Goal: Task Accomplishment & Management: Manage account settings

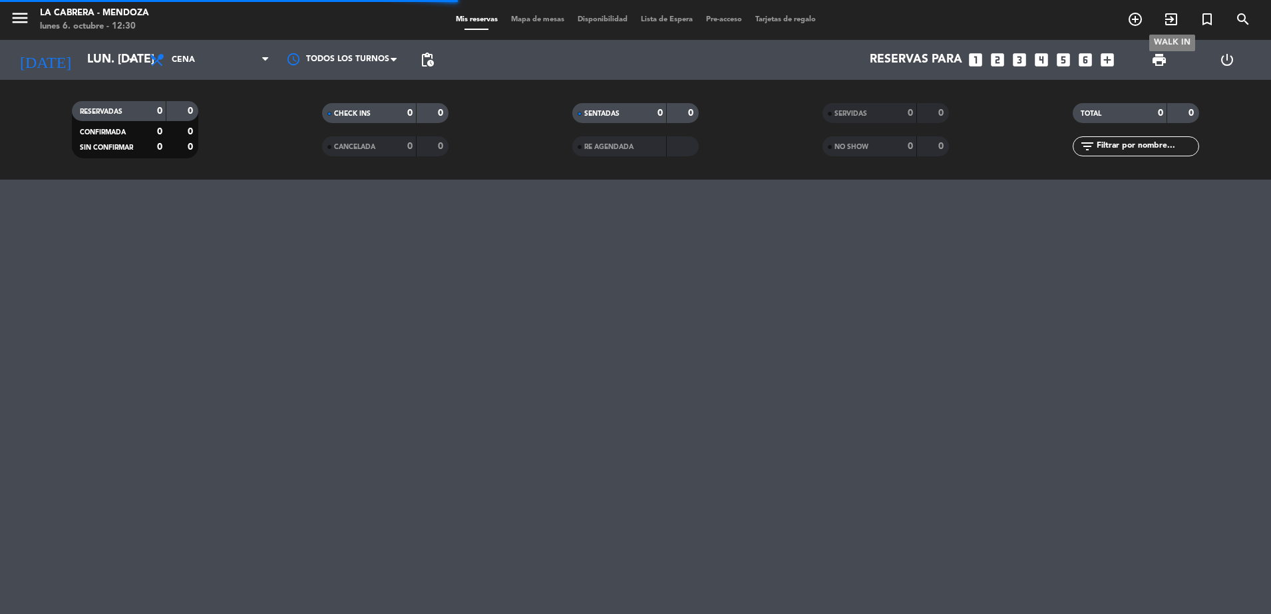
click at [1168, 15] on icon "exit_to_app" at bounding box center [1171, 19] width 16 height 16
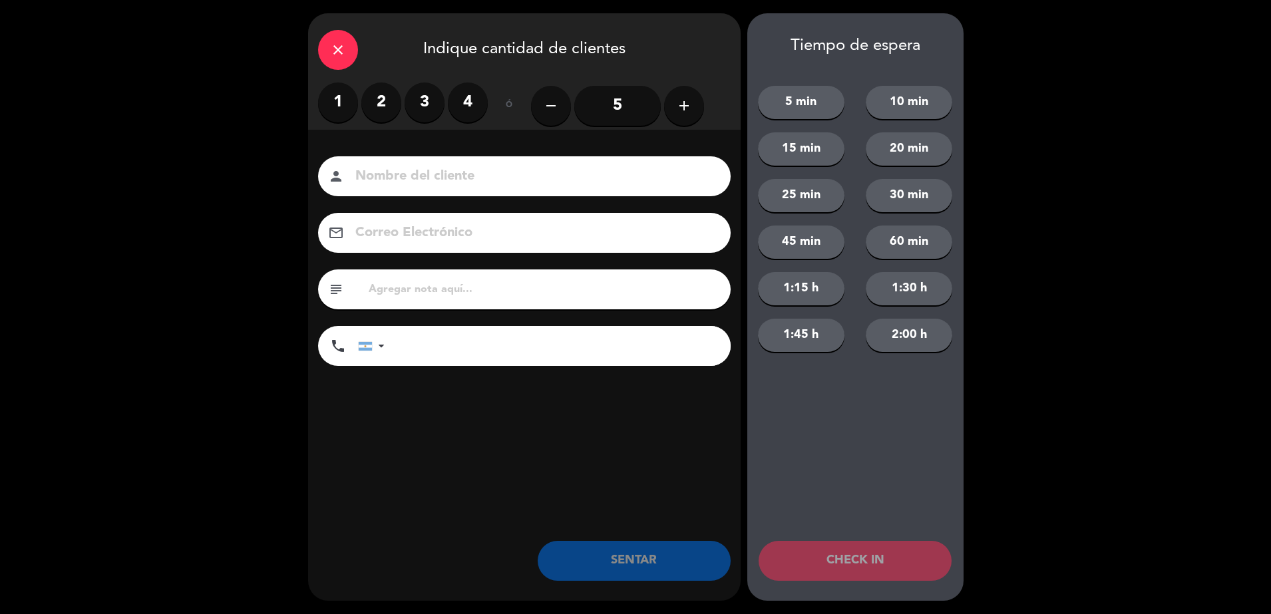
click at [417, 104] on label "3" at bounding box center [425, 103] width 40 height 40
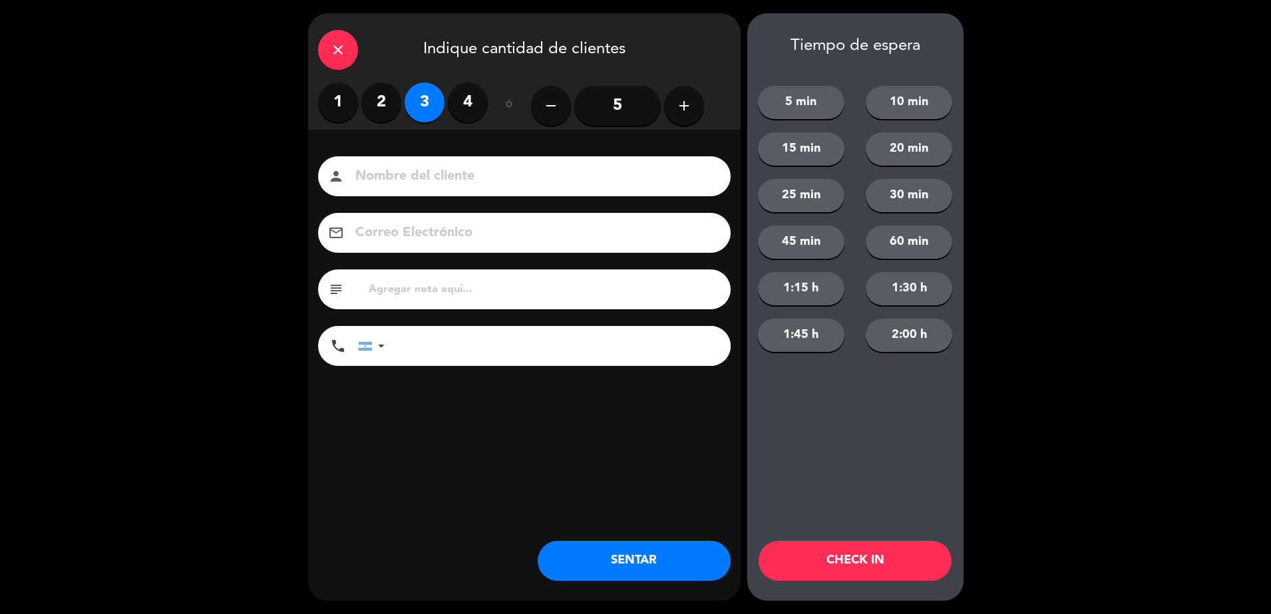
click at [415, 176] on input at bounding box center [533, 176] width 359 height 23
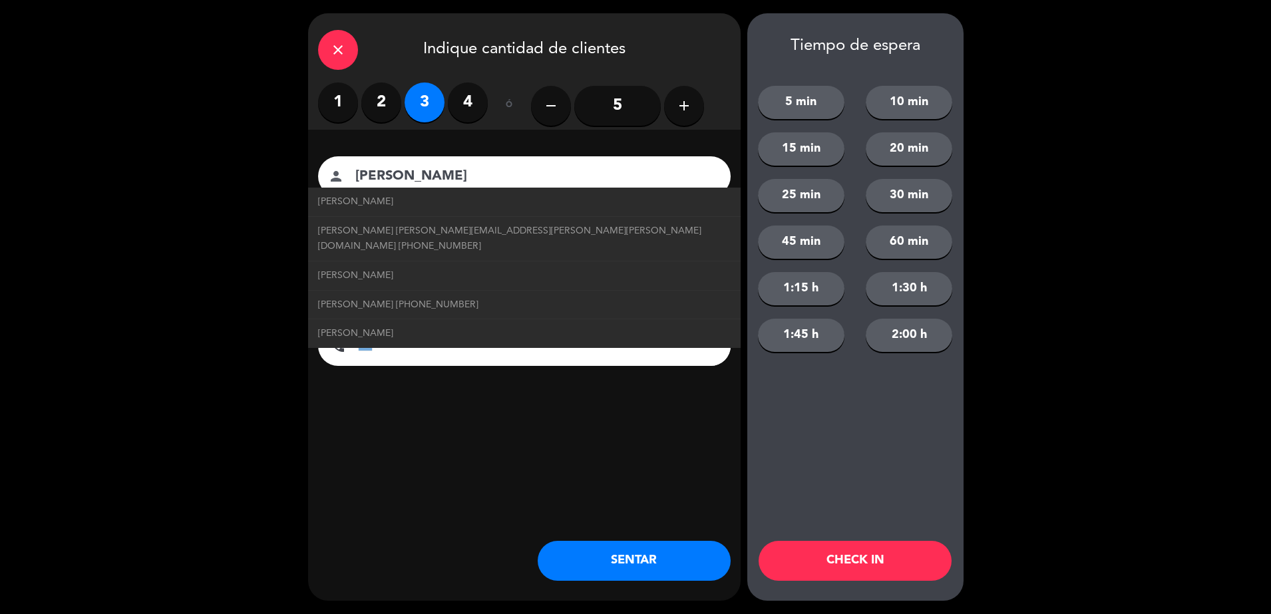
type input "[PERSON_NAME]"
click at [259, 401] on div "close Indique cantidad de clientes 1 2 3 4 ó remove 5 add Nombre del cliente pe…" at bounding box center [635, 307] width 1271 height 614
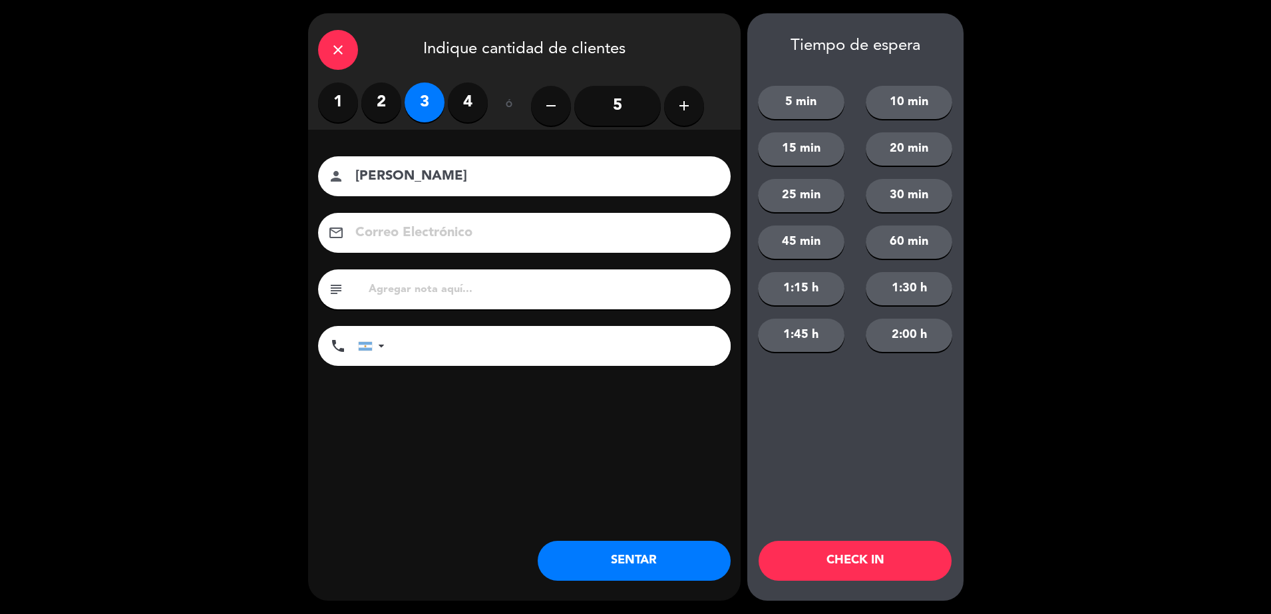
click at [430, 292] on input "text" at bounding box center [543, 289] width 353 height 19
type input "HUALTA 109"
click at [657, 565] on button "SENTAR" at bounding box center [634, 561] width 193 height 40
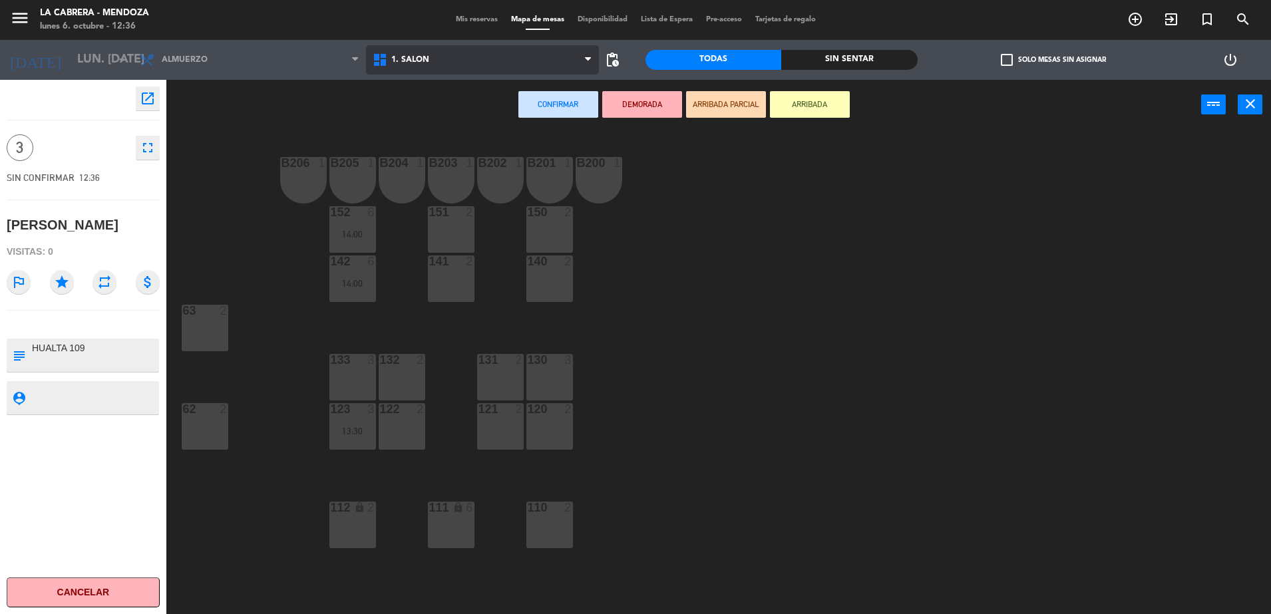
click at [483, 60] on span "1. SALON" at bounding box center [482, 59] width 233 height 29
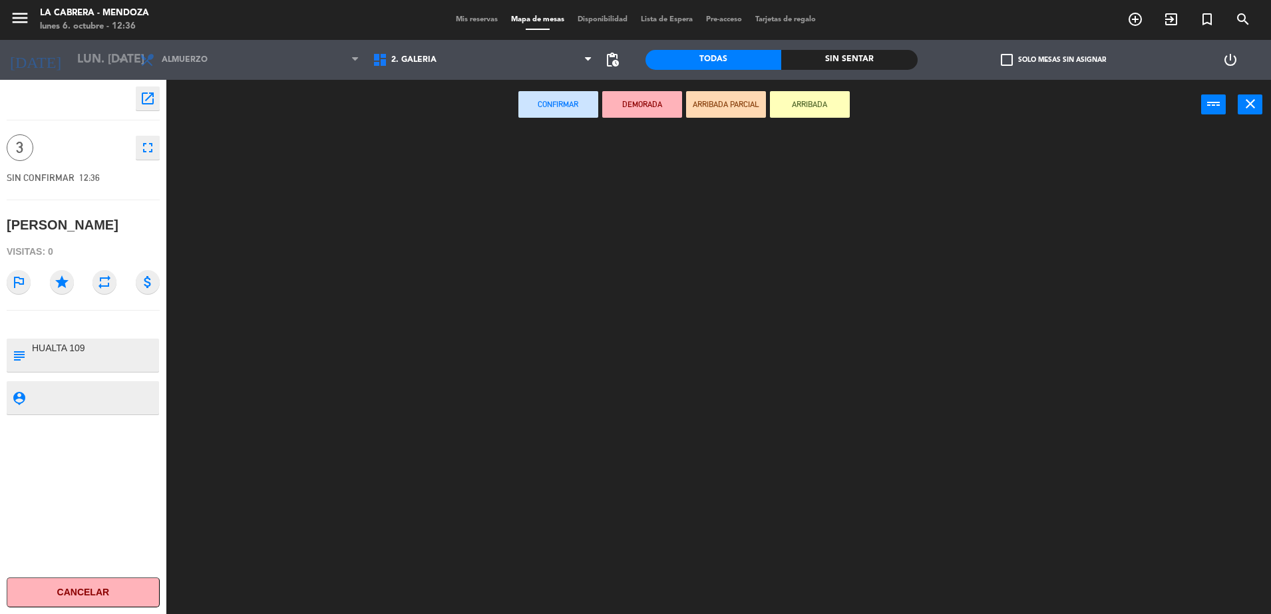
click at [468, 111] on ng-component "menu [PERSON_NAME] lunes 6. octubre - 12:36 Mis reservas Mapa de mesas Disponib…" at bounding box center [635, 308] width 1271 height 617
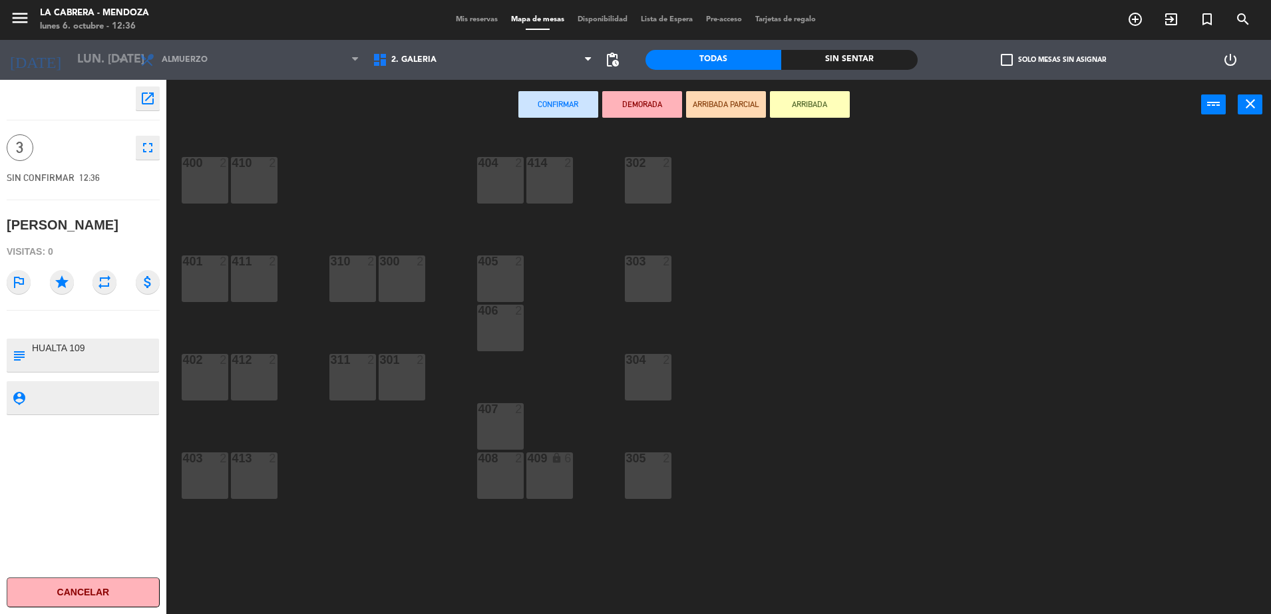
click at [492, 285] on div "405 2" at bounding box center [500, 278] width 47 height 47
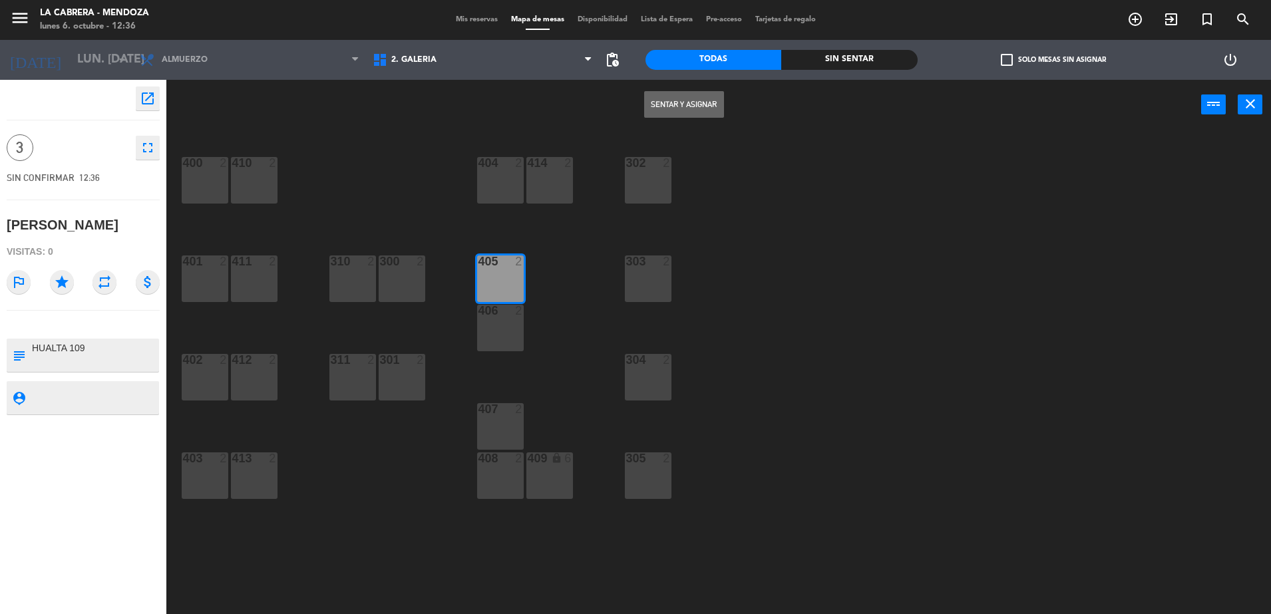
click at [683, 92] on button "Sentar y Asignar" at bounding box center [684, 104] width 80 height 27
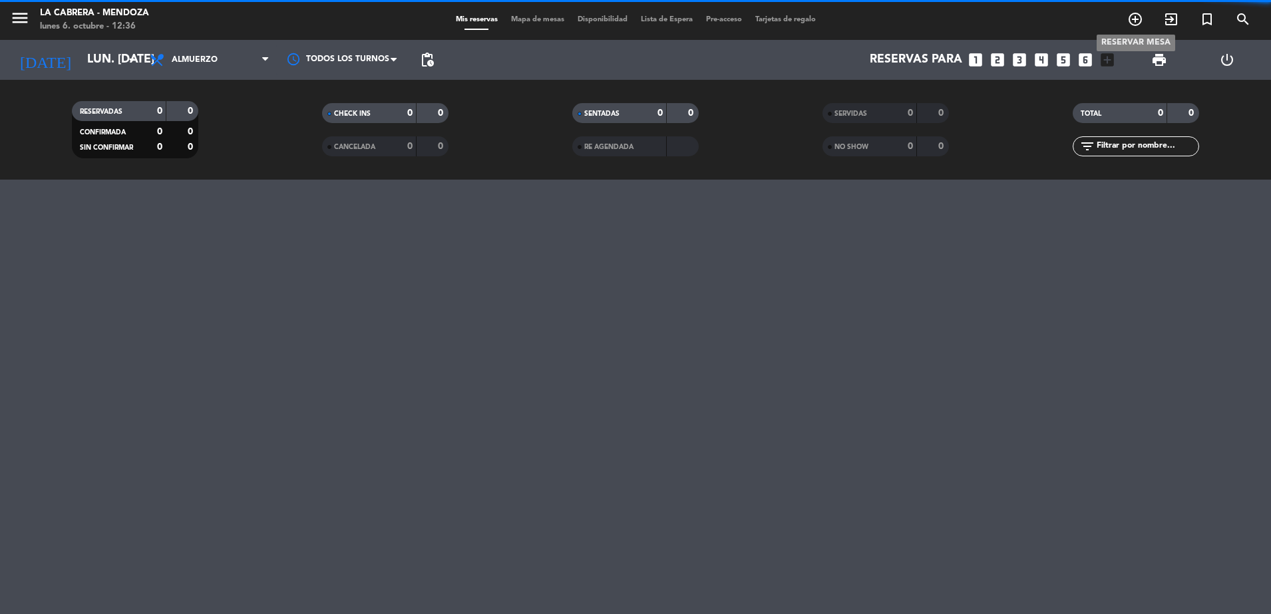
click at [1132, 21] on icon "add_circle_outline" at bounding box center [1135, 19] width 16 height 16
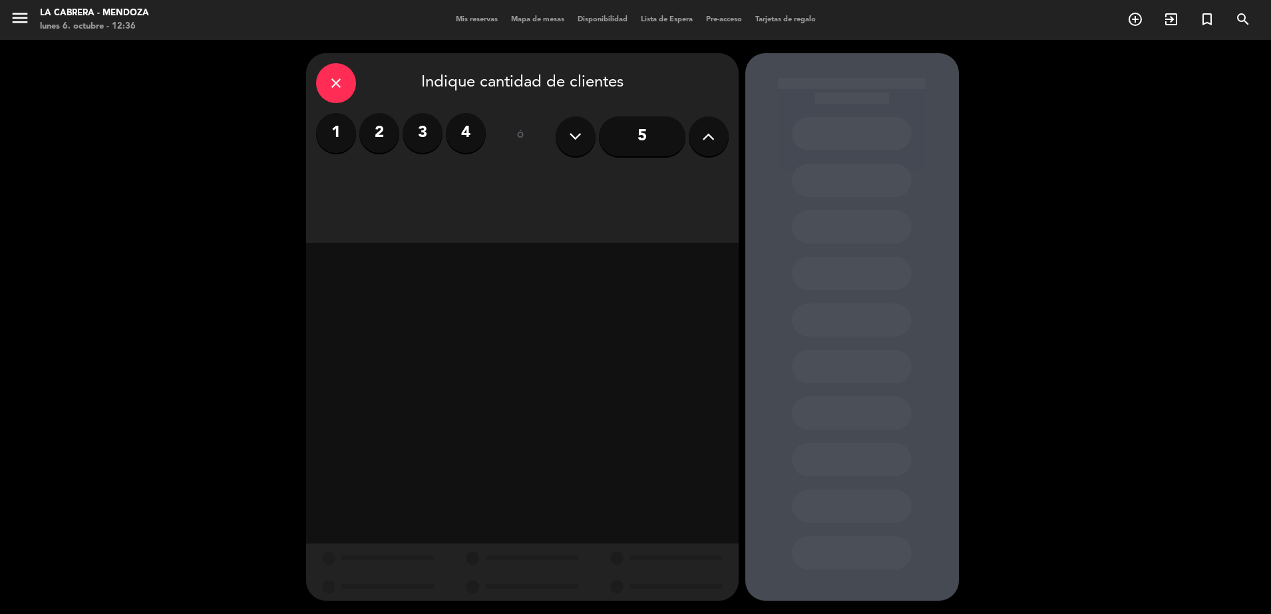
click at [372, 132] on label "2" at bounding box center [379, 133] width 40 height 40
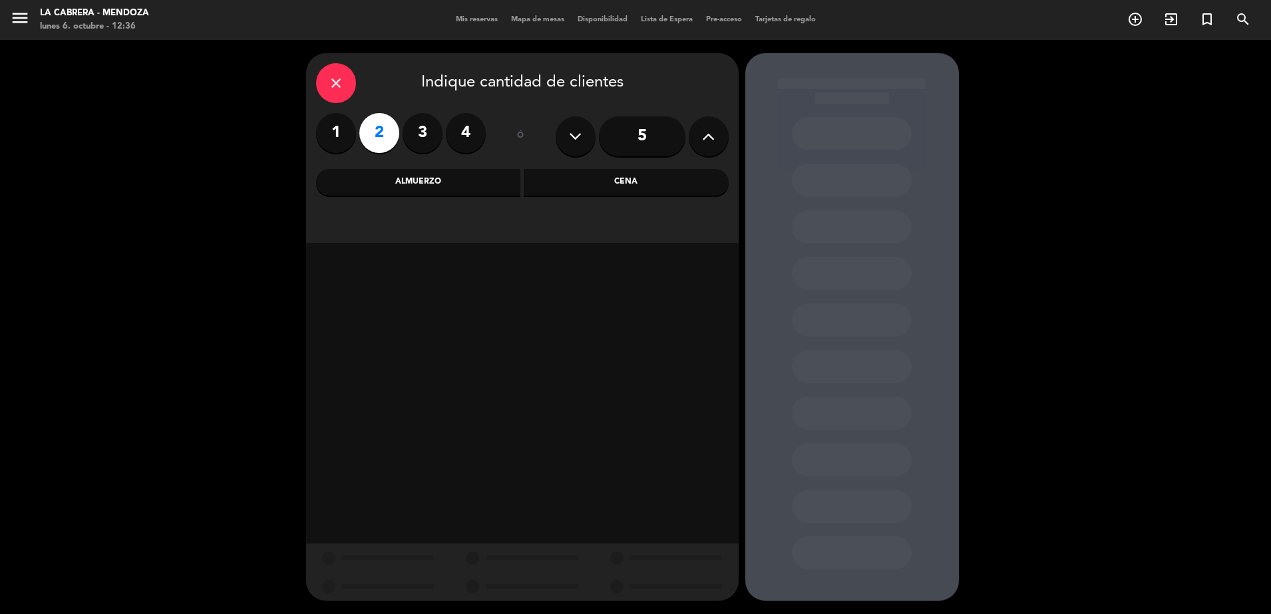
click at [469, 190] on div "Almuerzo" at bounding box center [418, 182] width 205 height 27
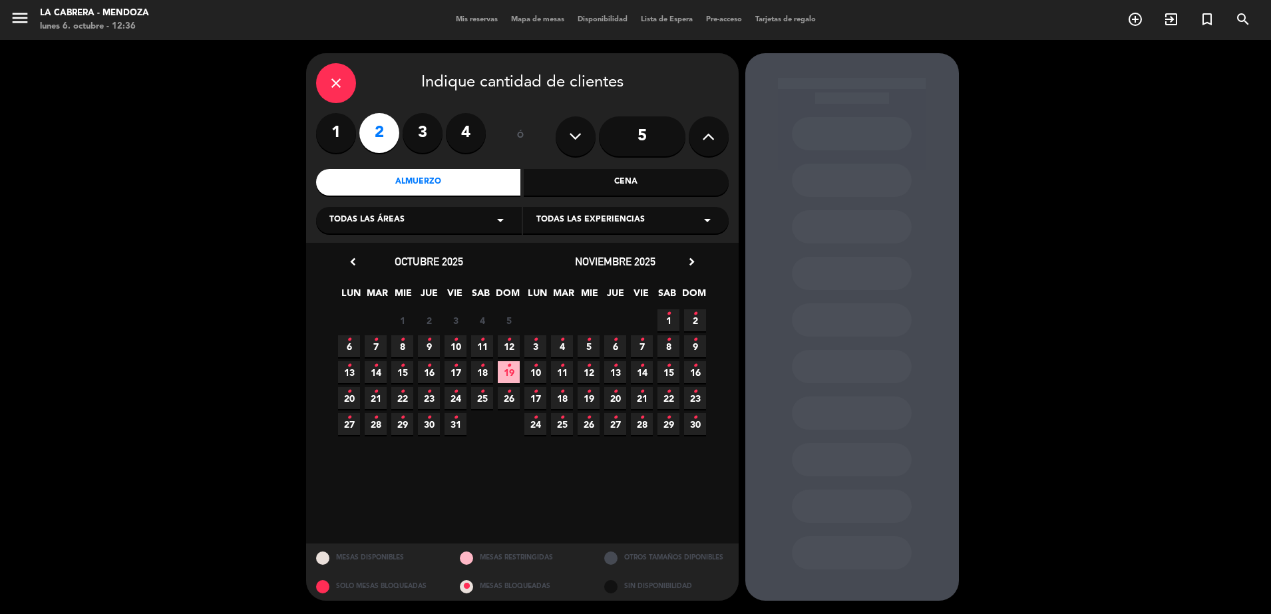
click at [352, 345] on span "6 •" at bounding box center [349, 346] width 22 height 22
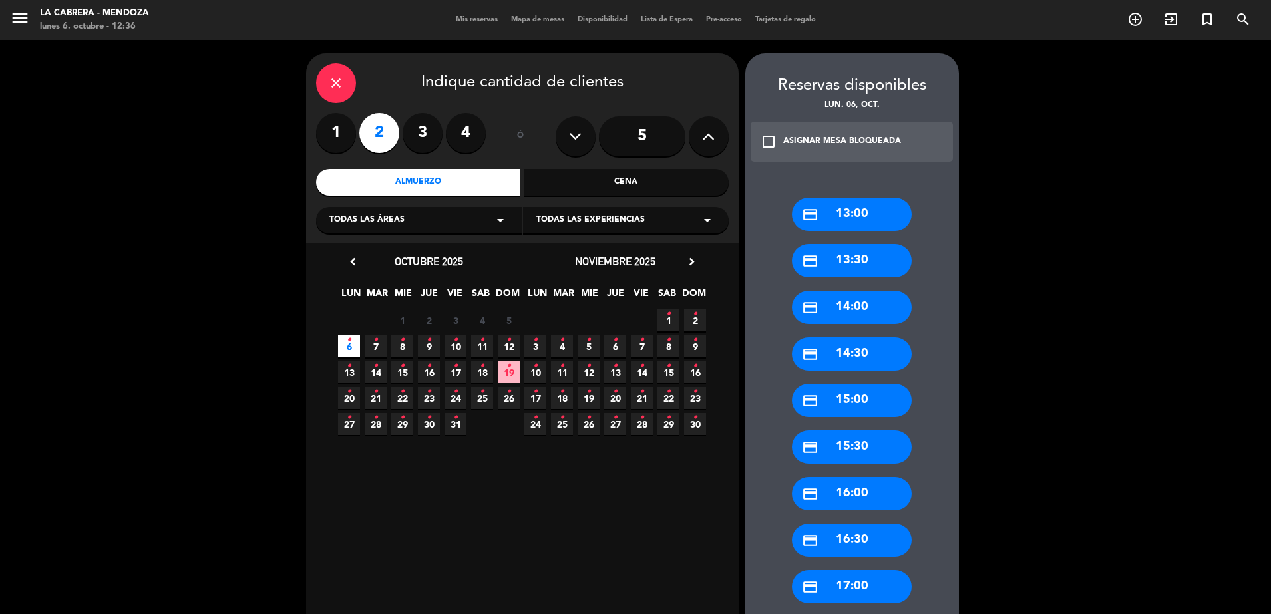
click at [856, 217] on div "credit_card 13:00" at bounding box center [852, 214] width 120 height 33
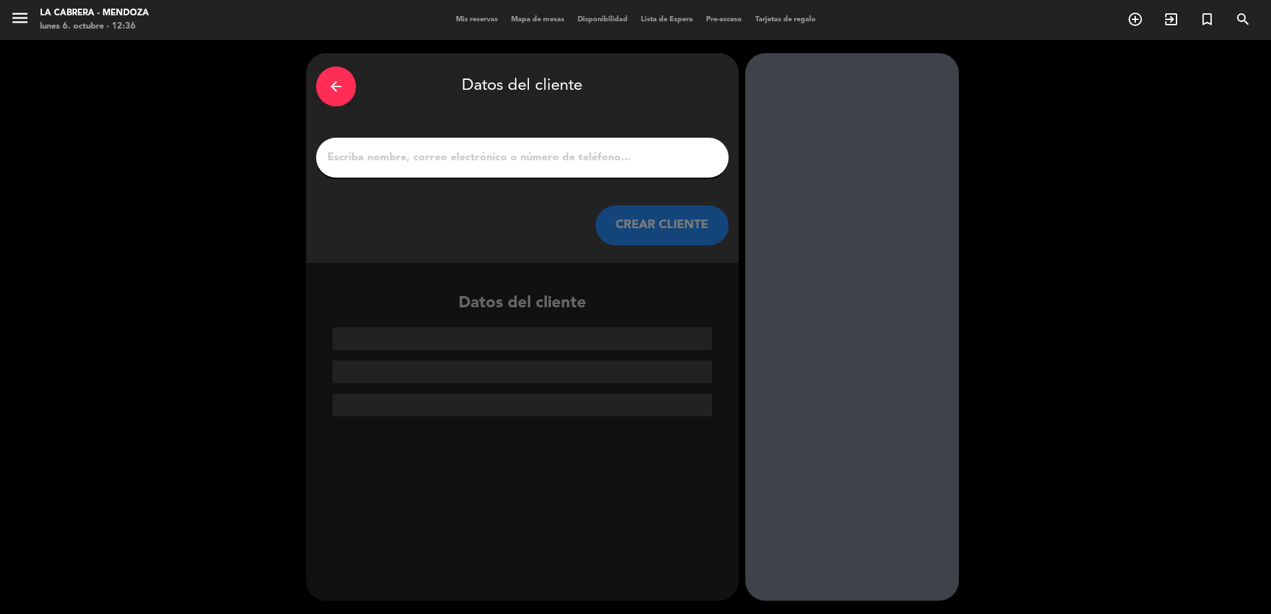
click at [544, 162] on input "1" at bounding box center [522, 157] width 393 height 19
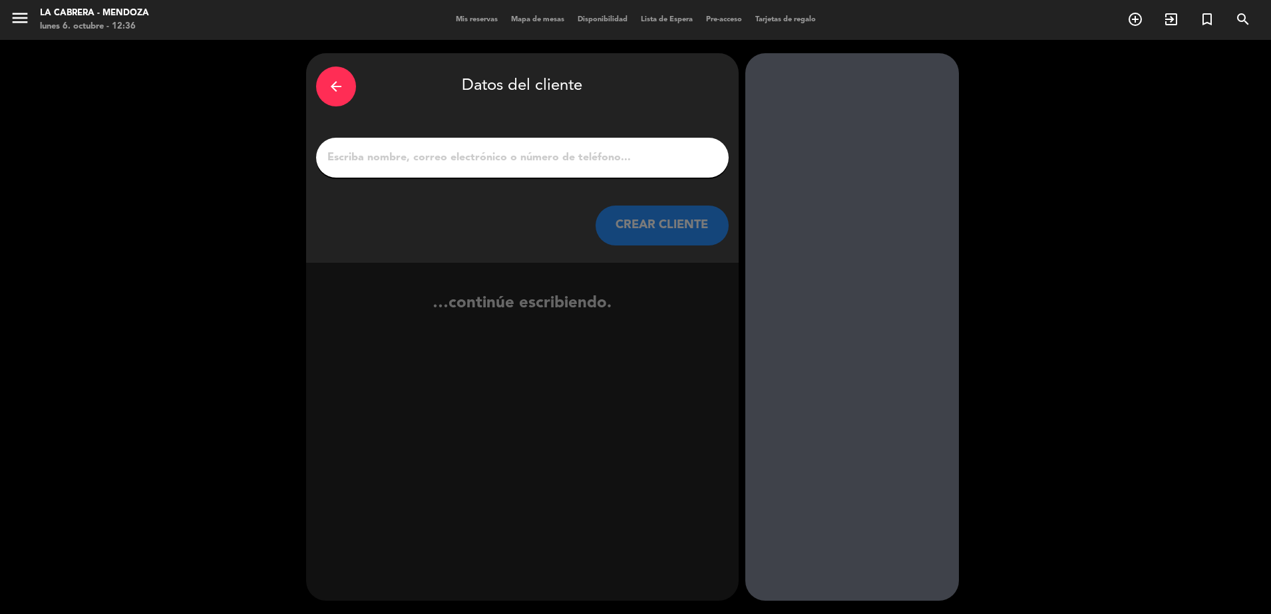
type input "s"
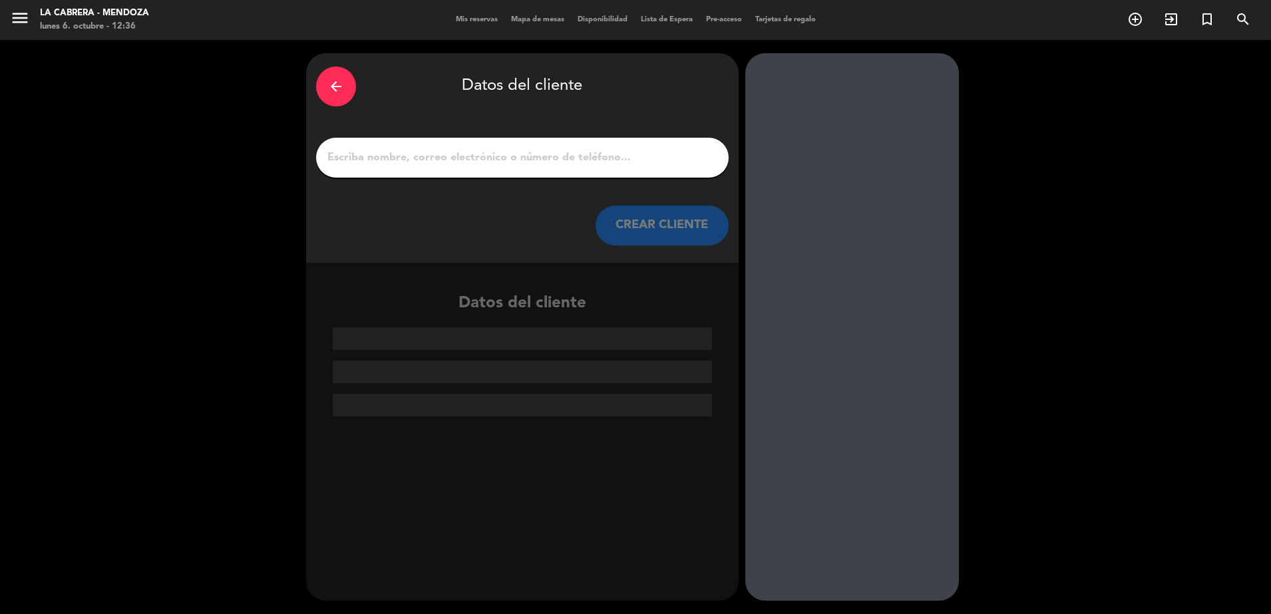
type input "o"
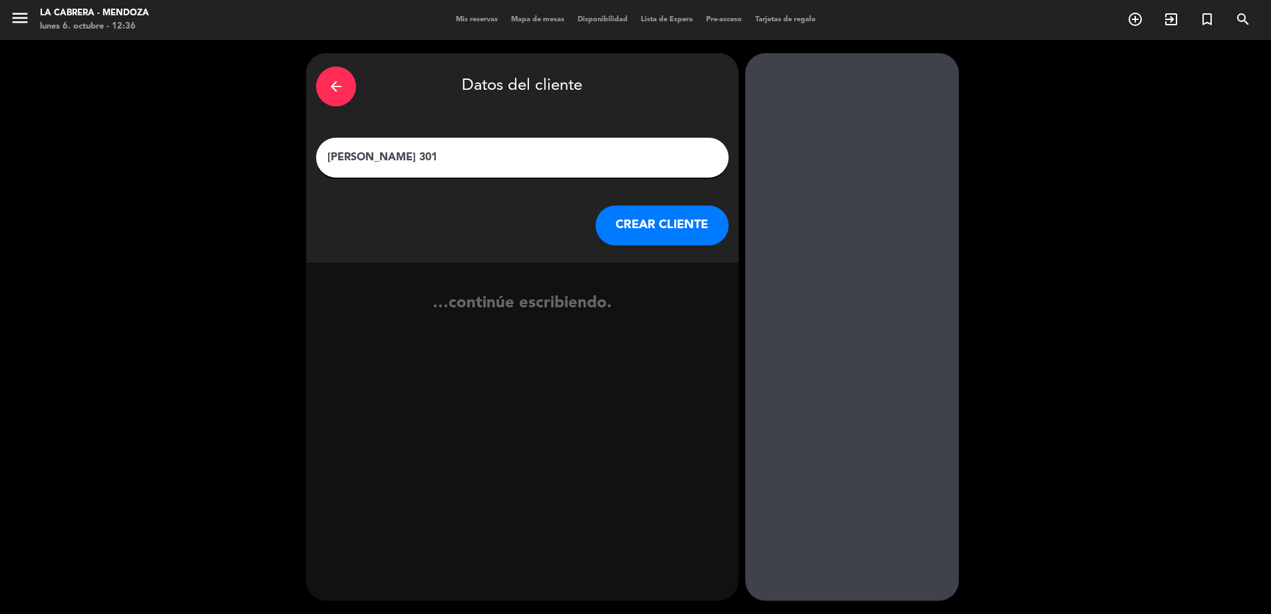
type input "[PERSON_NAME] 301"
click at [683, 230] on button "CREAR CLIENTE" at bounding box center [661, 226] width 133 height 40
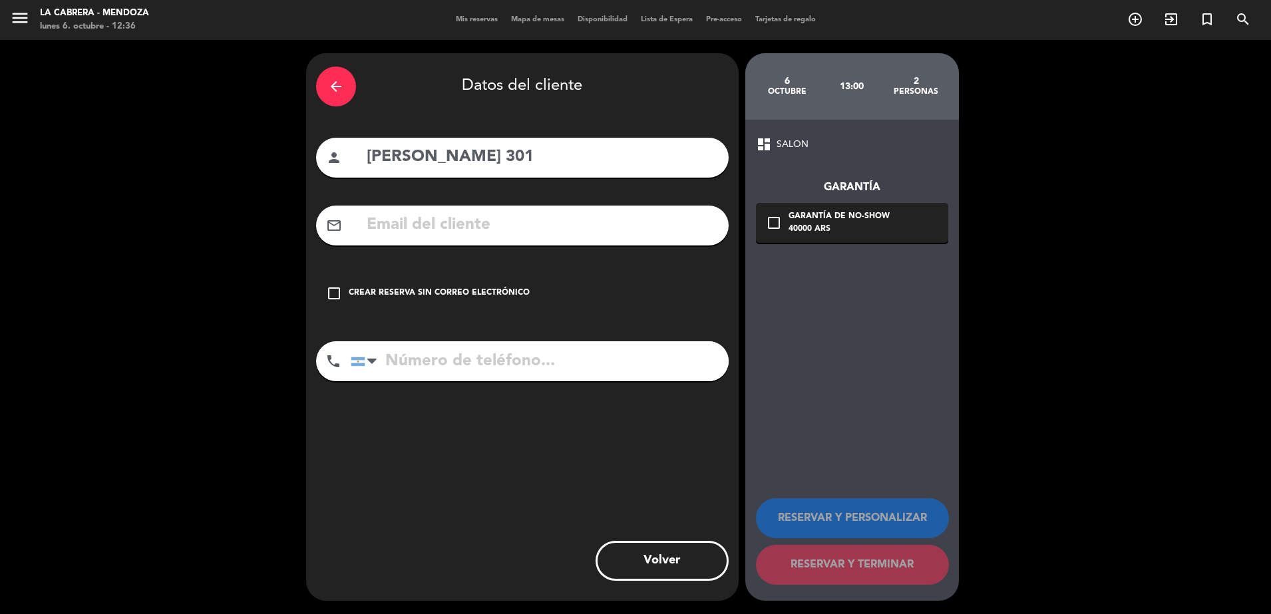
click at [400, 337] on div "arrow_back Datos del cliente person [PERSON_NAME] 301 mail_outline check_box_ou…" at bounding box center [522, 327] width 432 height 548
click at [337, 292] on icon "check_box_outline_blank" at bounding box center [334, 293] width 16 height 16
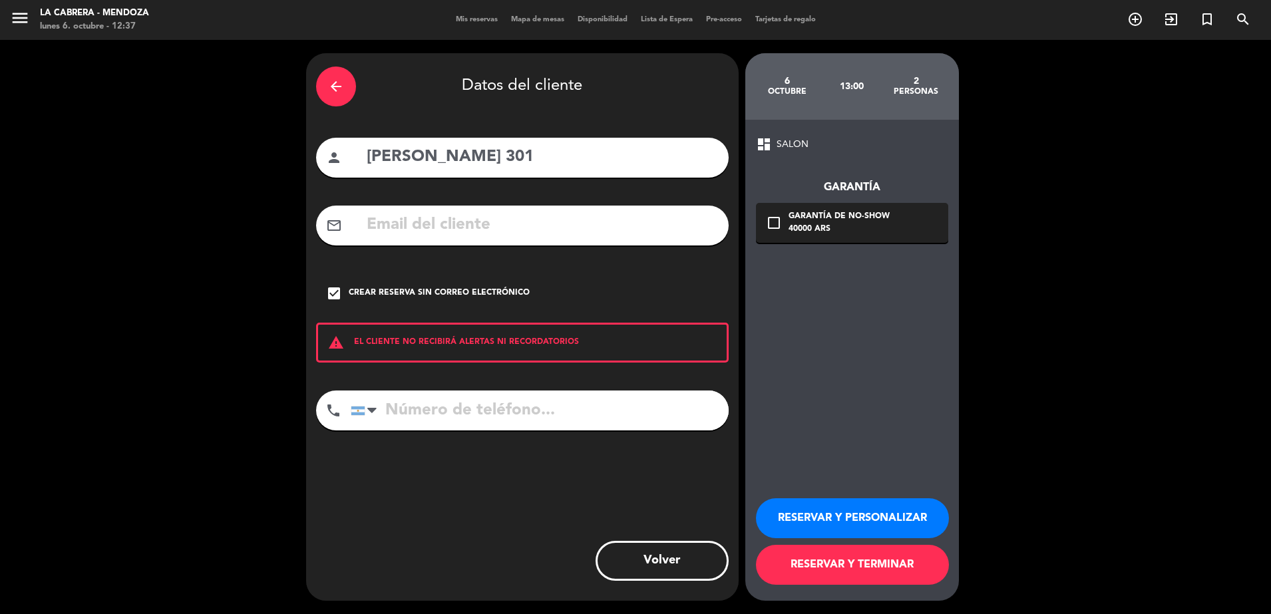
click at [882, 572] on button "RESERVAR Y TERMINAR" at bounding box center [852, 565] width 193 height 40
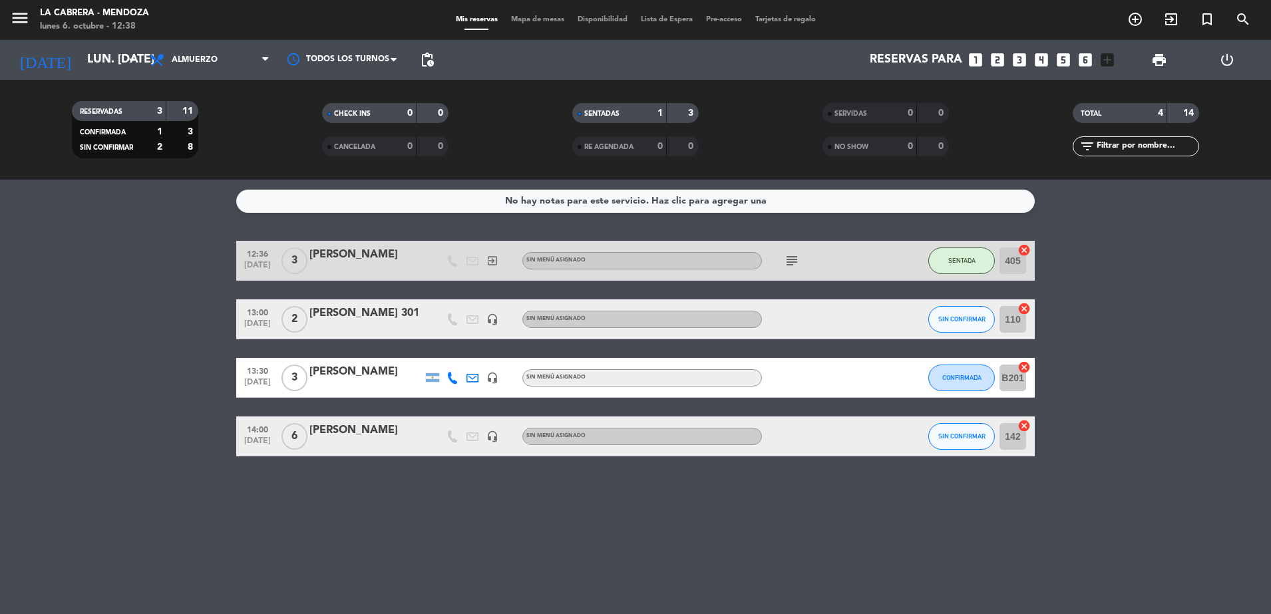
drag, startPoint x: 413, startPoint y: 146, endPoint x: 423, endPoint y: 292, distance: 146.8
click at [423, 292] on ng-component "menu [PERSON_NAME] lunes 6. octubre - 12:38 Mis reservas Mapa de mesas Disponib…" at bounding box center [635, 307] width 1271 height 614
click at [537, 22] on span "Mapa de mesas" at bounding box center [537, 19] width 67 height 7
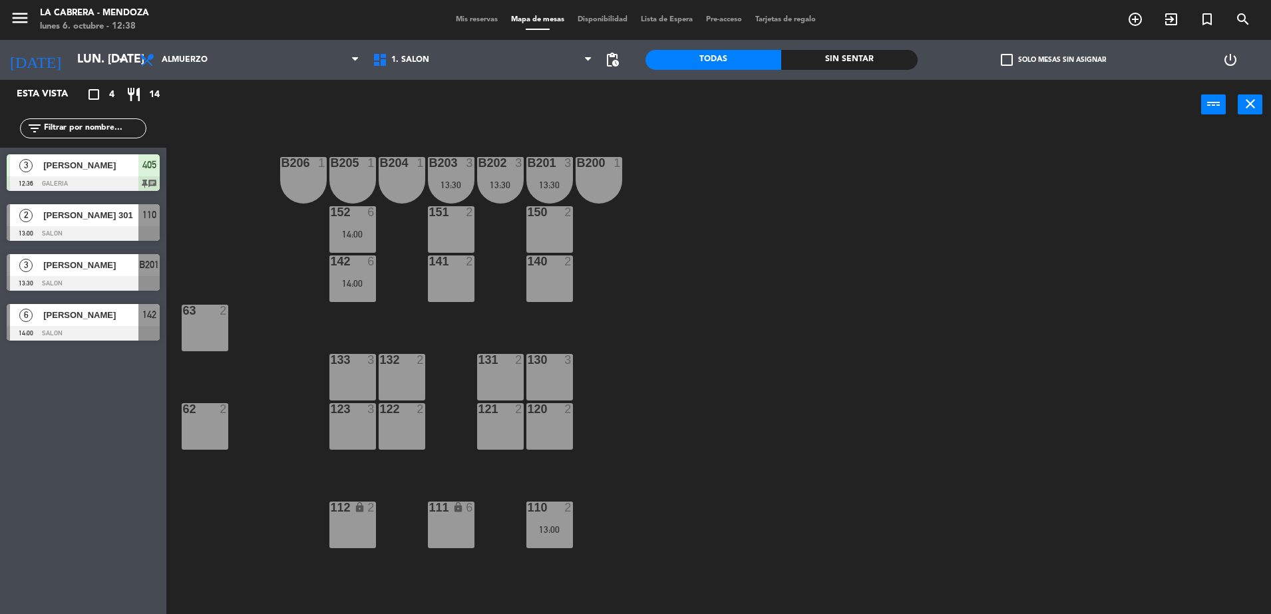
click at [52, 222] on div "2 [PERSON_NAME] 301 13:00 SALON 110" at bounding box center [83, 223] width 166 height 50
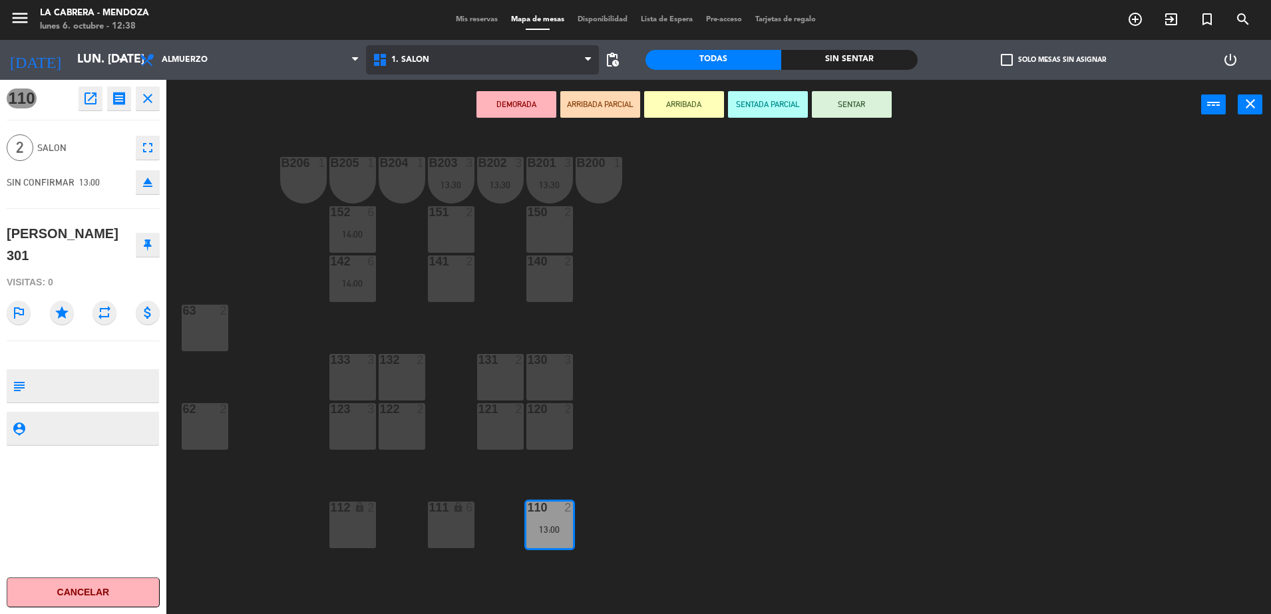
click at [426, 65] on span "1. SALON" at bounding box center [482, 59] width 233 height 29
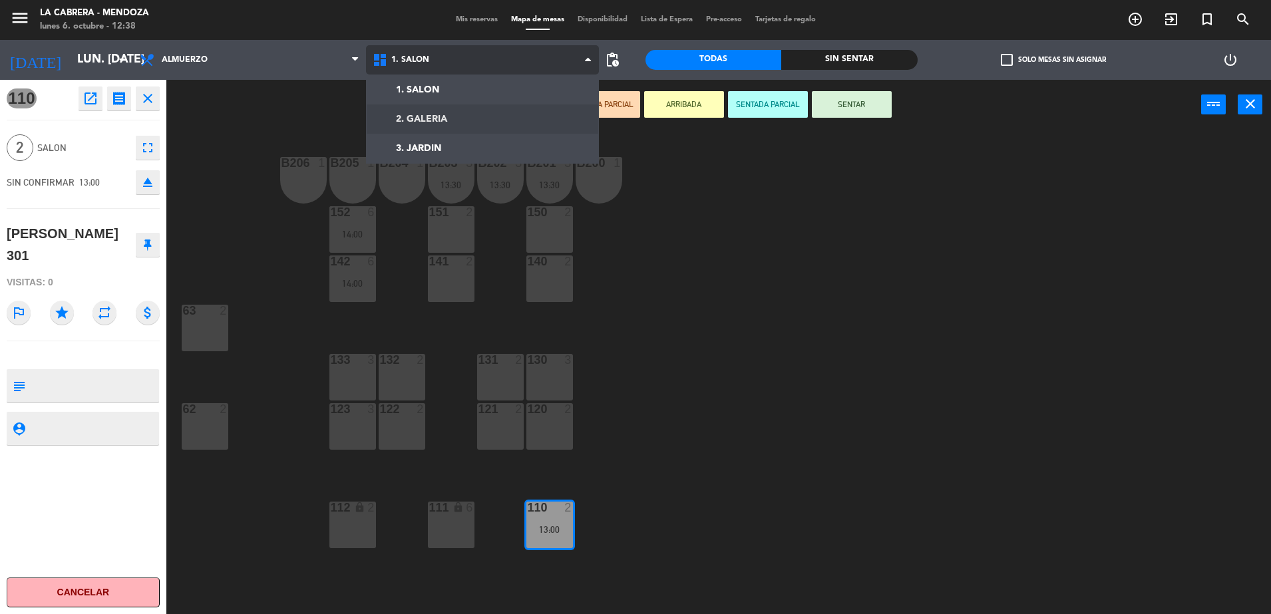
click at [430, 113] on ng-component "menu [PERSON_NAME] lunes 6. octubre - 12:38 Mis reservas Mapa de mesas Disponib…" at bounding box center [635, 308] width 1271 height 617
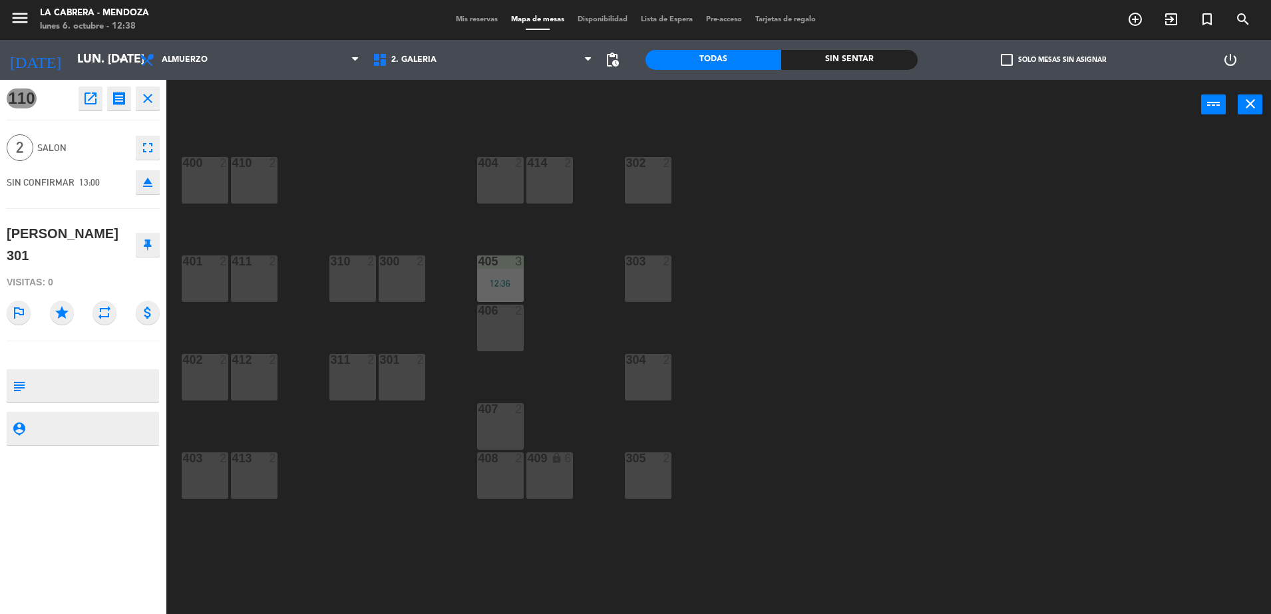
click at [653, 184] on div "302 2" at bounding box center [648, 180] width 47 height 47
click at [687, 98] on button "Mover" at bounding box center [684, 104] width 80 height 27
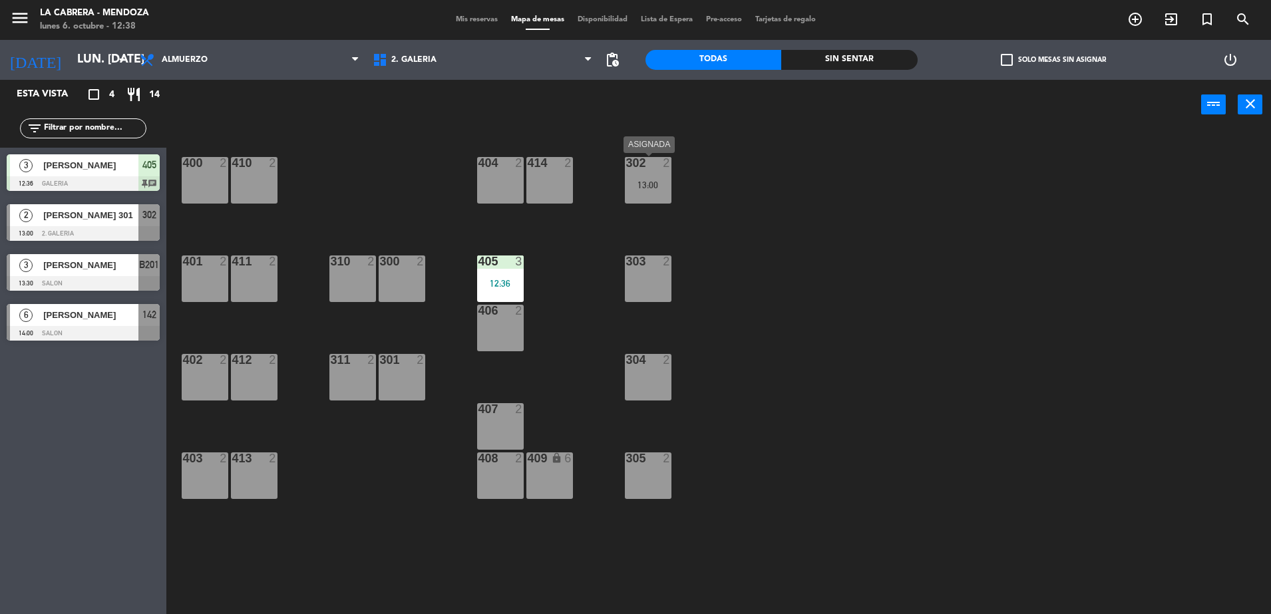
click at [644, 176] on div "302 2 13:00" at bounding box center [648, 180] width 47 height 47
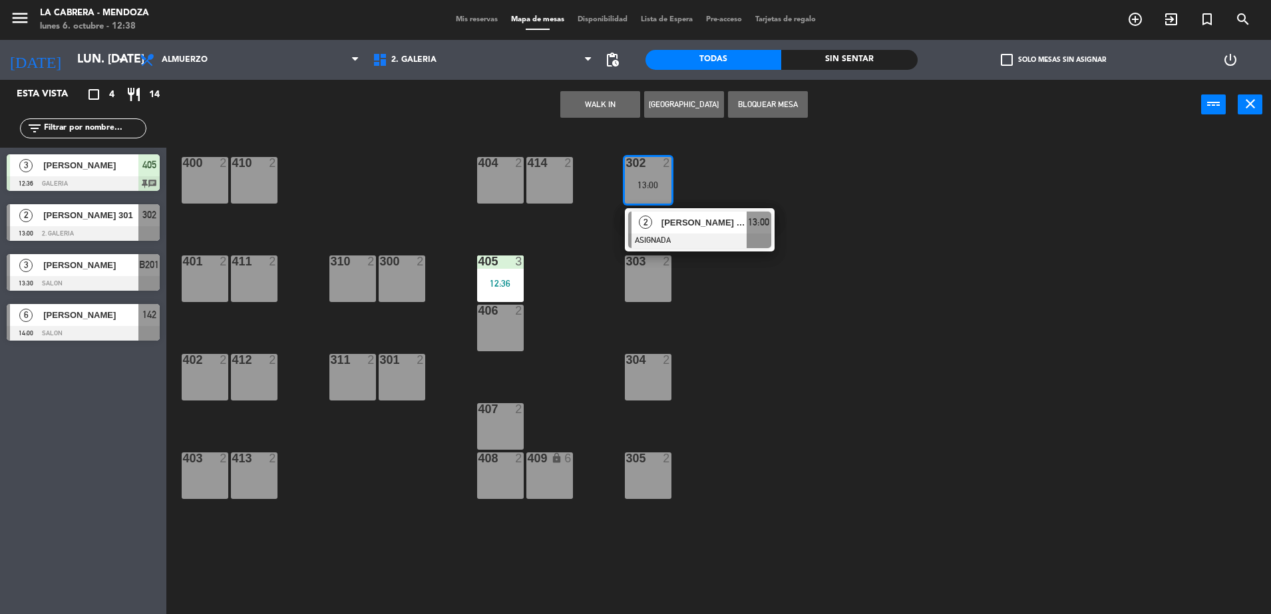
click at [661, 231] on div "[PERSON_NAME] 301" at bounding box center [703, 223] width 86 height 22
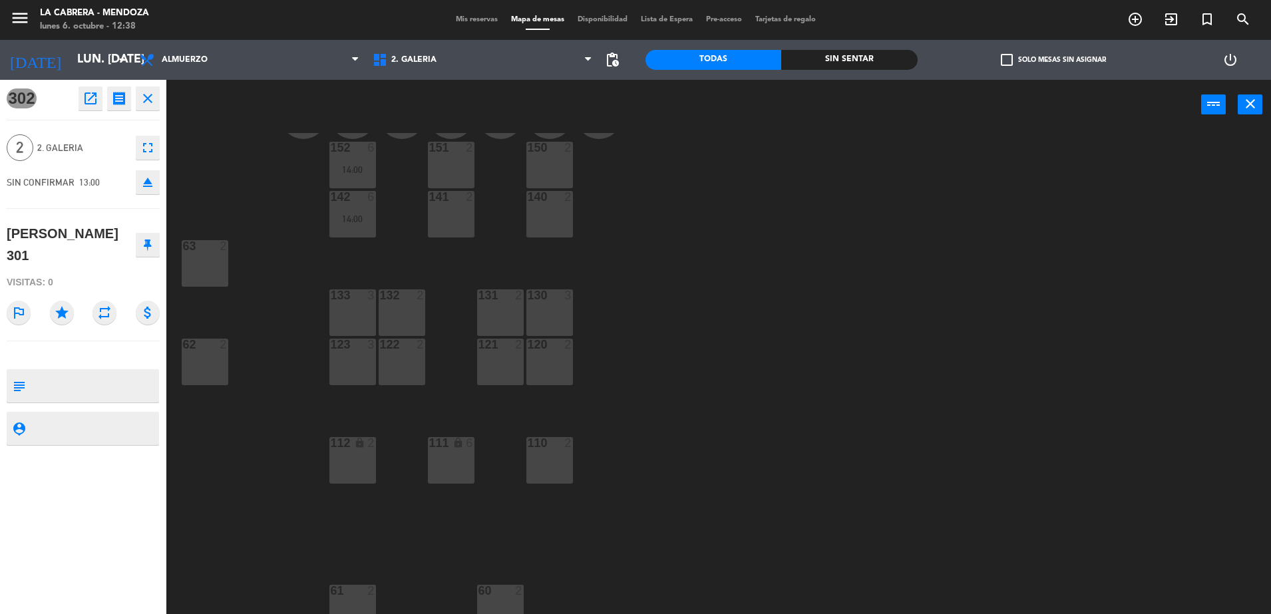
scroll to position [79, 0]
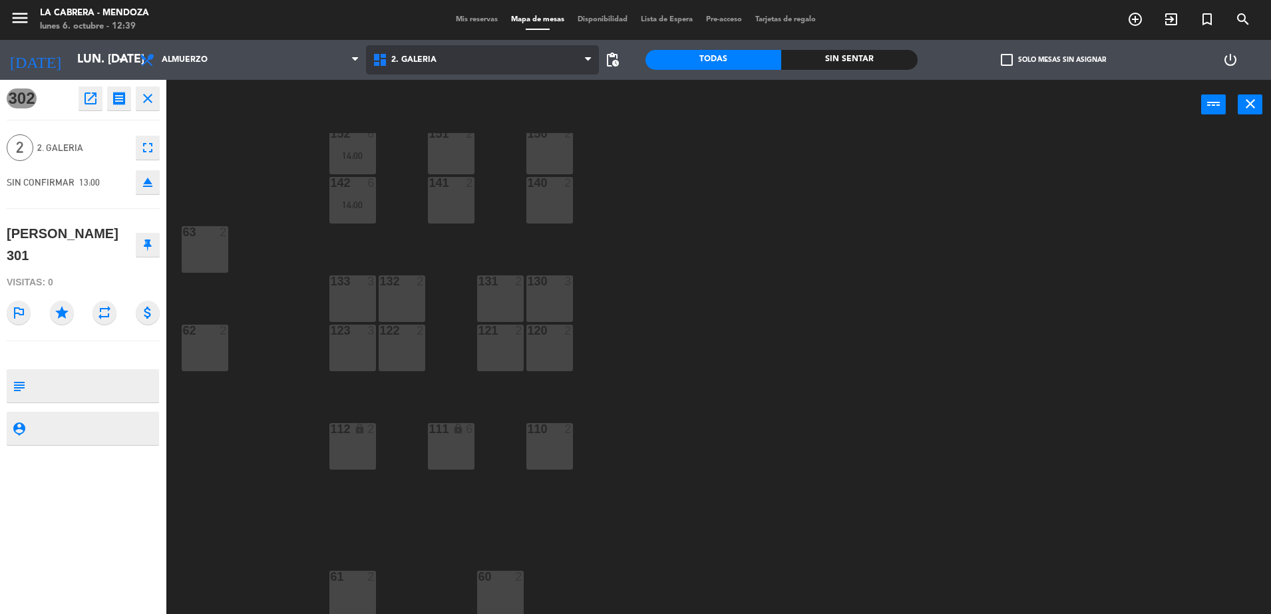
click at [444, 60] on span "2. GALERIA" at bounding box center [482, 59] width 233 height 29
click at [466, 115] on ng-component "menu [PERSON_NAME] lunes 6. octubre - 12:39 Mis reservas Mapa de mesas Disponib…" at bounding box center [635, 308] width 1271 height 617
click at [450, 62] on span "2. GALERIA" at bounding box center [482, 59] width 233 height 29
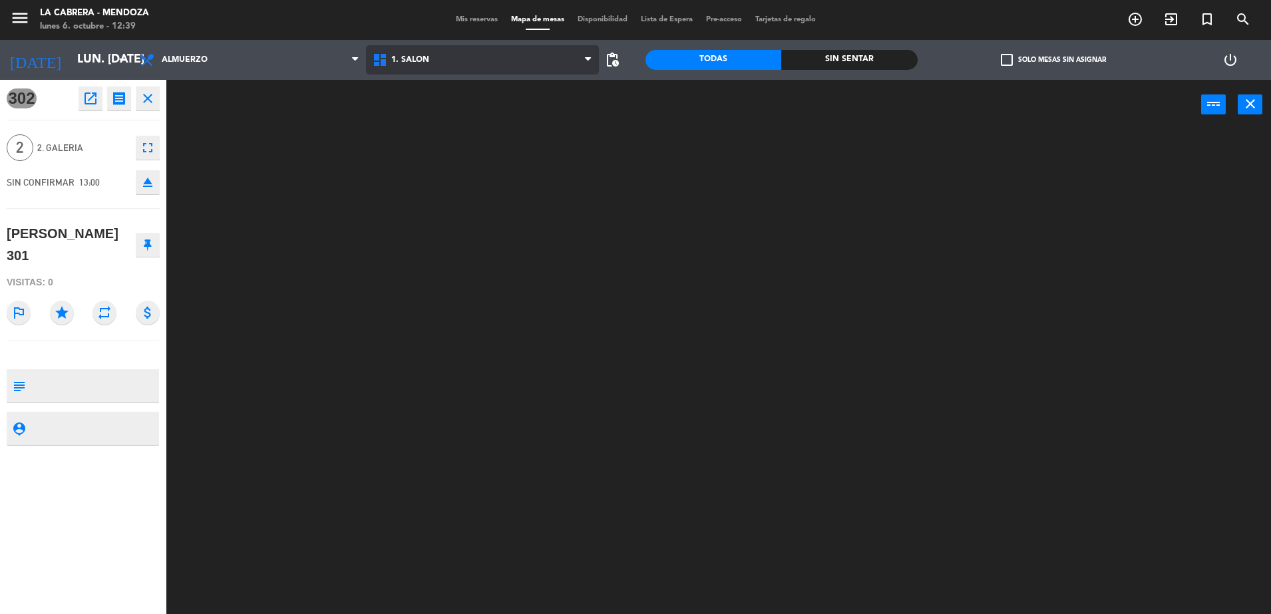
click at [450, 81] on ng-component "menu [PERSON_NAME] lunes 6. octubre - 12:39 Mis reservas Mapa de mesas Disponib…" at bounding box center [635, 308] width 1271 height 617
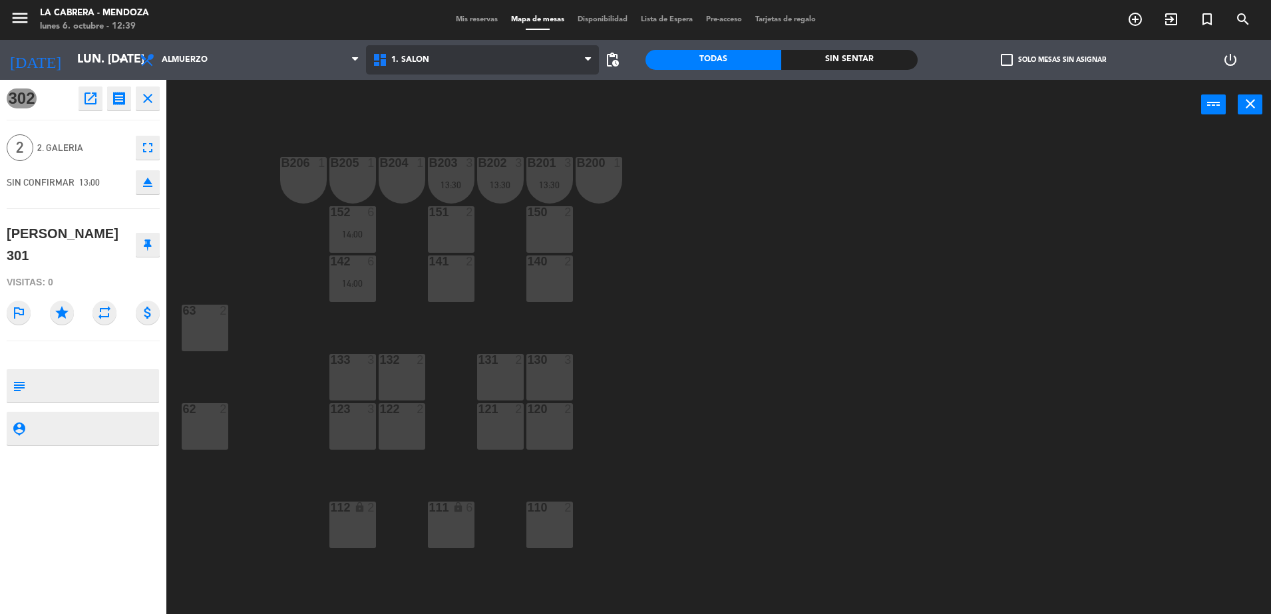
click at [451, 53] on span "1. SALON" at bounding box center [482, 59] width 233 height 29
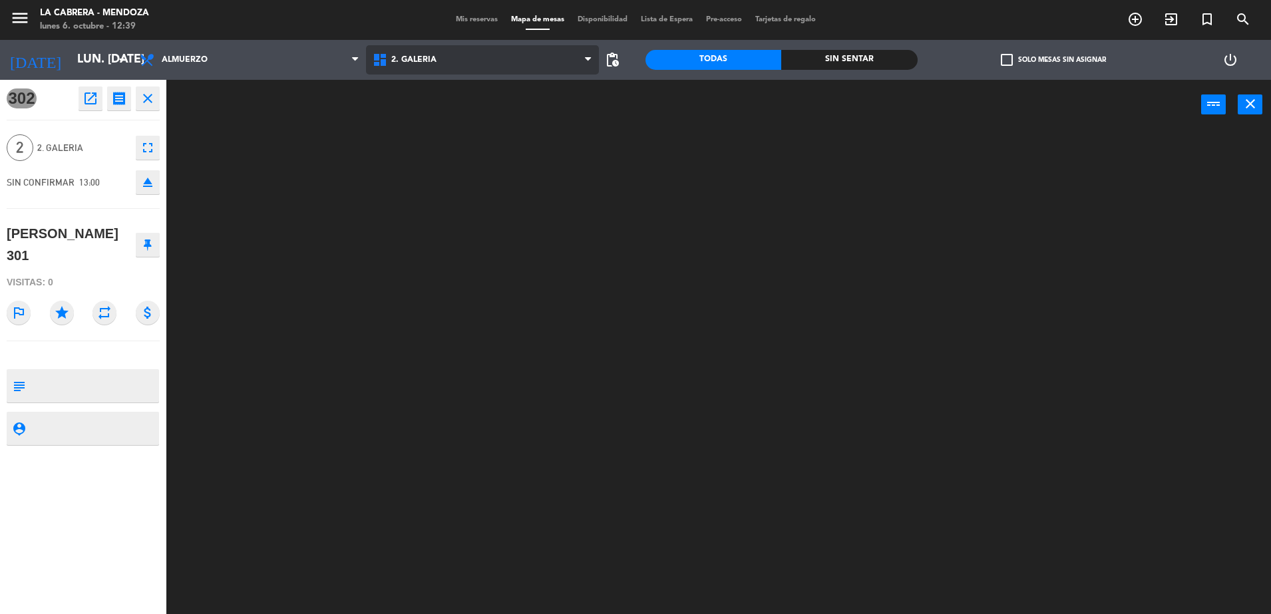
click at [443, 117] on ng-component "menu [PERSON_NAME] lunes 6. octubre - 12:39 Mis reservas Mapa de mesas Disponib…" at bounding box center [635, 308] width 1271 height 617
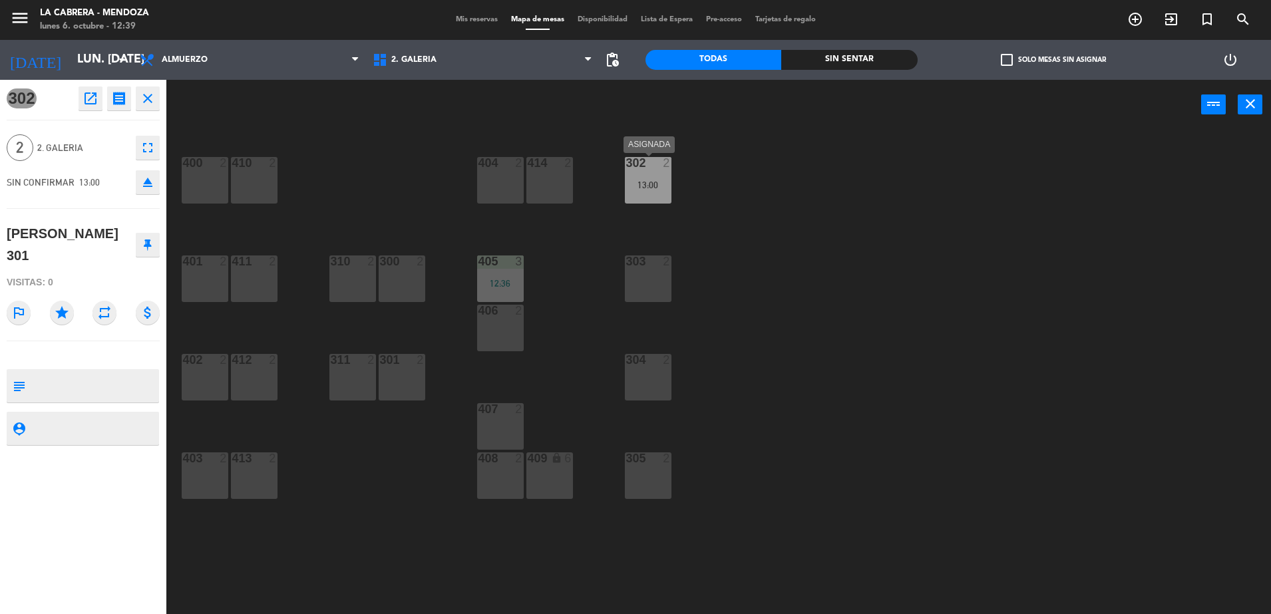
click at [640, 185] on div "13:00" at bounding box center [648, 184] width 47 height 9
click at [643, 171] on div "302 2 13:00" at bounding box center [648, 180] width 47 height 47
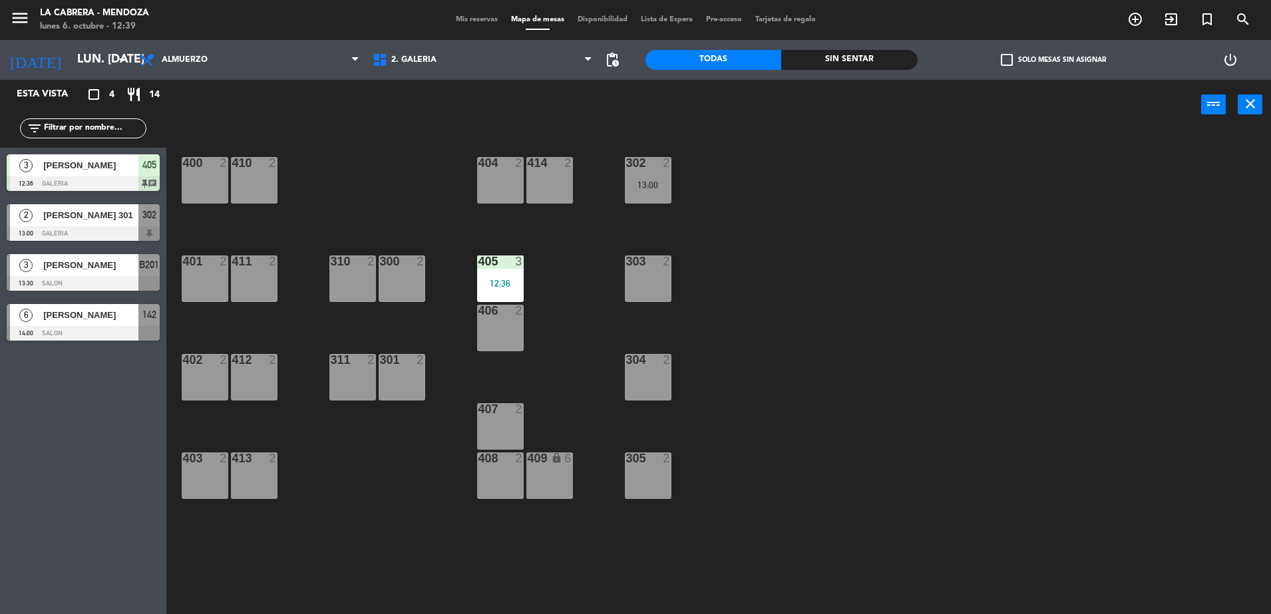
click at [86, 218] on div "2 [PERSON_NAME] 301 13:00 GALERIA 302" at bounding box center [83, 223] width 166 height 50
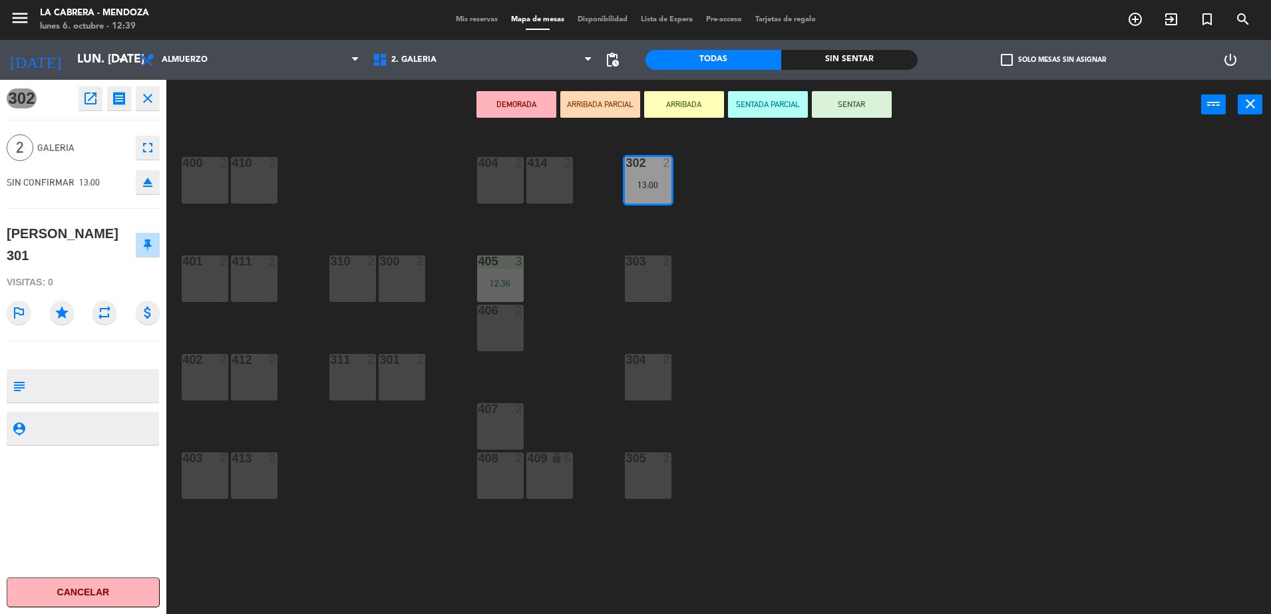
drag, startPoint x: 852, startPoint y: 96, endPoint x: 827, endPoint y: 120, distance: 34.3
click at [852, 97] on button "SENTAR" at bounding box center [852, 104] width 80 height 27
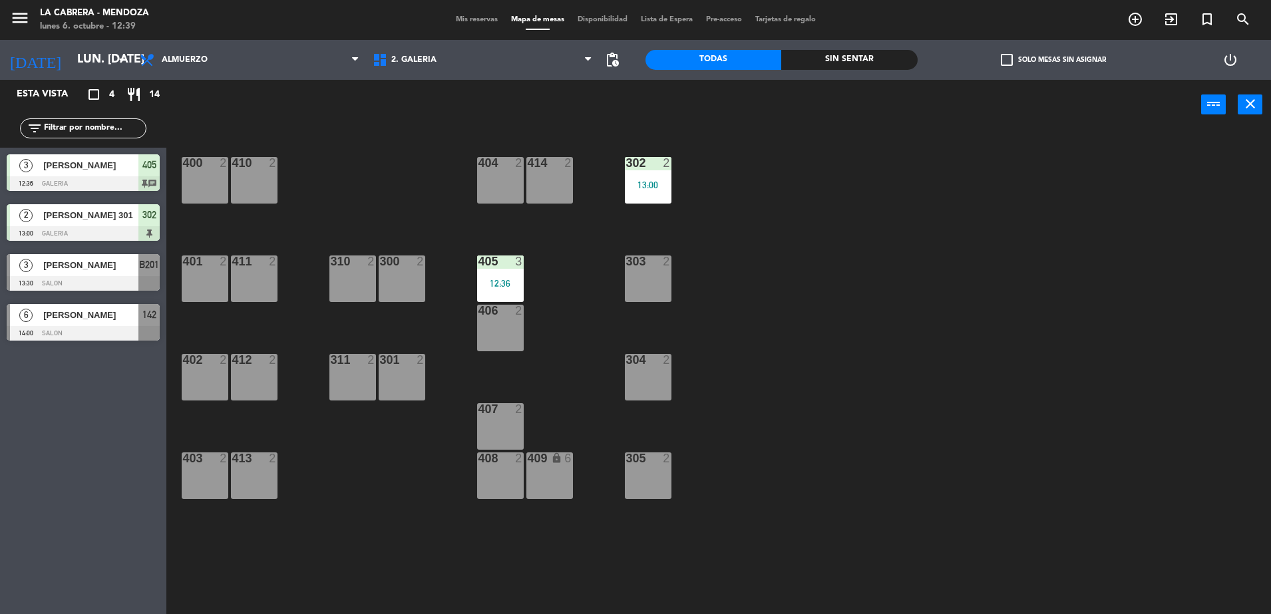
click at [102, 326] on div at bounding box center [83, 333] width 153 height 15
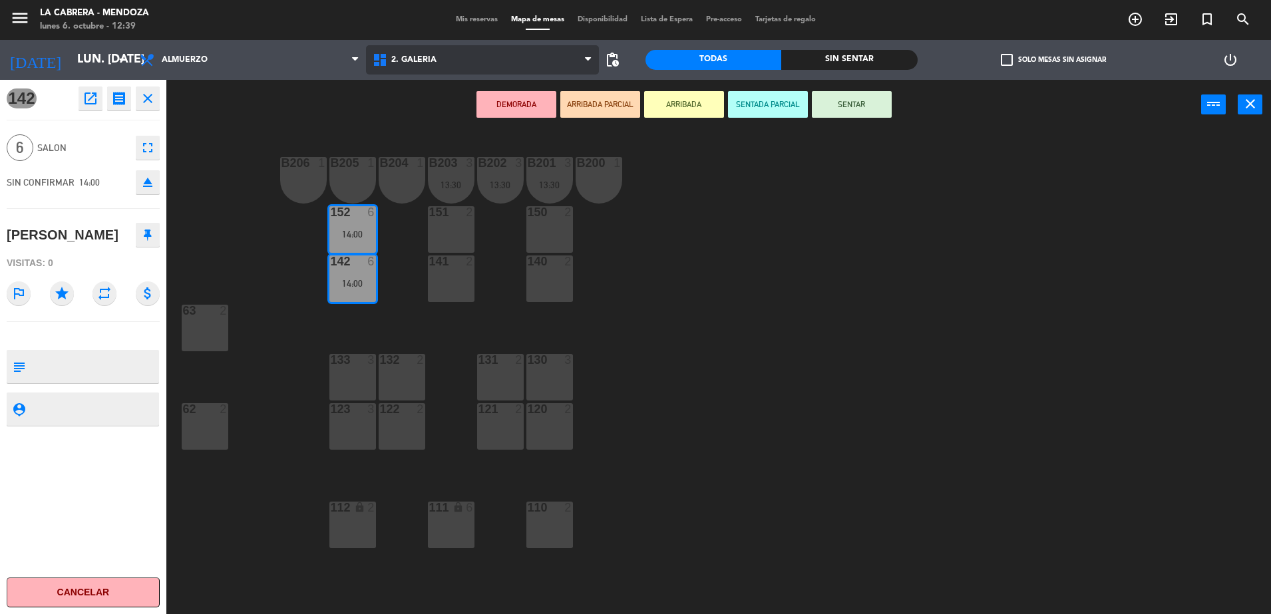
drag, startPoint x: 454, startPoint y: 64, endPoint x: 453, endPoint y: 79, distance: 14.7
click at [454, 65] on span "2. GALERIA" at bounding box center [482, 59] width 233 height 29
click at [449, 111] on ng-component "menu [PERSON_NAME] lunes 6. octubre - 12:39 Mis reservas Mapa de mesas Disponib…" at bounding box center [635, 308] width 1271 height 617
click at [440, 67] on span "2. GALERIA" at bounding box center [482, 59] width 233 height 29
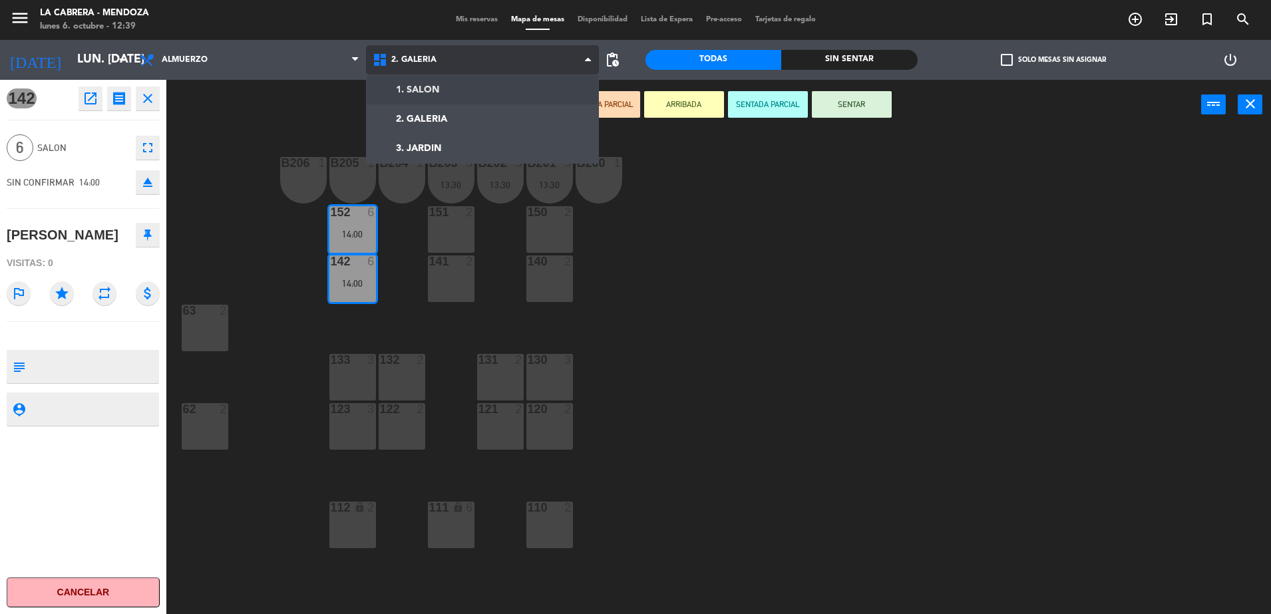
click at [438, 86] on ng-component "menu [PERSON_NAME] lunes 6. octubre - 12:39 Mis reservas Mapa de mesas Disponib…" at bounding box center [635, 308] width 1271 height 617
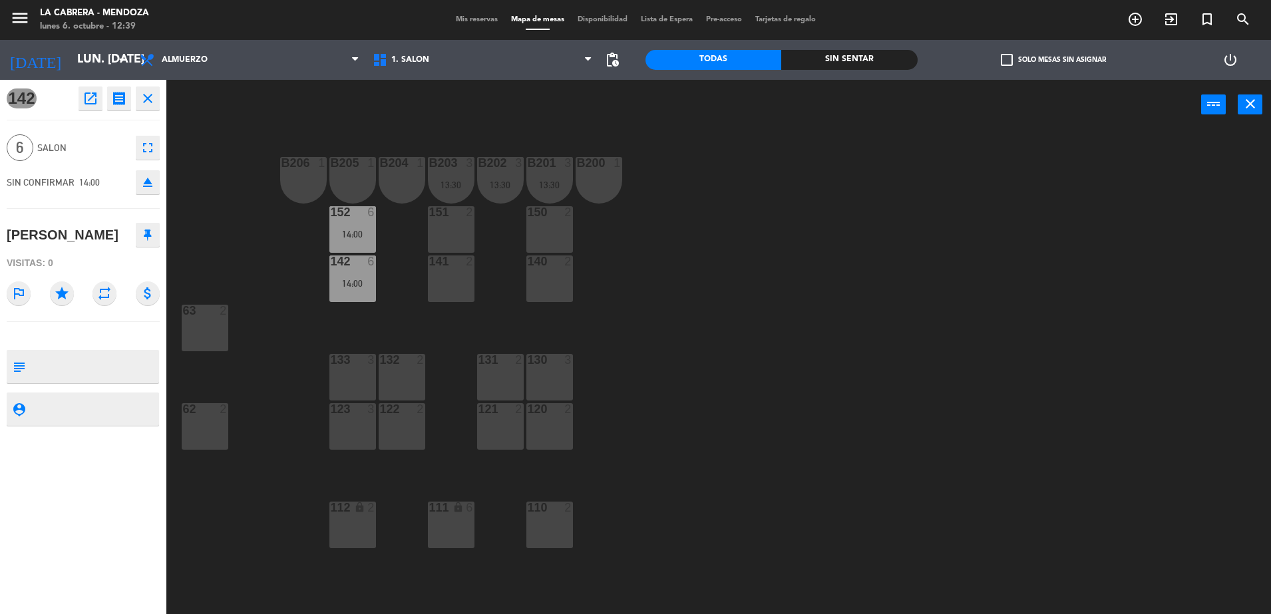
drag, startPoint x: 460, startPoint y: 516, endPoint x: 458, endPoint y: 510, distance: 6.9
click at [458, 514] on div "111 lock 6" at bounding box center [451, 525] width 47 height 47
click at [434, 100] on div "power_input close" at bounding box center [683, 105] width 1035 height 51
drag, startPoint x: 144, startPoint y: 104, endPoint x: 146, endPoint y: 112, distance: 8.2
click at [144, 103] on icon "close" at bounding box center [148, 98] width 16 height 16
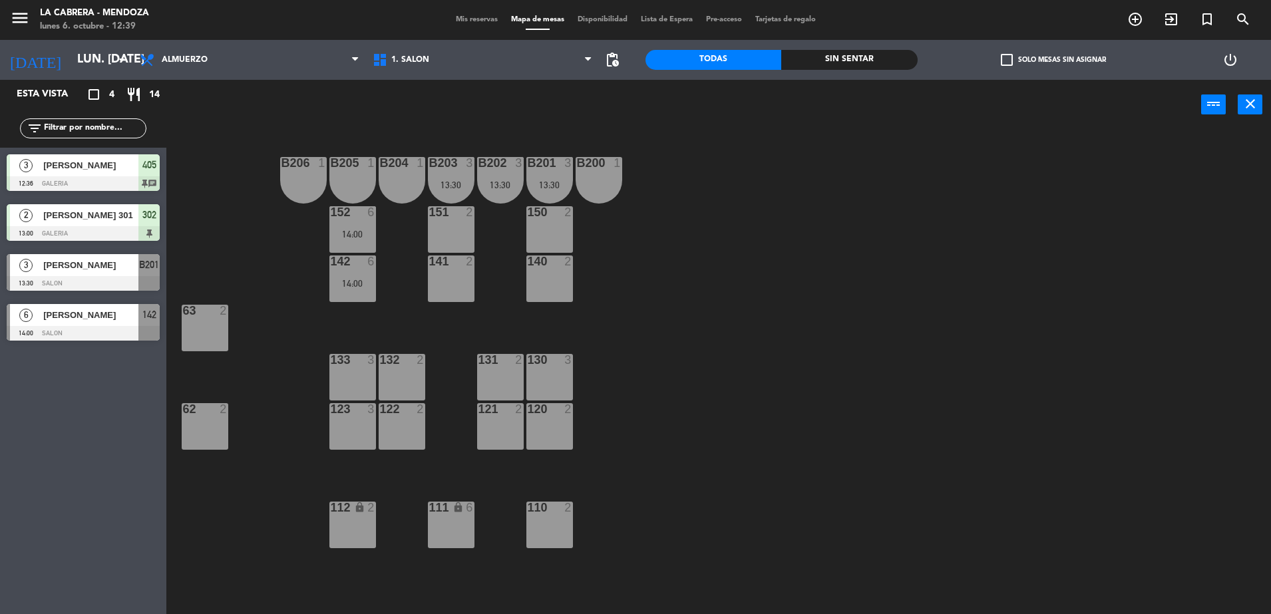
drag, startPoint x: 88, startPoint y: 313, endPoint x: 118, endPoint y: 325, distance: 32.2
click at [88, 312] on div "6 [PERSON_NAME] 14:00 SALON 142" at bounding box center [83, 322] width 166 height 50
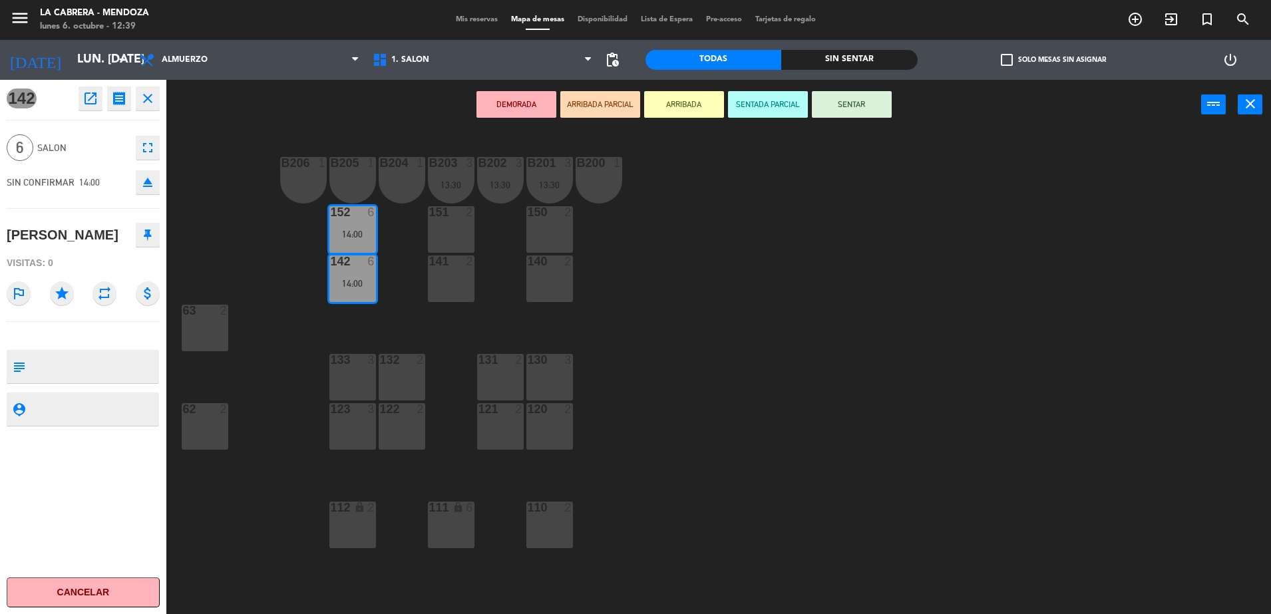
click at [446, 525] on div "111 lock 6" at bounding box center [451, 525] width 47 height 47
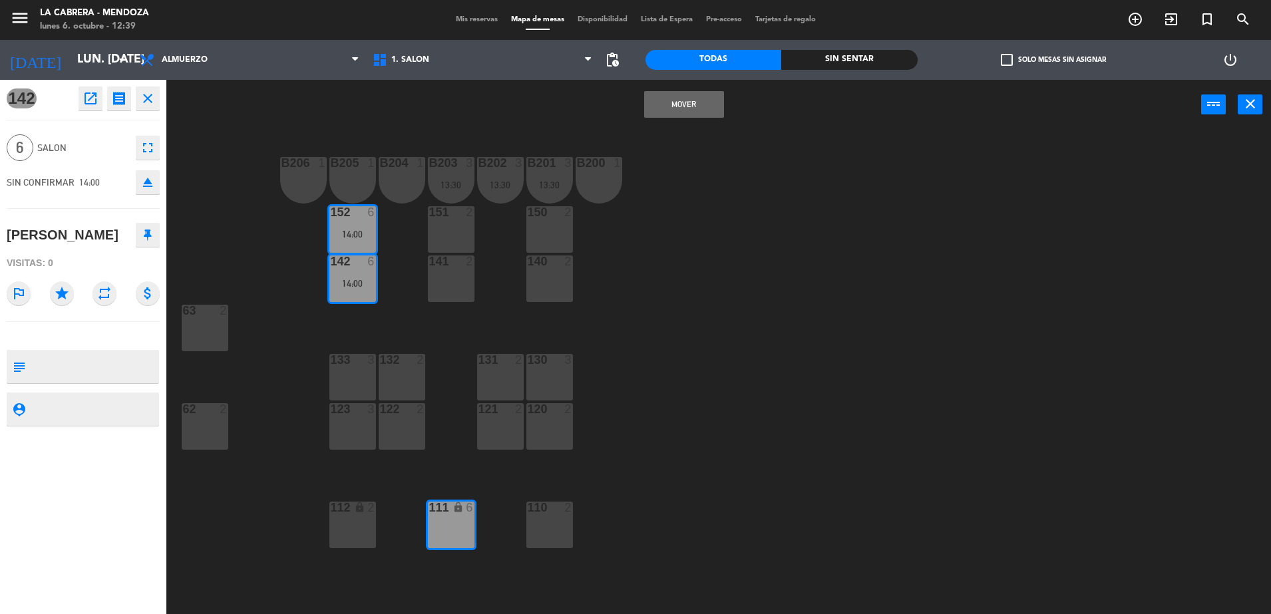
click at [697, 100] on button "Mover" at bounding box center [684, 104] width 80 height 27
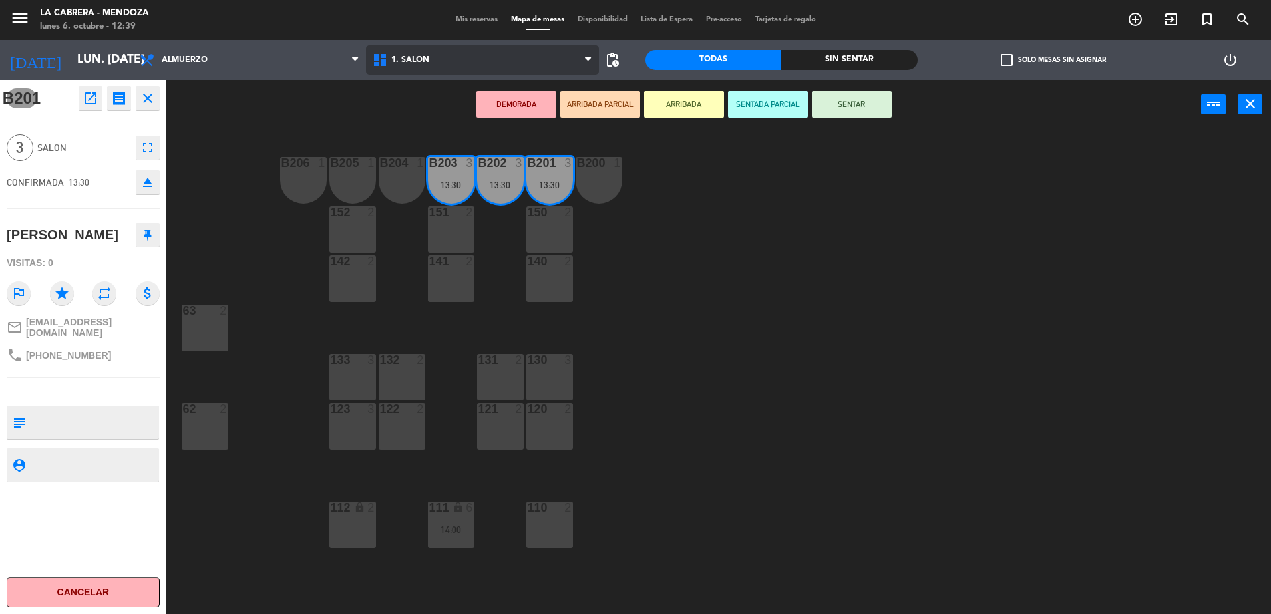
click at [455, 55] on span "1. SALON" at bounding box center [482, 59] width 233 height 29
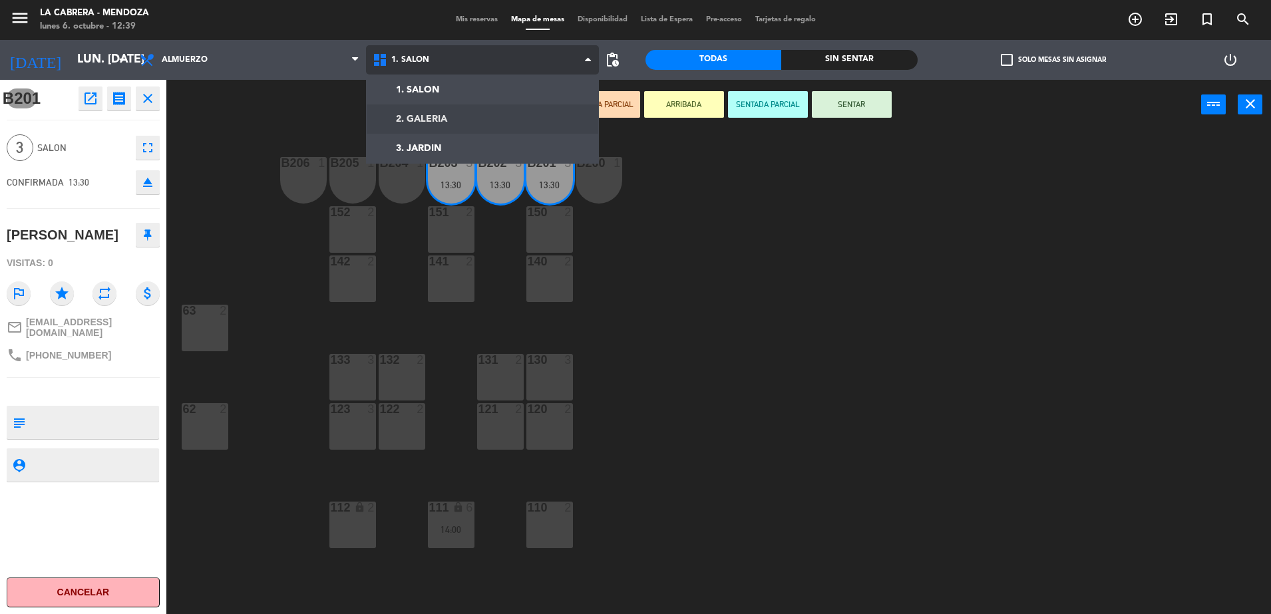
click at [434, 126] on ng-component "menu [PERSON_NAME] lunes 6. octubre - 12:39 Mis reservas Mapa de mesas Disponib…" at bounding box center [635, 308] width 1271 height 617
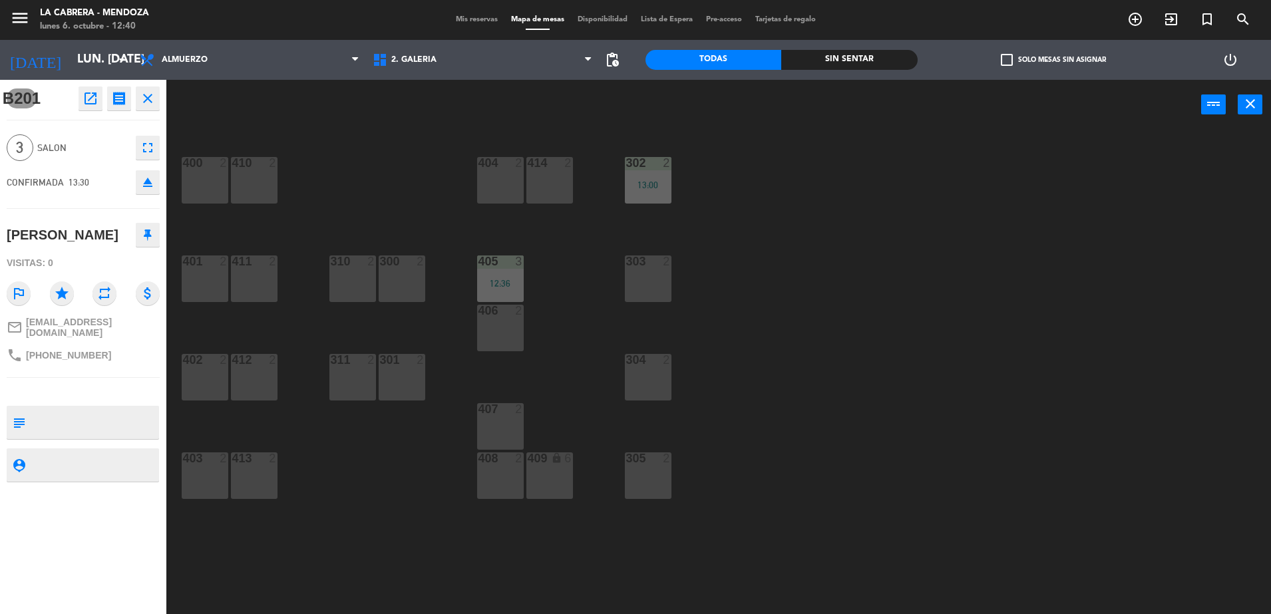
click at [214, 369] on div "402 2" at bounding box center [205, 377] width 47 height 47
click at [690, 106] on button "Mover" at bounding box center [684, 104] width 80 height 27
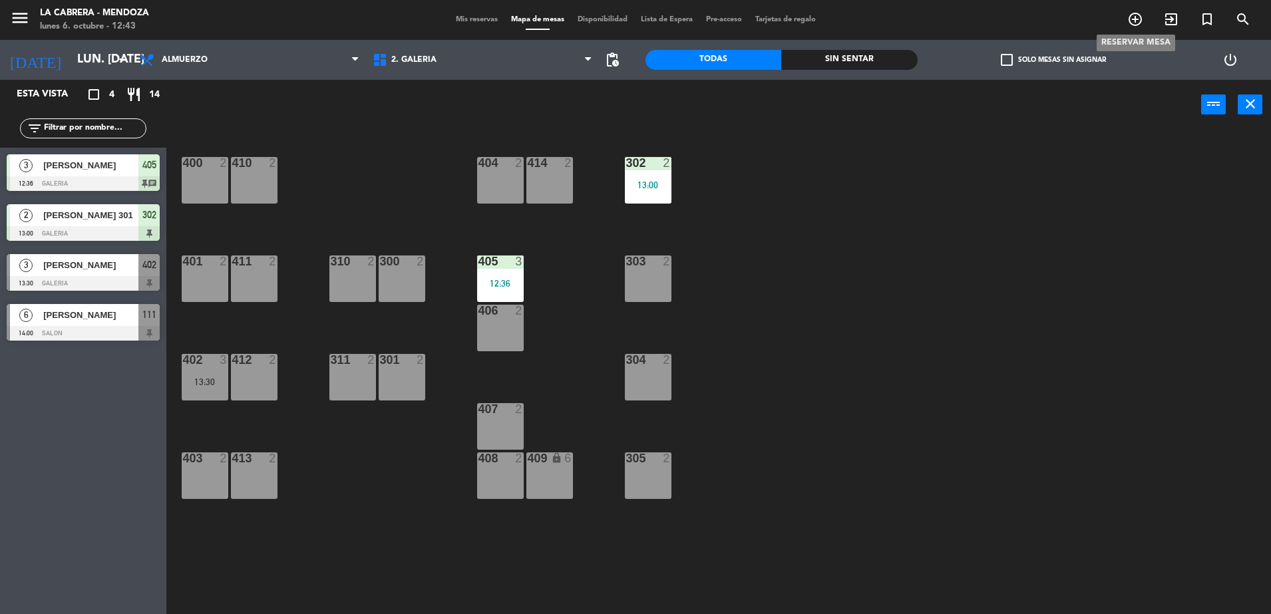
click at [1140, 23] on icon "add_circle_outline" at bounding box center [1135, 19] width 16 height 16
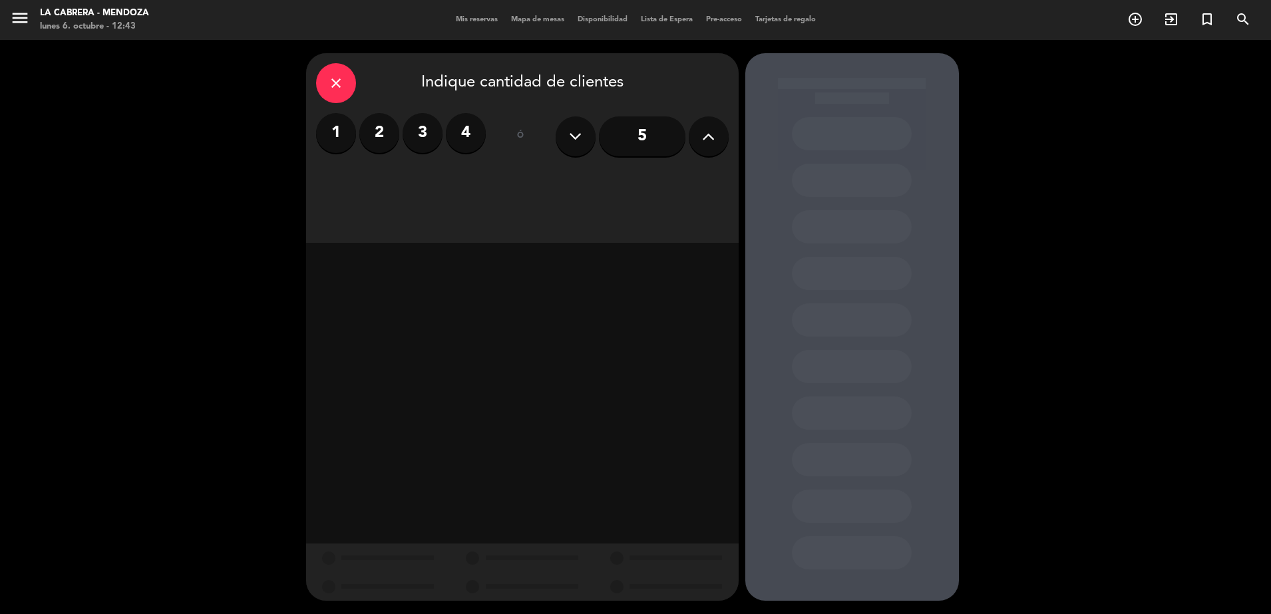
click at [332, 130] on label "1" at bounding box center [336, 133] width 40 height 40
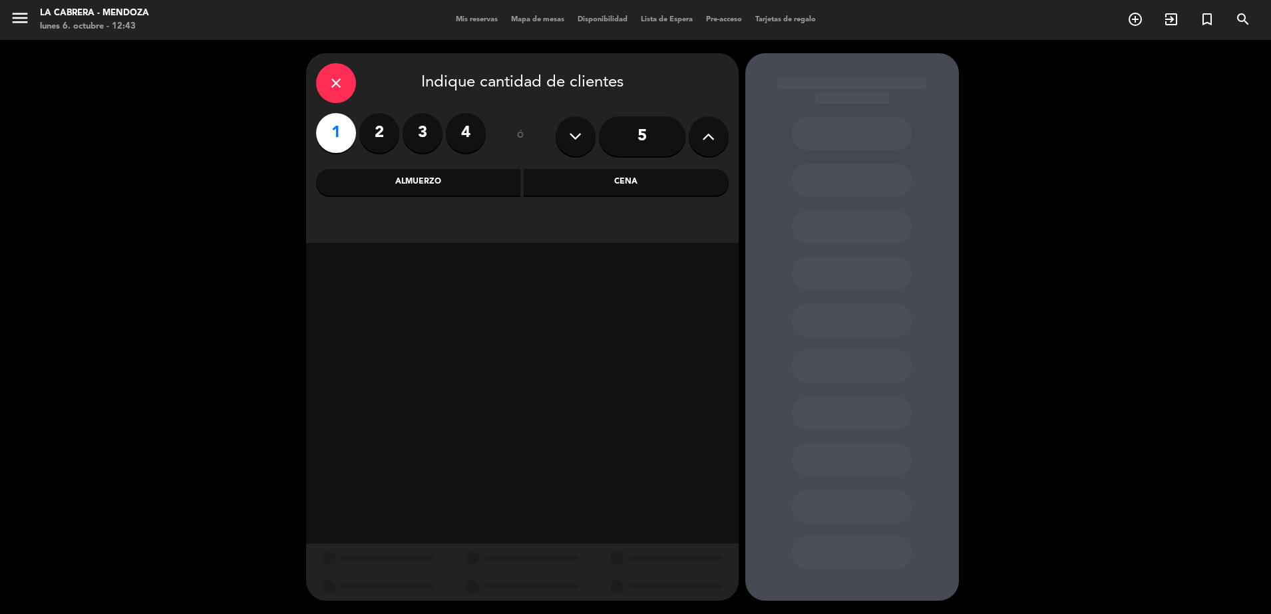
click at [458, 186] on div "Almuerzo" at bounding box center [418, 182] width 205 height 27
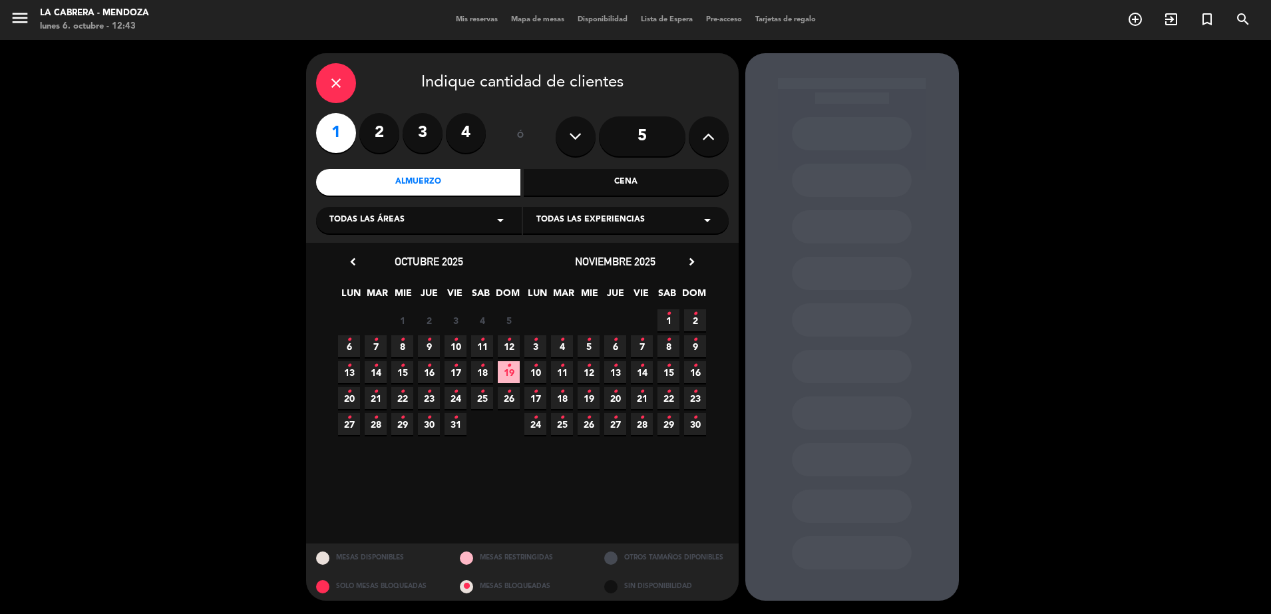
click at [347, 347] on icon "•" at bounding box center [349, 339] width 5 height 21
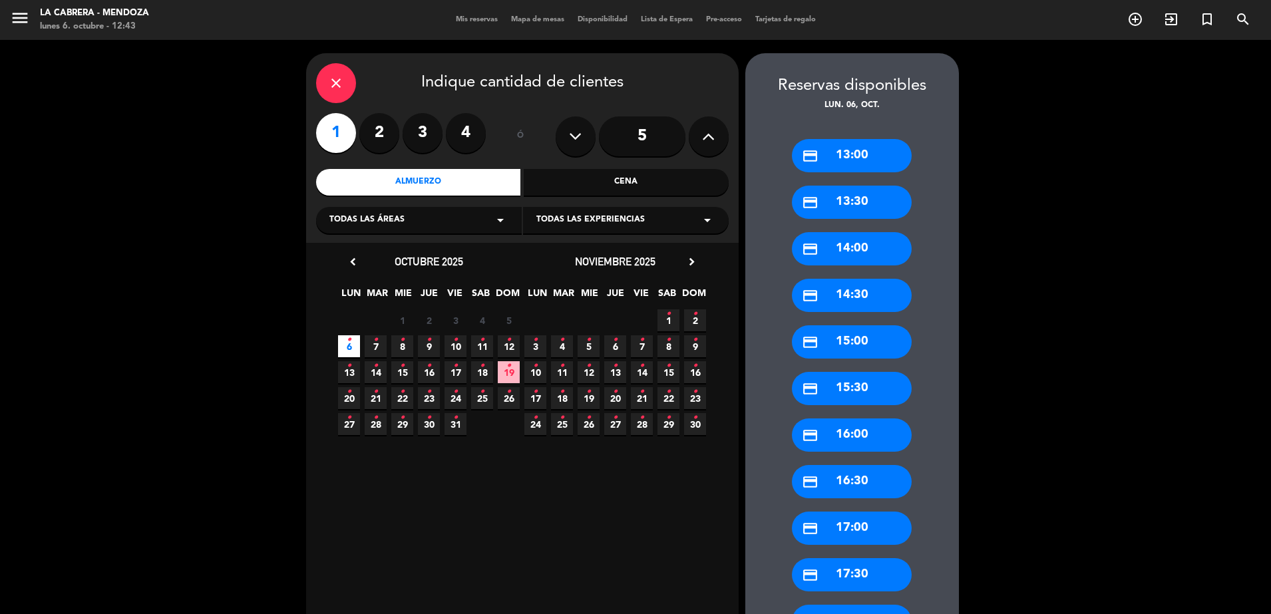
click at [848, 159] on div "credit_card 13:00" at bounding box center [852, 155] width 120 height 33
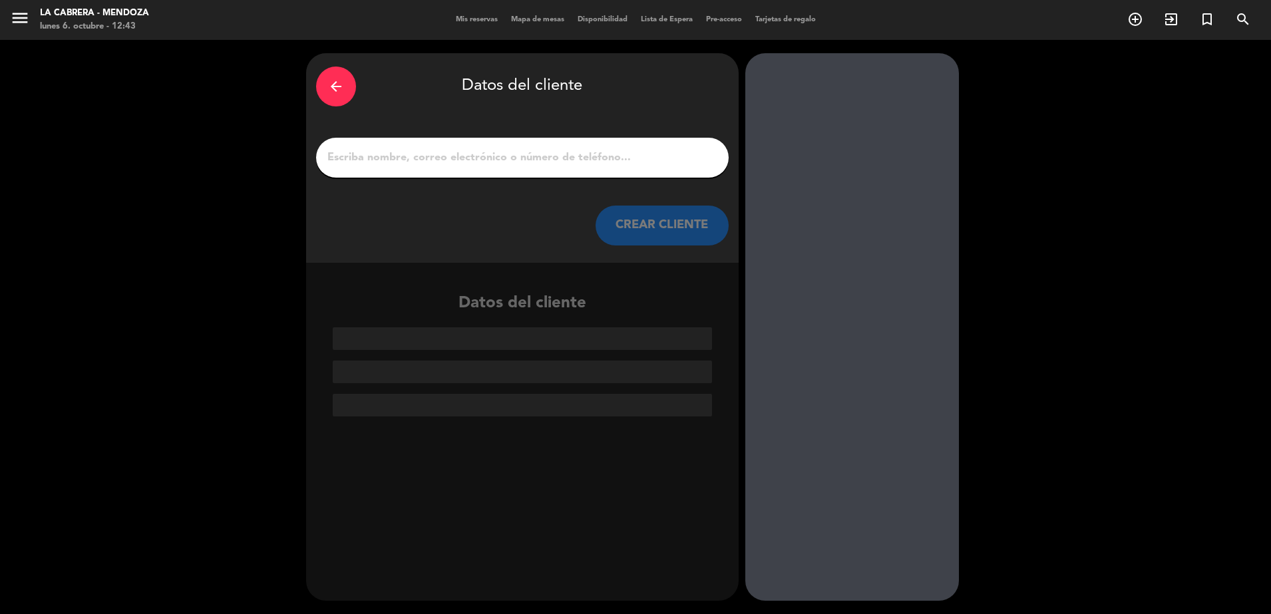
click at [466, 150] on input "1" at bounding box center [522, 157] width 393 height 19
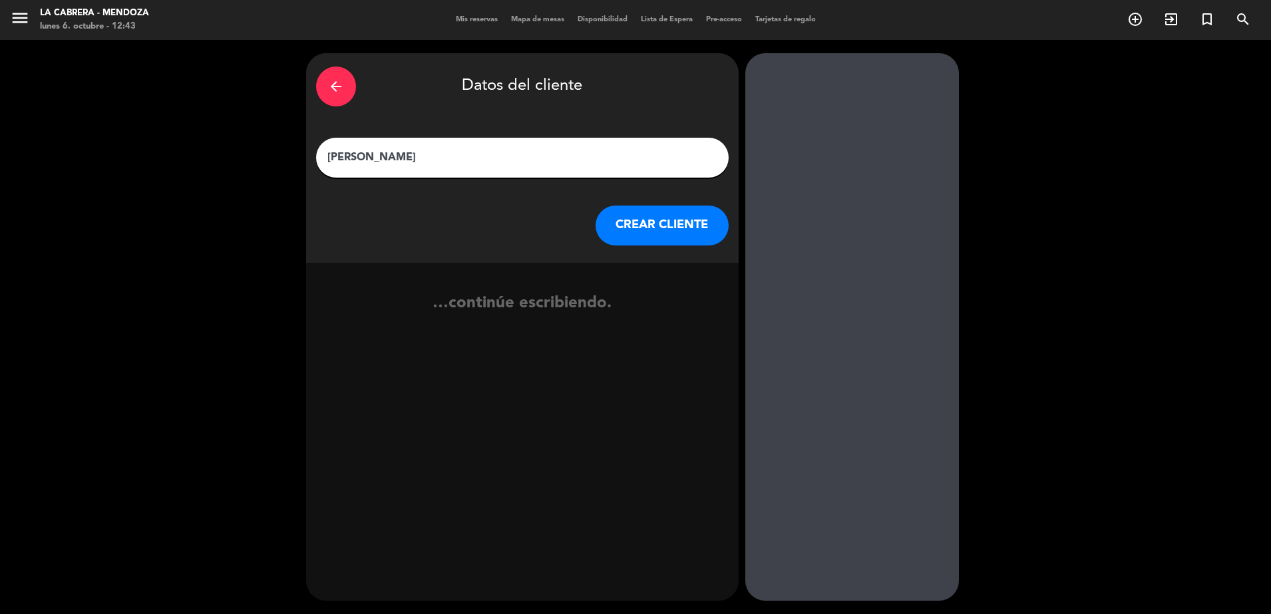
type input "[PERSON_NAME]"
click at [686, 225] on button "CREAR CLIENTE" at bounding box center [661, 226] width 133 height 40
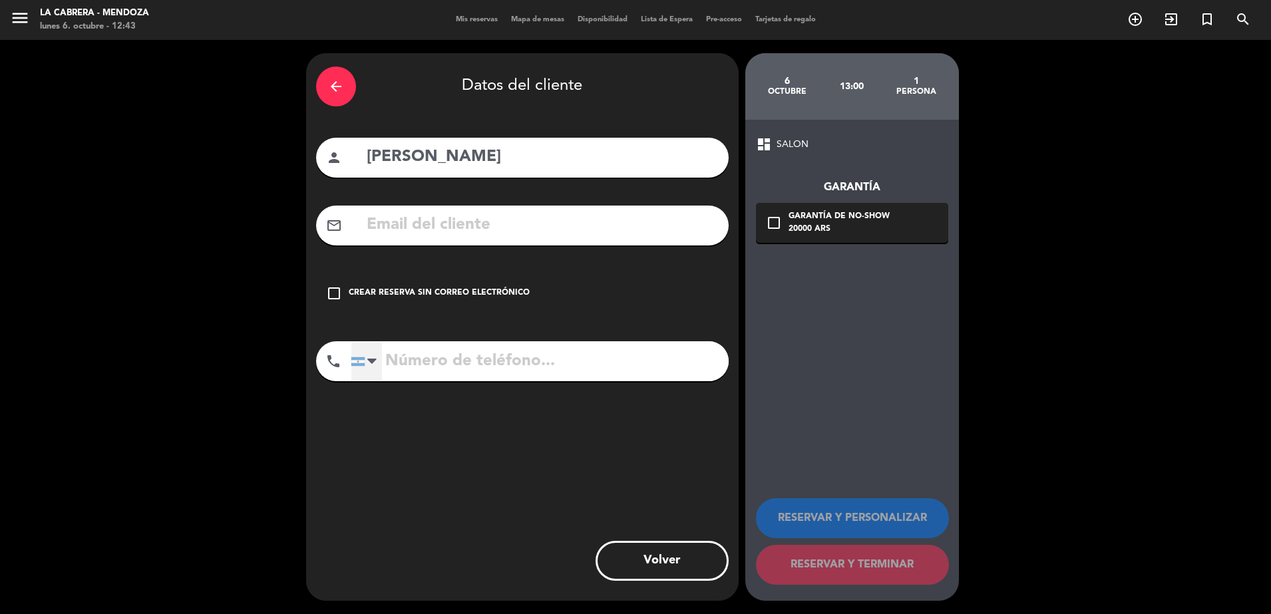
click at [365, 359] on div at bounding box center [366, 361] width 31 height 39
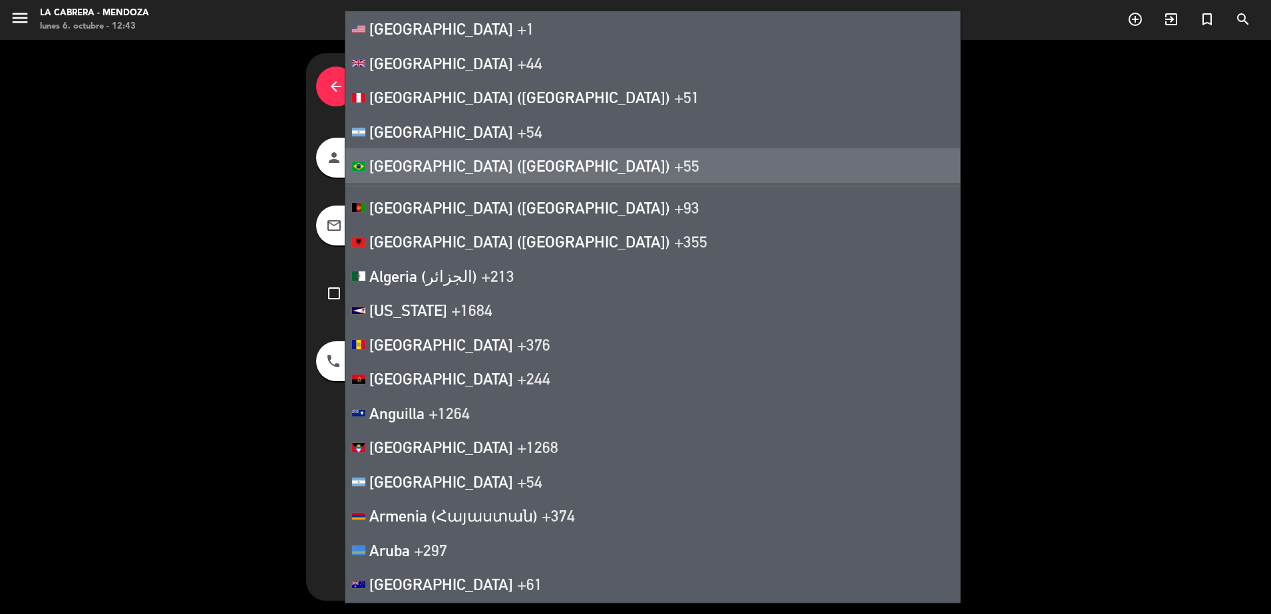
click at [396, 171] on span "[GEOGRAPHIC_DATA] ([GEOGRAPHIC_DATA])" at bounding box center [519, 165] width 301 height 19
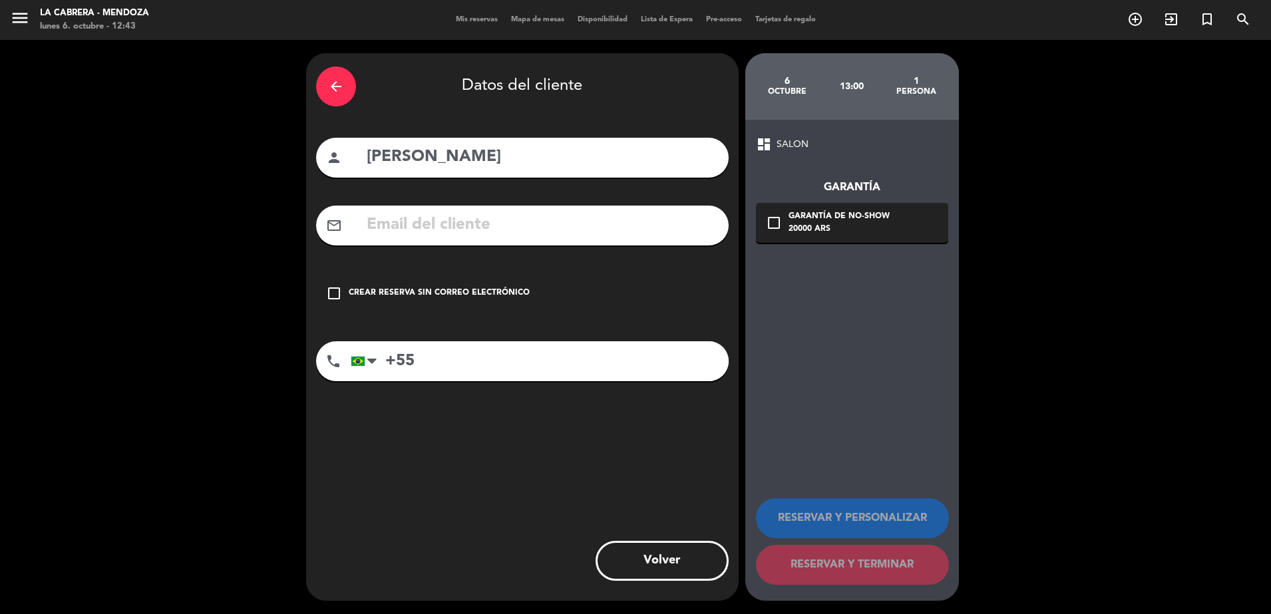
click at [470, 351] on input "+55" at bounding box center [540, 361] width 378 height 40
type input "[PHONE_NUMBER]"
click at [777, 222] on icon "check_box_outline_blank" at bounding box center [774, 223] width 16 height 16
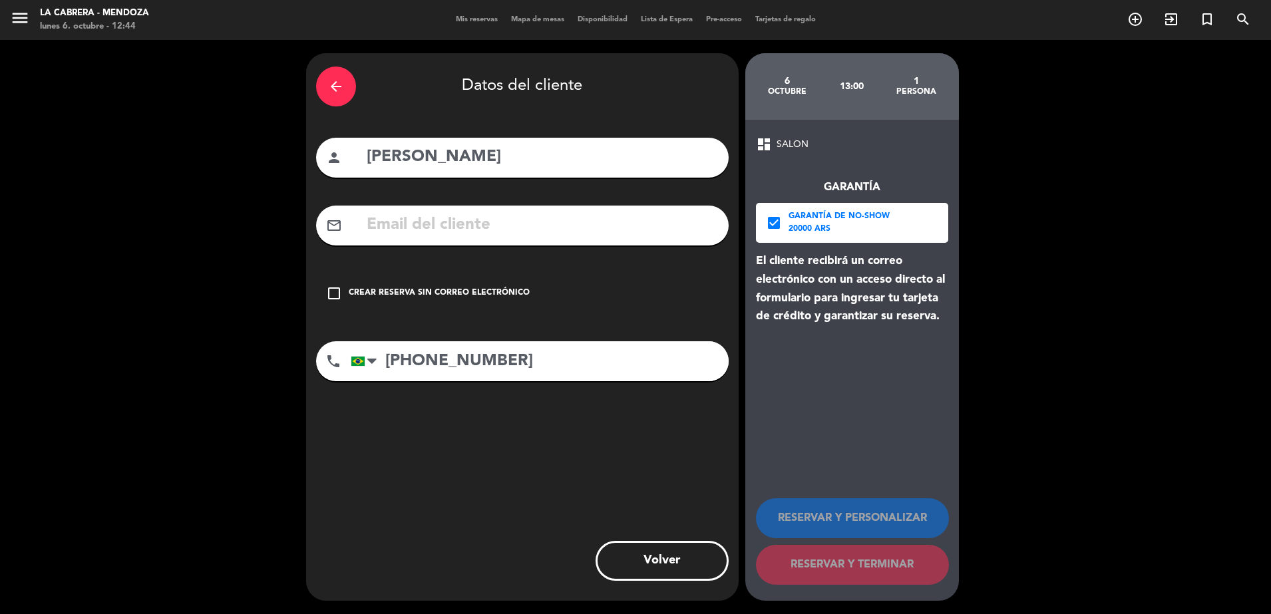
click at [631, 452] on div "arrow_back Datos del cliente person [PERSON_NAME] mail_outline check_box_outlin…" at bounding box center [522, 327] width 432 height 548
click at [749, 504] on div "dashboard SALON Garantía check_box Garantía de no-show 20000 ARS El cliente rec…" at bounding box center [852, 360] width 214 height 481
click at [556, 364] on input "[PHONE_NUMBER]" at bounding box center [540, 361] width 378 height 40
drag, startPoint x: 533, startPoint y: 358, endPoint x: 413, endPoint y: 357, distance: 119.8
click at [413, 357] on input "[PHONE_NUMBER]" at bounding box center [540, 361] width 378 height 40
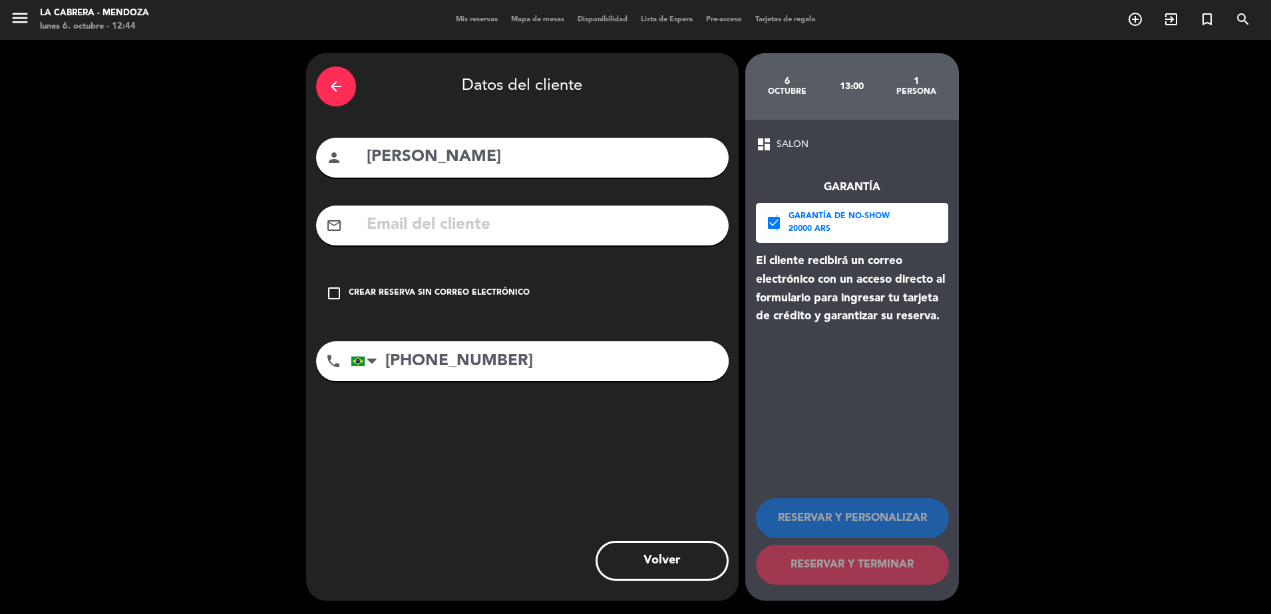
click at [775, 226] on icon "check_box" at bounding box center [774, 223] width 16 height 16
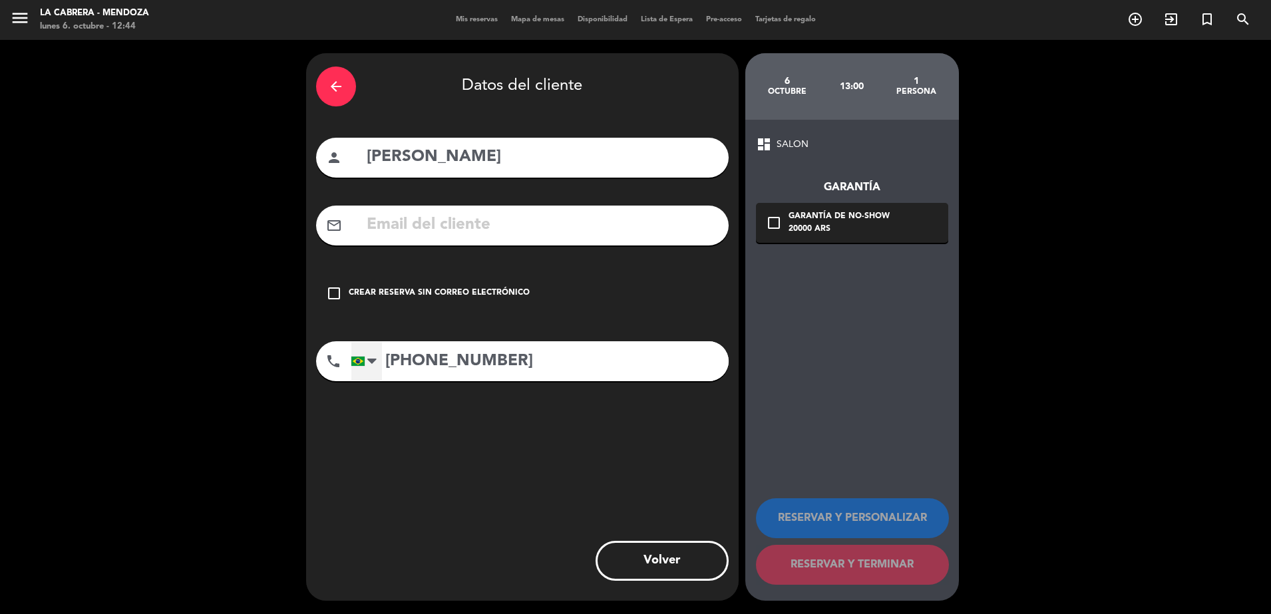
drag, startPoint x: 538, startPoint y: 365, endPoint x: 376, endPoint y: 353, distance: 162.8
click at [376, 353] on div "[GEOGRAPHIC_DATA] +1 [GEOGRAPHIC_DATA] +44 [GEOGRAPHIC_DATA] ([GEOGRAPHIC_DATA]…" at bounding box center [540, 361] width 378 height 40
drag, startPoint x: 381, startPoint y: 354, endPoint x: 351, endPoint y: 510, distance: 159.3
click at [351, 510] on div "arrow_back Datos del cliente person [PERSON_NAME] mail_outline check_box_outlin…" at bounding box center [522, 327] width 432 height 548
drag, startPoint x: 386, startPoint y: 362, endPoint x: 579, endPoint y: 355, distance: 193.1
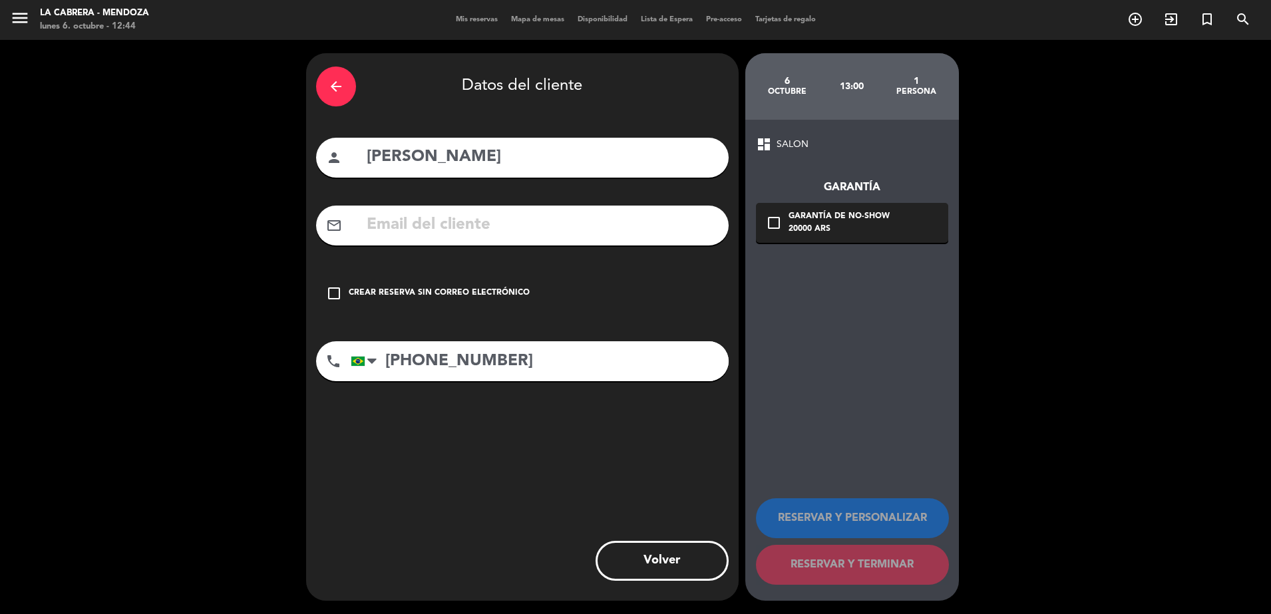
click at [579, 355] on input "[PHONE_NUMBER]" at bounding box center [540, 361] width 378 height 40
click at [559, 362] on input "[PHONE_NUMBER]" at bounding box center [540, 361] width 378 height 40
click at [775, 212] on div "check_box_outline_blank Garantía de no-show 20000 ARS" at bounding box center [852, 223] width 192 height 40
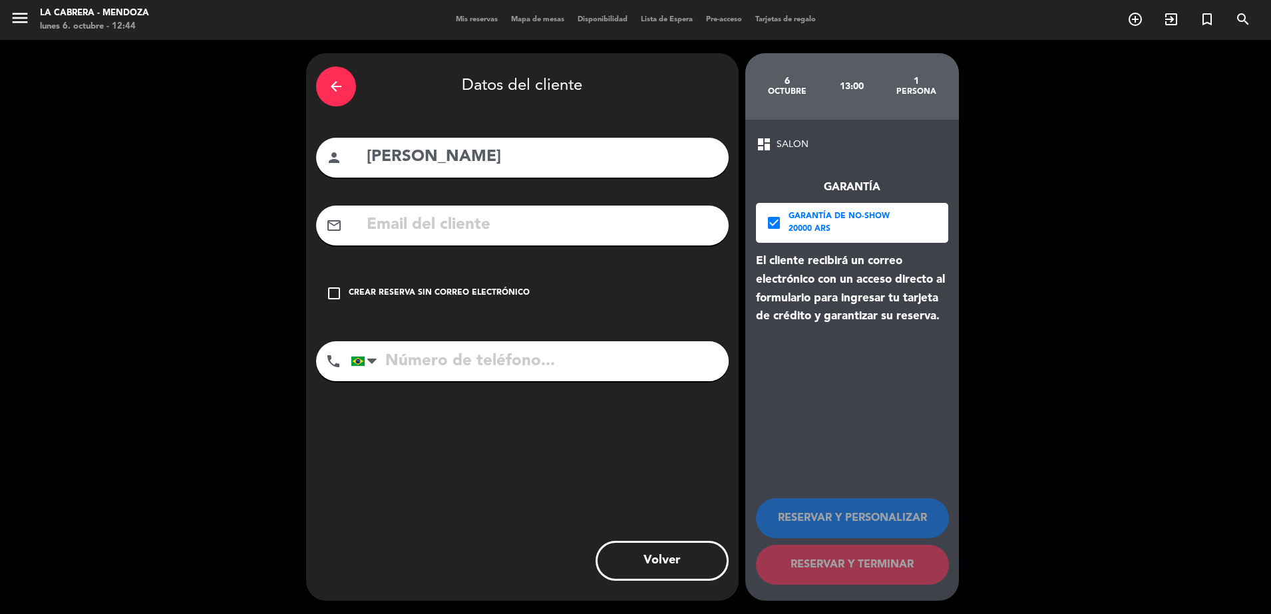
click at [776, 226] on icon "check_box" at bounding box center [774, 223] width 16 height 16
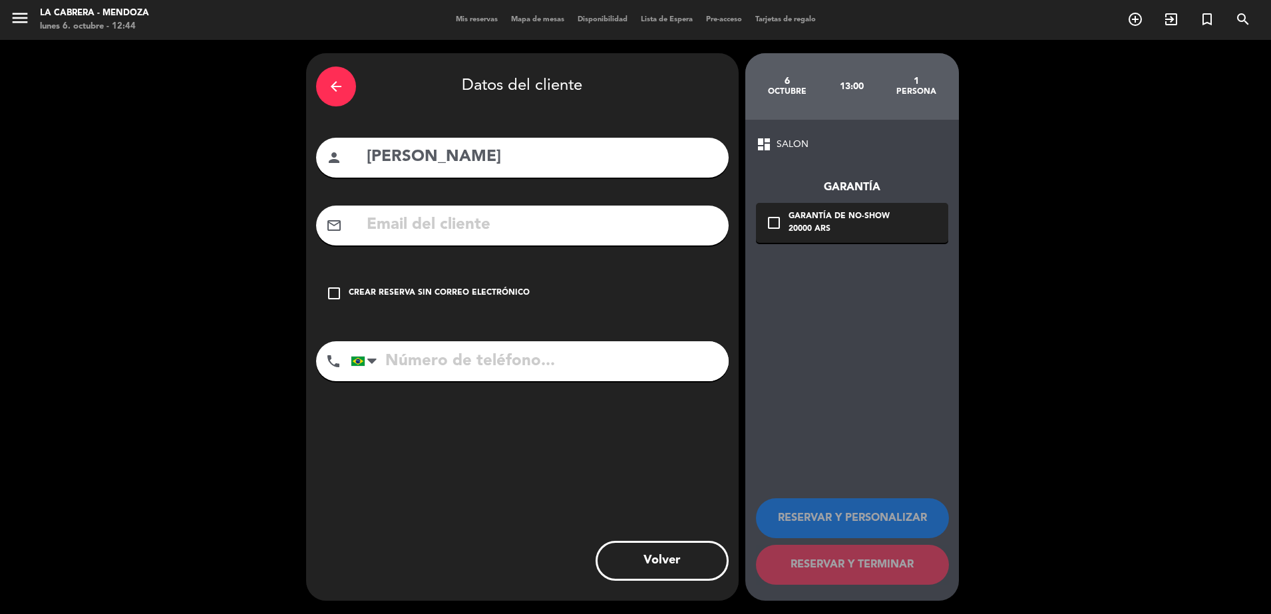
click at [544, 369] on input "tel" at bounding box center [540, 361] width 378 height 40
click at [772, 224] on icon "check_box_outline_blank" at bounding box center [774, 223] width 16 height 16
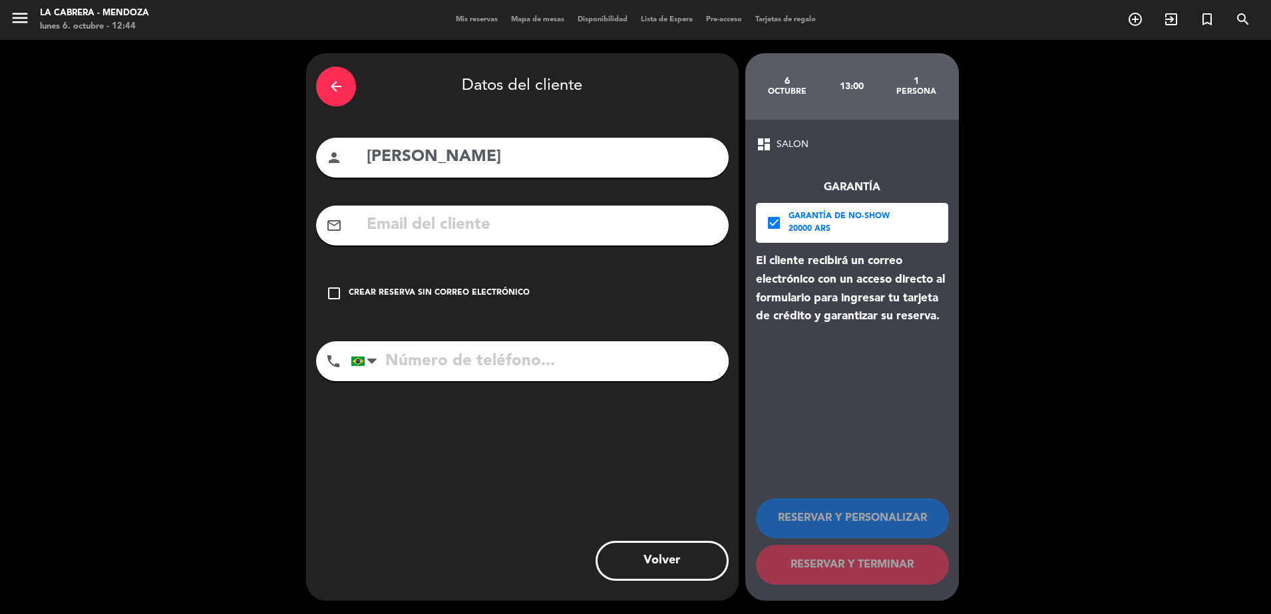
click at [772, 217] on icon "check_box" at bounding box center [774, 223] width 16 height 16
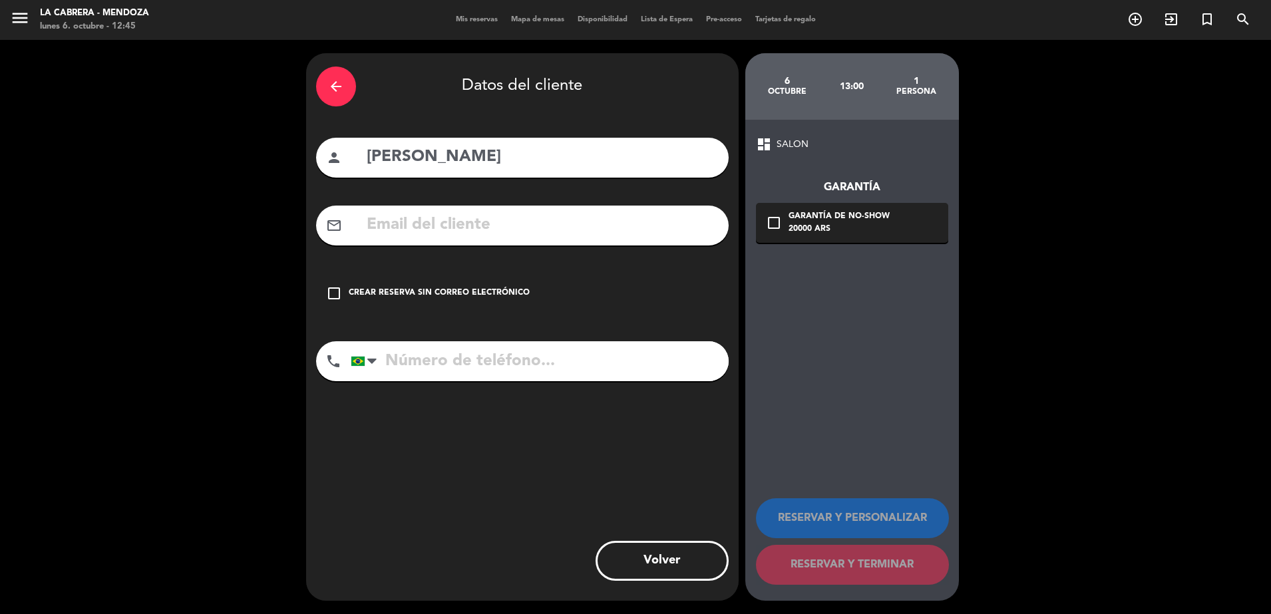
click at [337, 86] on icon "arrow_back" at bounding box center [336, 87] width 16 height 16
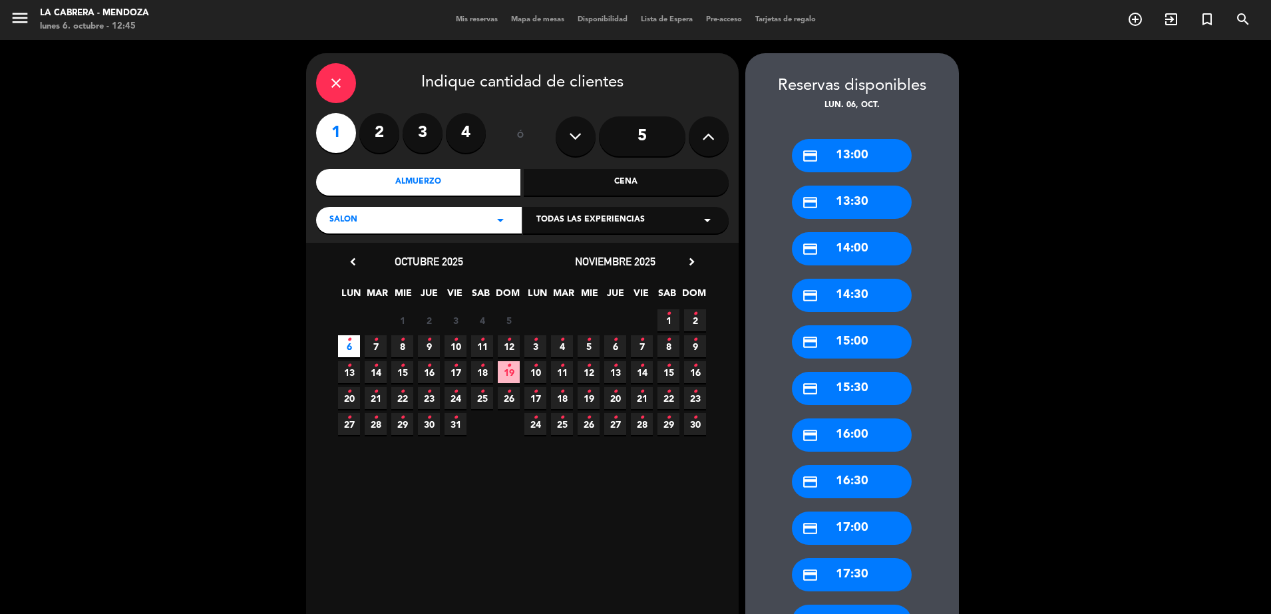
click at [347, 353] on span "6 •" at bounding box center [349, 346] width 22 height 22
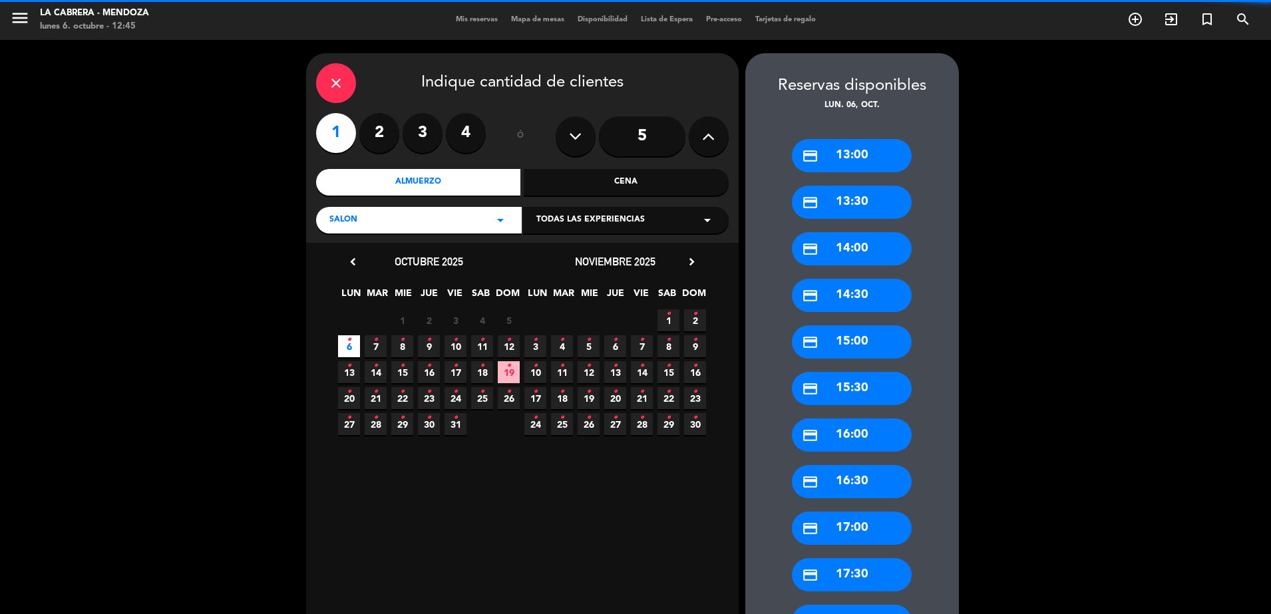
click at [331, 75] on icon "close" at bounding box center [336, 83] width 16 height 16
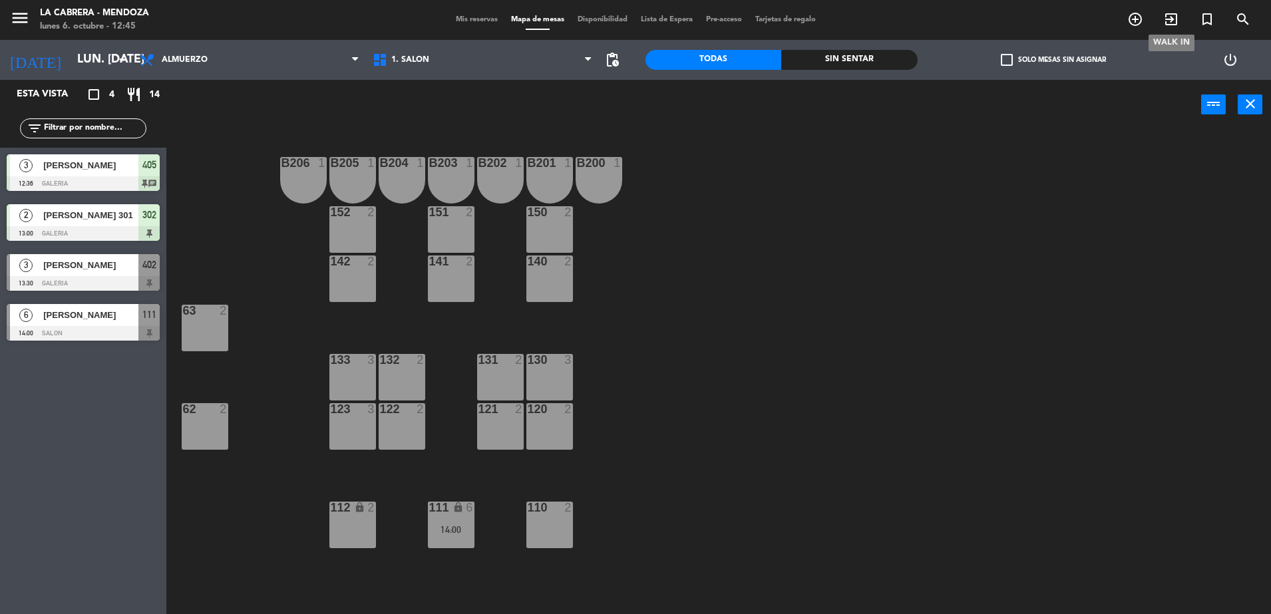
click at [1166, 17] on icon "exit_to_app" at bounding box center [1171, 19] width 16 height 16
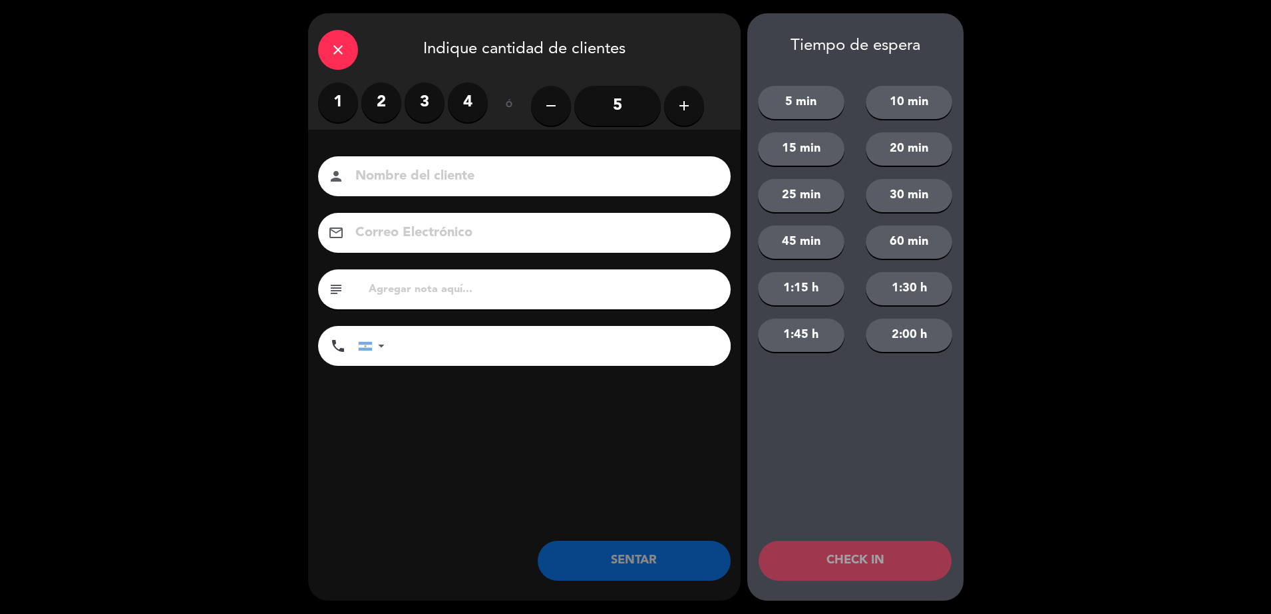
click at [349, 102] on label "1" at bounding box center [338, 103] width 40 height 40
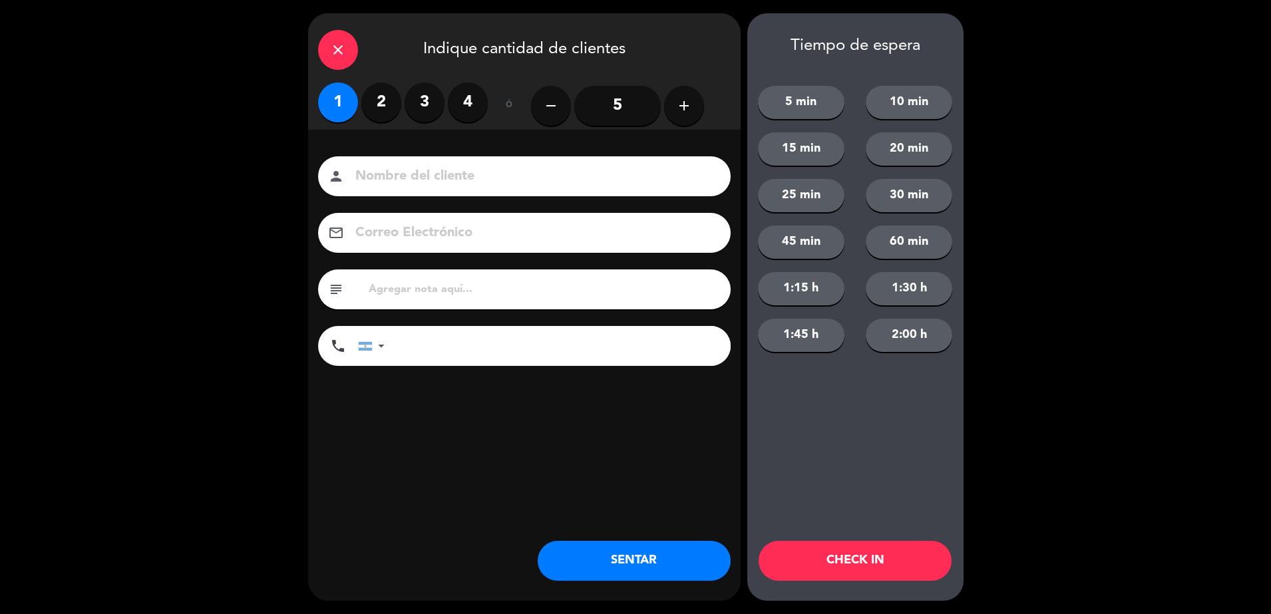
click at [425, 177] on input at bounding box center [533, 176] width 359 height 23
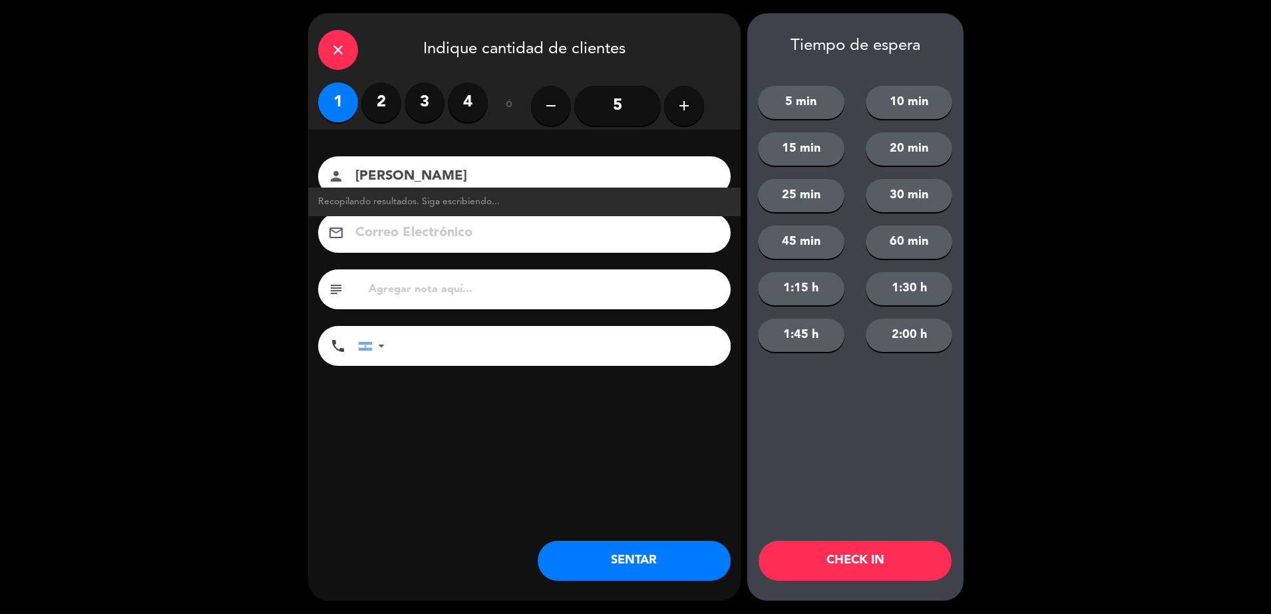
type input "[PERSON_NAME]"
click at [369, 349] on div at bounding box center [365, 346] width 13 height 9
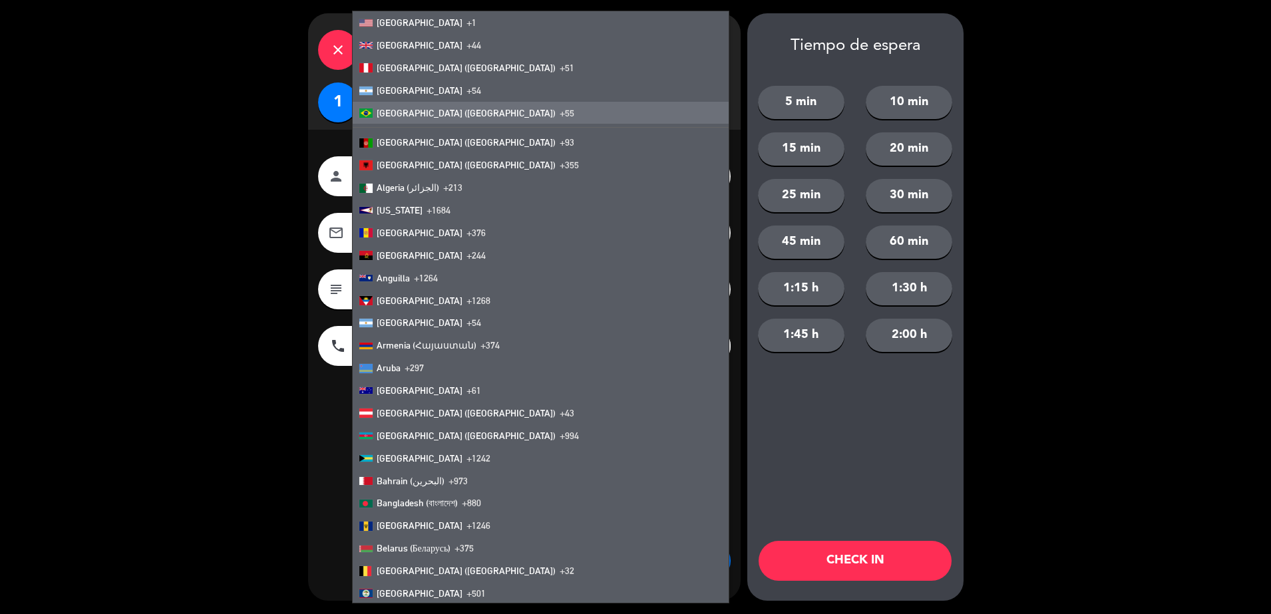
click at [425, 118] on li "[GEOGRAPHIC_DATA] ([GEOGRAPHIC_DATA]) +55" at bounding box center [541, 113] width 376 height 23
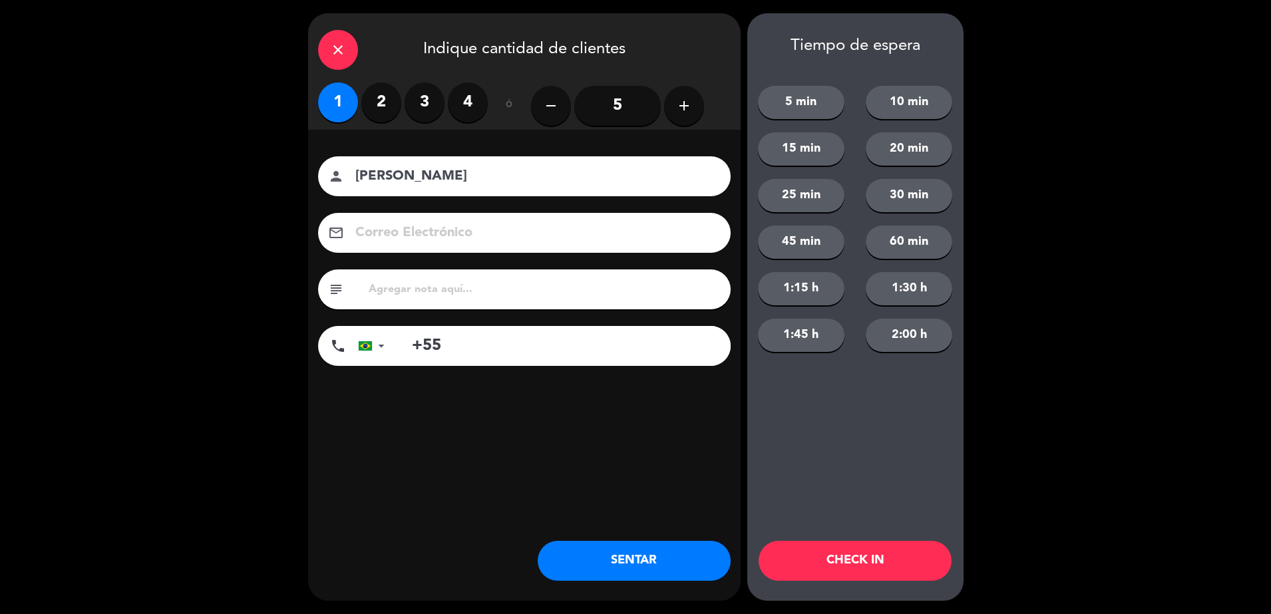
paste input "[PHONE_NUMBER]"
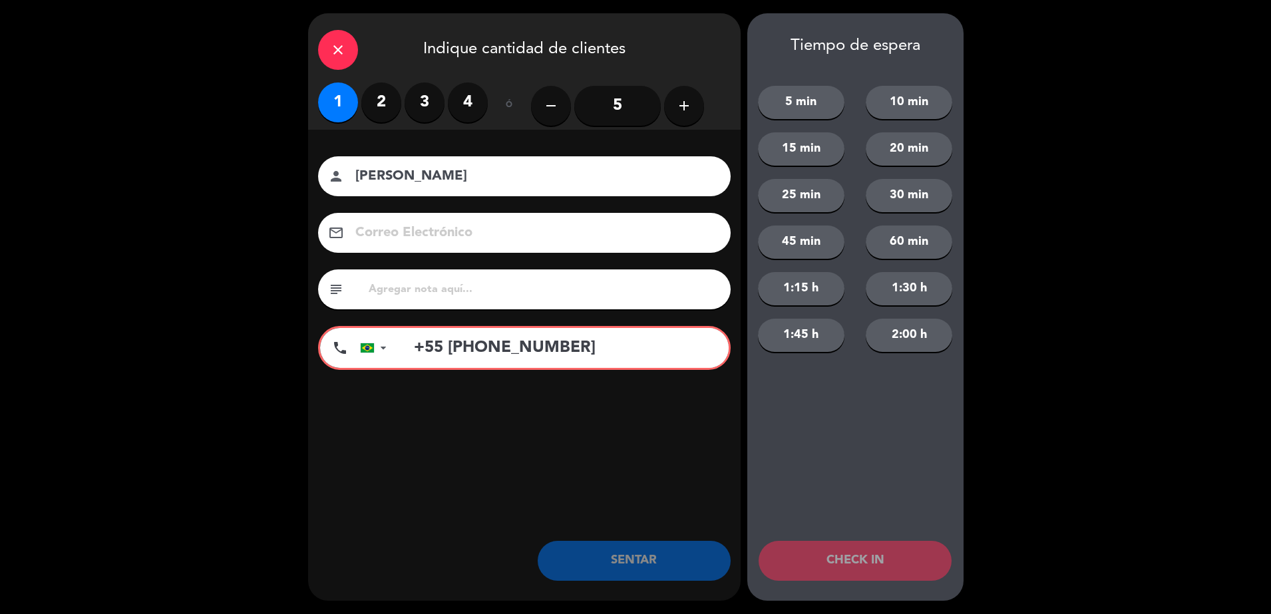
click at [450, 349] on input "+55 [PHONE_NUMBER]" at bounding box center [564, 348] width 329 height 40
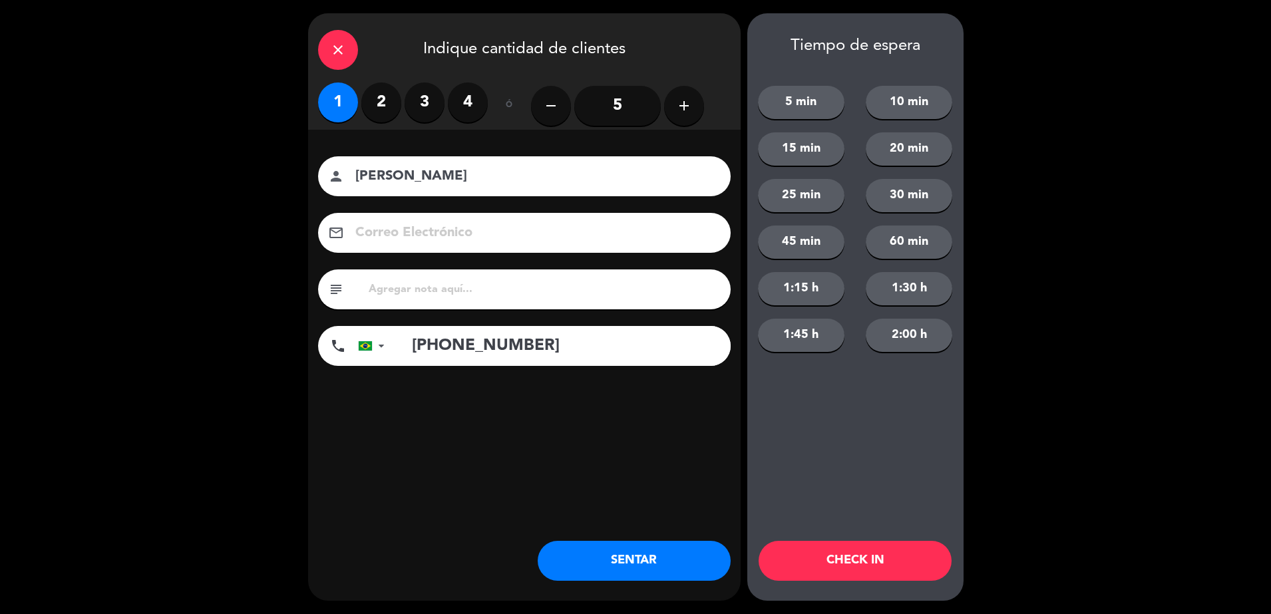
type input "[PHONE_NUMBER]"
click at [661, 561] on button "SENTAR" at bounding box center [634, 561] width 193 height 40
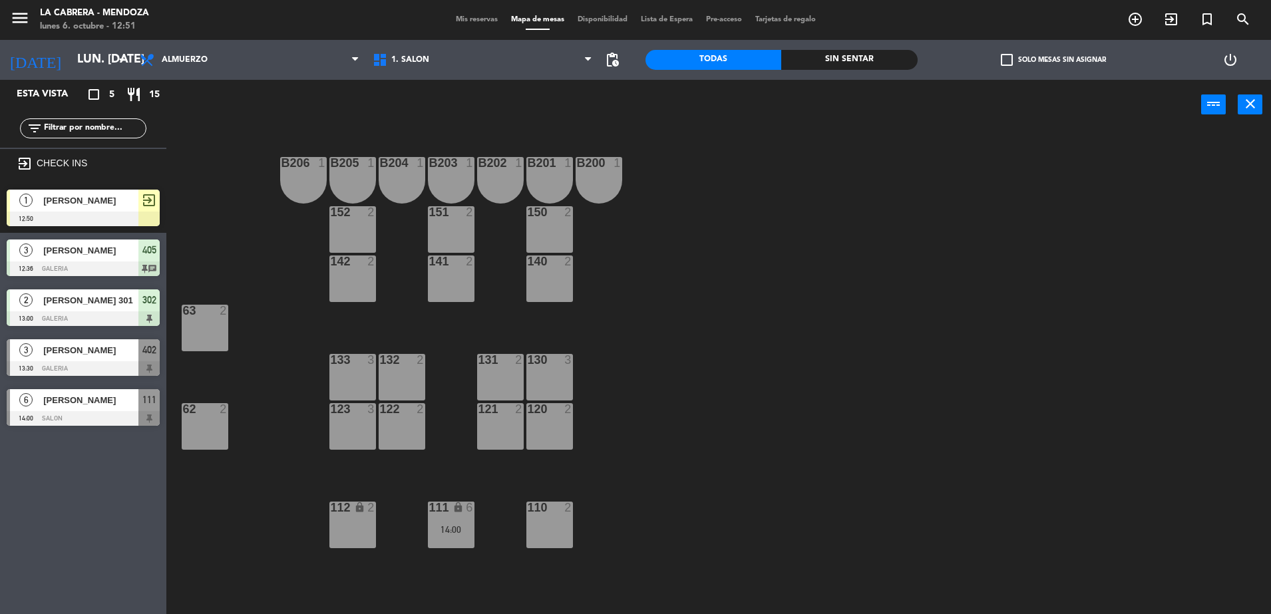
click at [82, 201] on span "[PERSON_NAME]" at bounding box center [90, 201] width 95 height 14
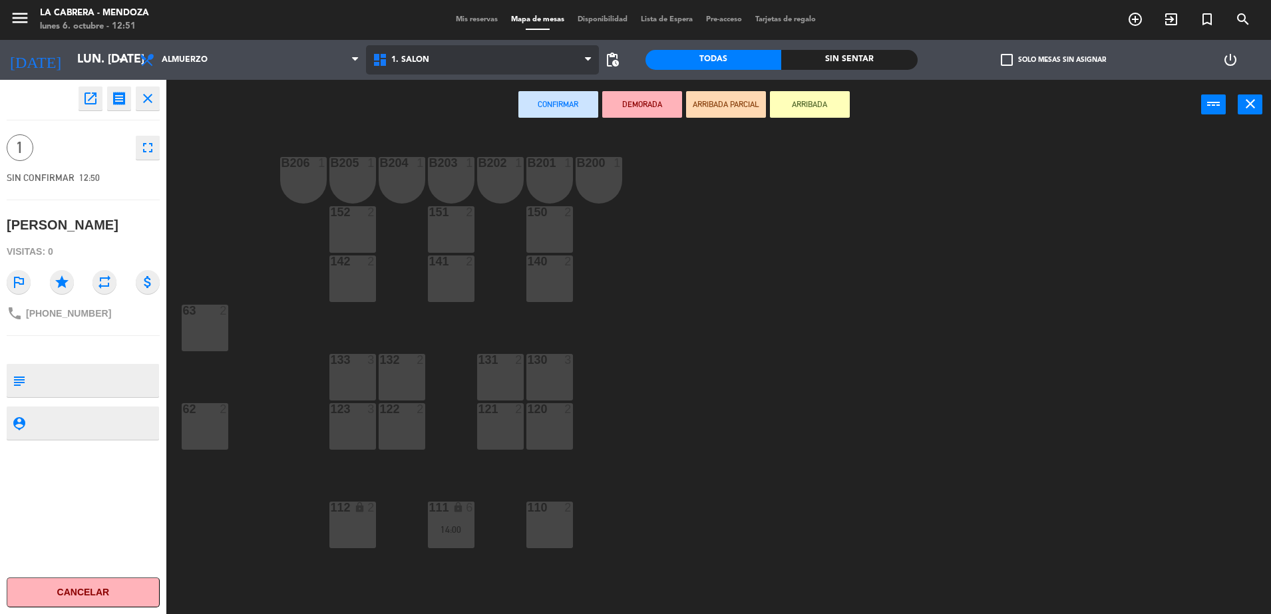
click at [398, 49] on span "1. SALON" at bounding box center [482, 59] width 233 height 29
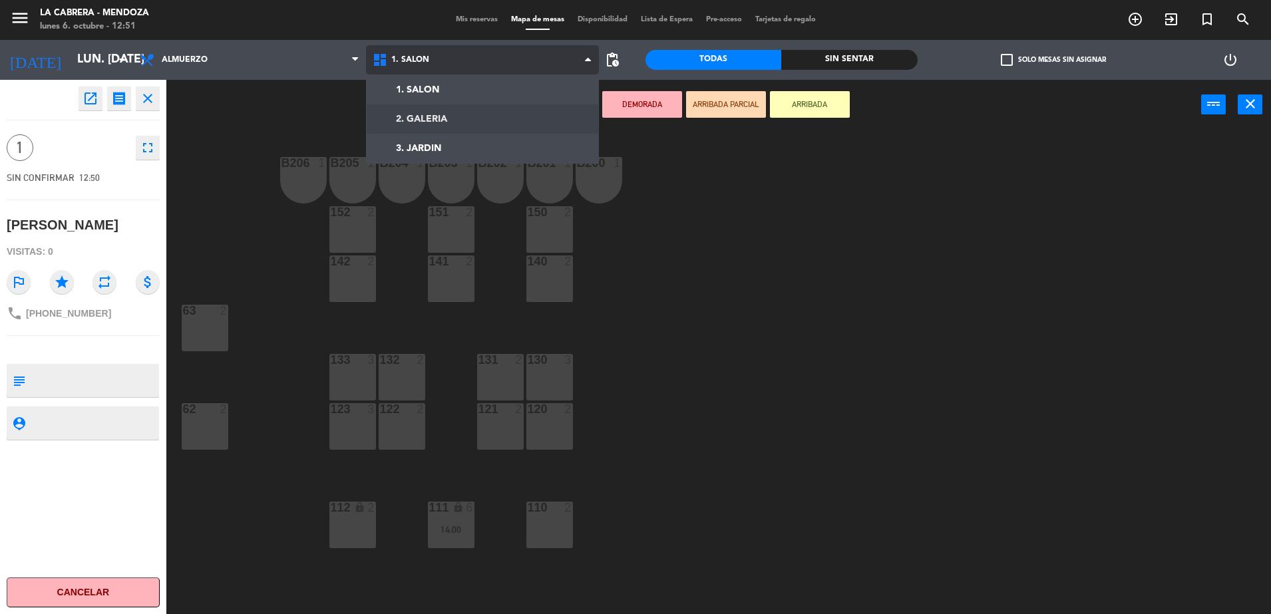
click at [446, 112] on ng-component "menu [PERSON_NAME] lunes 6. octubre - 12:51 Mis reservas Mapa de mesas Disponib…" at bounding box center [635, 308] width 1271 height 617
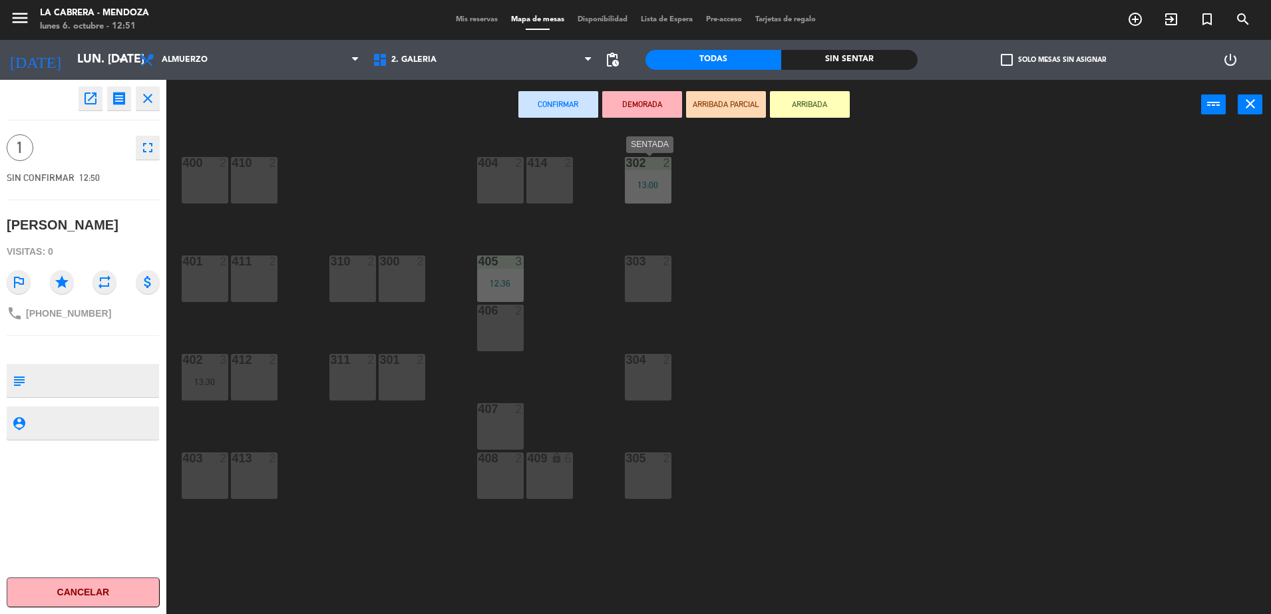
click at [655, 194] on div "302 2 13:00" at bounding box center [648, 180] width 47 height 47
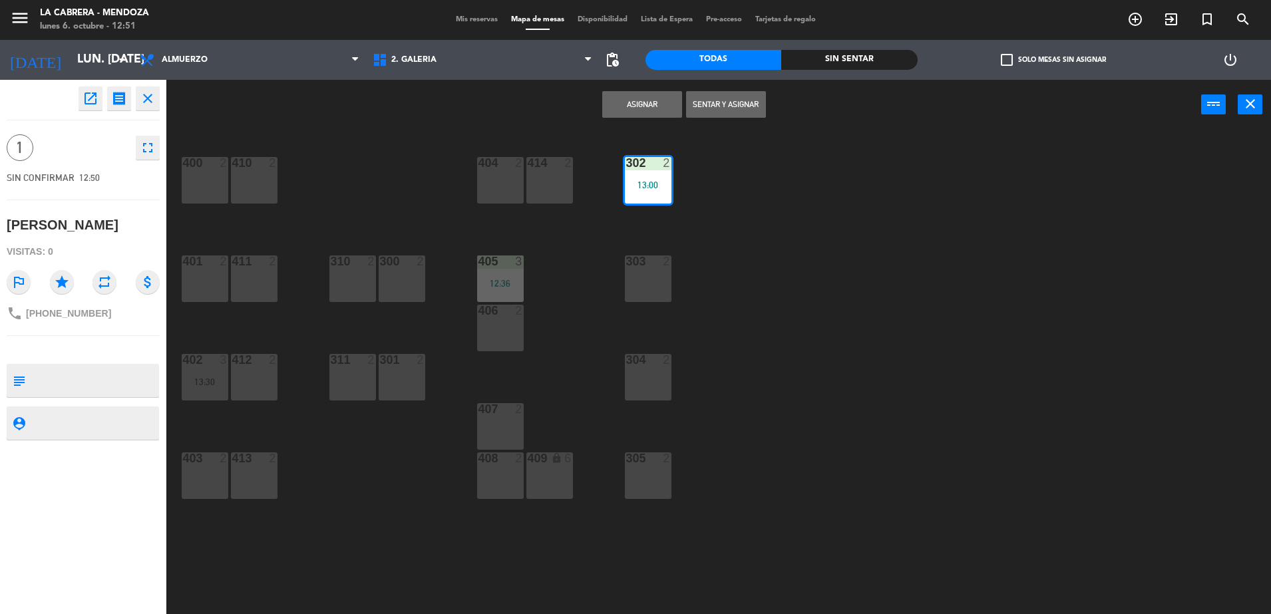
click at [712, 101] on button "Sentar y Asignar" at bounding box center [726, 104] width 80 height 27
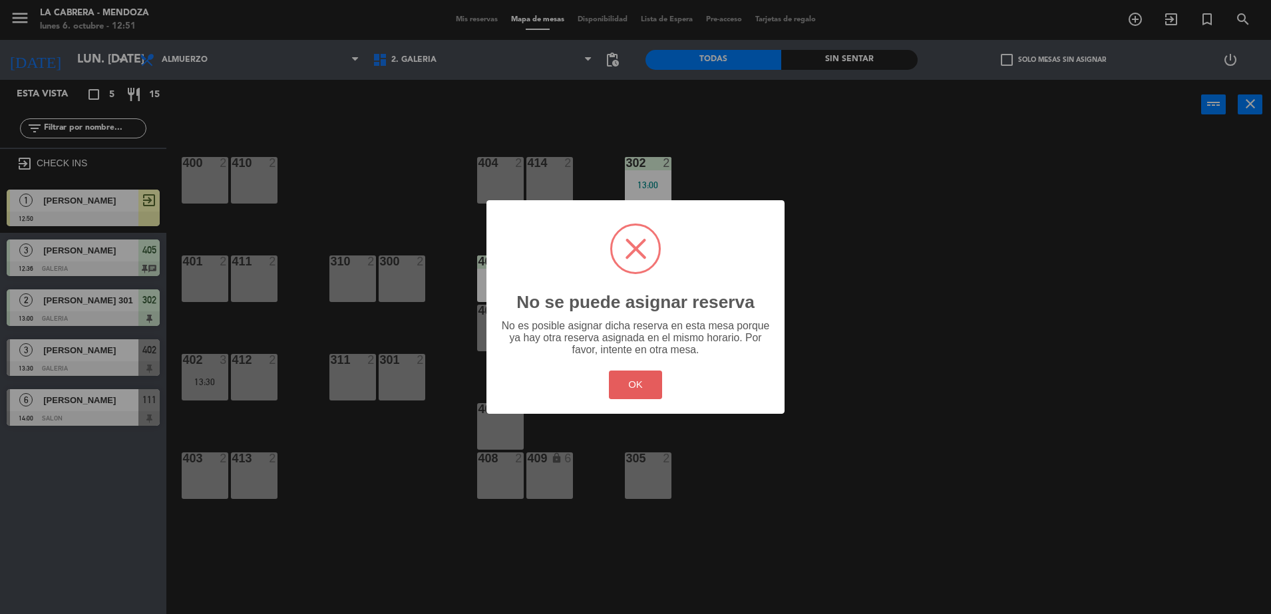
click at [649, 375] on button "OK" at bounding box center [636, 385] width 54 height 29
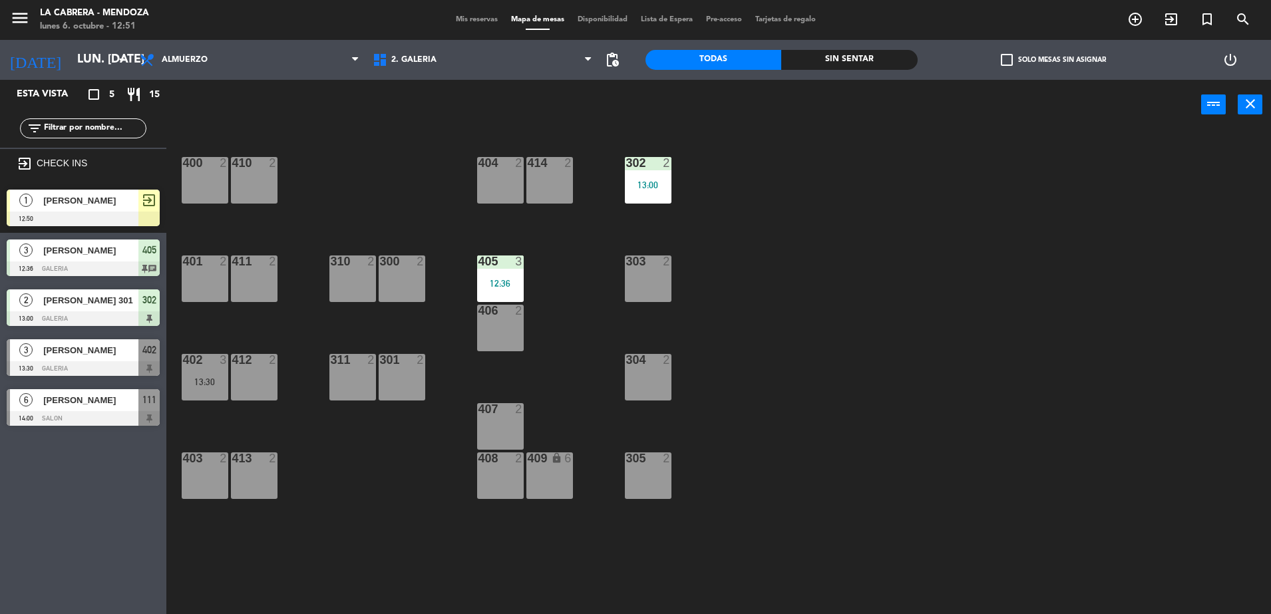
click at [92, 209] on div "[PERSON_NAME]" at bounding box center [90, 201] width 96 height 22
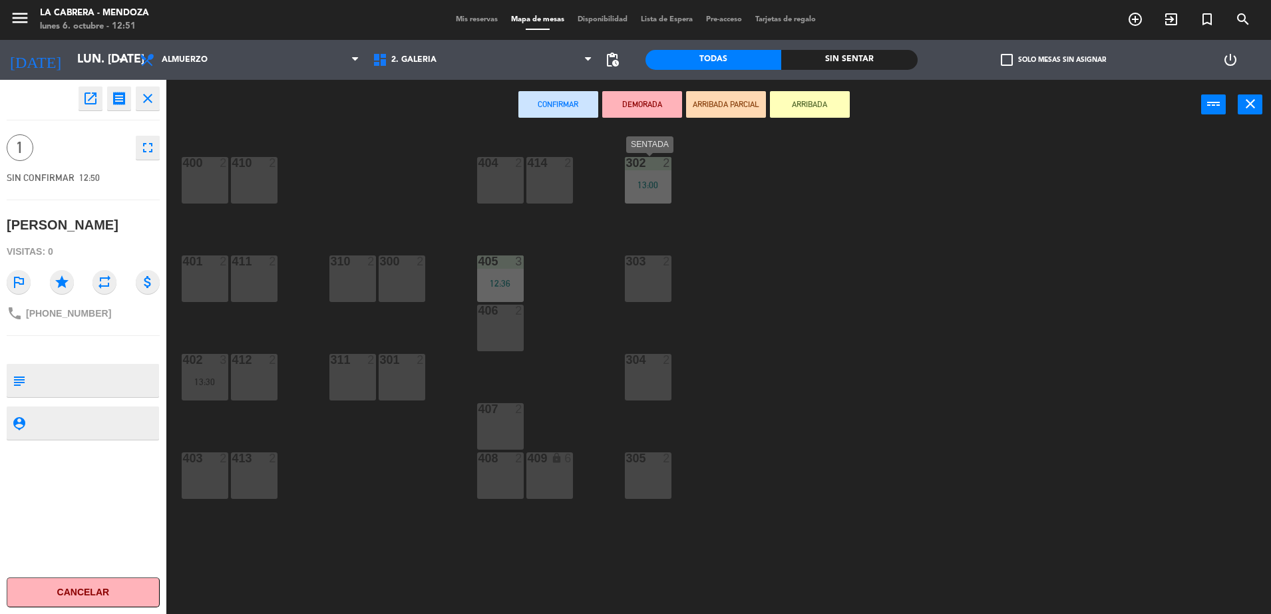
click at [655, 187] on div "13:00" at bounding box center [648, 184] width 47 height 9
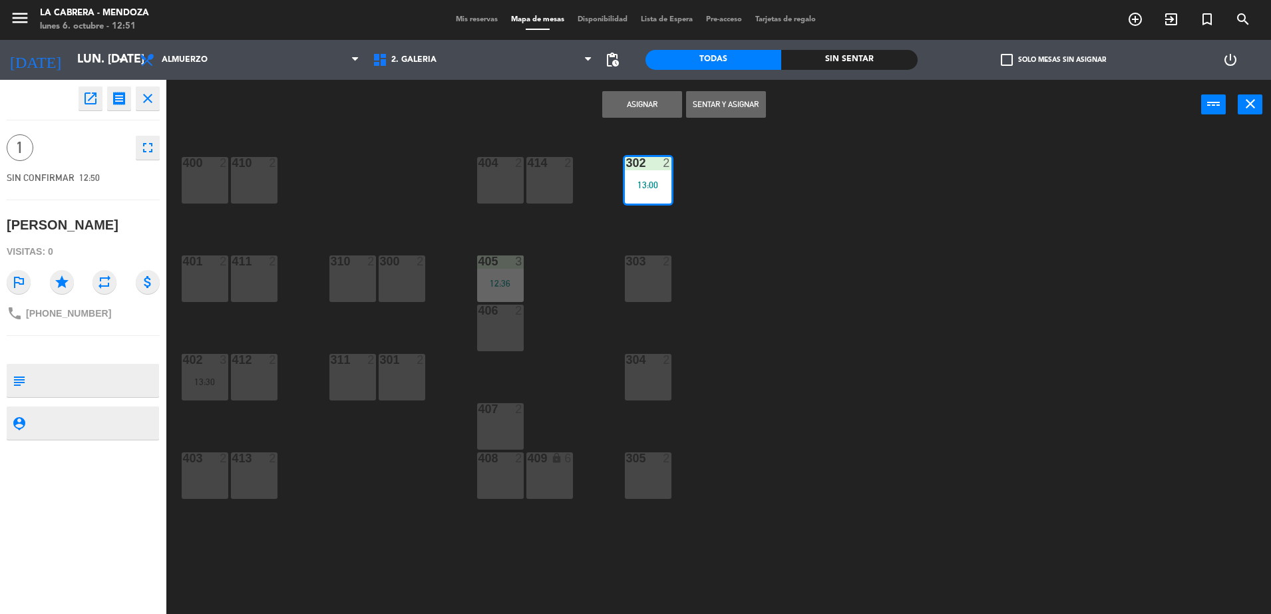
click at [736, 104] on button "Sentar y Asignar" at bounding box center [726, 104] width 80 height 27
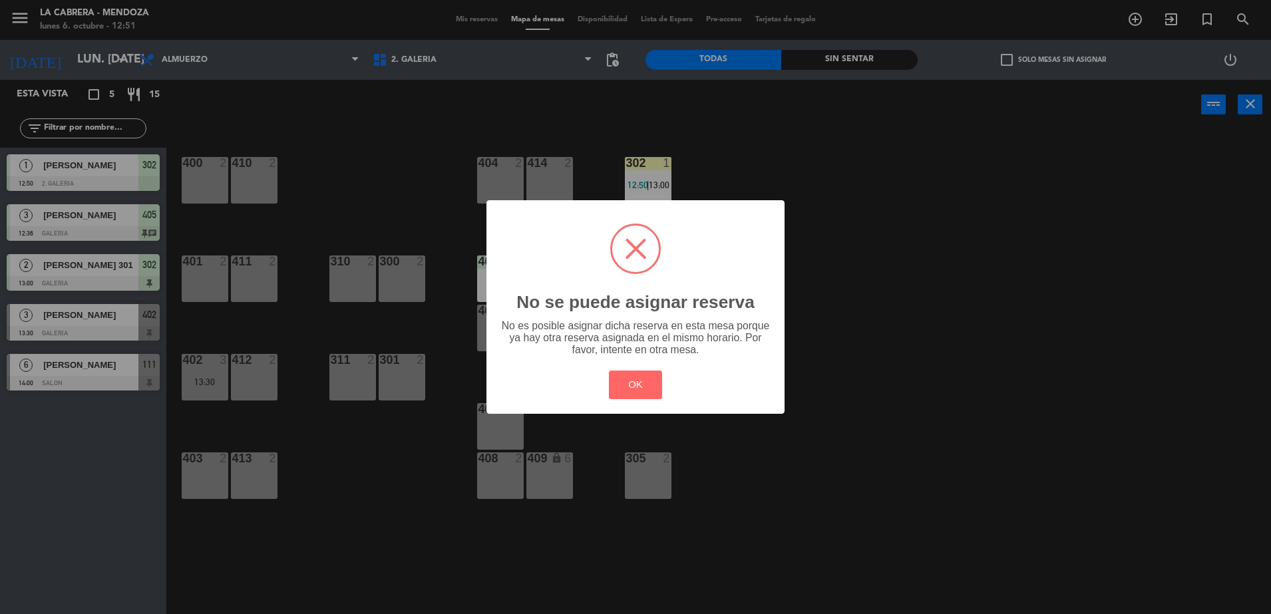
click at [646, 399] on div "OK Cancel" at bounding box center [635, 384] width 60 height 35
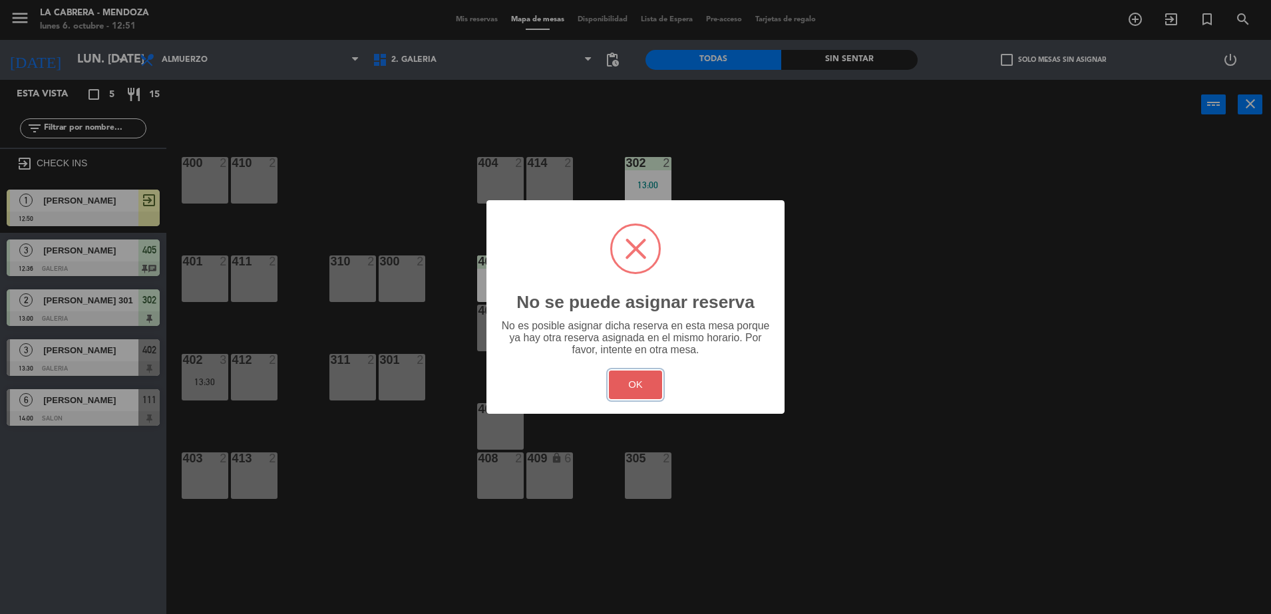
click at [654, 381] on button "OK" at bounding box center [636, 385] width 54 height 29
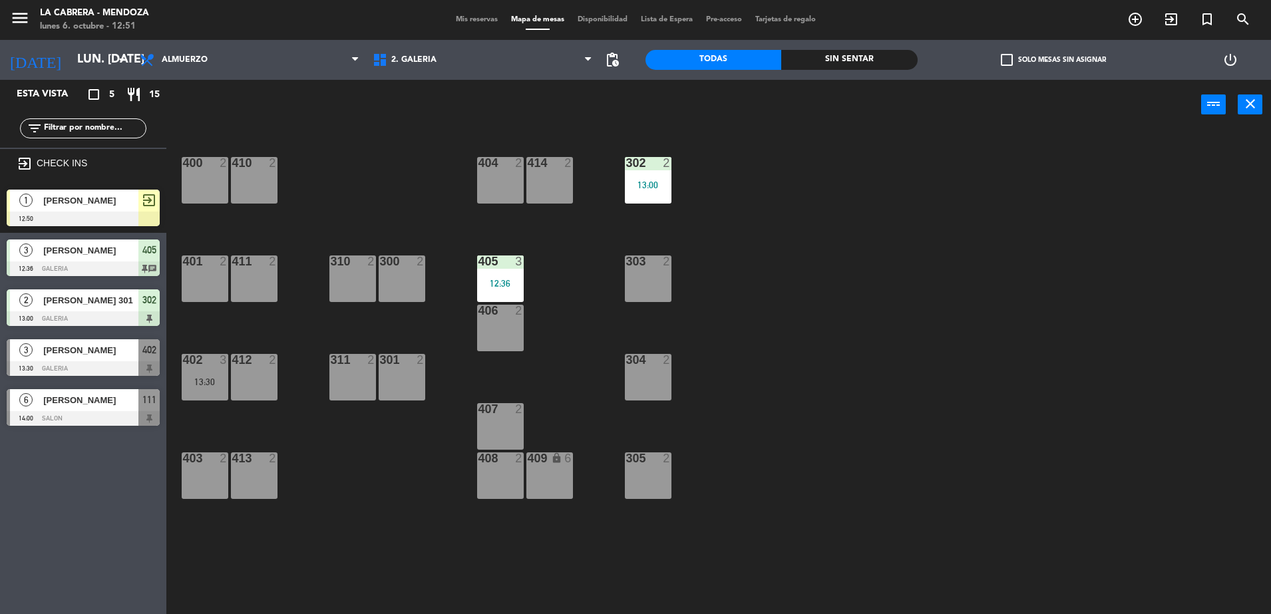
click at [124, 206] on span "[PERSON_NAME]" at bounding box center [90, 201] width 95 height 14
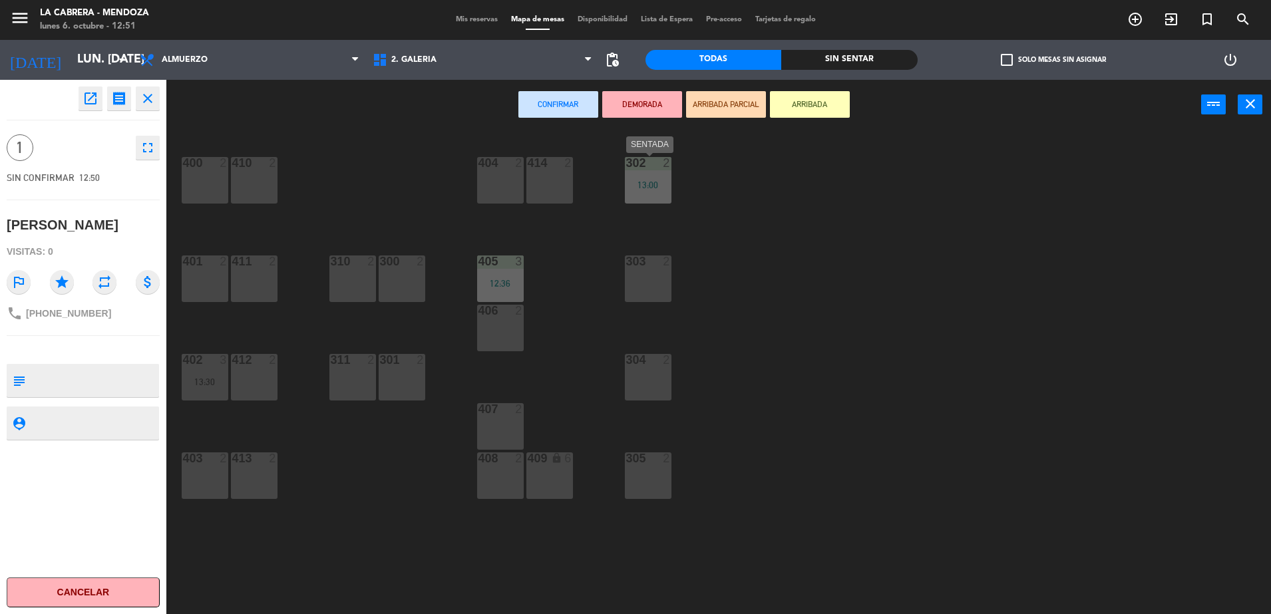
click at [645, 172] on div "302 2 13:00" at bounding box center [648, 180] width 47 height 47
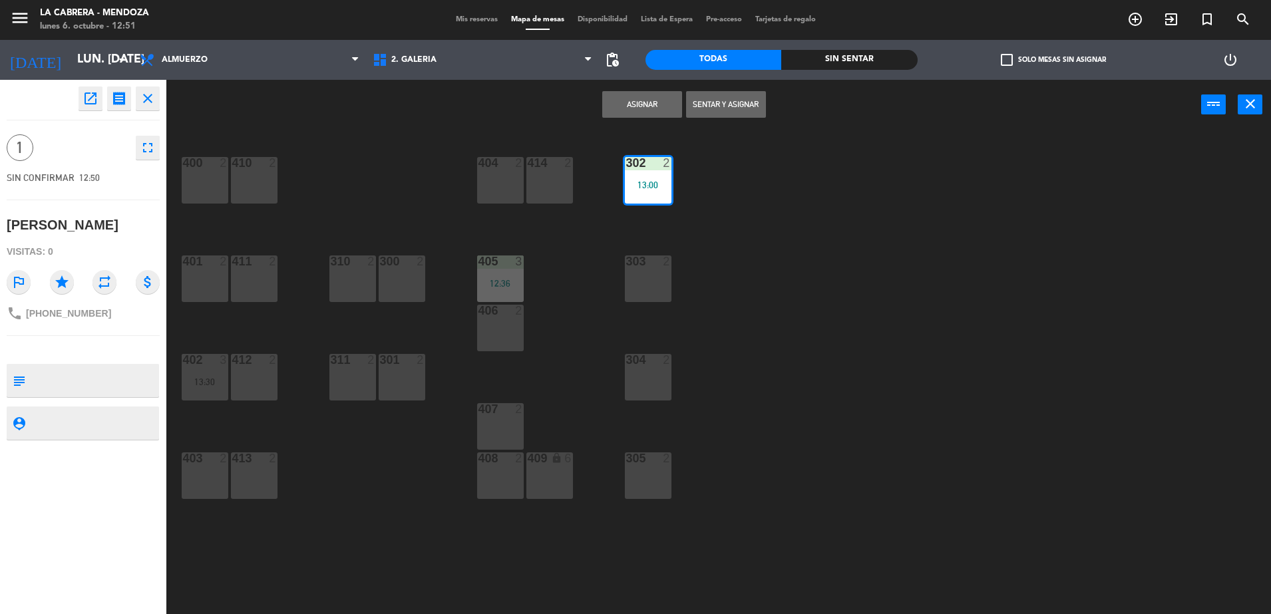
click at [679, 102] on button "Asignar" at bounding box center [642, 104] width 80 height 27
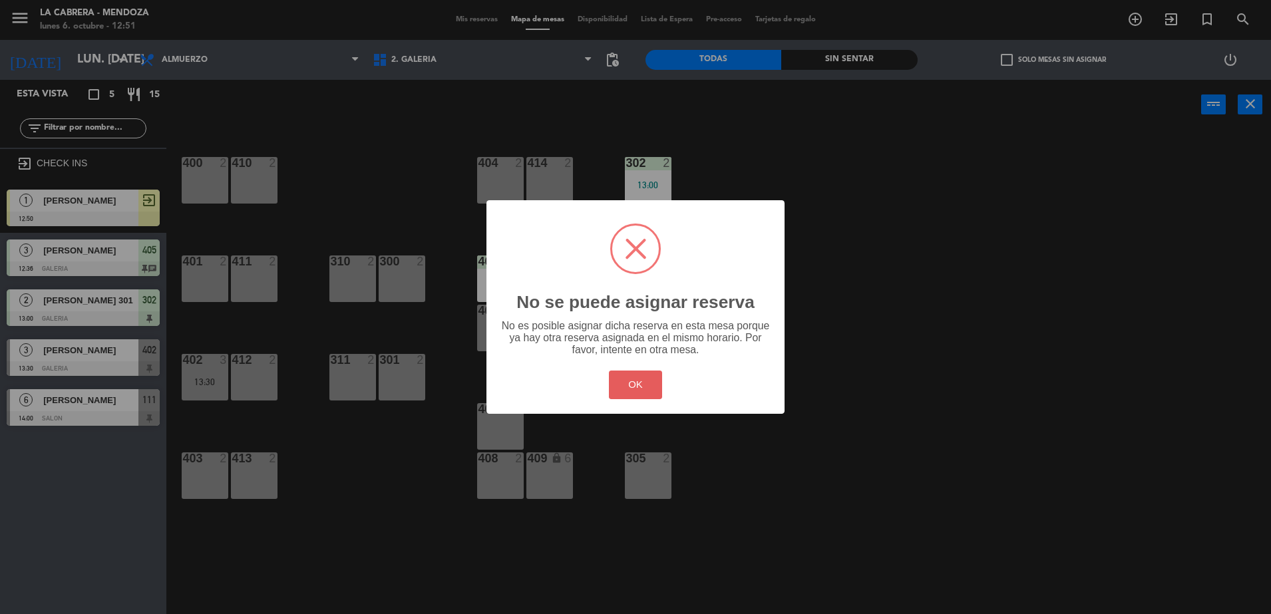
click at [627, 381] on button "OK" at bounding box center [636, 385] width 54 height 29
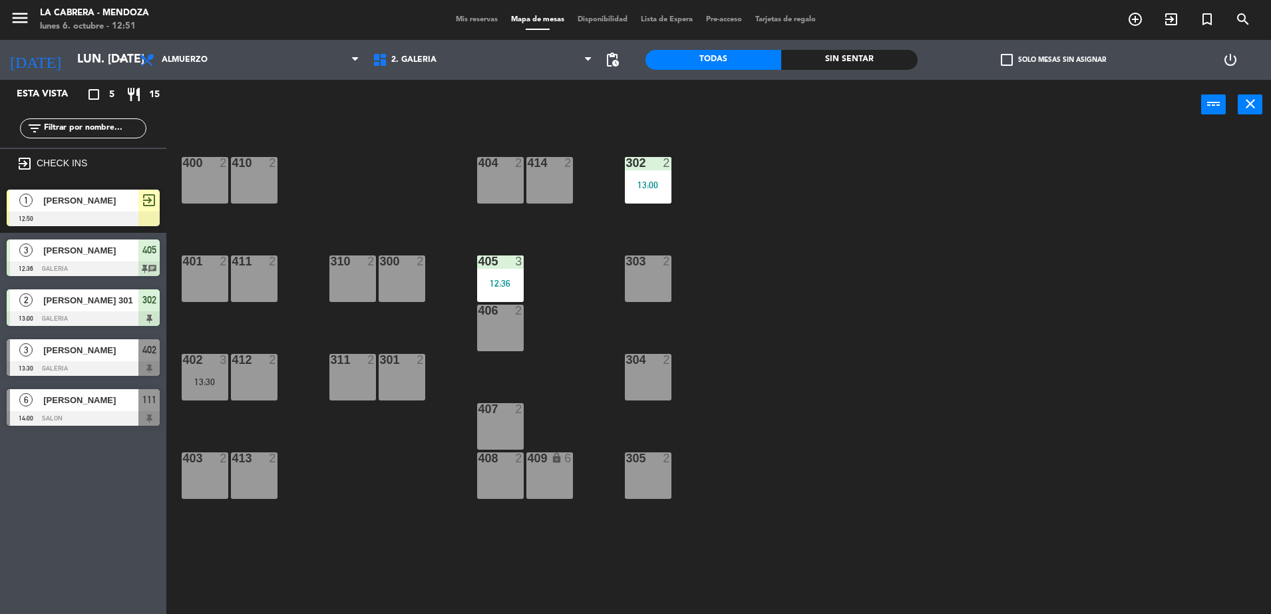
click at [110, 213] on div at bounding box center [83, 219] width 153 height 15
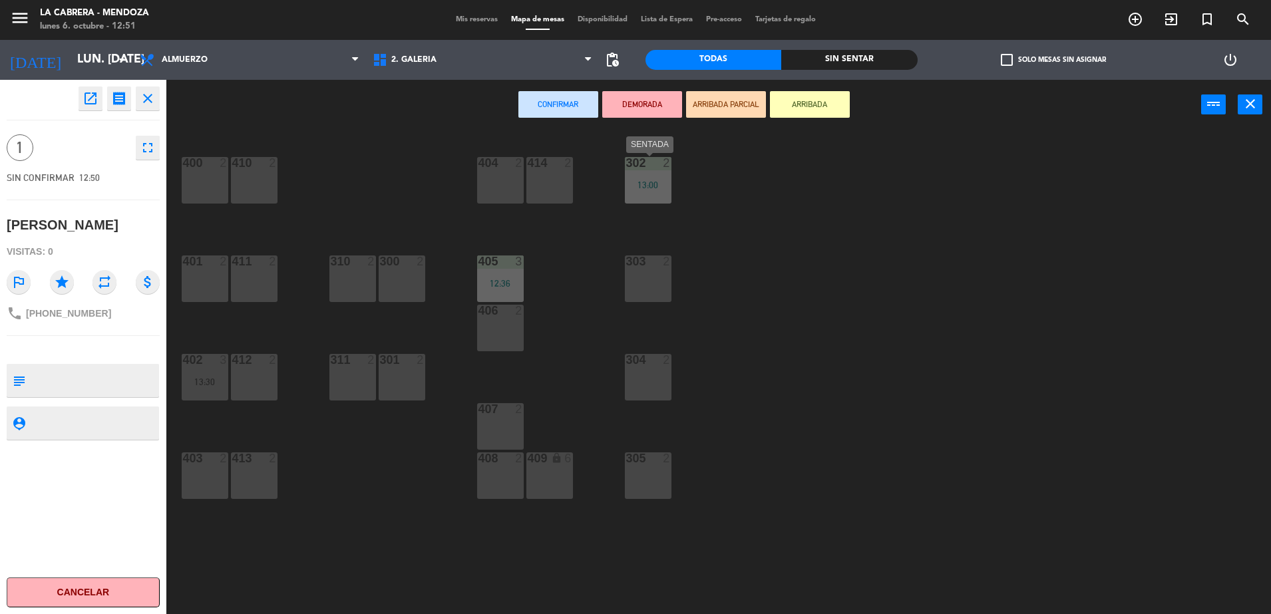
click at [669, 168] on div "2" at bounding box center [667, 163] width 8 height 12
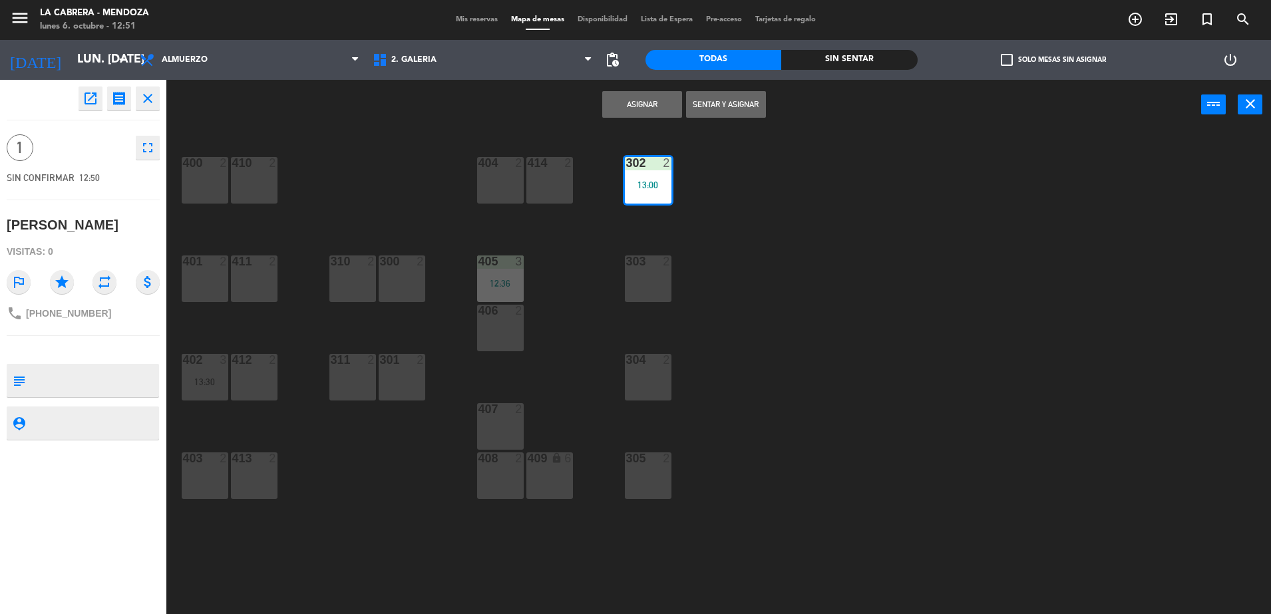
click at [665, 105] on button "Asignar" at bounding box center [642, 104] width 80 height 27
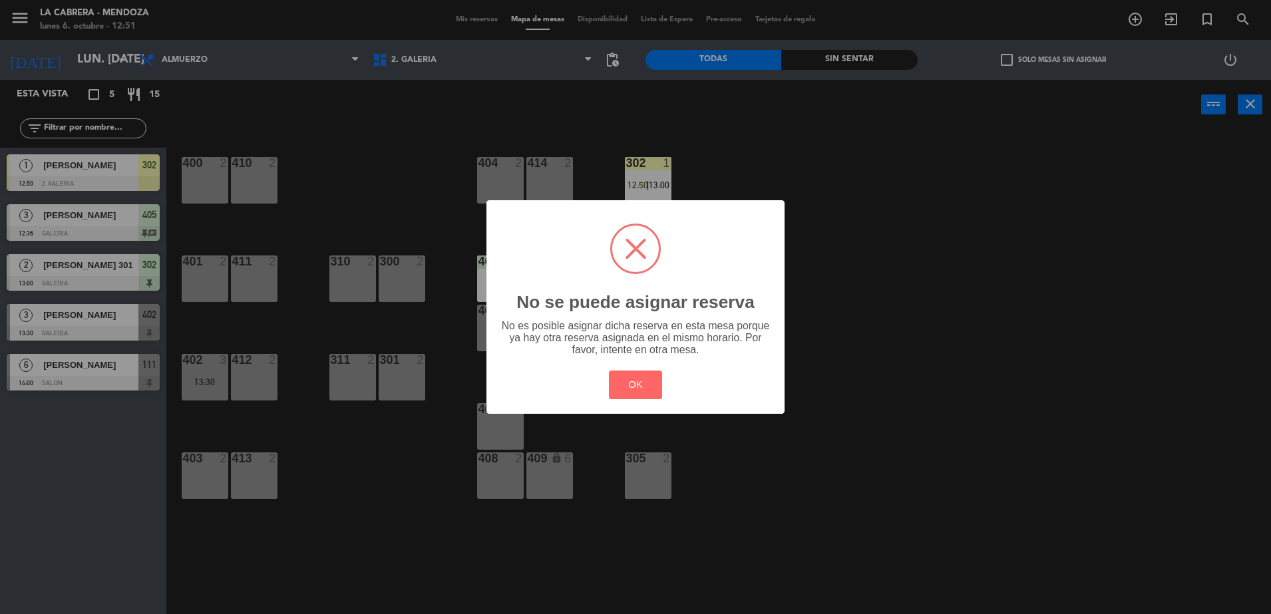
click at [640, 204] on div "? ! i No se puede asignar reserva × No es posible asignar dicha reserva en esta…" at bounding box center [635, 306] width 298 height 213
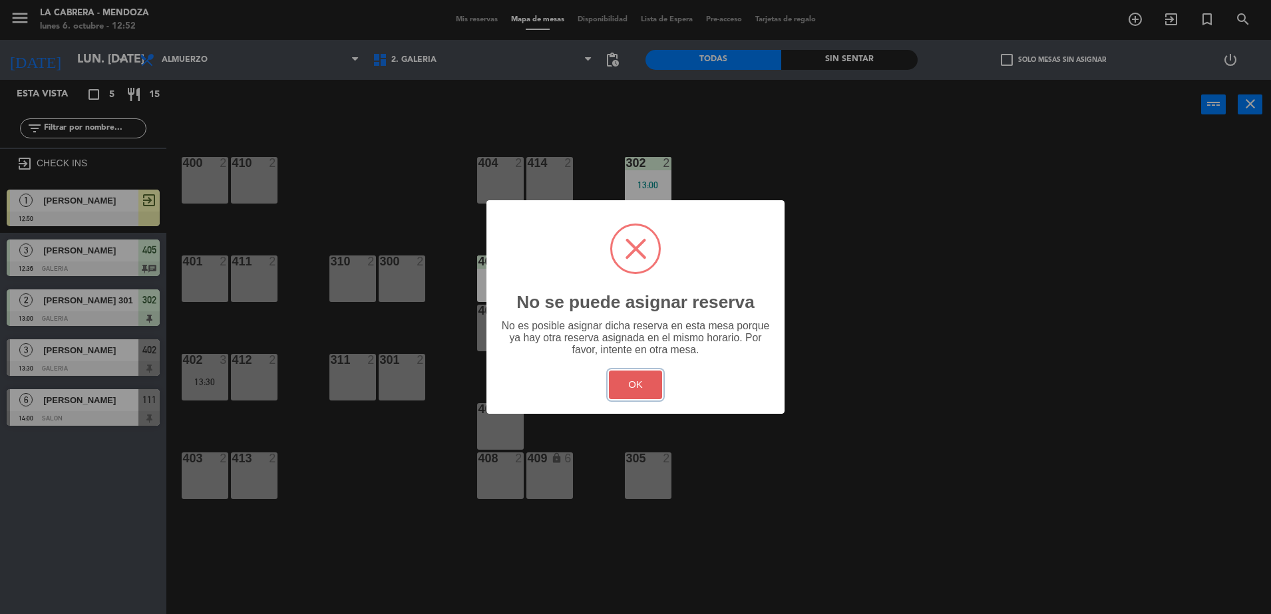
click at [643, 380] on button "OK" at bounding box center [636, 385] width 54 height 29
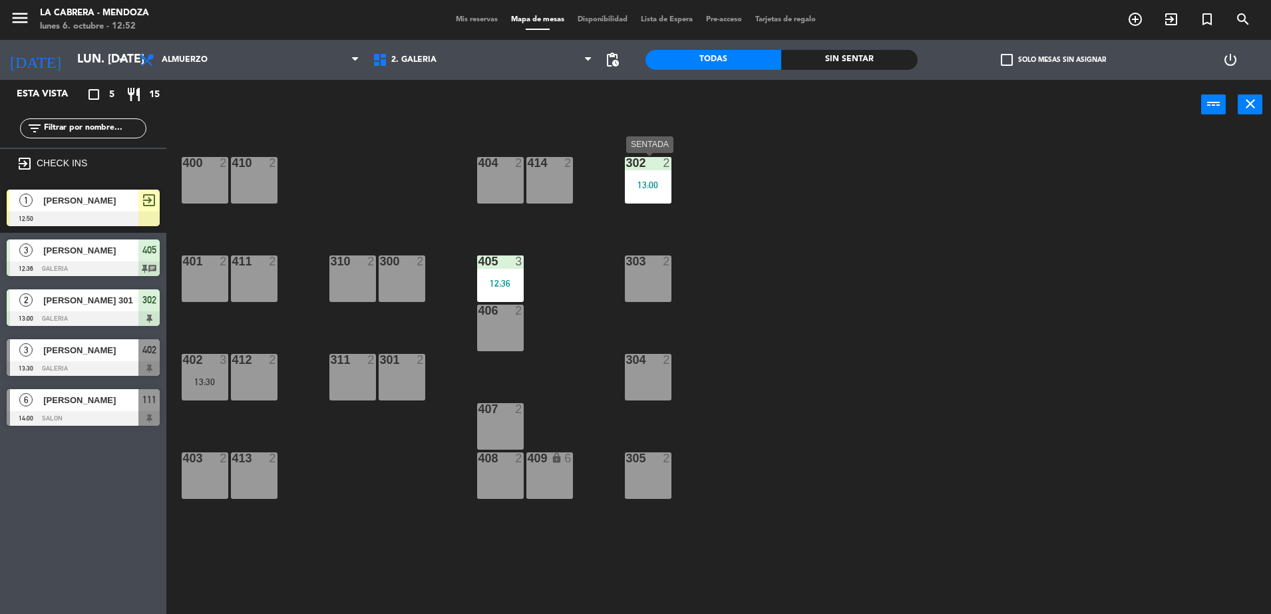
click at [643, 194] on div "302 2 13:00" at bounding box center [648, 180] width 47 height 47
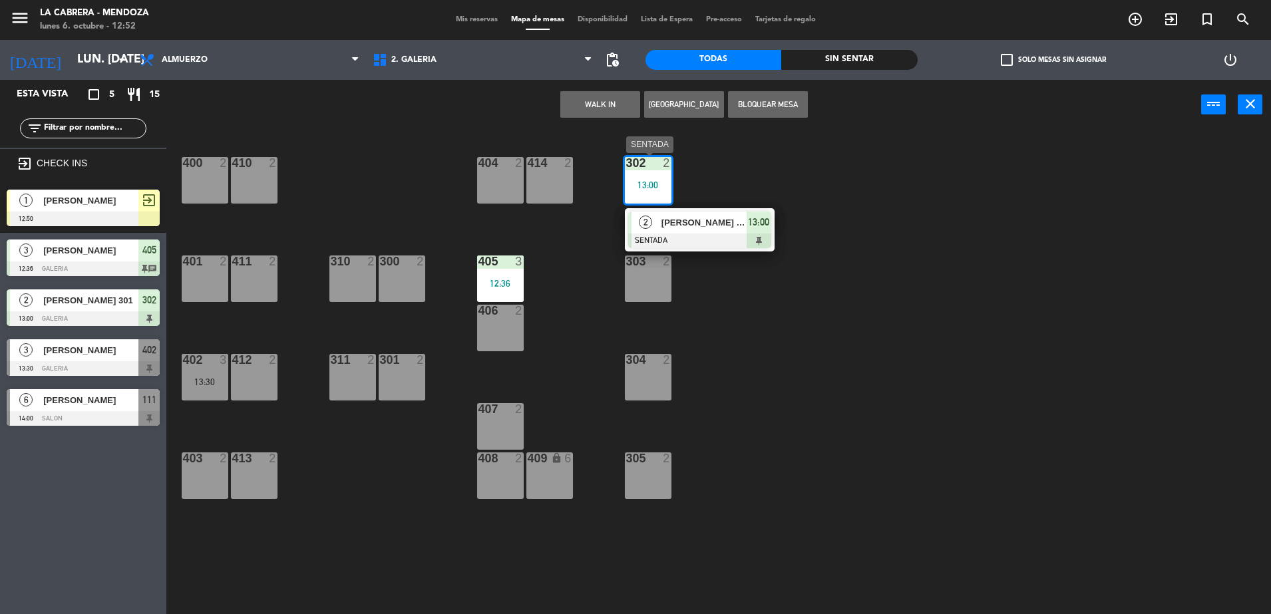
click at [695, 222] on span "[PERSON_NAME] 301" at bounding box center [703, 223] width 85 height 14
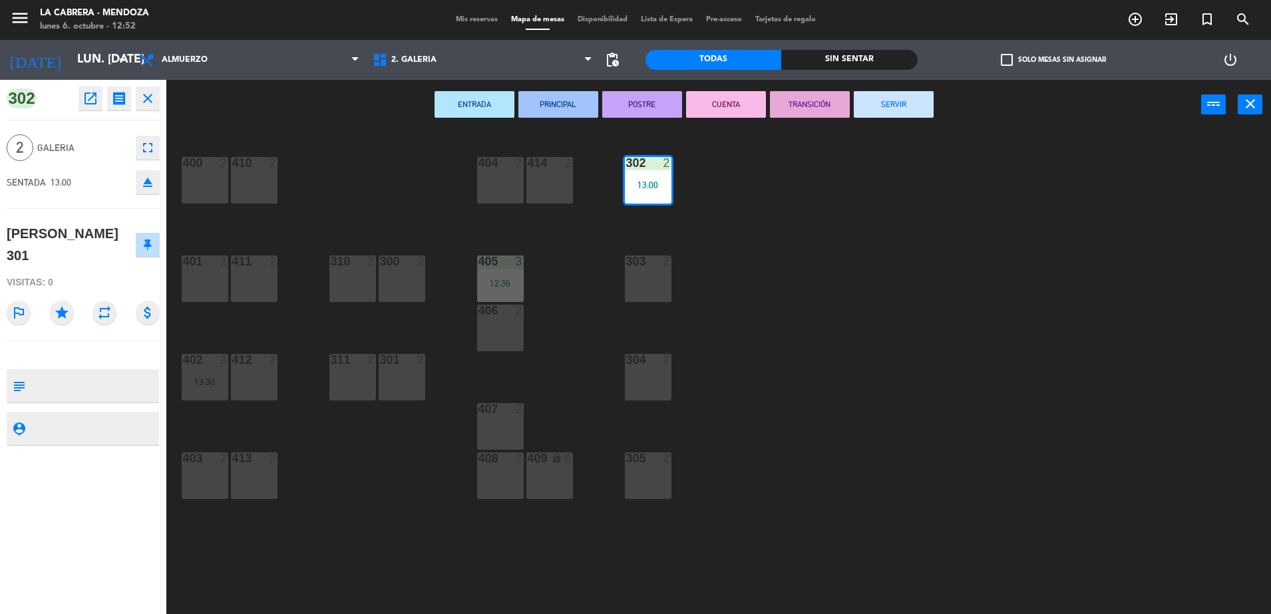
click at [809, 245] on div "400 2 410 2 404 2 414 2 302 2 13:00 401 2 411 2 310 2 300 2 303 2 405 3 12:36 4…" at bounding box center [725, 375] width 1092 height 484
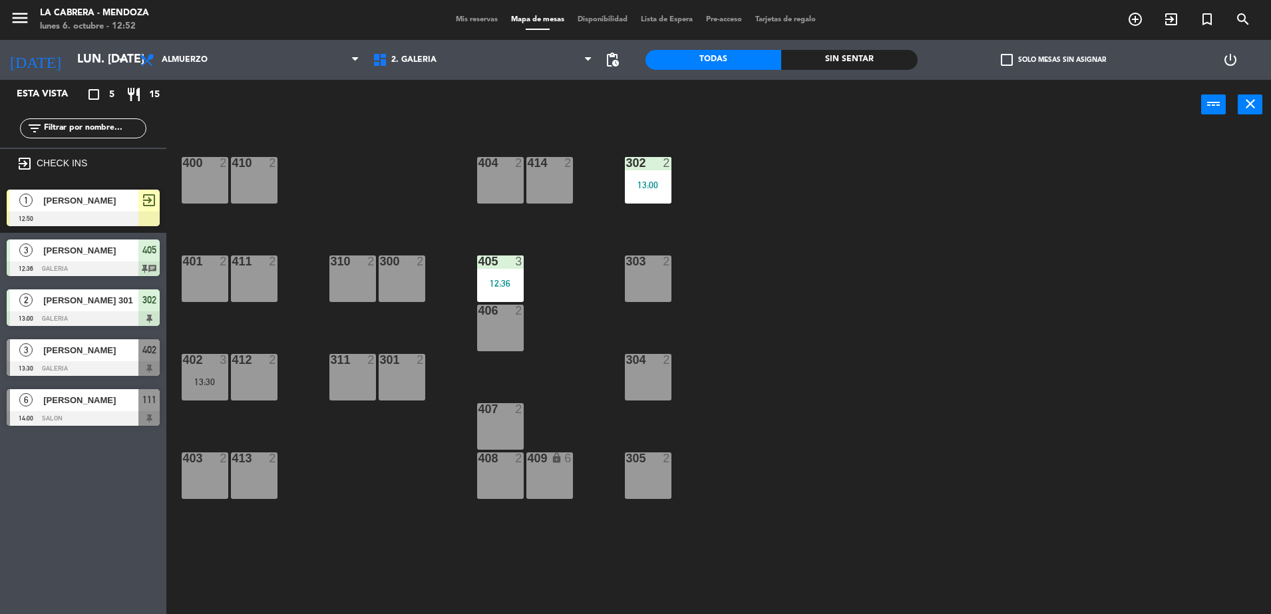
click at [407, 267] on div "300 2" at bounding box center [402, 261] width 47 height 13
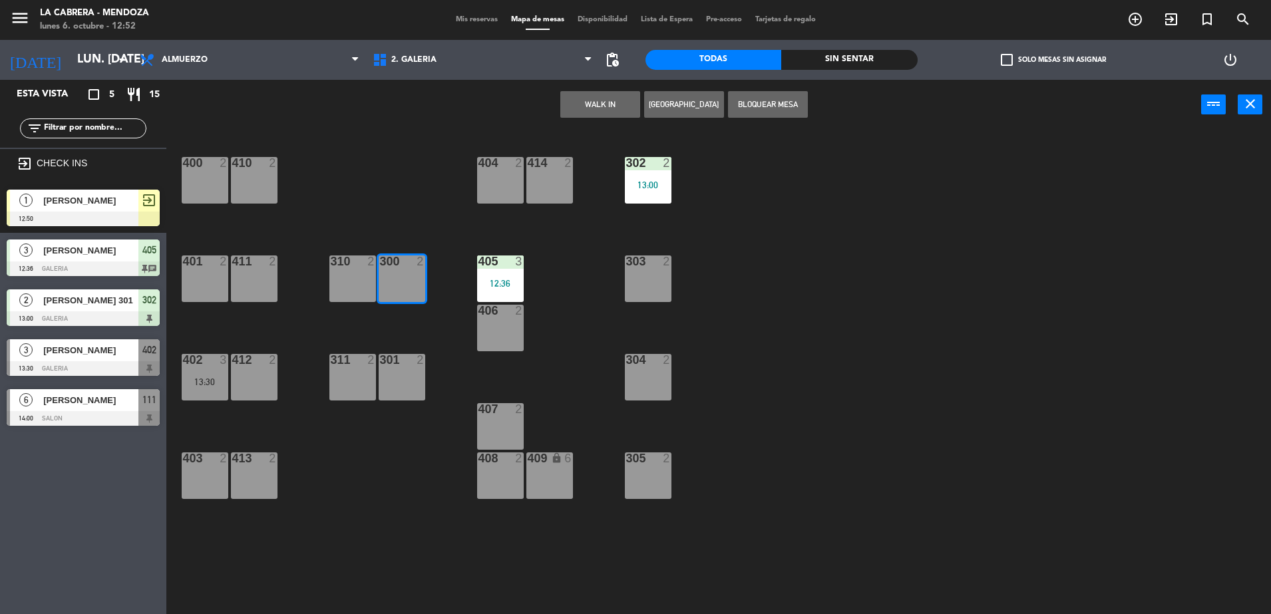
click at [332, 462] on div "400 2 410 2 404 2 414 2 302 2 13:00 401 2 411 2 310 2 300 2 303 2 405 3 12:36 4…" at bounding box center [725, 375] width 1092 height 484
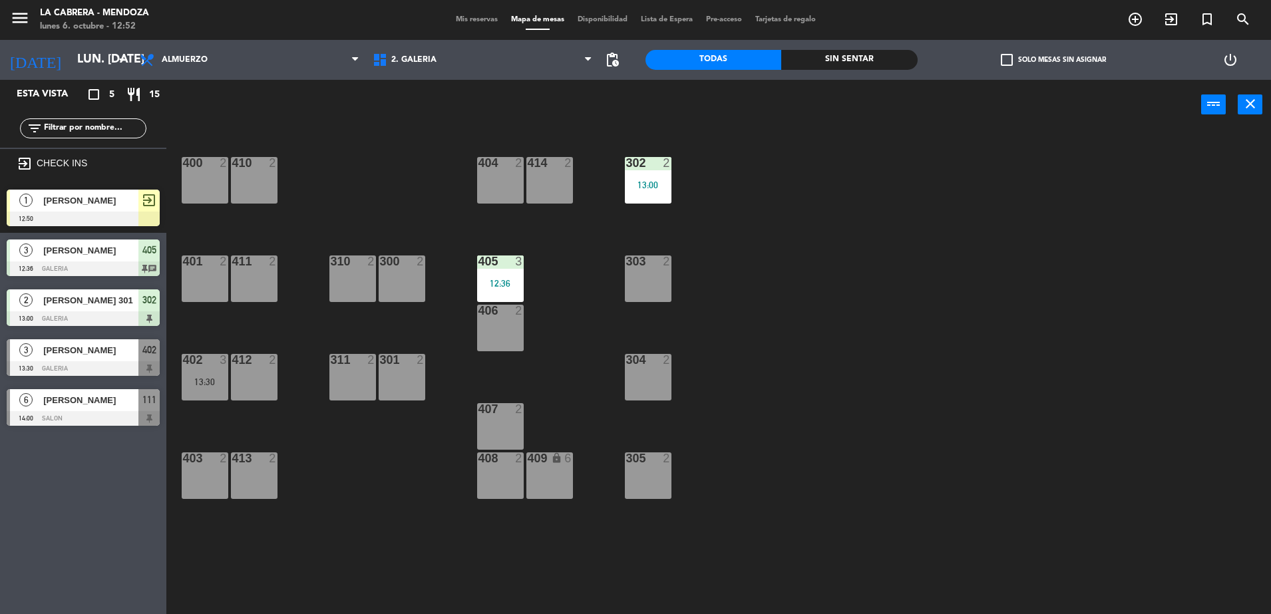
click at [104, 210] on div "[PERSON_NAME]" at bounding box center [90, 201] width 96 height 22
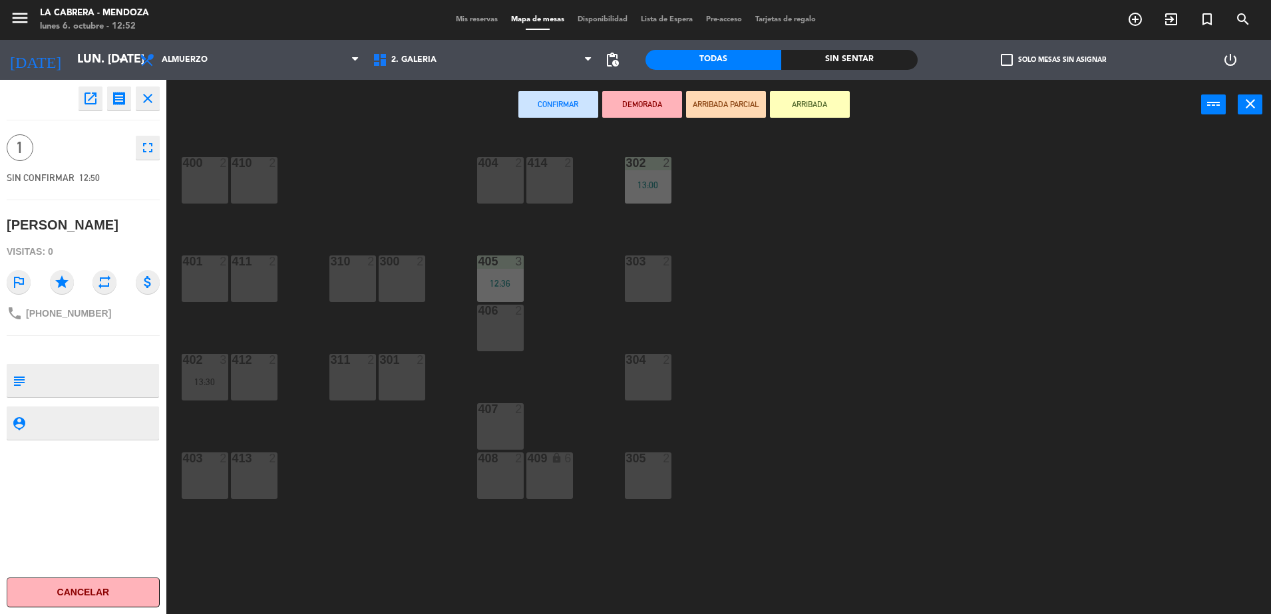
click at [275, 185] on div "410 2" at bounding box center [254, 180] width 47 height 47
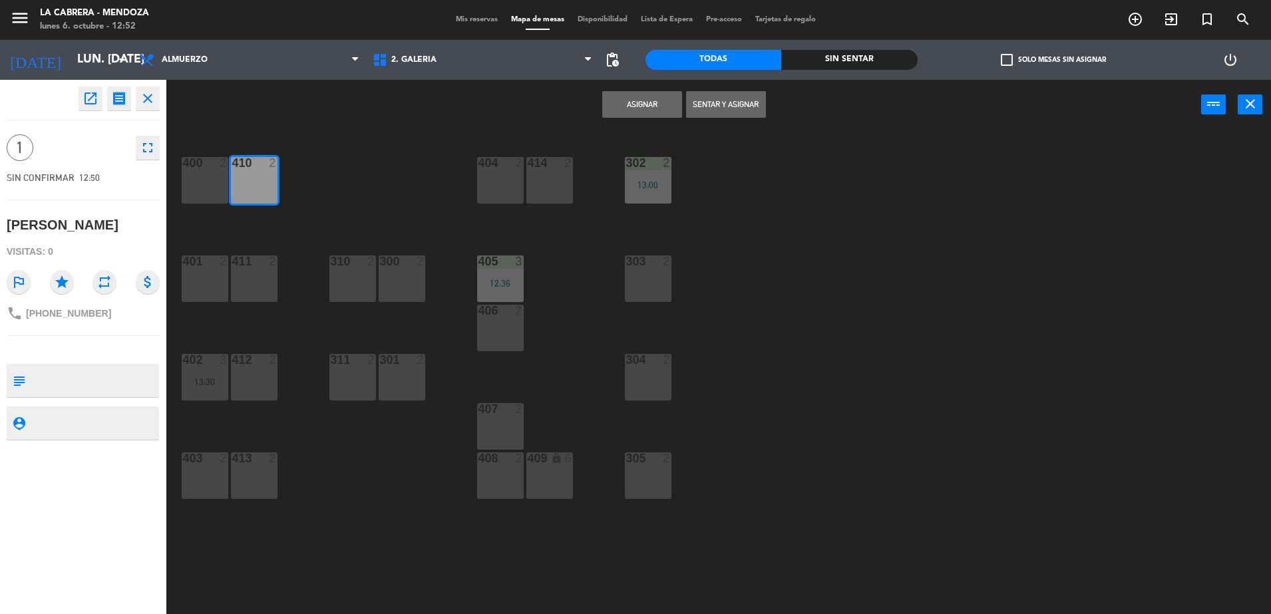
click at [788, 226] on div "400 2 410 2 404 2 414 2 302 2 13:00 401 2 411 2 310 2 300 2 303 2 405 3 12:36 4…" at bounding box center [725, 375] width 1092 height 484
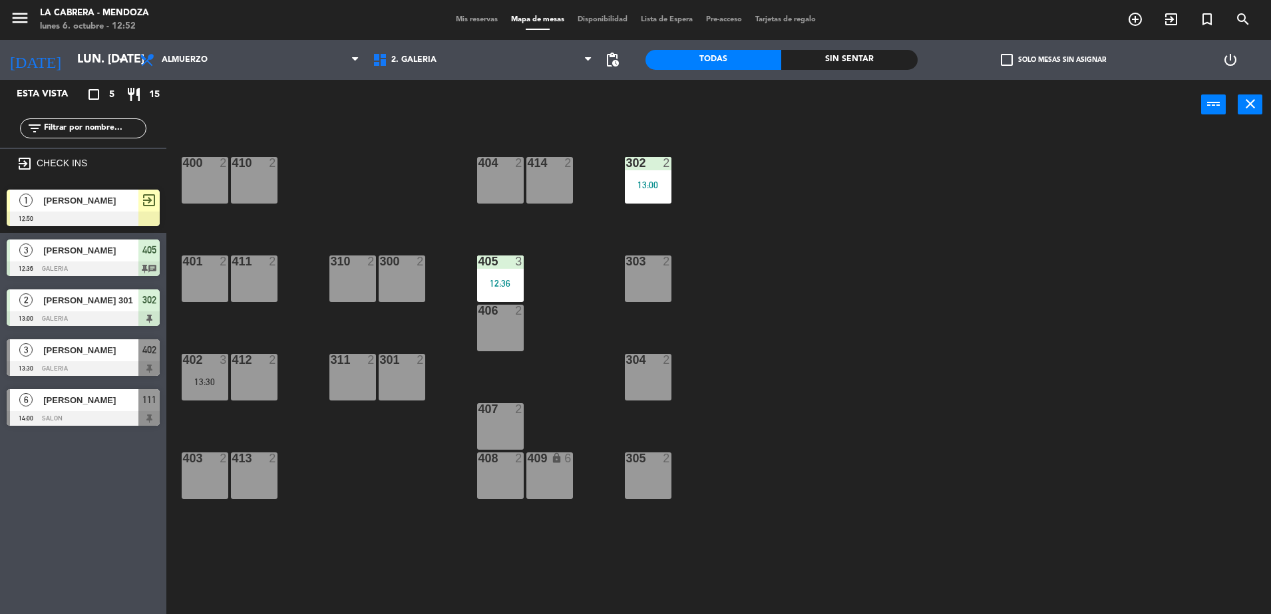
click at [128, 195] on span "[PERSON_NAME]" at bounding box center [90, 201] width 95 height 14
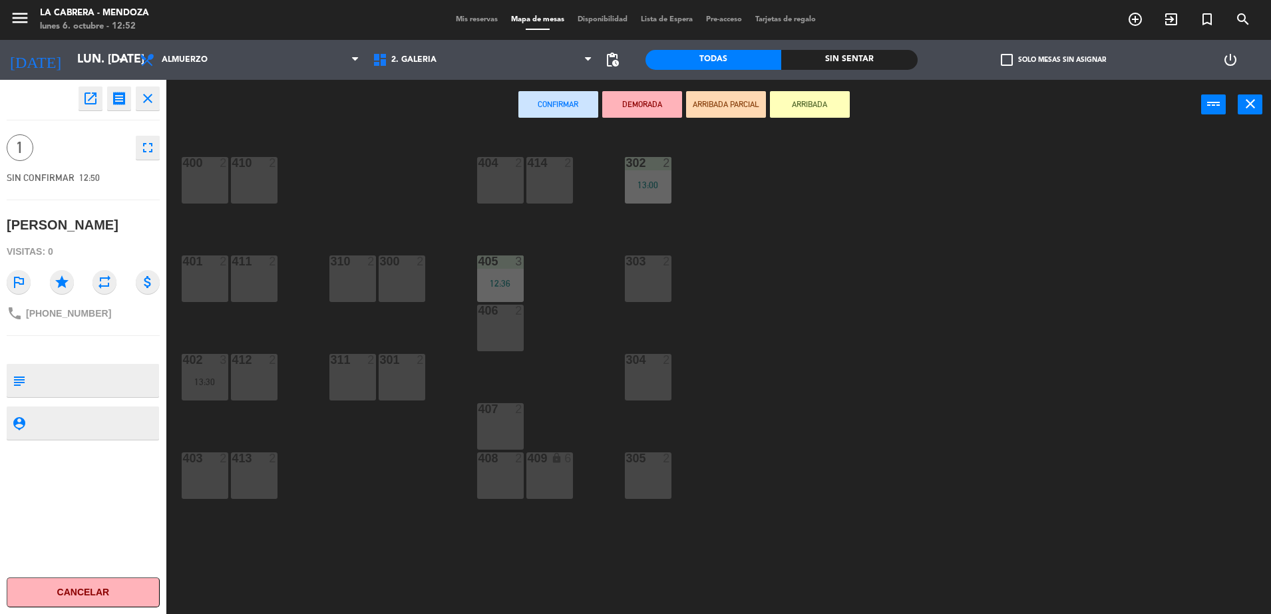
click at [642, 271] on div "303 2" at bounding box center [648, 278] width 47 height 47
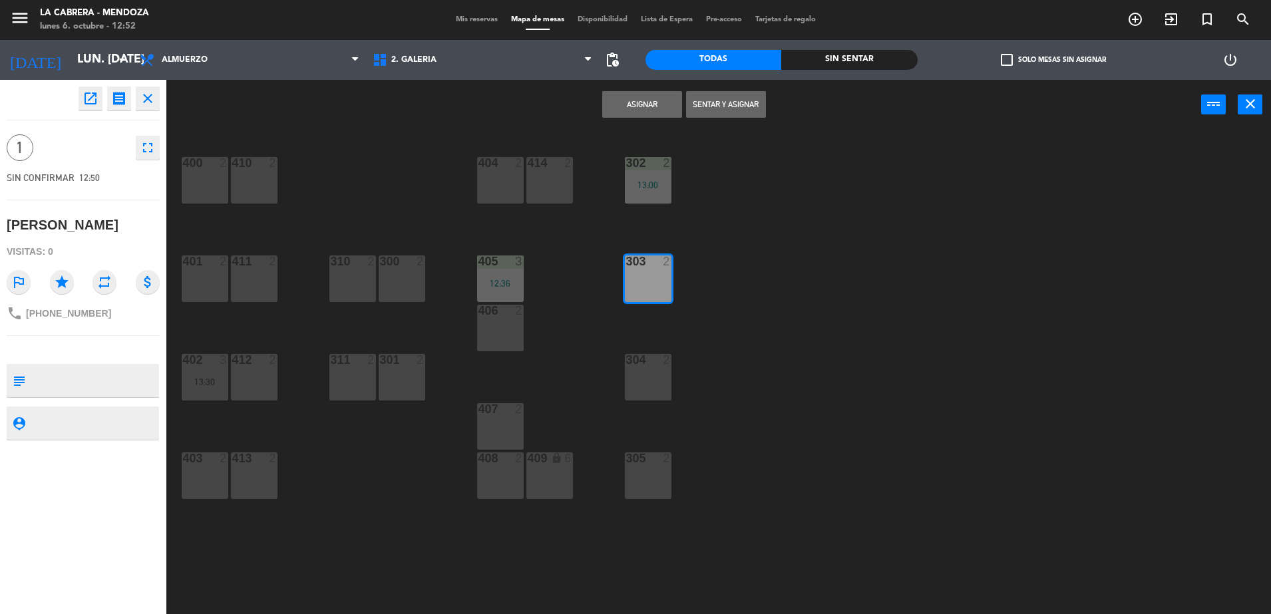
click at [645, 104] on button "Asignar" at bounding box center [642, 104] width 80 height 27
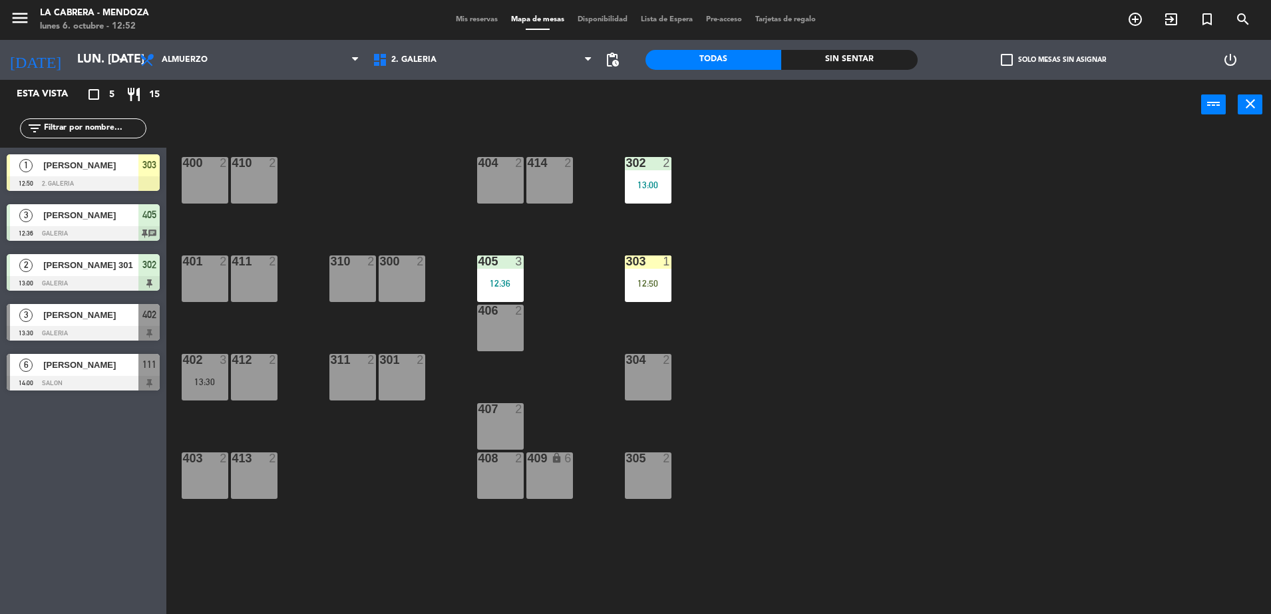
click at [648, 160] on div at bounding box center [648, 163] width 22 height 12
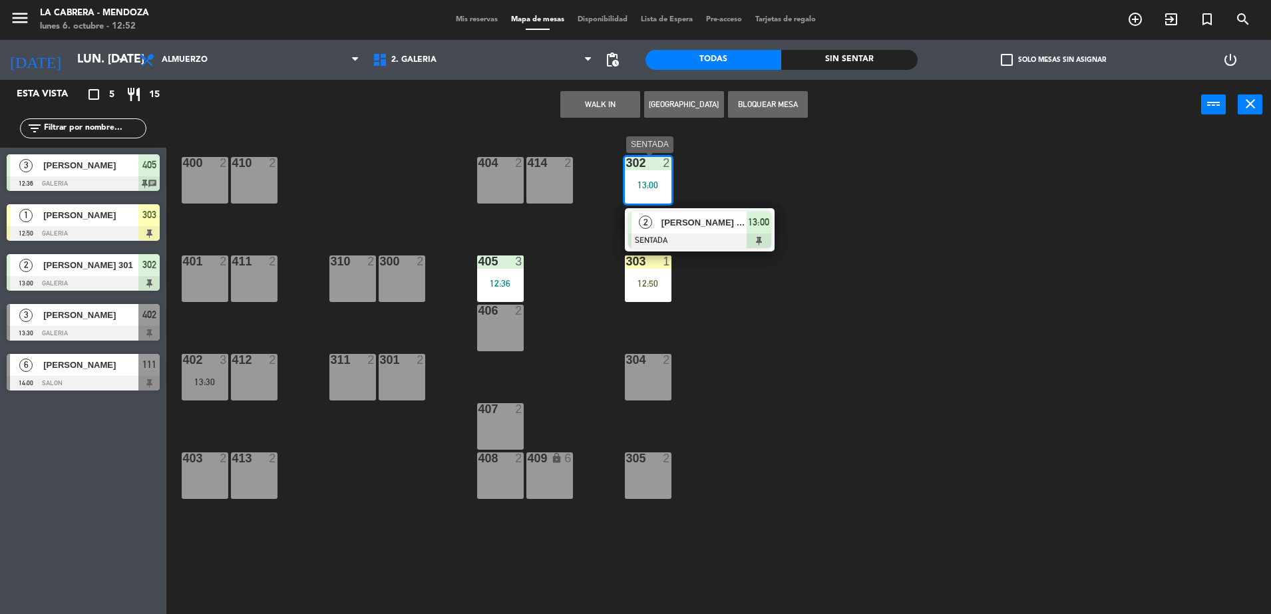
click at [714, 231] on div "[PERSON_NAME] 301" at bounding box center [703, 223] width 86 height 22
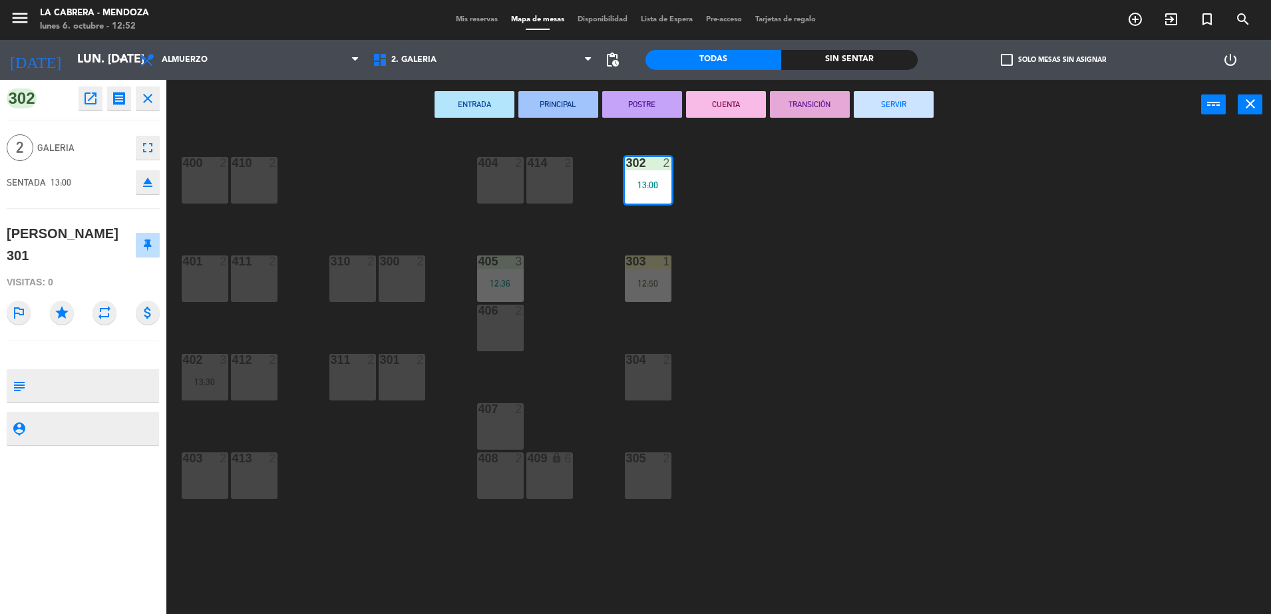
click at [647, 381] on div "304 2" at bounding box center [648, 377] width 47 height 47
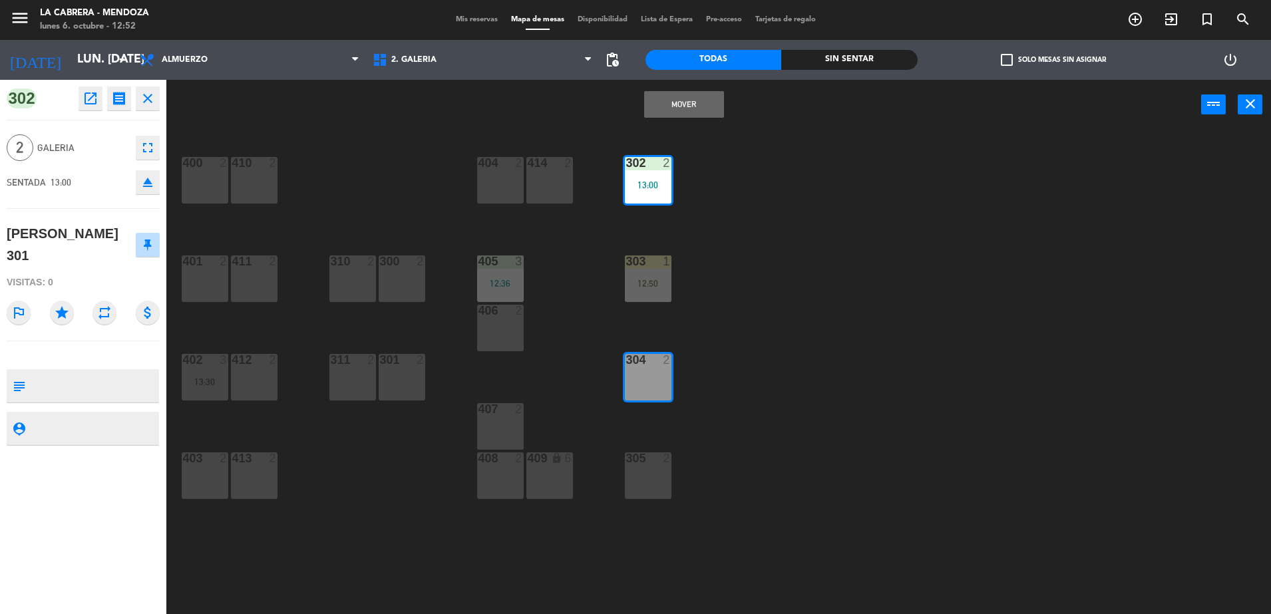
click at [698, 102] on button "Mover" at bounding box center [684, 104] width 80 height 27
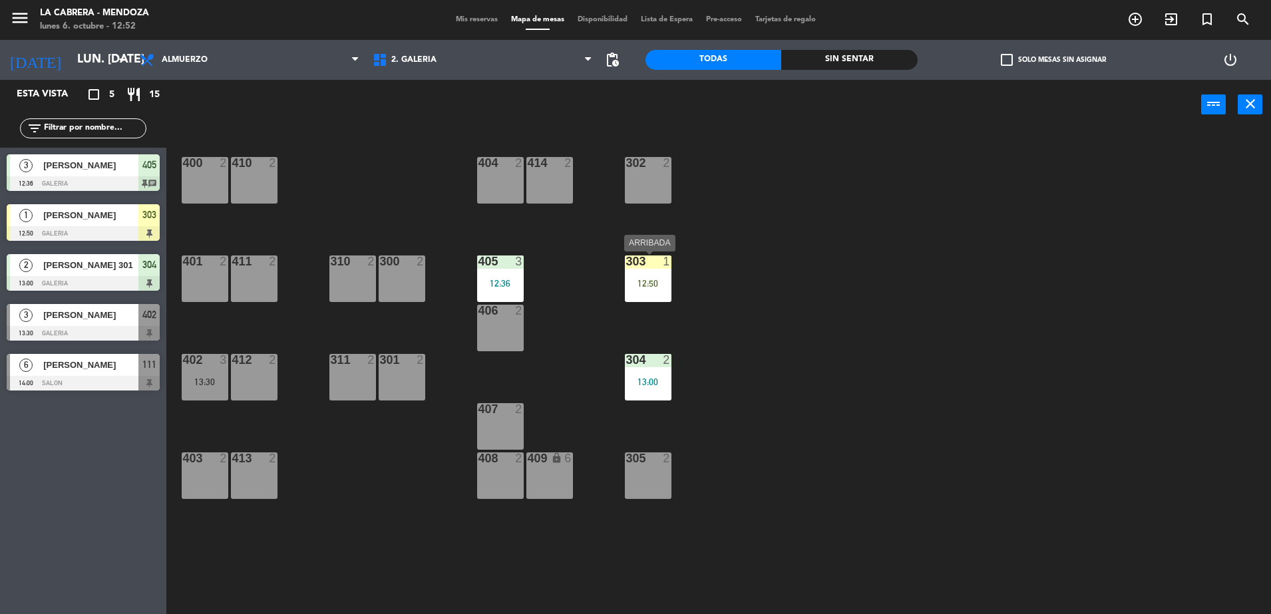
click at [652, 275] on div "303 1 12:50" at bounding box center [648, 278] width 47 height 47
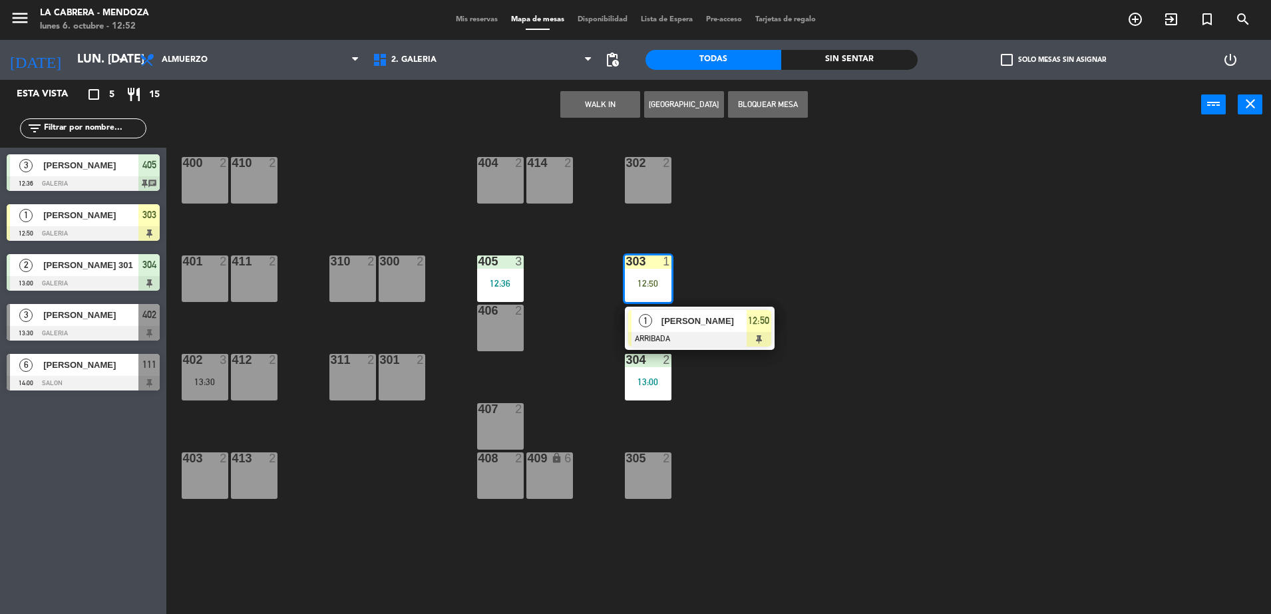
click at [648, 185] on div "302 2" at bounding box center [648, 180] width 47 height 47
click at [552, 101] on button "Mover" at bounding box center [558, 104] width 80 height 27
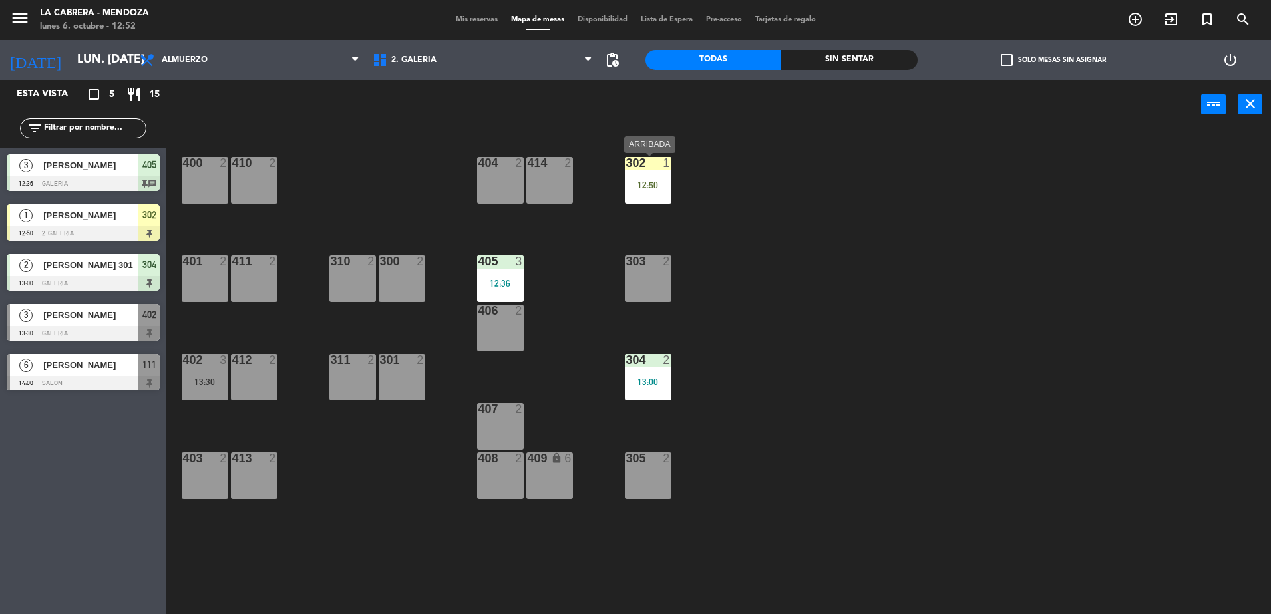
click at [654, 183] on div "12:50" at bounding box center [648, 184] width 47 height 9
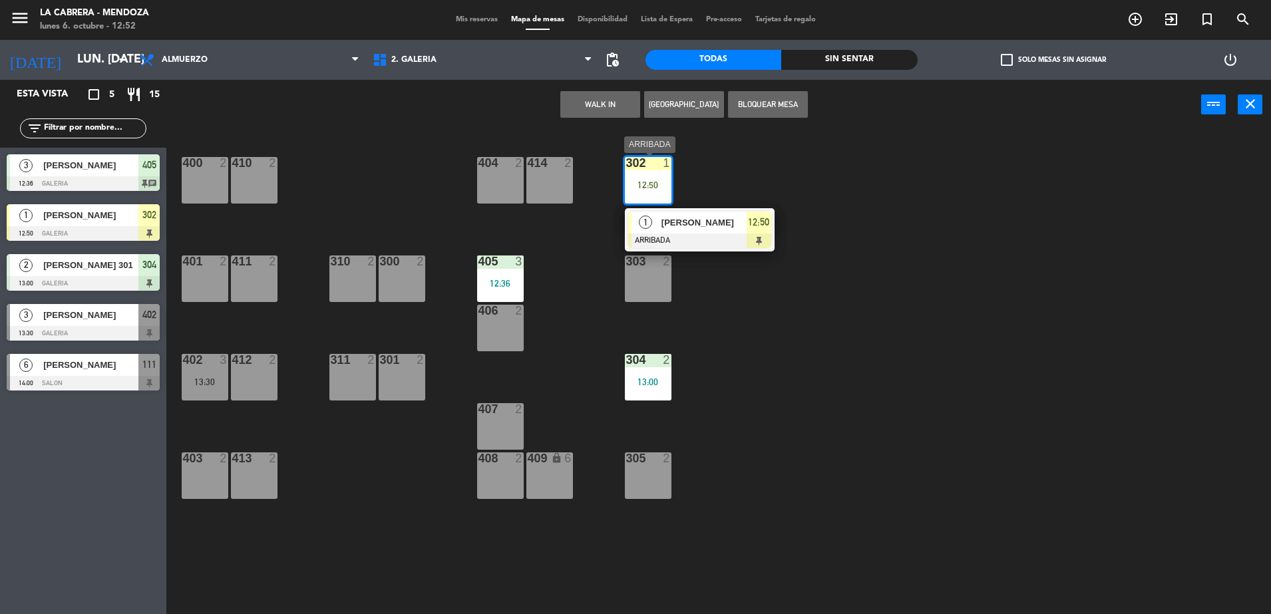
click at [700, 221] on div "1 [PERSON_NAME] 12:50" at bounding box center [700, 229] width 170 height 43
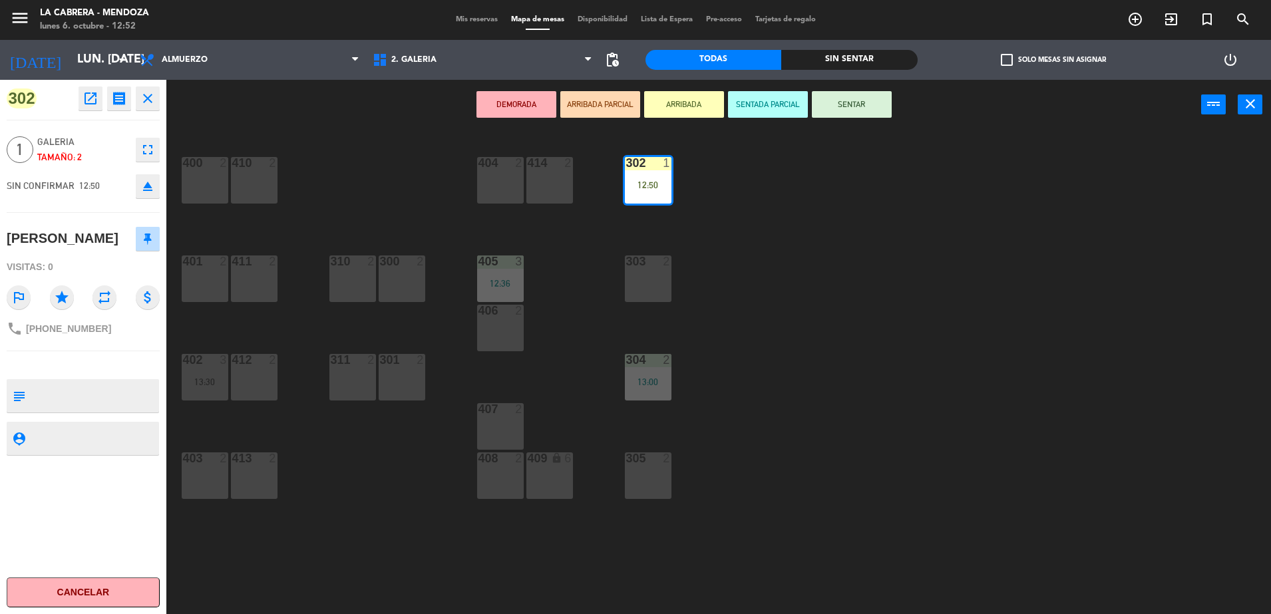
click at [861, 92] on button "SENTAR" at bounding box center [852, 104] width 80 height 27
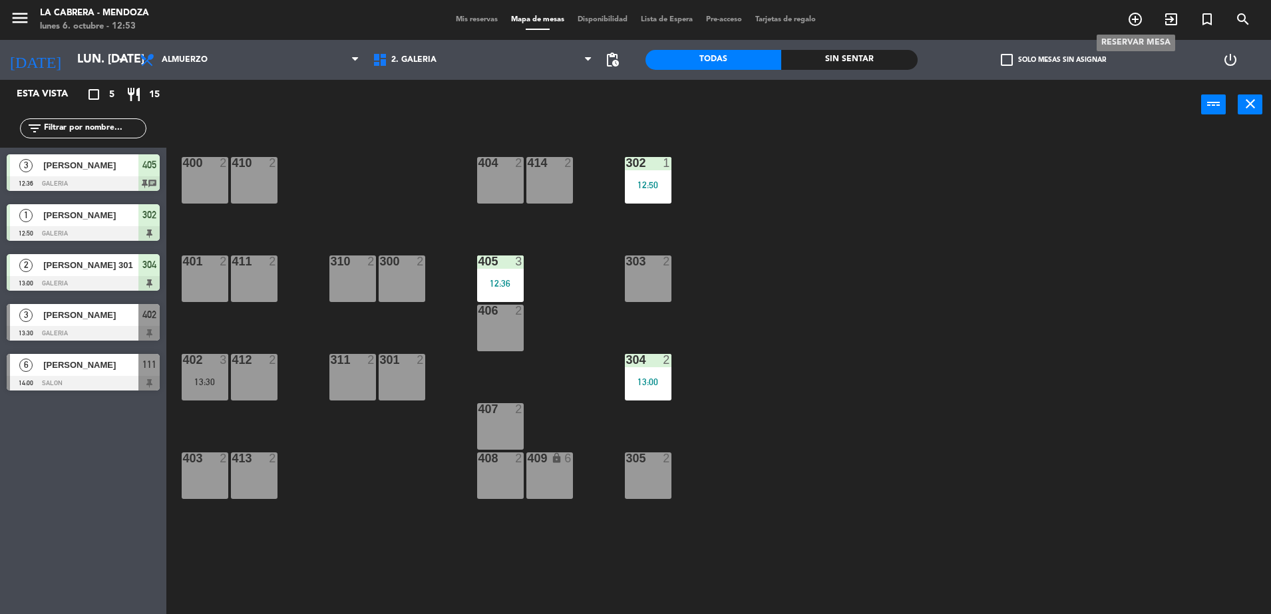
click at [1135, 23] on icon "add_circle_outline" at bounding box center [1135, 19] width 16 height 16
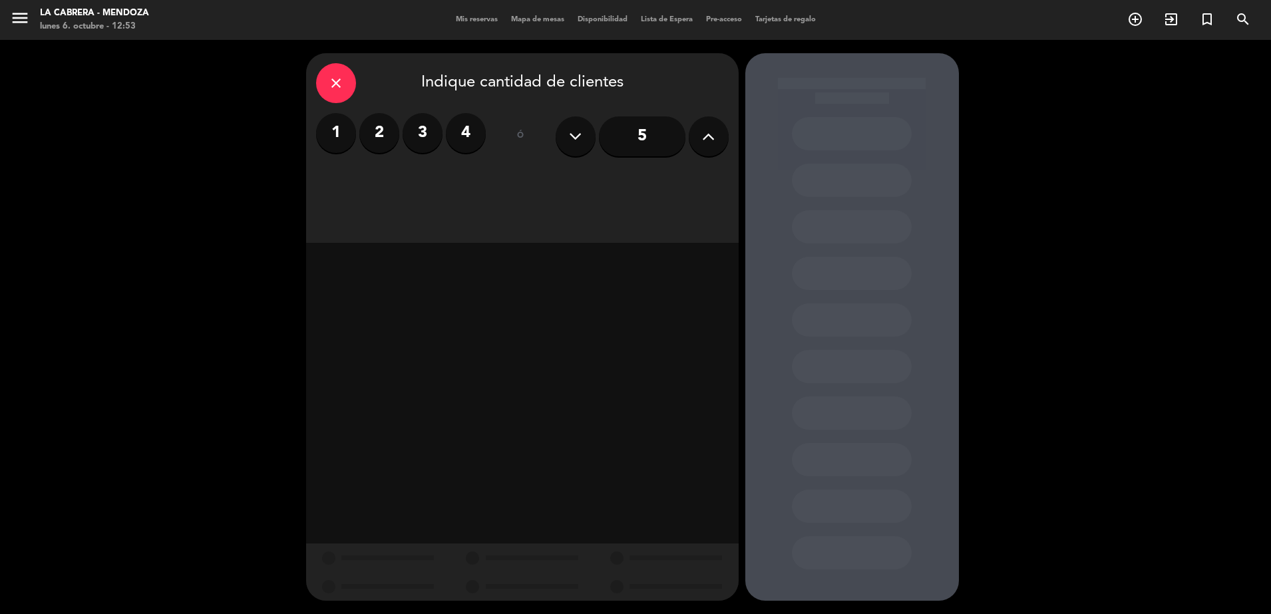
click at [374, 137] on label "2" at bounding box center [379, 133] width 40 height 40
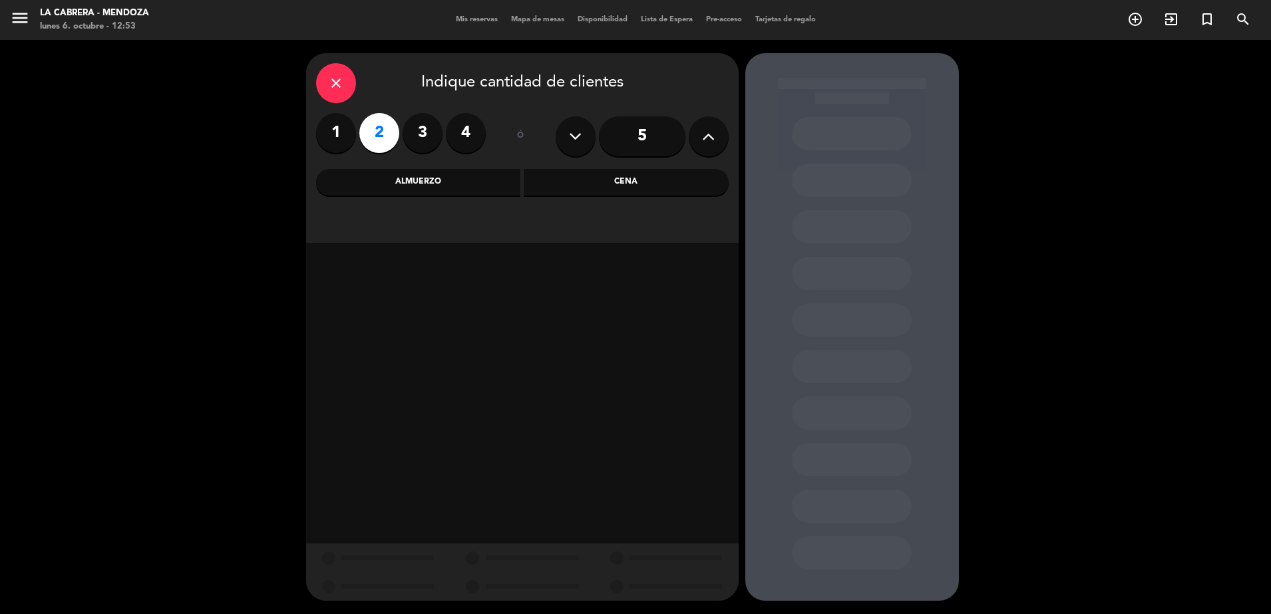
click at [403, 182] on div "Almuerzo" at bounding box center [418, 182] width 205 height 27
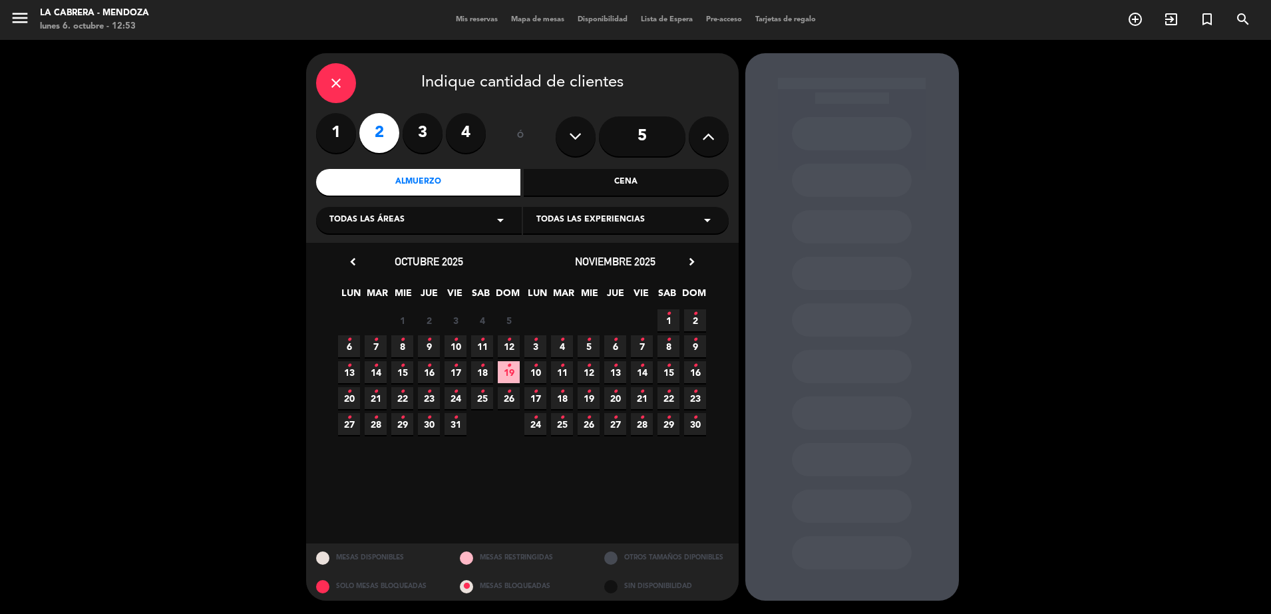
drag, startPoint x: 352, startPoint y: 349, endPoint x: 395, endPoint y: 341, distance: 44.0
click at [352, 348] on span "6 •" at bounding box center [349, 346] width 22 height 22
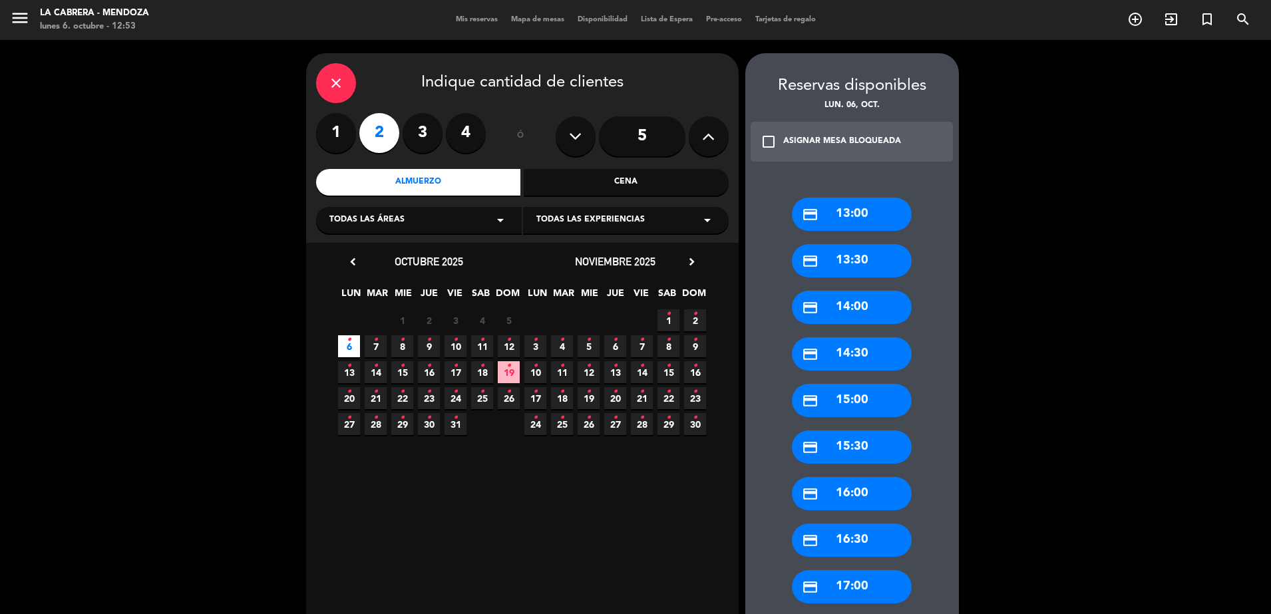
click at [848, 267] on div "credit_card 13:30" at bounding box center [852, 260] width 120 height 33
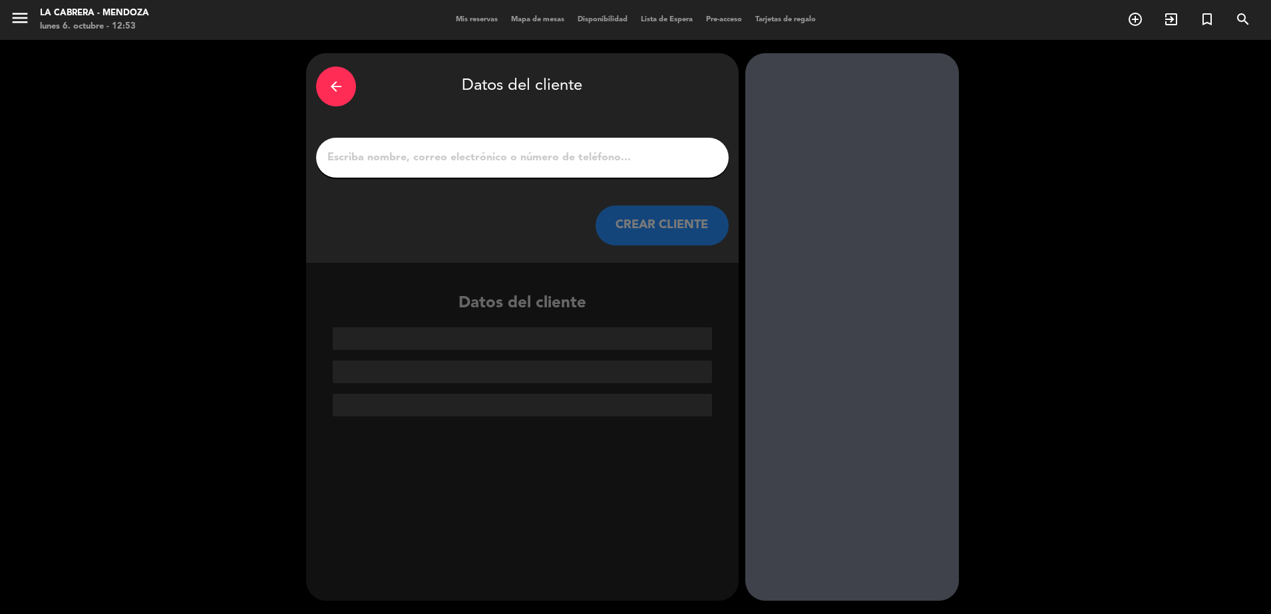
click at [539, 164] on input "1" at bounding box center [522, 157] width 393 height 19
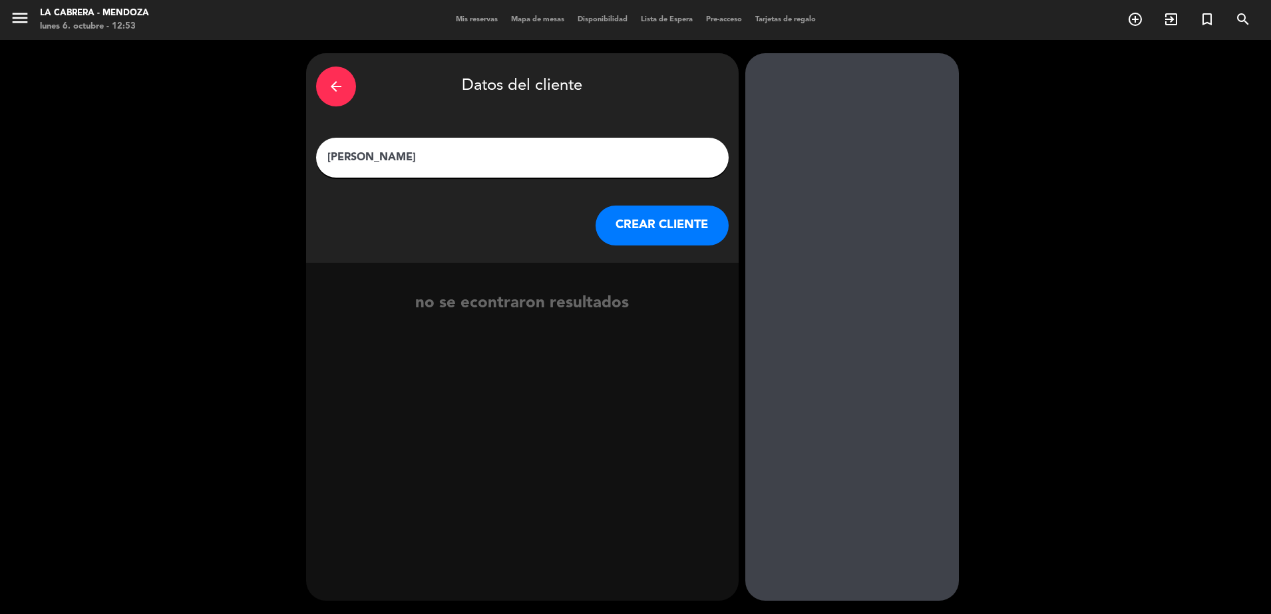
type input "[PERSON_NAME]"
click at [684, 238] on button "CREAR CLIENTE" at bounding box center [661, 226] width 133 height 40
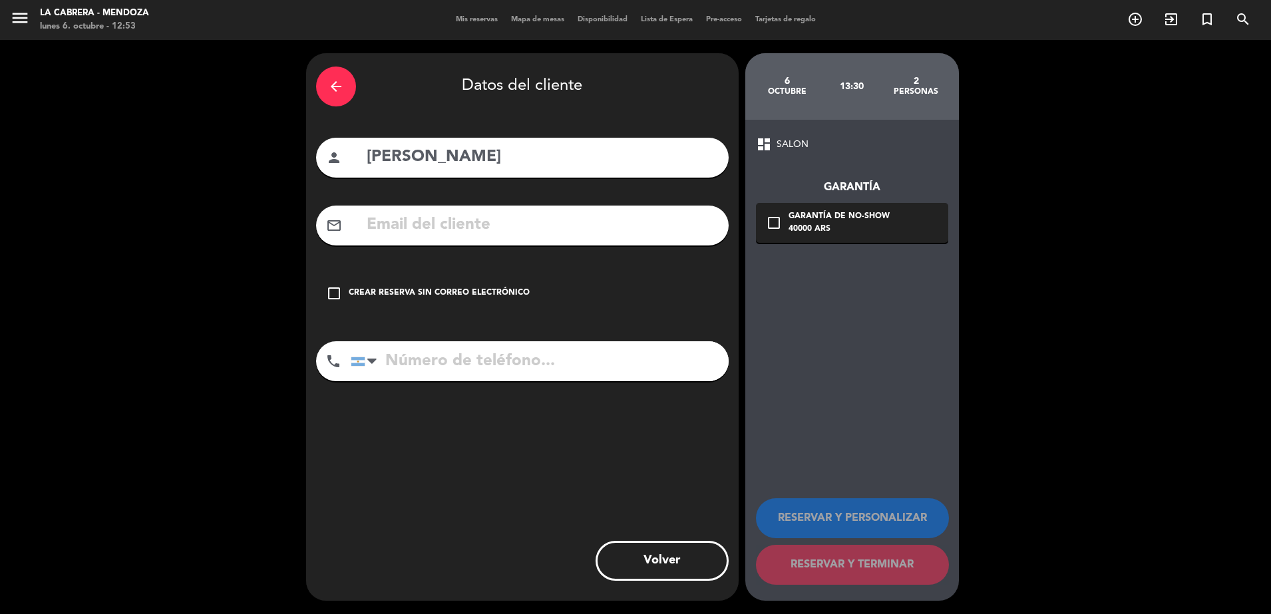
click at [329, 287] on icon "check_box_outline_blank" at bounding box center [334, 293] width 16 height 16
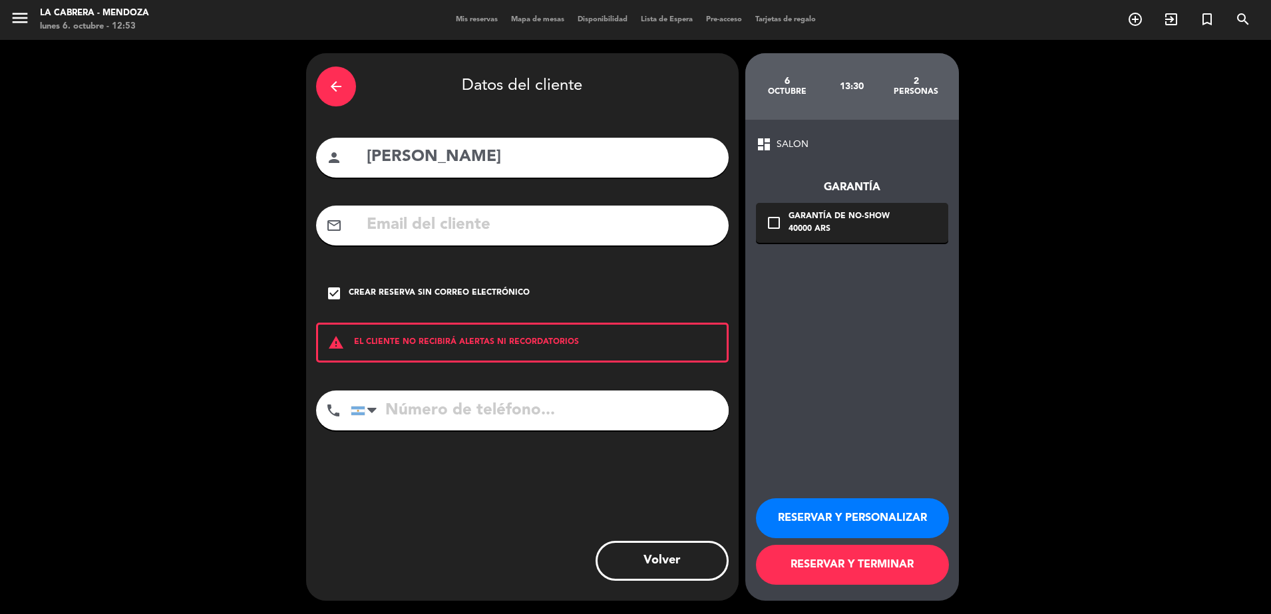
click at [799, 562] on button "RESERVAR Y TERMINAR" at bounding box center [852, 565] width 193 height 40
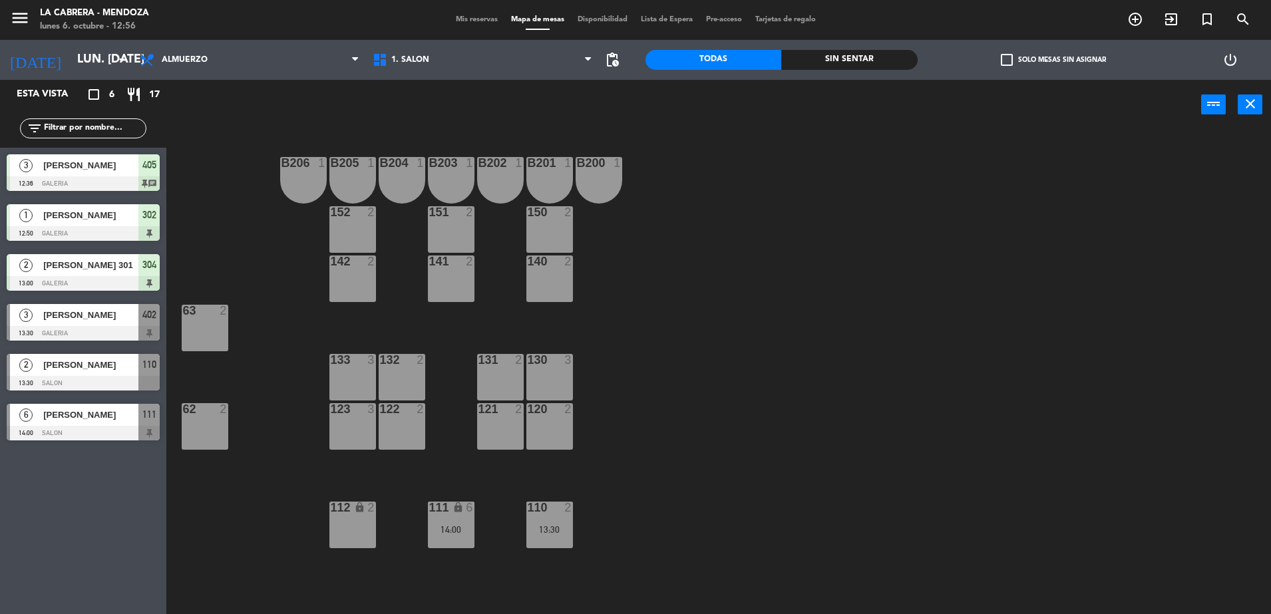
click at [106, 313] on div "3 [PERSON_NAME] 13:30 GALERIA 402" at bounding box center [83, 322] width 166 height 50
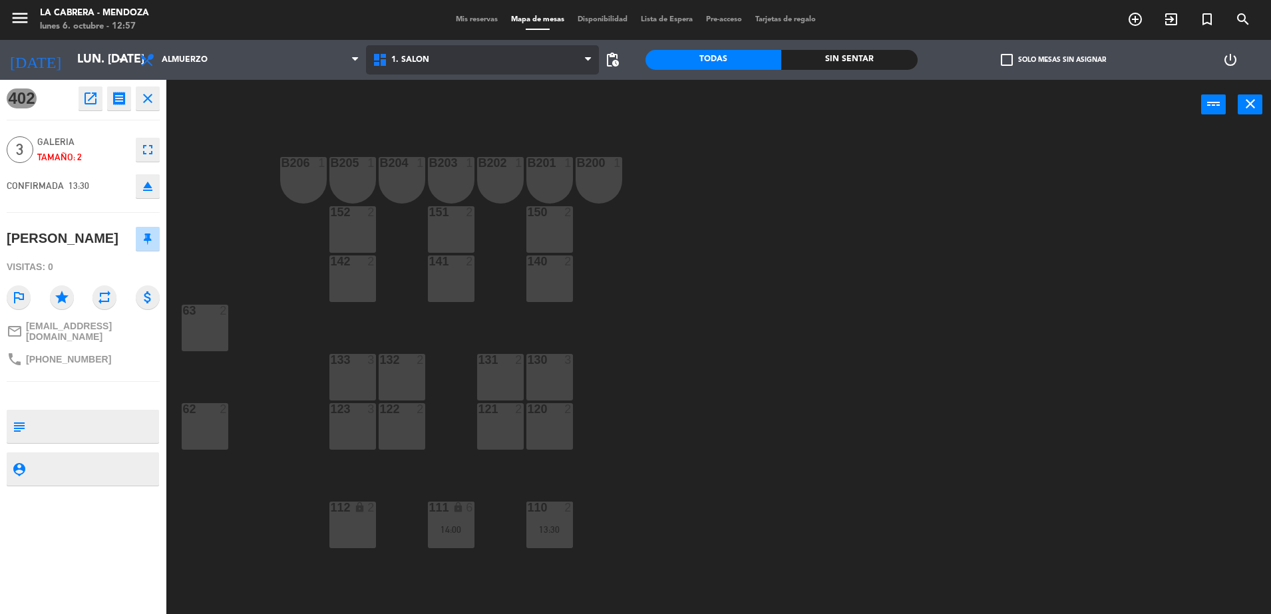
click at [444, 61] on span "1. SALON" at bounding box center [482, 59] width 233 height 29
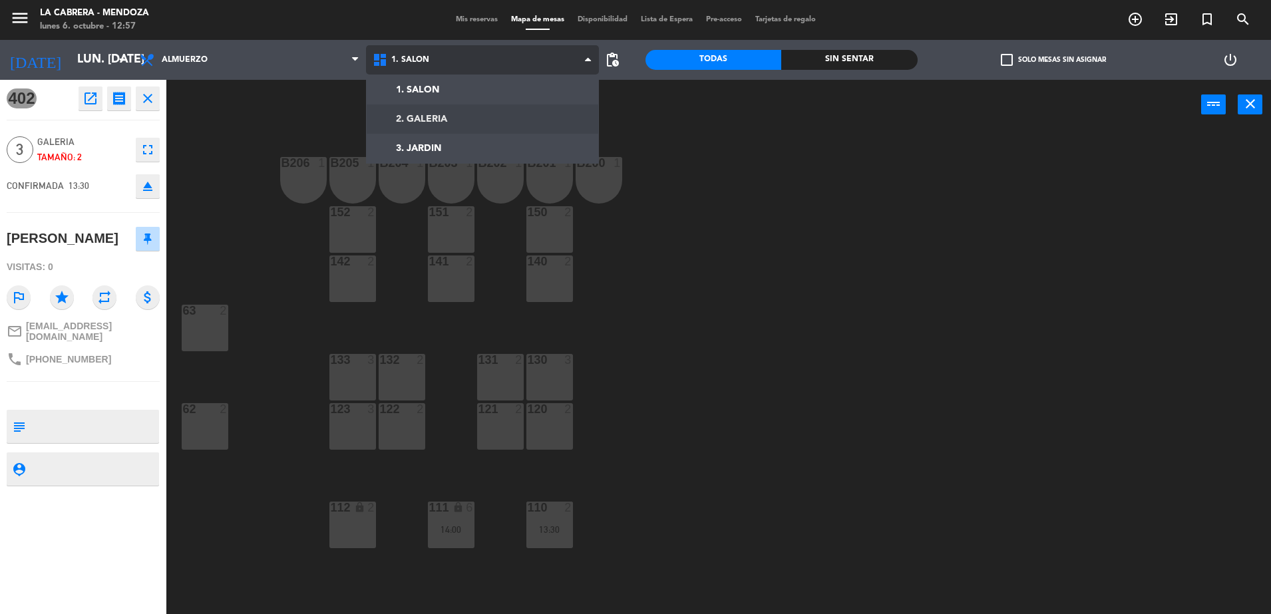
click at [448, 112] on ng-component "menu [PERSON_NAME] lunes 6. octubre - 12:57 Mis reservas Mapa de mesas Disponib…" at bounding box center [635, 308] width 1271 height 617
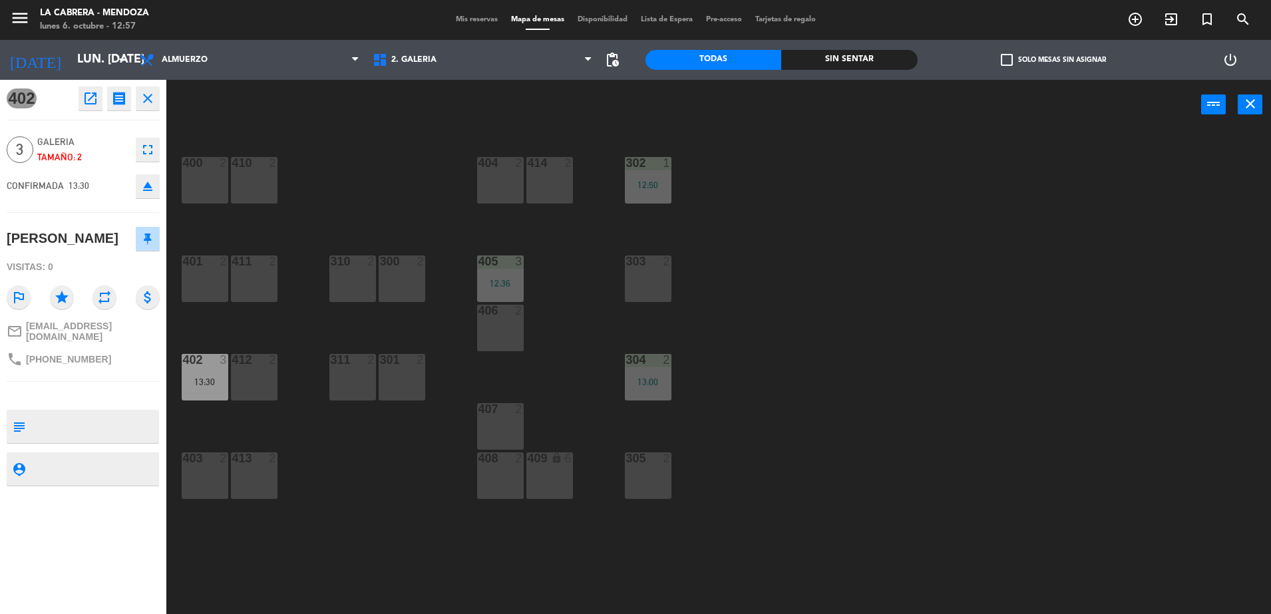
click at [198, 464] on div at bounding box center [205, 458] width 22 height 12
drag, startPoint x: 705, startPoint y: 109, endPoint x: 596, endPoint y: 160, distance: 119.9
click at [704, 108] on button "Mover" at bounding box center [684, 104] width 80 height 27
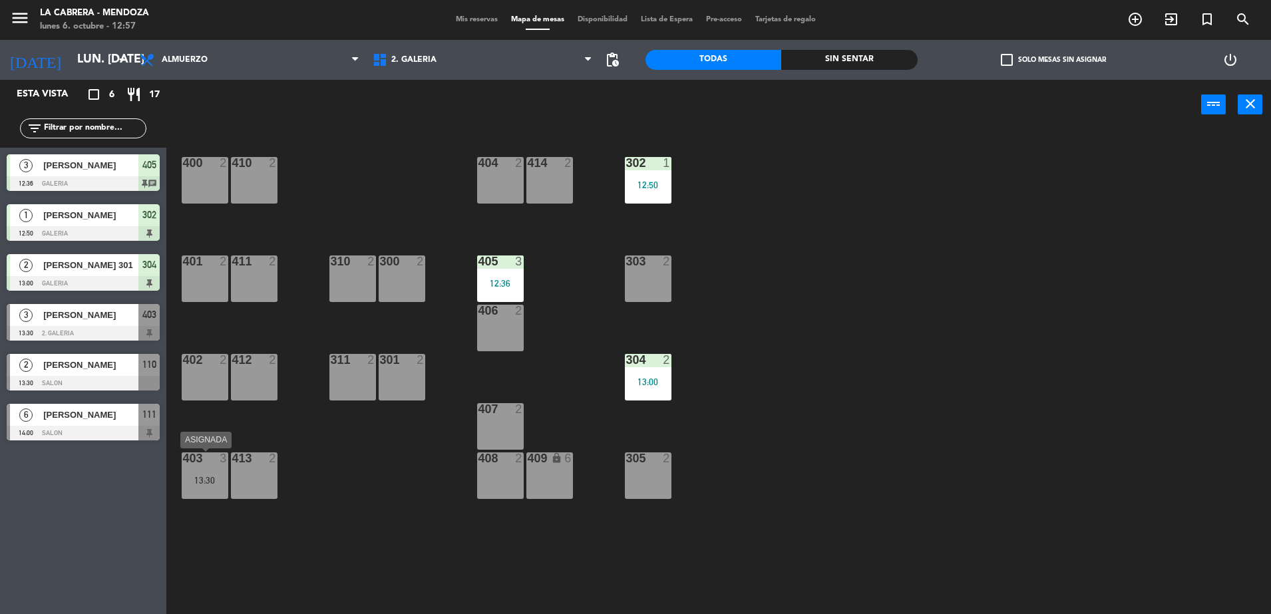
click at [193, 480] on div "13:30" at bounding box center [205, 480] width 47 height 9
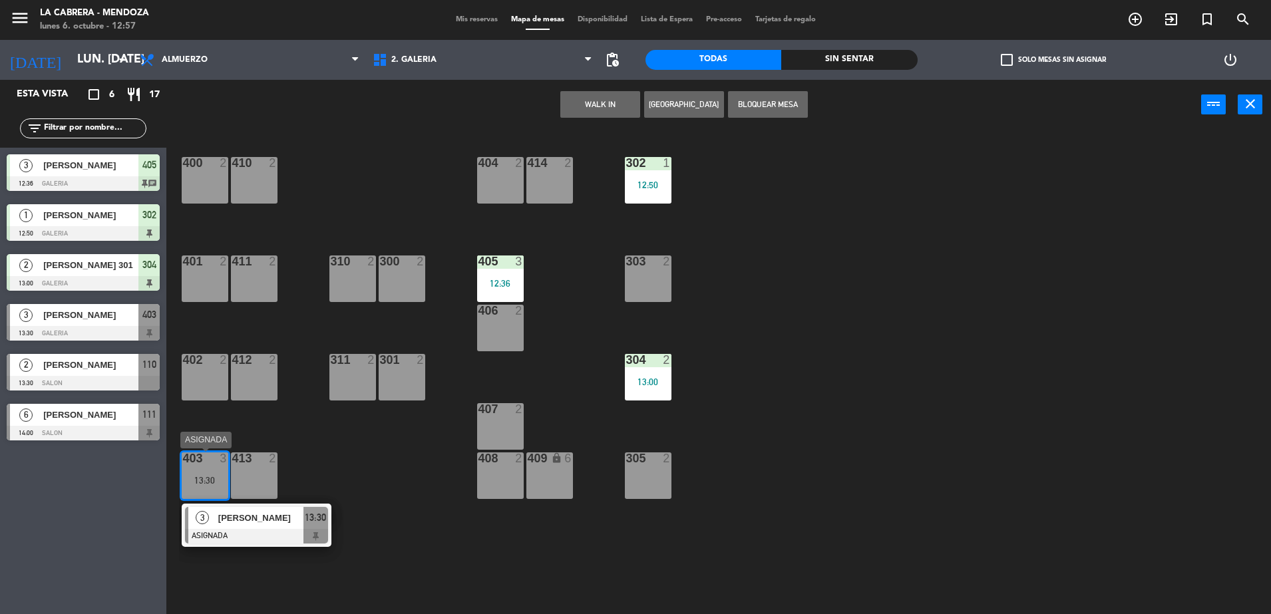
click at [230, 529] on div at bounding box center [256, 536] width 143 height 15
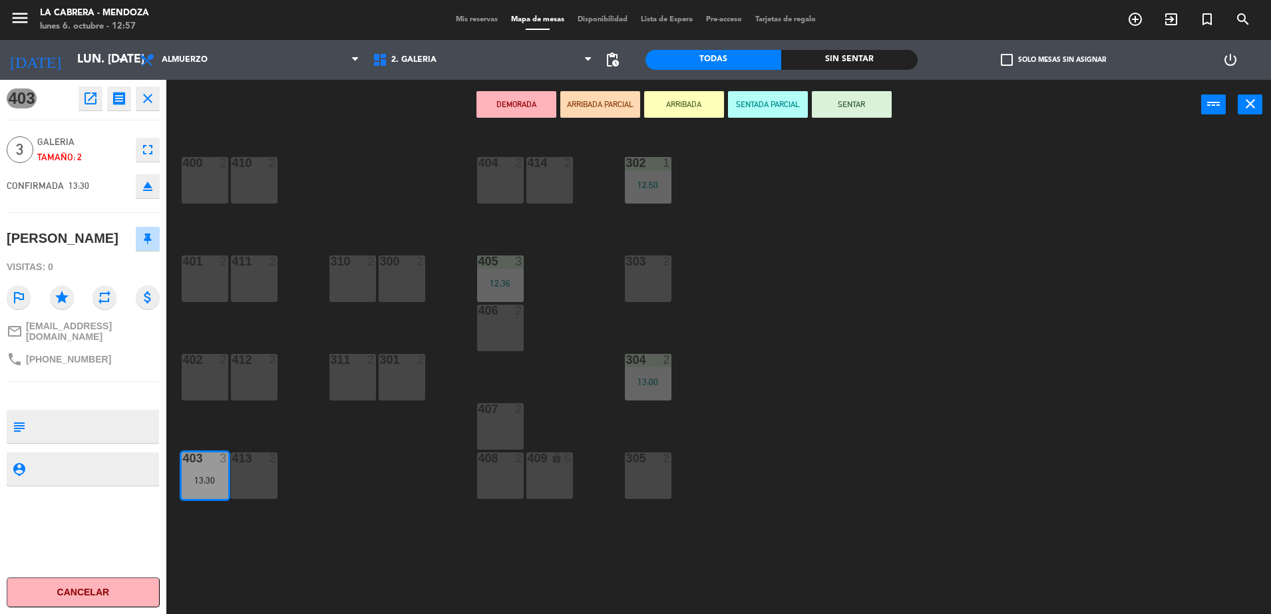
click at [839, 105] on button "SENTAR" at bounding box center [852, 104] width 80 height 27
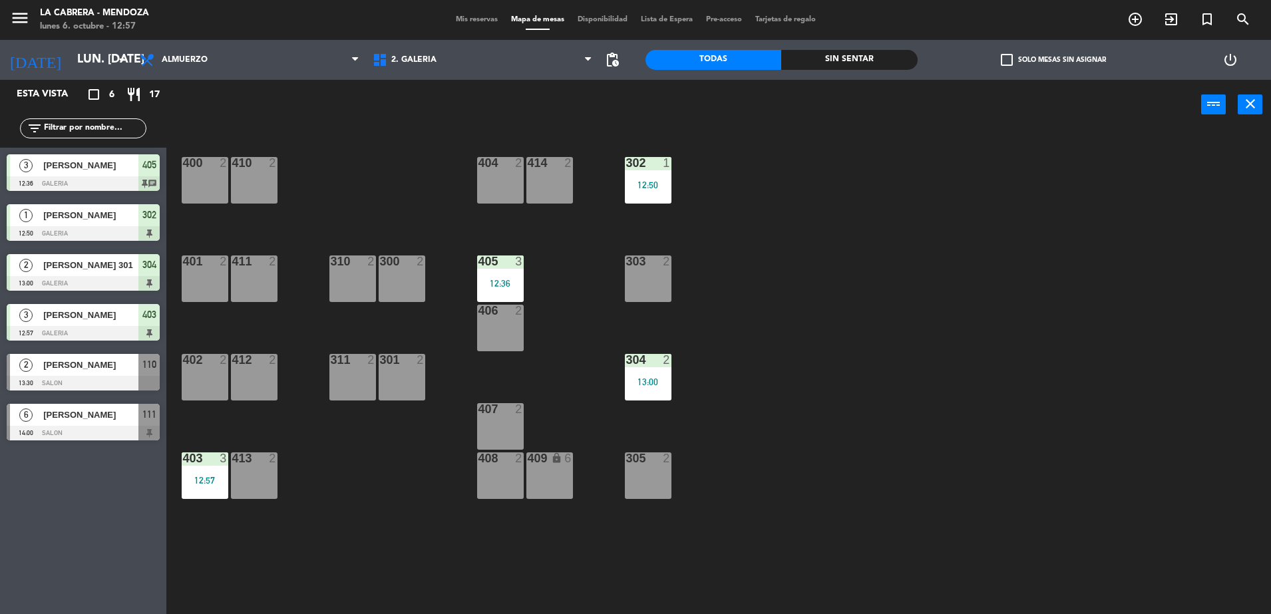
click at [1097, 353] on div "400 2 410 2 404 2 414 2 302 1 12:50 401 2 411 2 310 2 300 2 303 2 405 3 12:36 4…" at bounding box center [725, 375] width 1092 height 484
drag, startPoint x: 926, startPoint y: 401, endPoint x: 919, endPoint y: 401, distance: 7.3
click at [920, 401] on div "400 2 410 2 404 2 414 2 302 1 12:50 401 2 411 2 310 2 300 2 303 2 405 3 12:36 4…" at bounding box center [725, 375] width 1092 height 484
click at [1164, 19] on icon "exit_to_app" at bounding box center [1171, 19] width 16 height 16
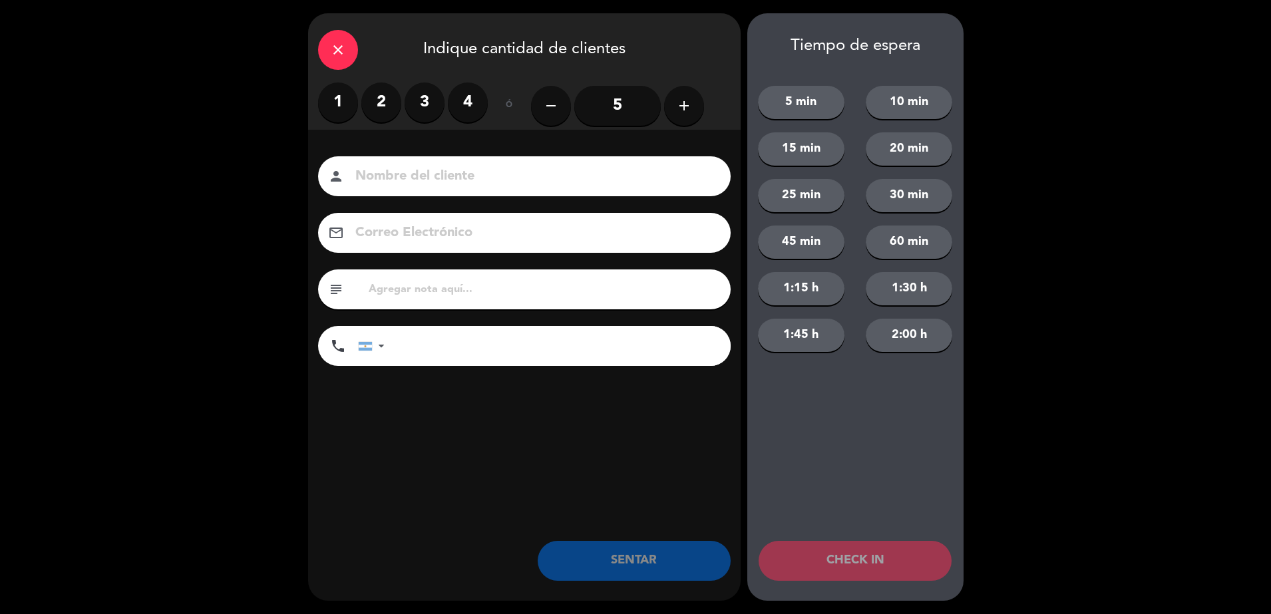
click at [379, 108] on label "2" at bounding box center [381, 103] width 40 height 40
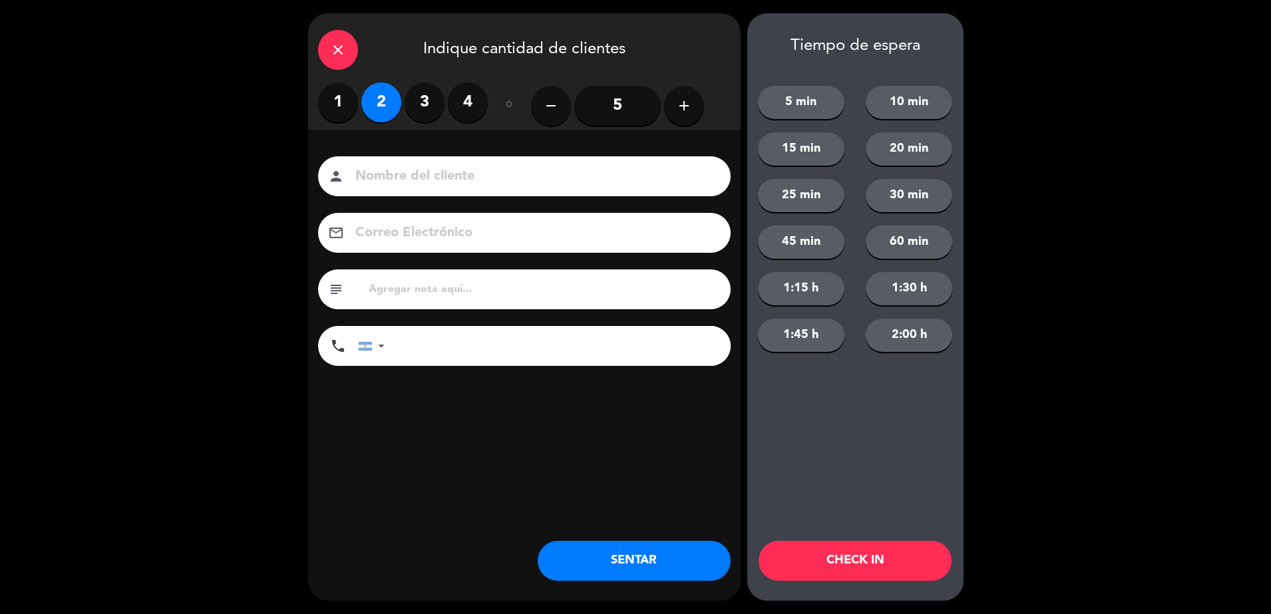
click at [396, 154] on div "Nombre del cliente person Correo Electrónico email subject phone [GEOGRAPHIC_DA…" at bounding box center [524, 283] width 432 height 307
click at [395, 180] on input at bounding box center [533, 176] width 359 height 23
click at [394, 186] on input at bounding box center [533, 176] width 359 height 23
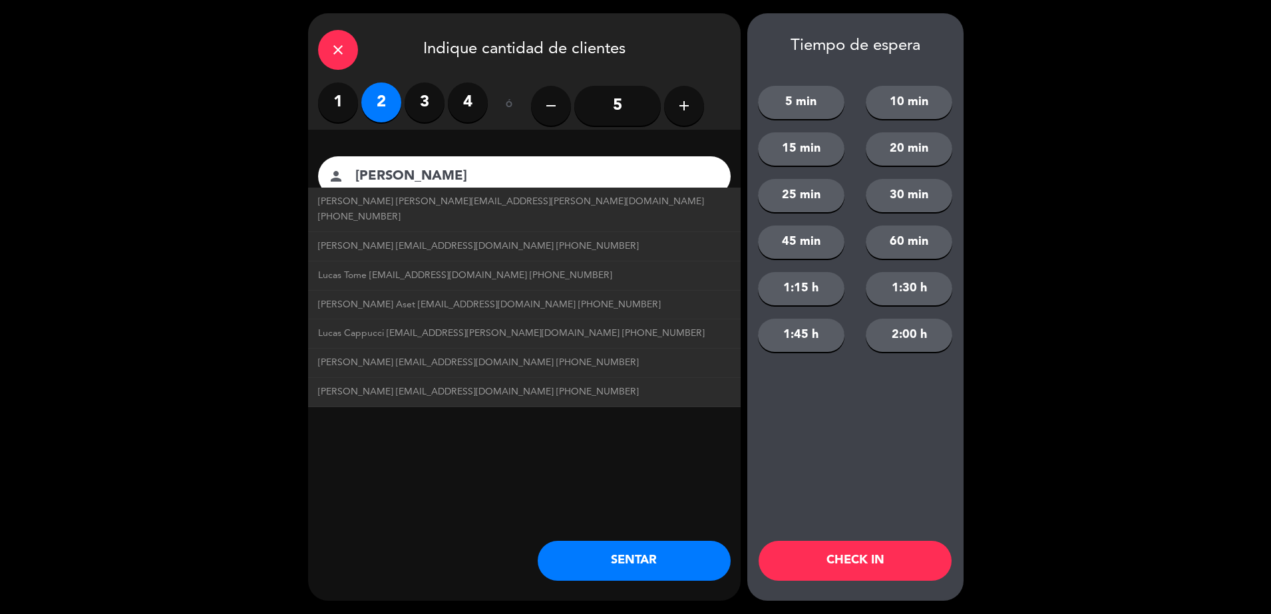
type input "[PERSON_NAME]"
click at [182, 379] on div "close Indique cantidad de clientes 1 2 3 4 ó remove 5 add Nombre del cliente pe…" at bounding box center [635, 307] width 1271 height 614
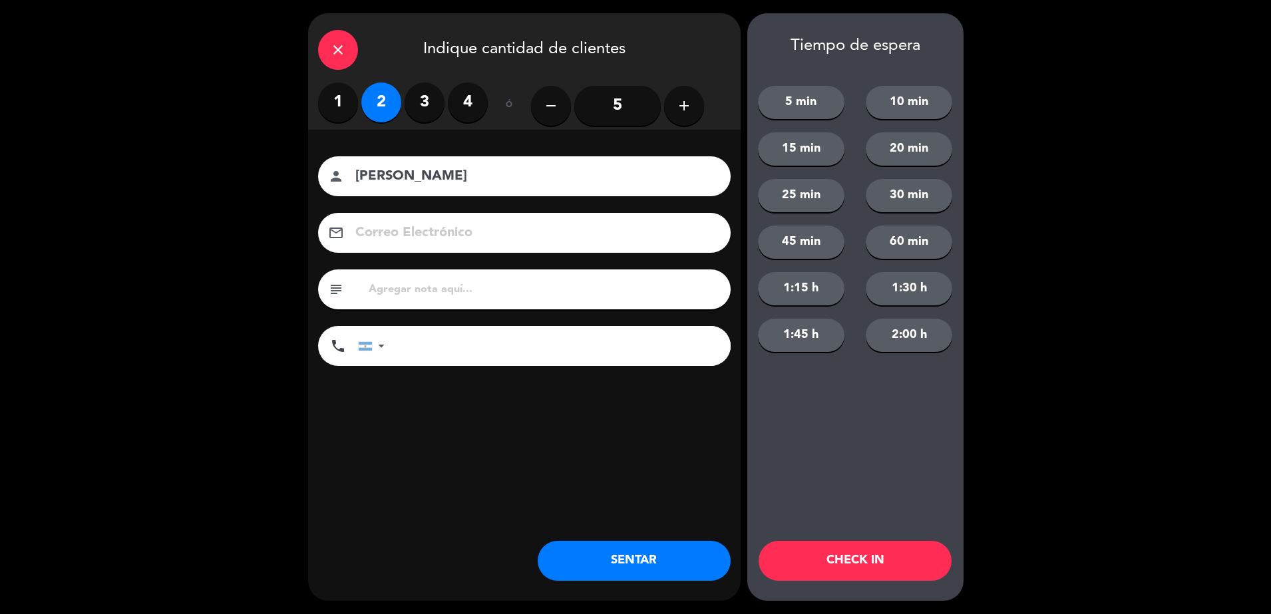
click at [391, 290] on input "text" at bounding box center [543, 289] width 353 height 19
type input "HUENTALA"
click at [613, 572] on button "SENTAR" at bounding box center [634, 561] width 193 height 40
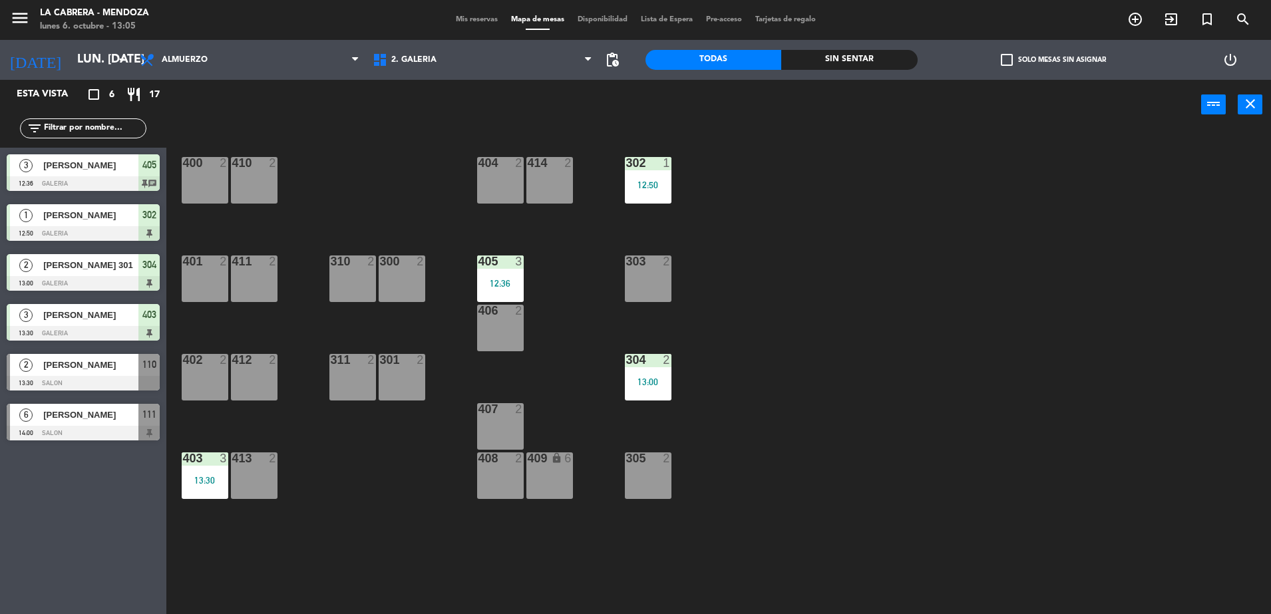
click at [1005, 444] on div "400 2 410 2 404 2 414 2 302 1 12:50 401 2 411 2 310 2 300 2 303 2 405 3 12:36 4…" at bounding box center [725, 375] width 1092 height 484
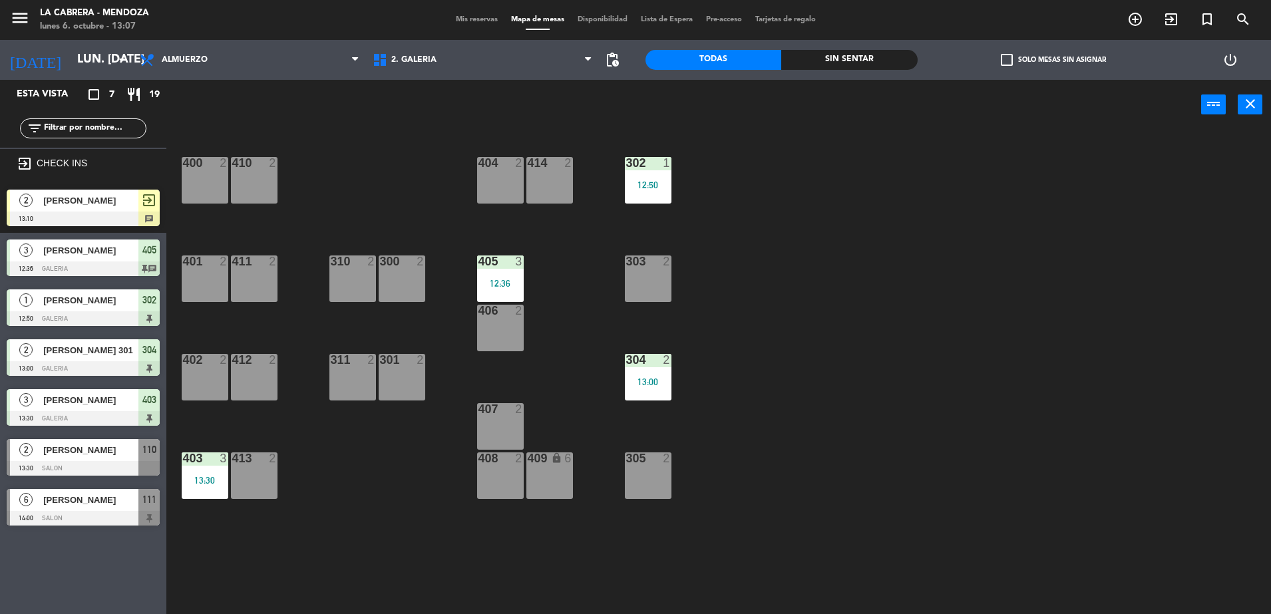
click at [100, 202] on span "[PERSON_NAME]" at bounding box center [90, 201] width 95 height 14
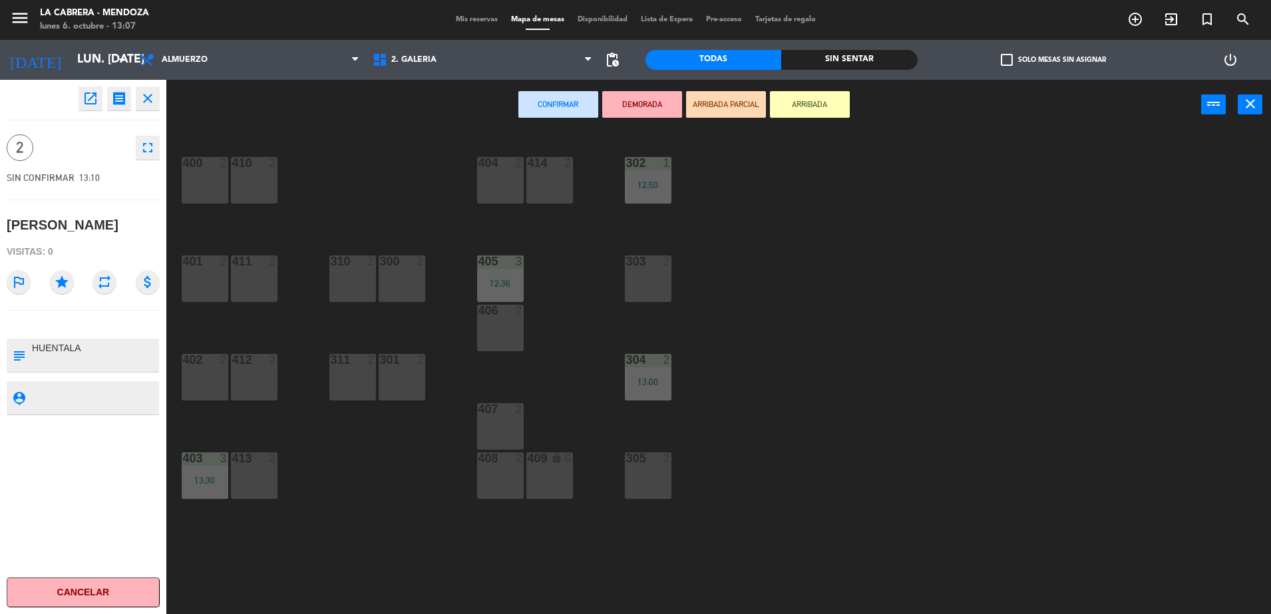
click at [397, 373] on div "301 2" at bounding box center [402, 377] width 47 height 47
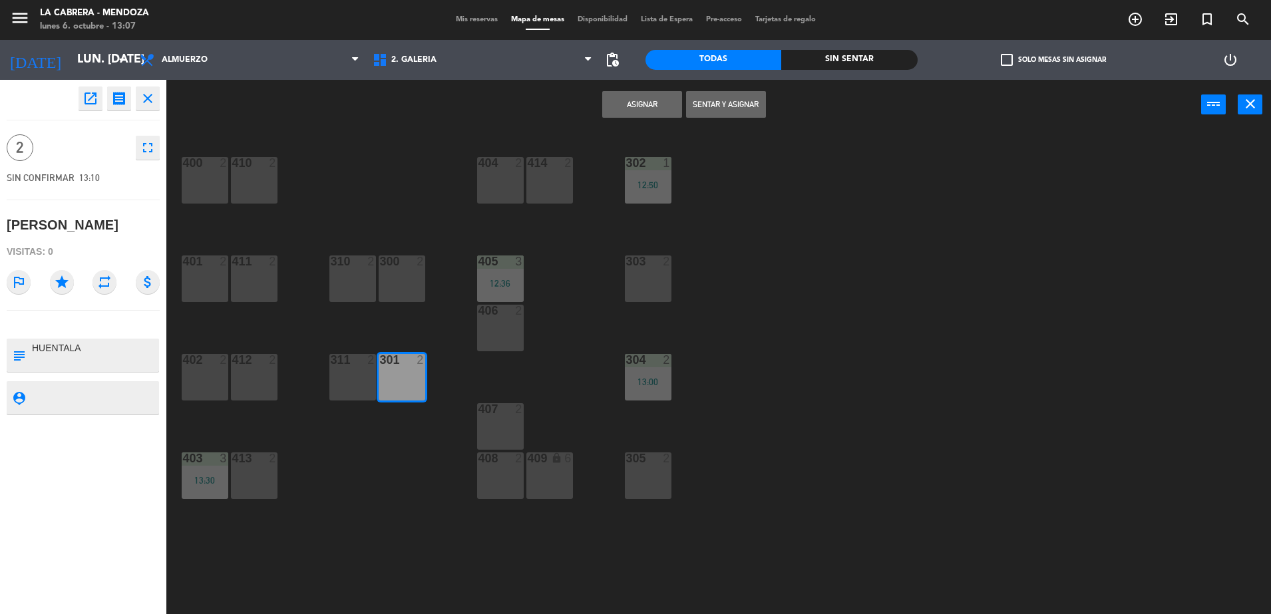
click at [731, 104] on button "Sentar y Asignar" at bounding box center [726, 104] width 80 height 27
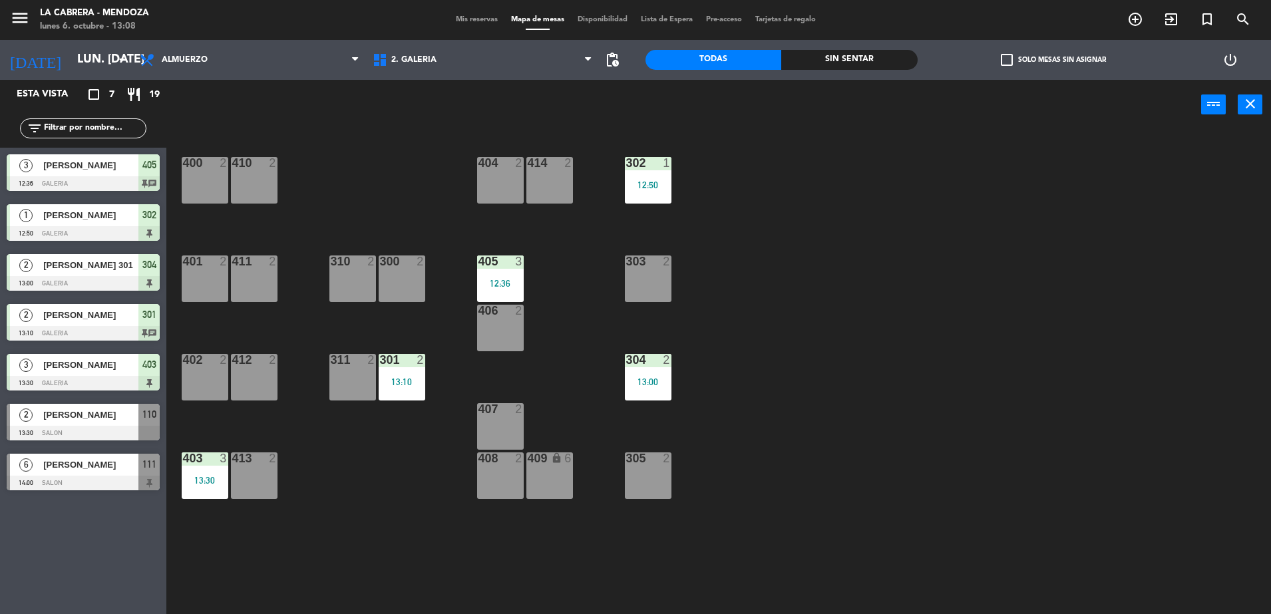
click at [92, 371] on div "3 [PERSON_NAME] 13:30 GALERIA 403" at bounding box center [83, 372] width 166 height 50
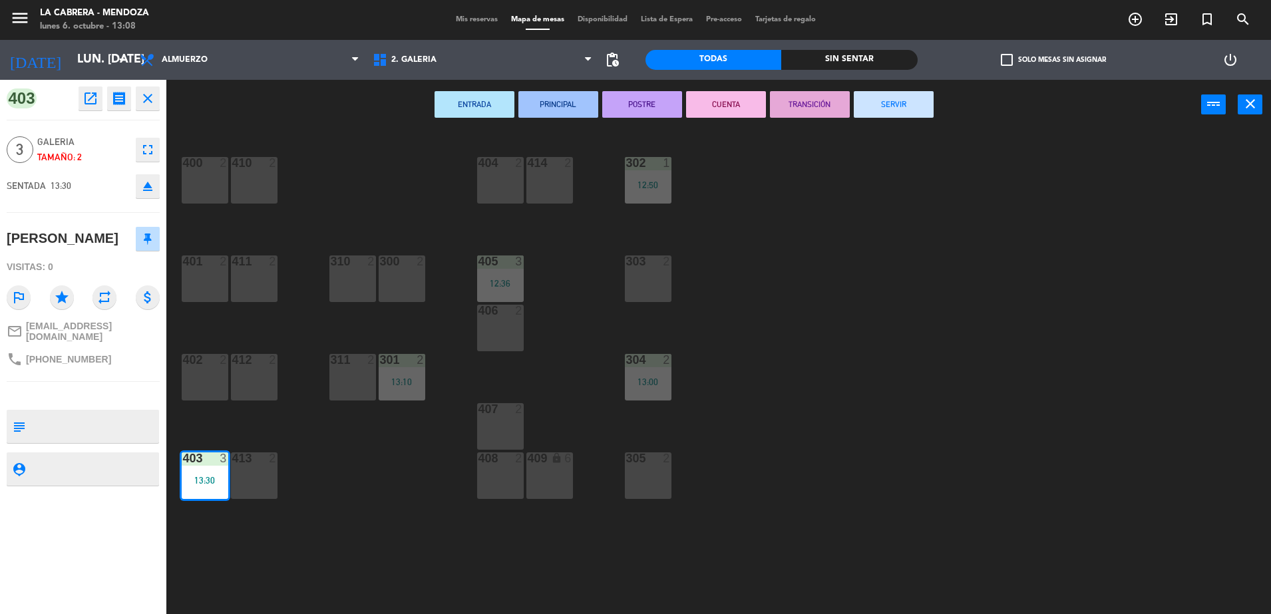
drag, startPoint x: 202, startPoint y: 372, endPoint x: 221, endPoint y: 363, distance: 21.4
click at [202, 371] on div "402 2" at bounding box center [205, 377] width 47 height 47
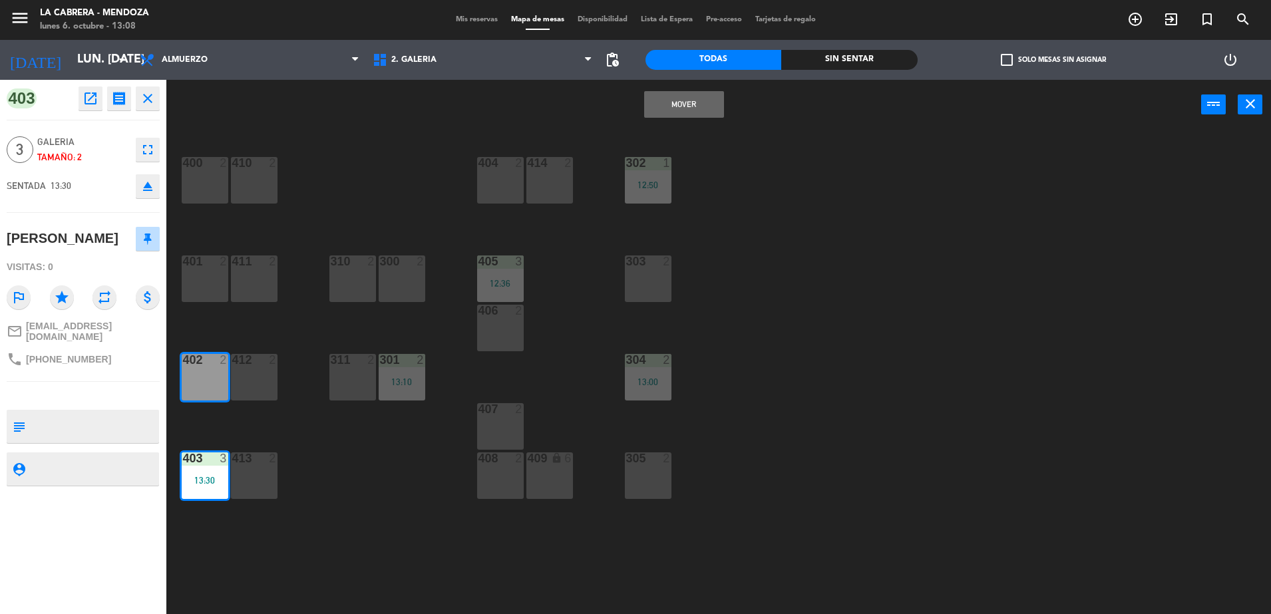
click at [687, 96] on button "Mover" at bounding box center [684, 104] width 80 height 27
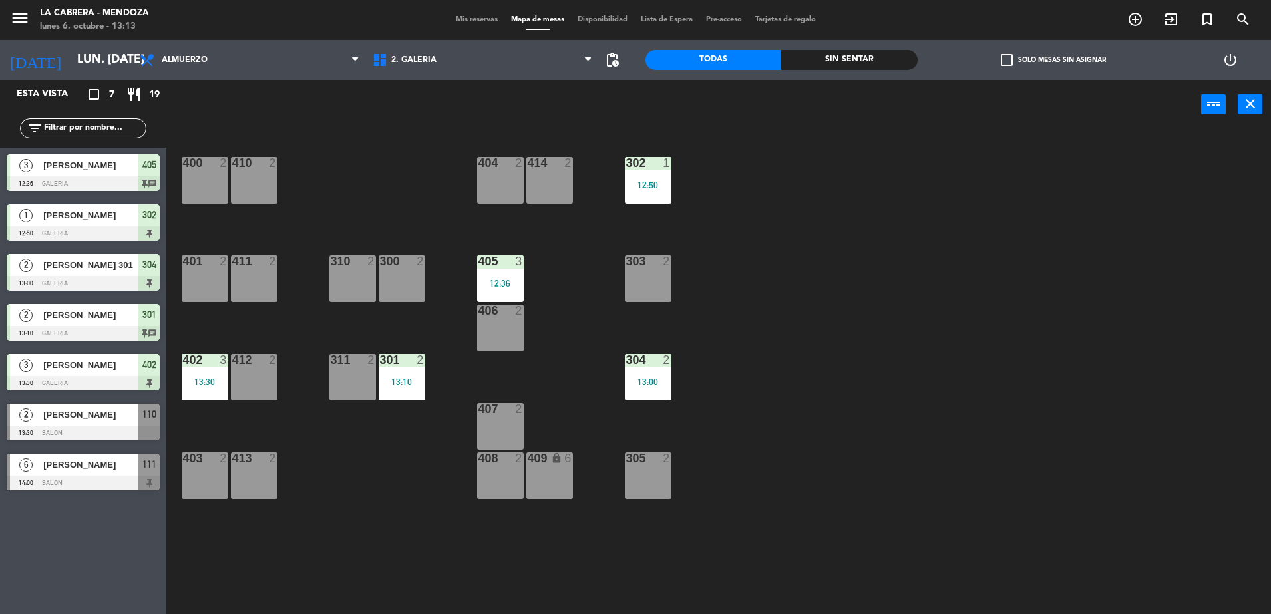
click at [472, 19] on span "Mis reservas" at bounding box center [476, 19] width 55 height 7
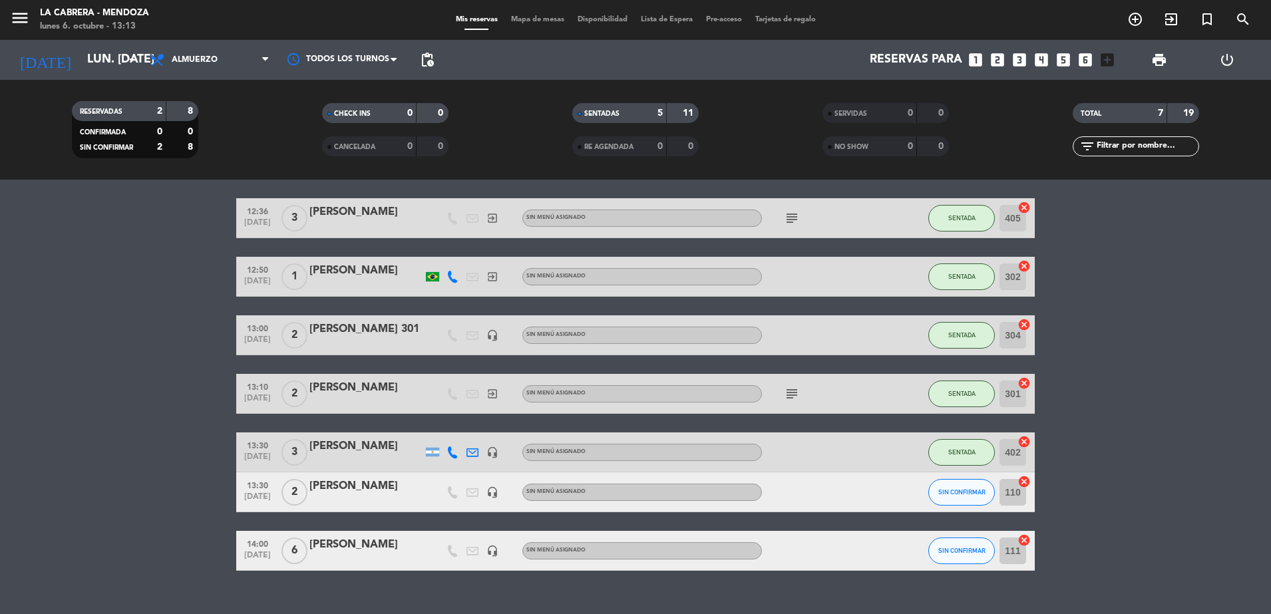
scroll to position [66, 0]
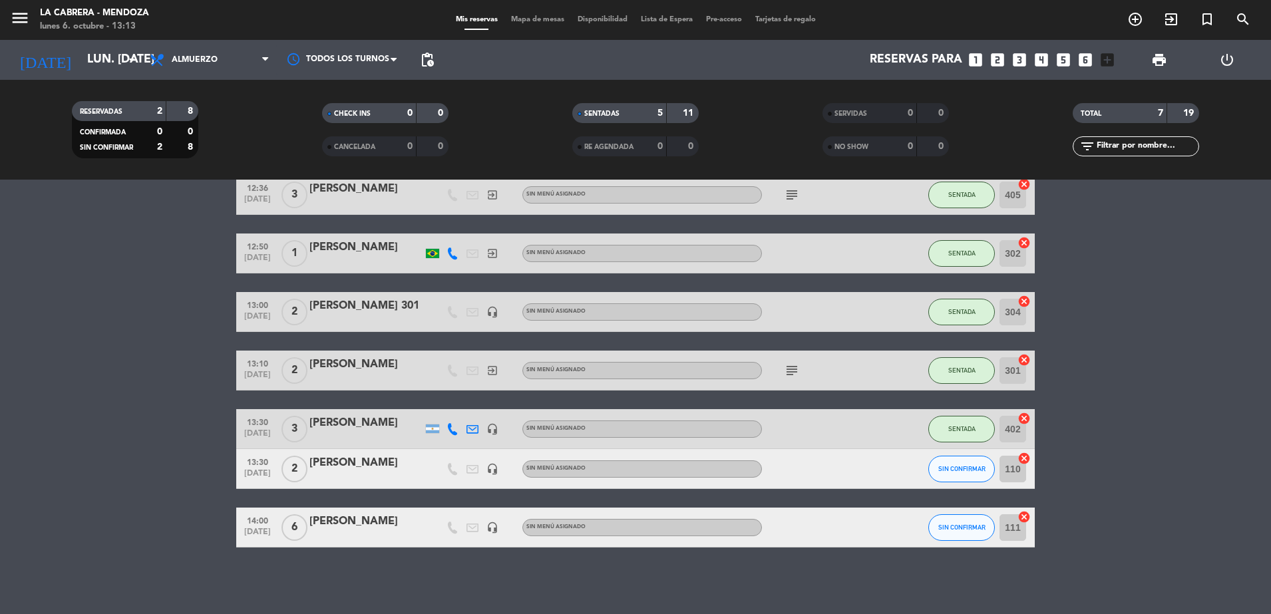
click at [370, 529] on div "[PERSON_NAME]" at bounding box center [365, 521] width 113 height 17
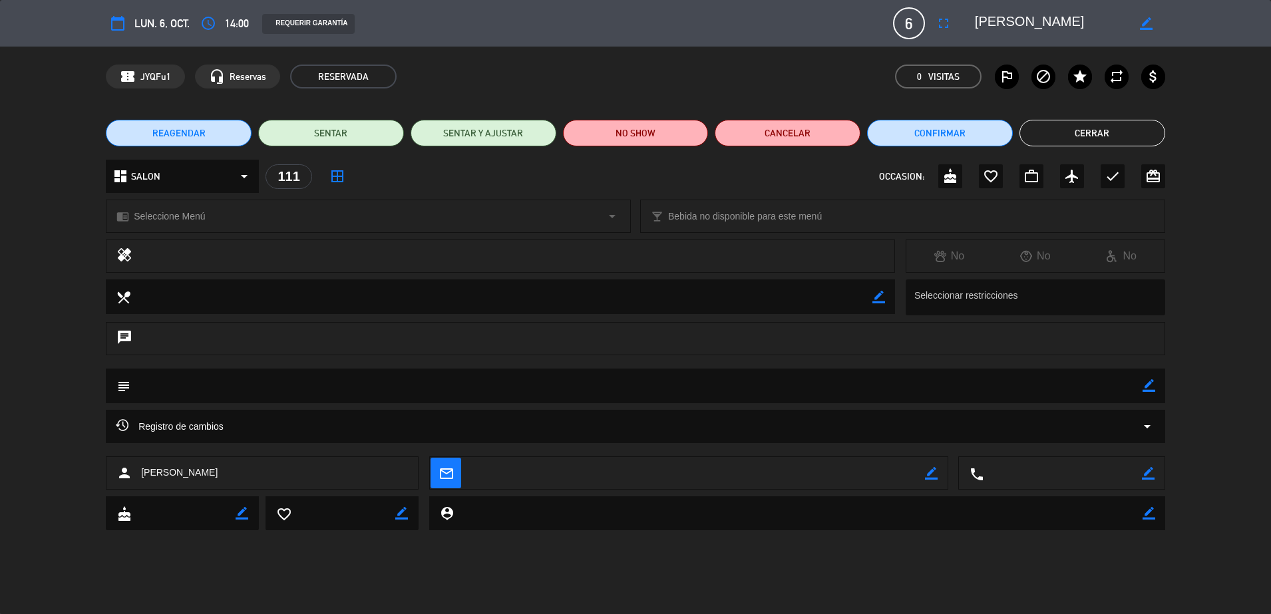
click at [1092, 136] on button "Cerrar" at bounding box center [1092, 133] width 146 height 27
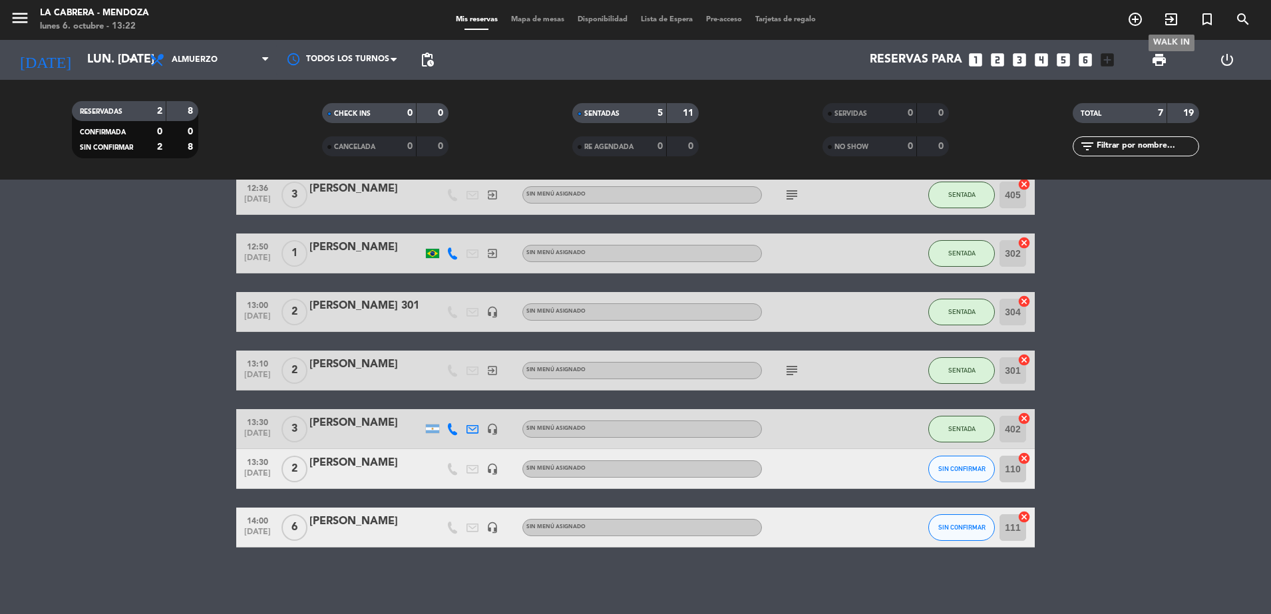
click at [1179, 15] on span "exit_to_app" at bounding box center [1171, 19] width 36 height 23
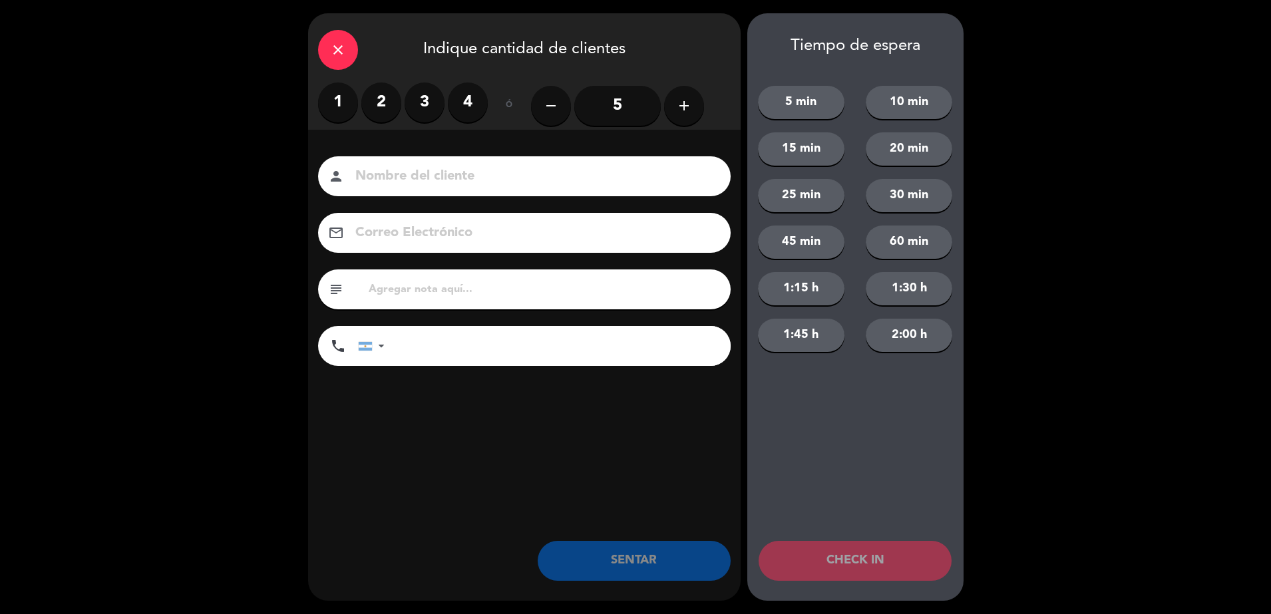
drag, startPoint x: 382, startPoint y: 104, endPoint x: 397, endPoint y: 174, distance: 71.5
click at [381, 104] on label "2" at bounding box center [381, 103] width 40 height 40
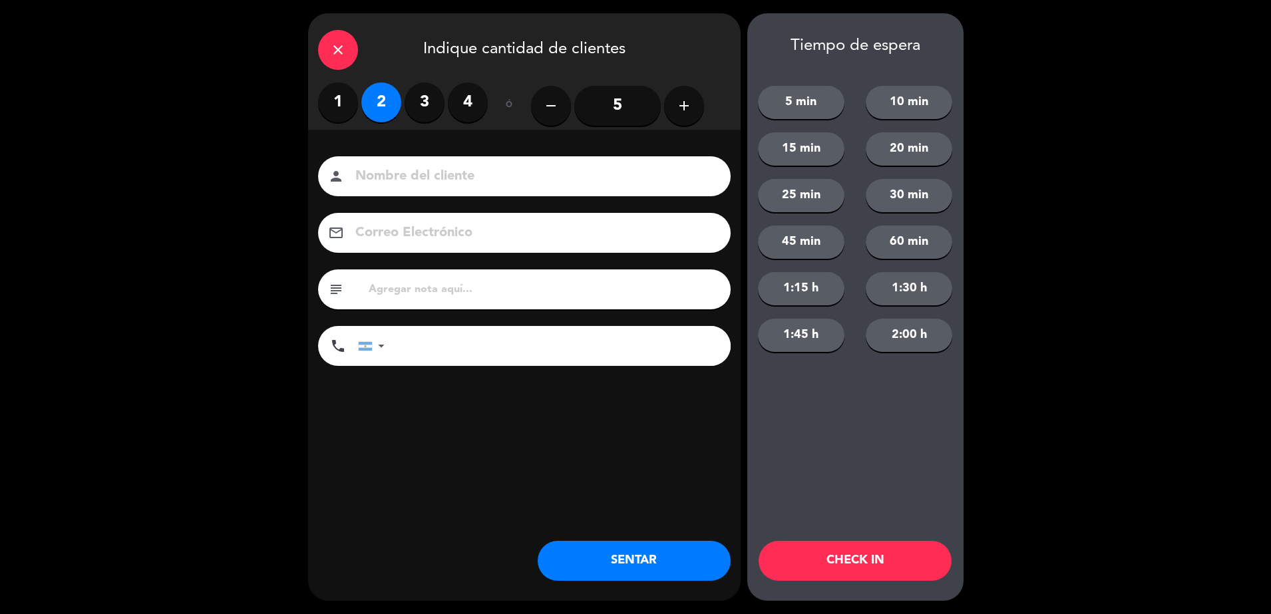
click at [401, 182] on input at bounding box center [533, 176] width 359 height 23
click at [331, 199] on div "Nombre del cliente person [PERSON_NAME] Correo Electrónico email subject phone …" at bounding box center [524, 263] width 432 height 214
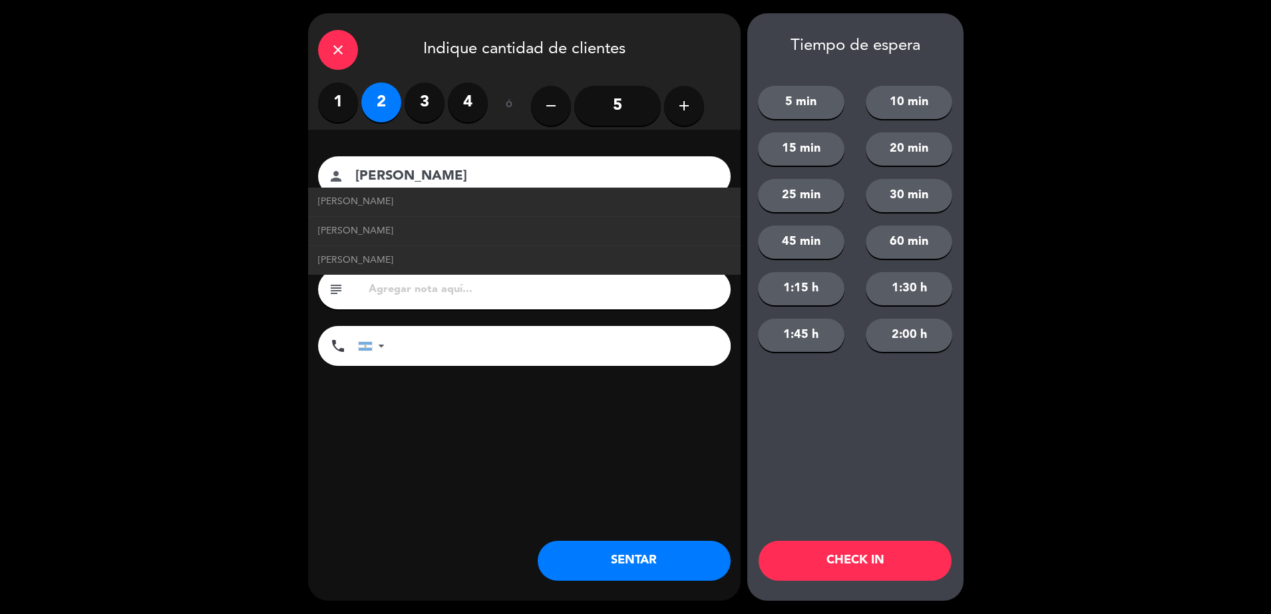
click at [363, 177] on input "[PERSON_NAME]" at bounding box center [533, 176] width 359 height 23
type input "[PERSON_NAME]"
click at [412, 359] on input "tel" at bounding box center [564, 346] width 333 height 40
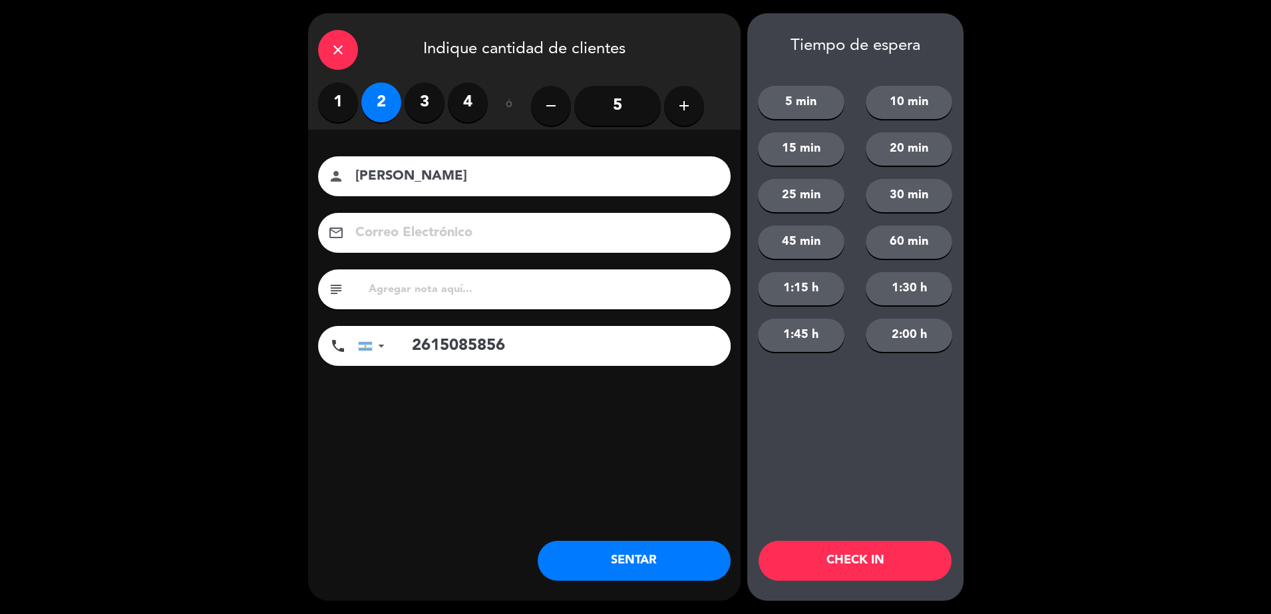
type input "2615085856"
click at [621, 545] on button "SENTAR" at bounding box center [634, 561] width 193 height 40
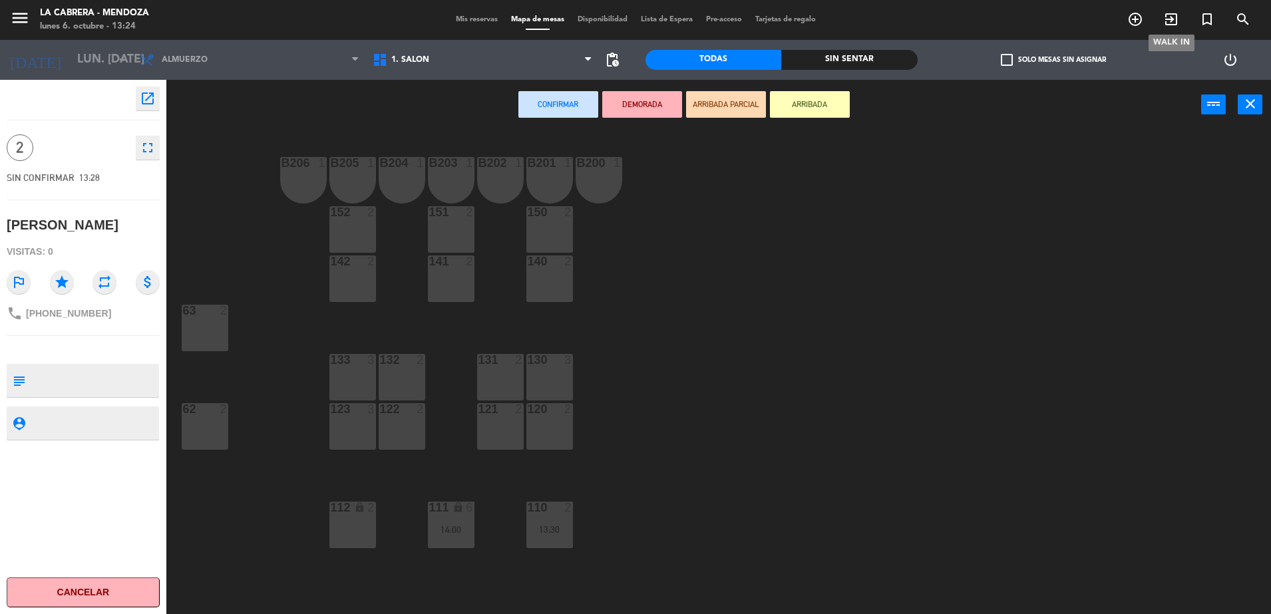
click at [1164, 18] on icon "exit_to_app" at bounding box center [1171, 19] width 16 height 16
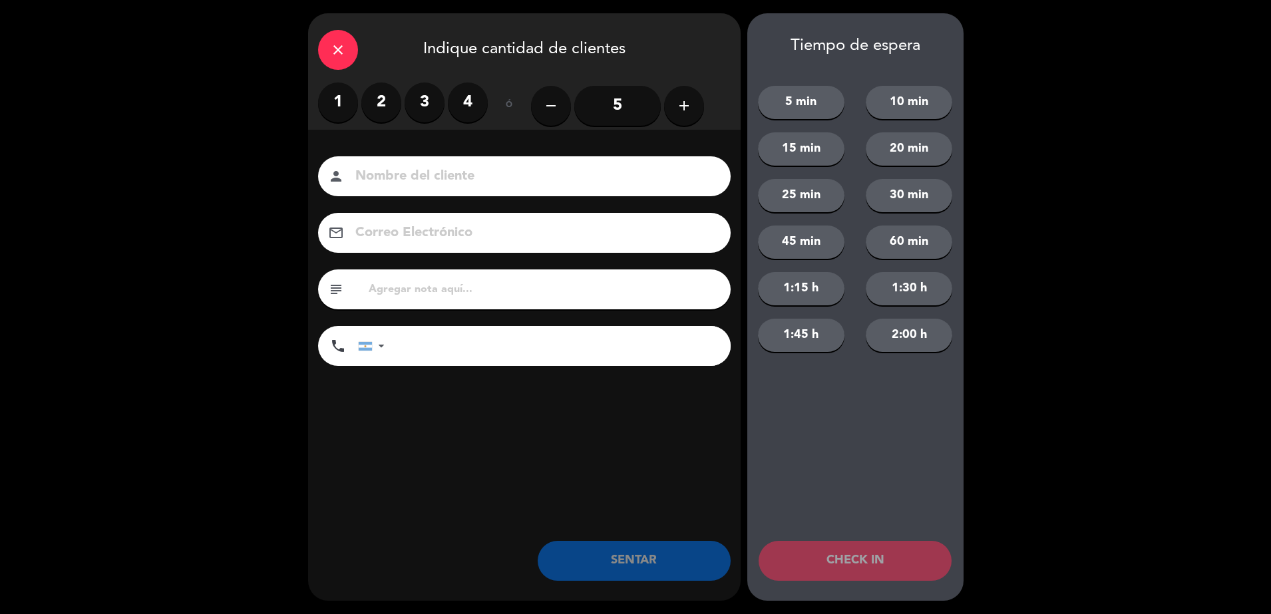
click at [341, 105] on label "1" at bounding box center [338, 103] width 40 height 40
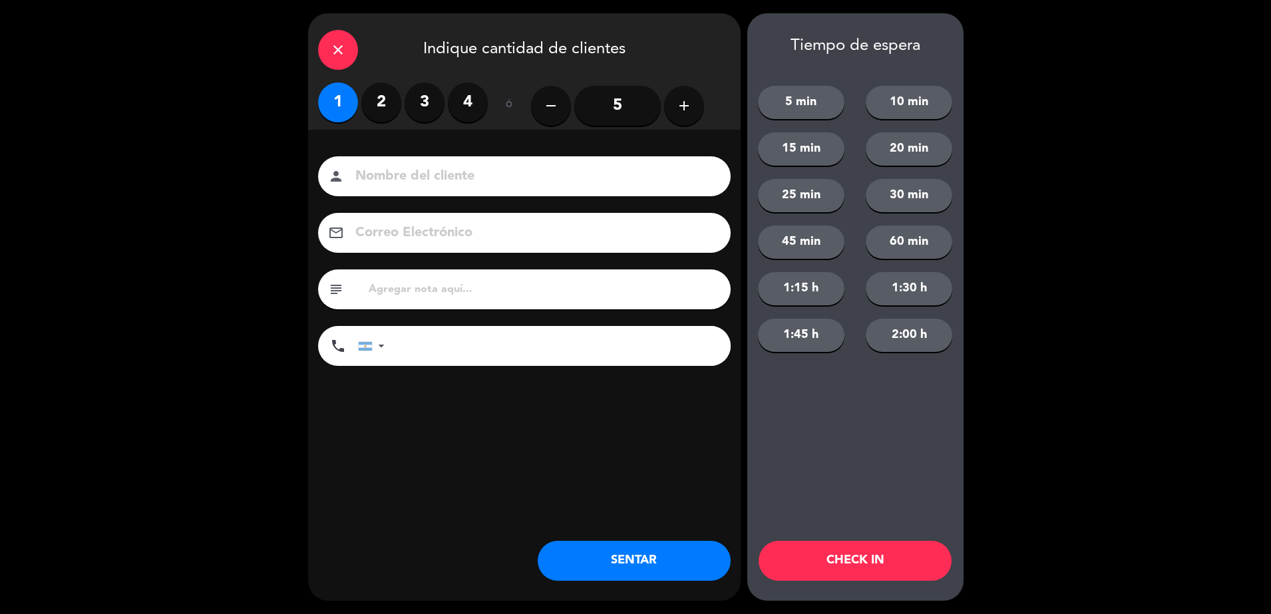
click at [432, 174] on input at bounding box center [533, 176] width 359 height 23
click at [357, 183] on input "de la [PERSON_NAME]" at bounding box center [533, 176] width 359 height 23
click at [360, 175] on input "de la [PERSON_NAME]" at bounding box center [533, 176] width 359 height 23
type input "De la [PERSON_NAME]"
click at [603, 552] on button "SENTAR" at bounding box center [634, 561] width 193 height 40
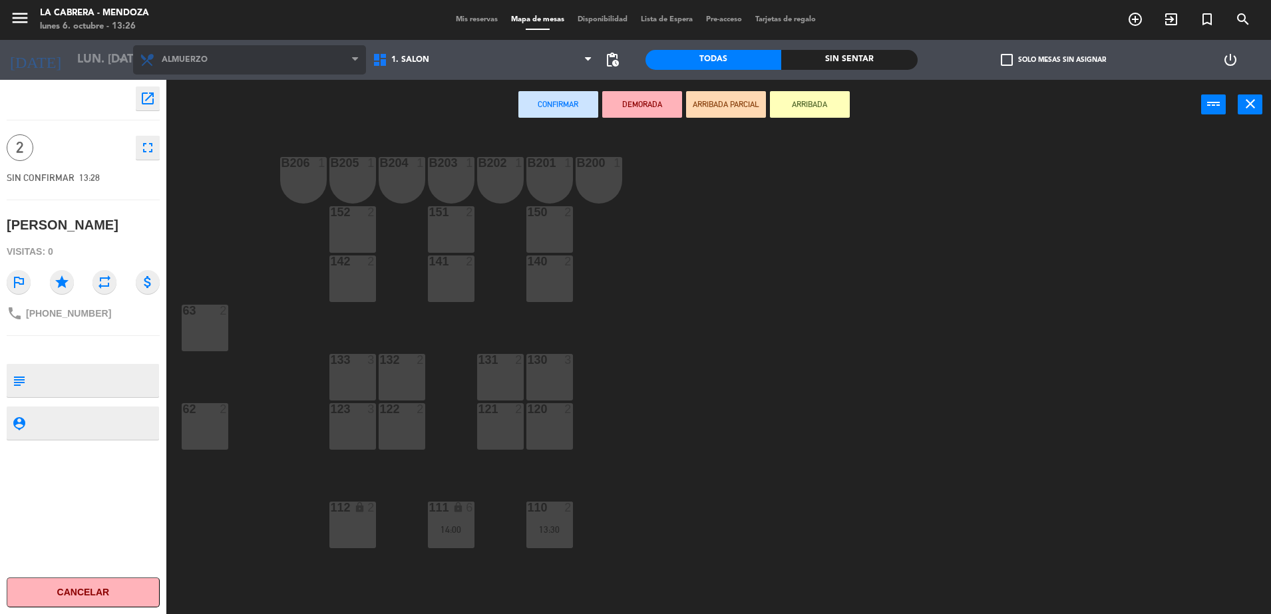
click at [264, 55] on span "Almuerzo" at bounding box center [249, 59] width 233 height 29
click at [275, 68] on span "Almuerzo" at bounding box center [249, 59] width 233 height 29
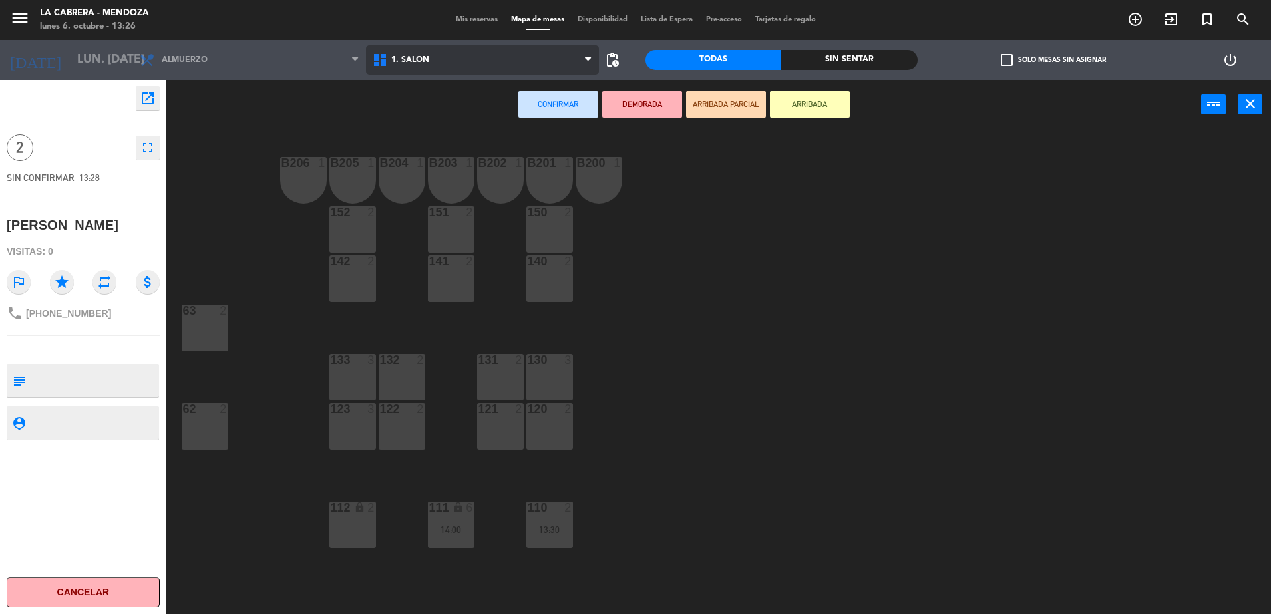
click at [413, 66] on span "1. SALON" at bounding box center [482, 59] width 233 height 29
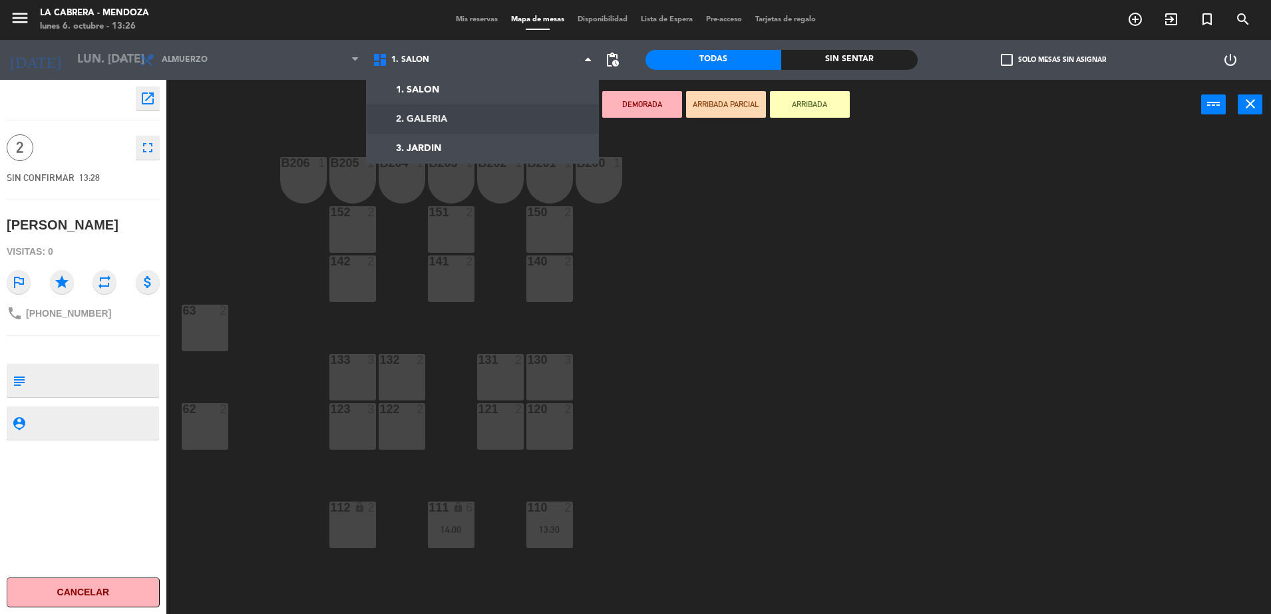
click at [417, 114] on ng-component "menu [PERSON_NAME] lunes 6. octubre - 13:26 Mis reservas Mapa de mesas Disponib…" at bounding box center [635, 308] width 1271 height 617
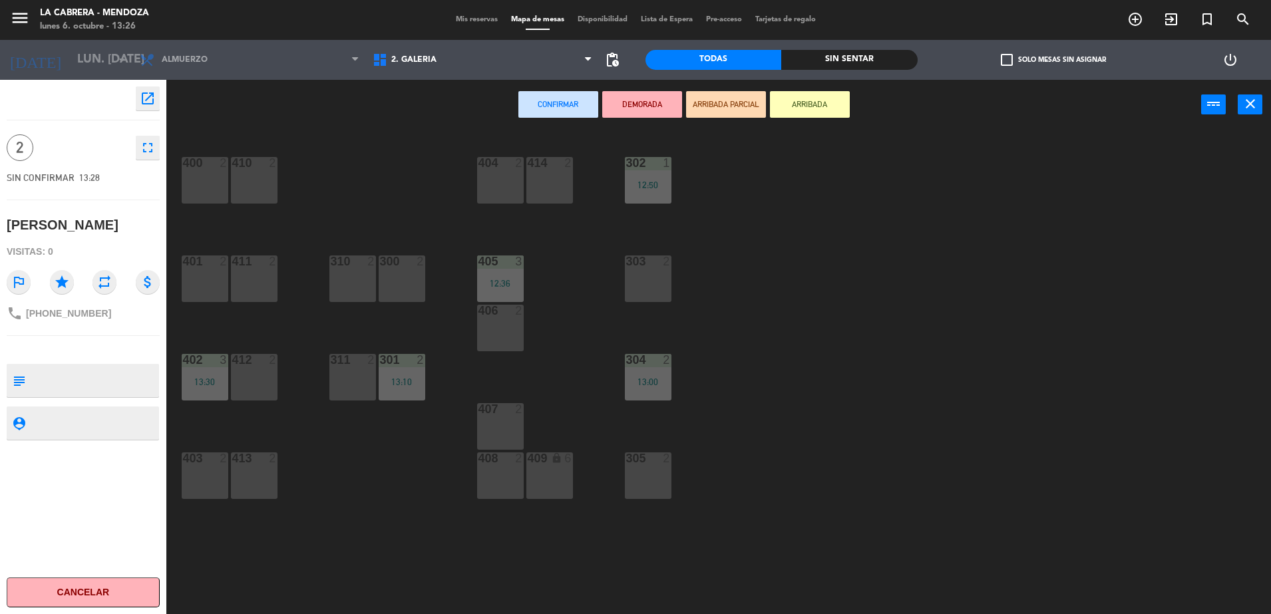
click at [659, 283] on div "303 2" at bounding box center [648, 278] width 47 height 47
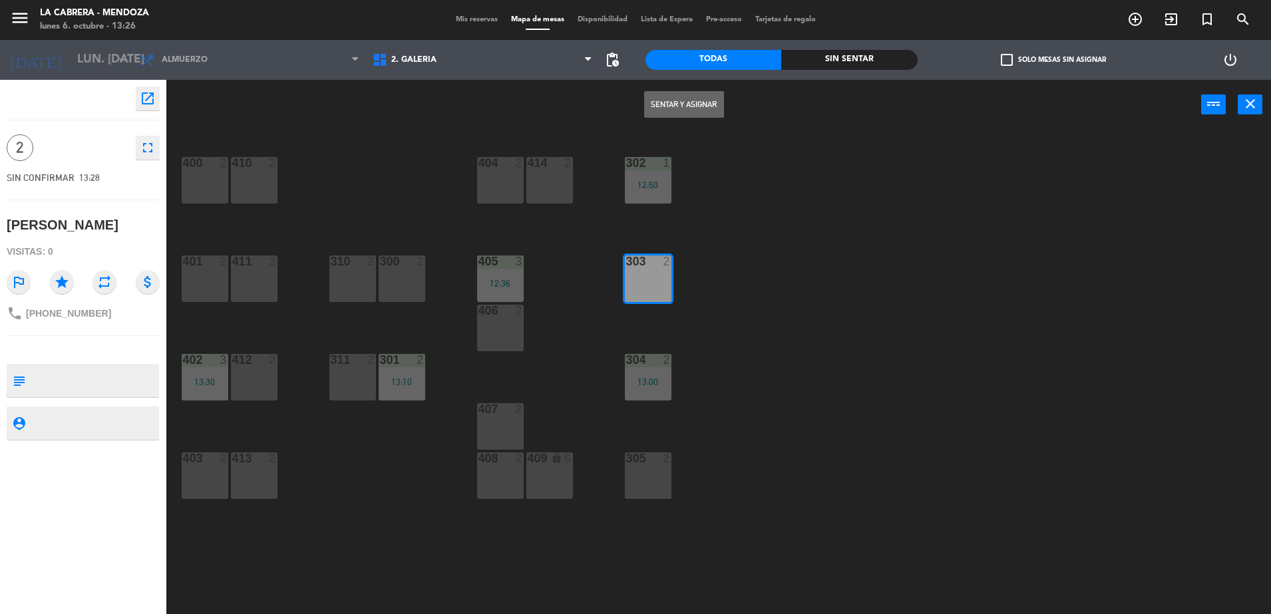
click at [676, 106] on button "Sentar y Asignar" at bounding box center [684, 104] width 80 height 27
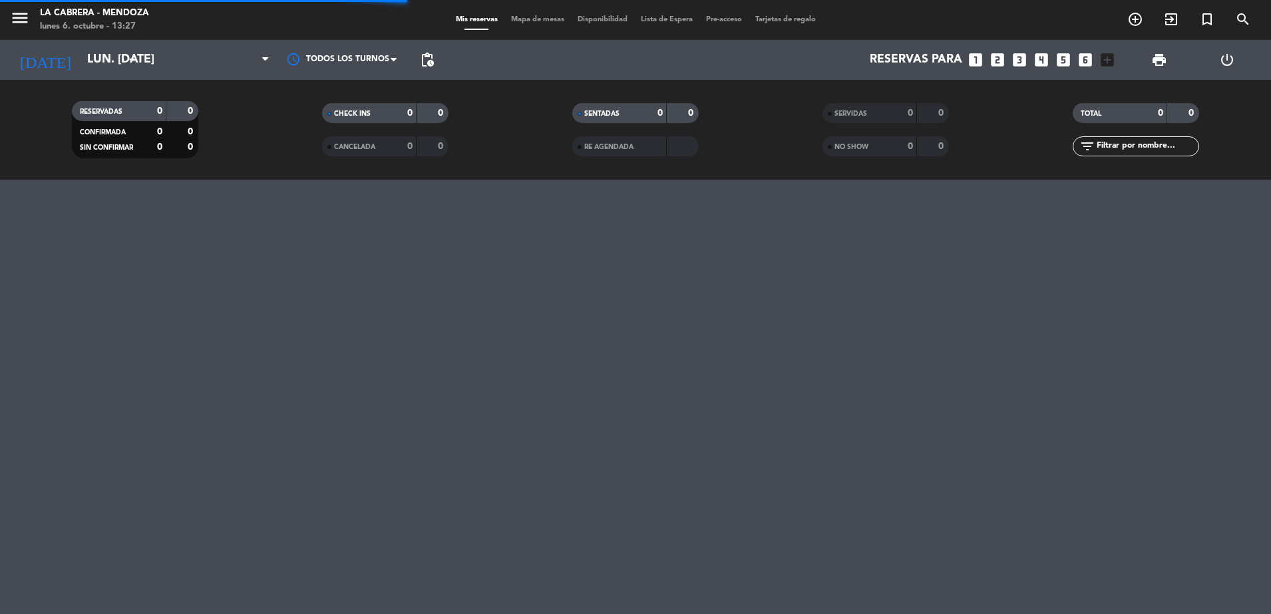
click at [637, 478] on div "menu [PERSON_NAME] lunes 6. octubre - 13:27 Mis reservas Mapa de mesas Disponib…" at bounding box center [635, 307] width 1271 height 614
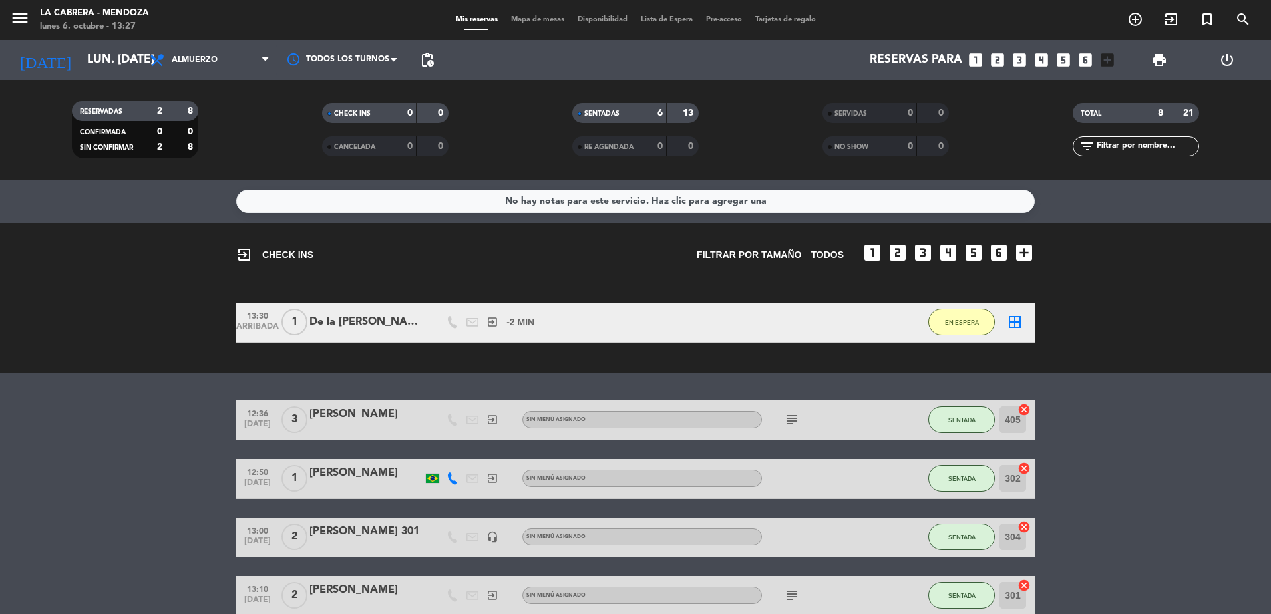
click at [531, 17] on span "Mapa de mesas" at bounding box center [537, 19] width 67 height 7
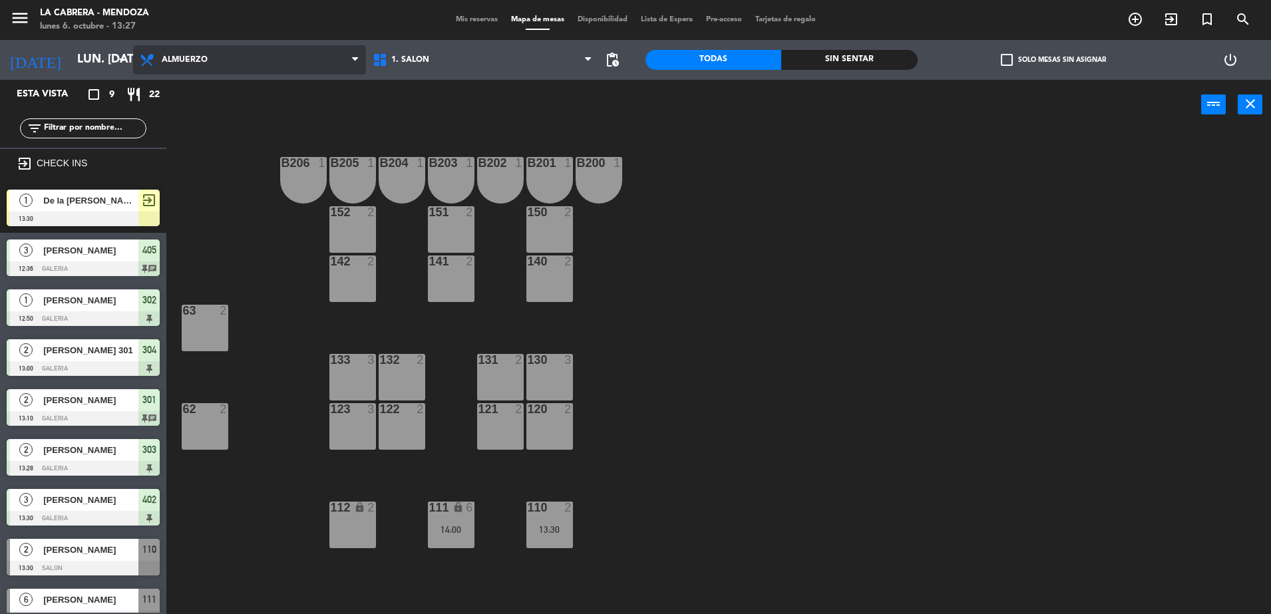
click at [261, 61] on span "Almuerzo" at bounding box center [249, 59] width 233 height 29
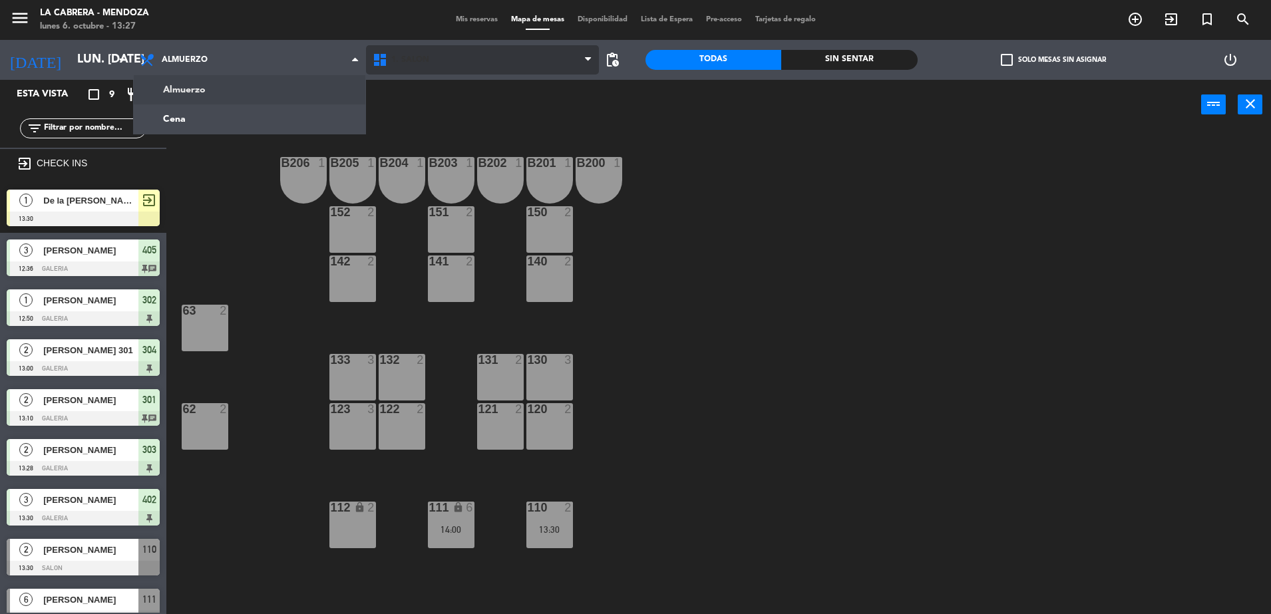
click at [448, 73] on span "1. SALON" at bounding box center [482, 59] width 233 height 29
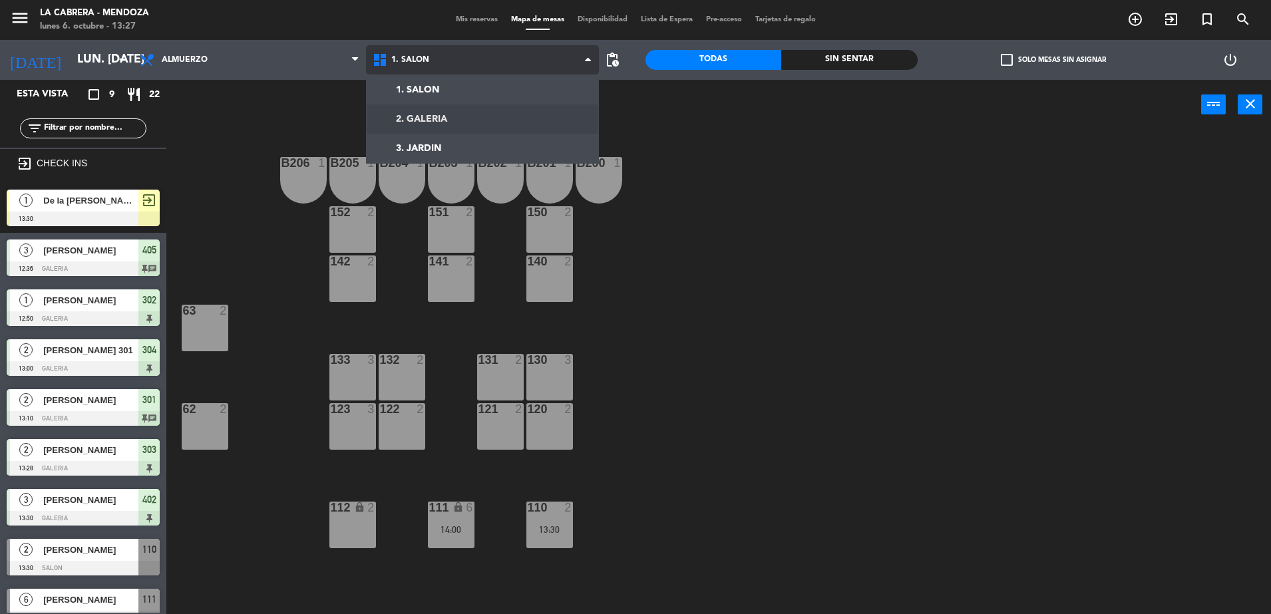
click at [452, 112] on ng-component "menu [PERSON_NAME] lunes 6. octubre - 13:27 Mis reservas Mapa de mesas Disponib…" at bounding box center [635, 308] width 1271 height 617
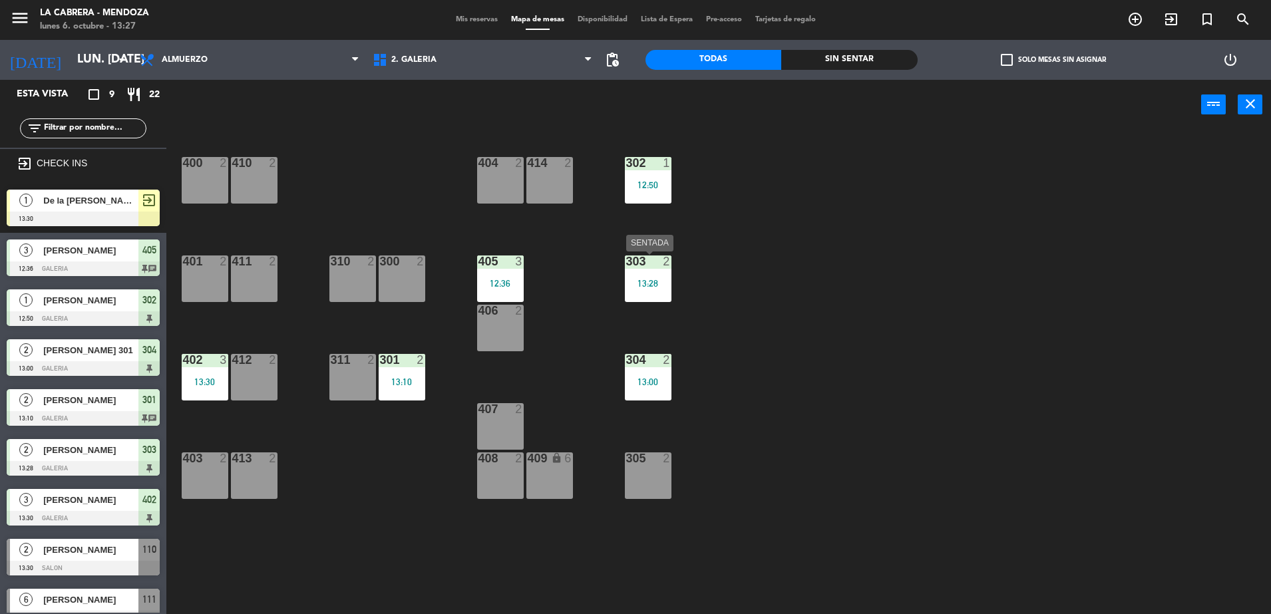
click at [651, 284] on div "13:28" at bounding box center [648, 283] width 47 height 9
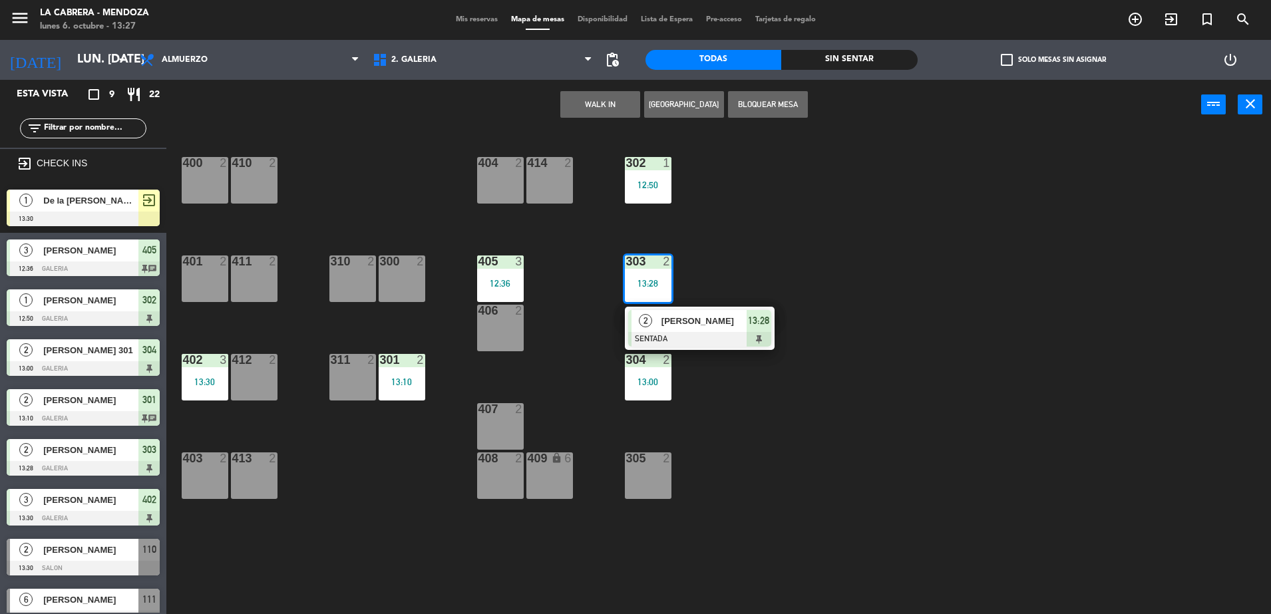
click at [641, 477] on div "305 2" at bounding box center [648, 475] width 47 height 47
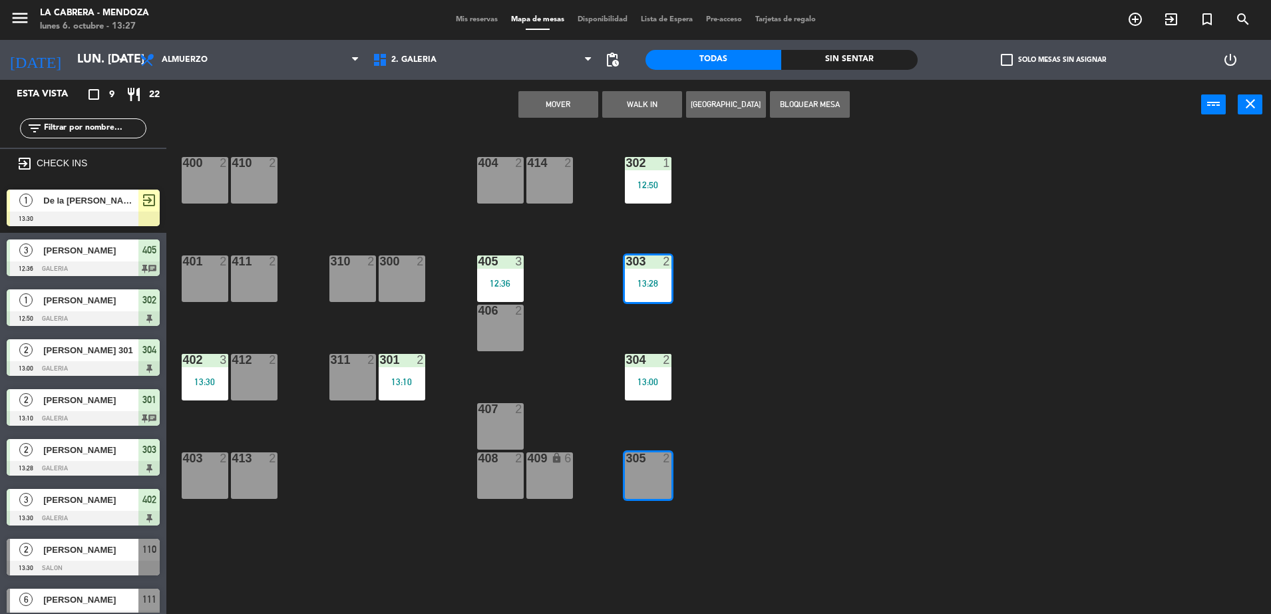
click at [562, 107] on button "Mover" at bounding box center [558, 104] width 80 height 27
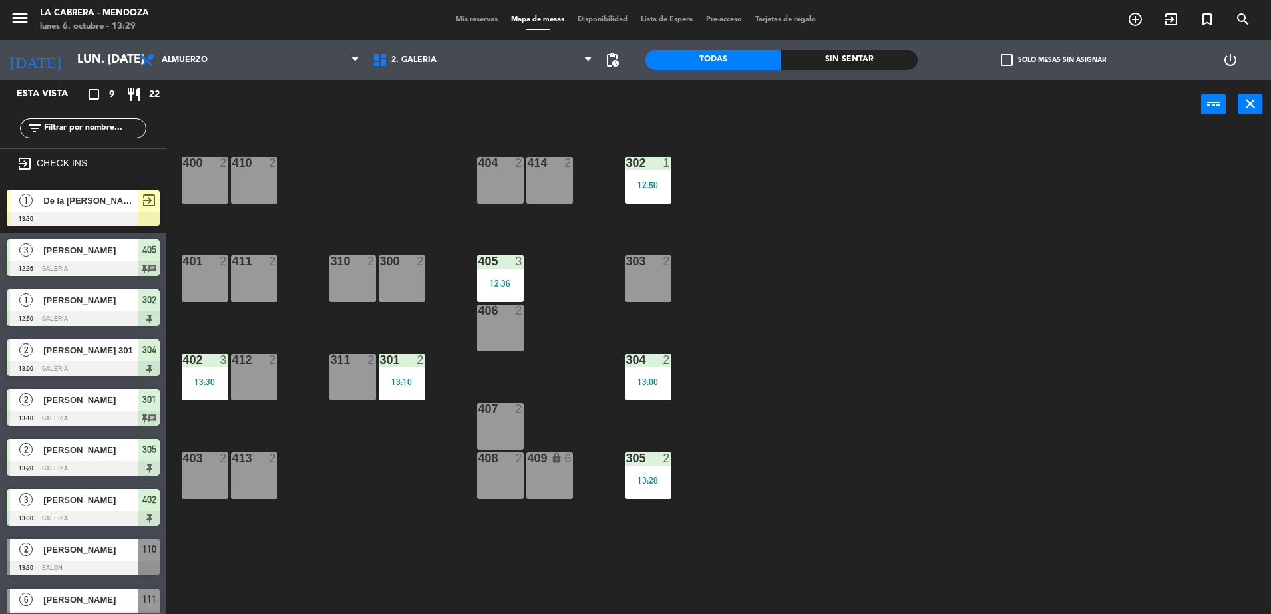
click at [88, 203] on span "De la [PERSON_NAME]" at bounding box center [90, 201] width 95 height 14
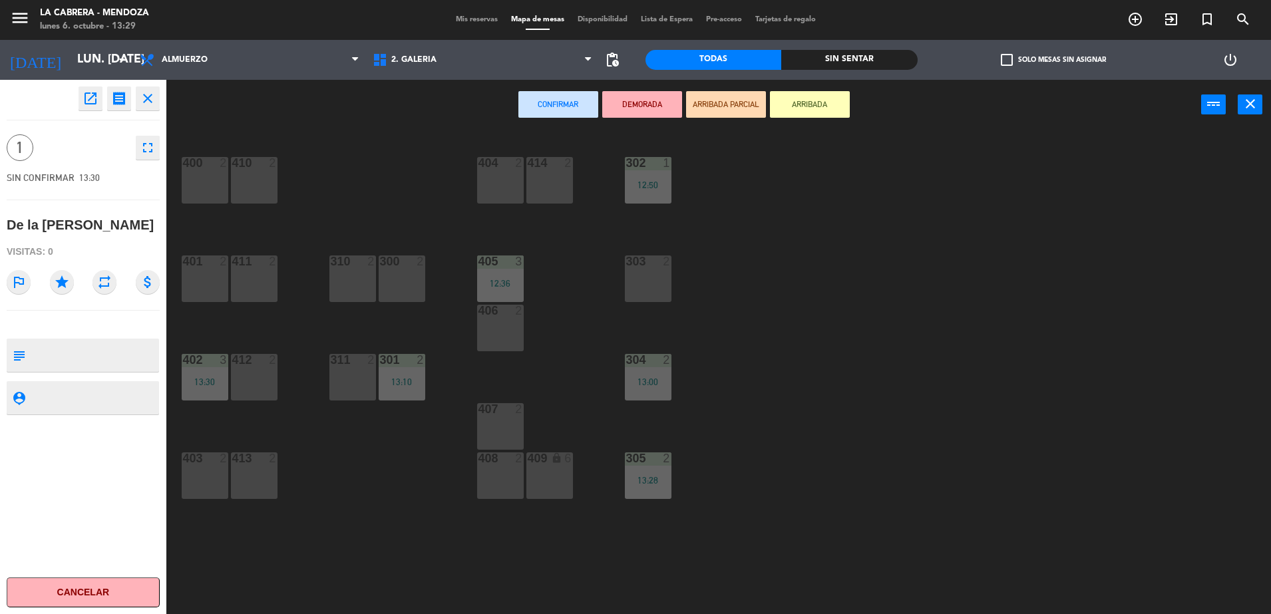
click at [641, 255] on div at bounding box center [648, 261] width 22 height 12
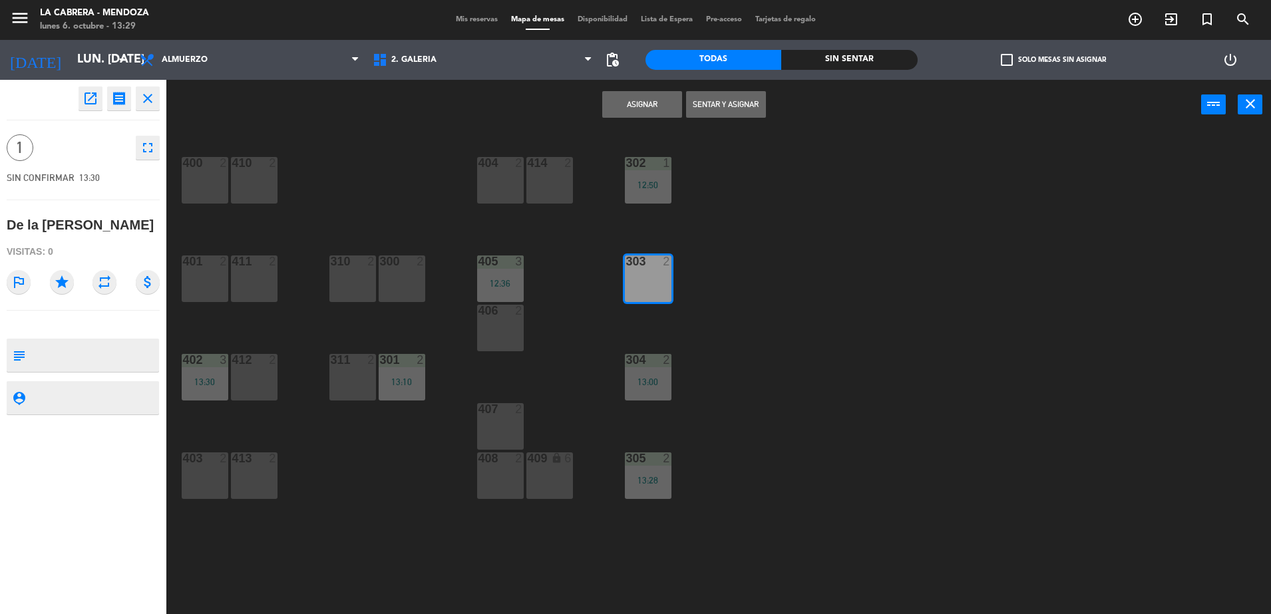
click at [633, 94] on button "Asignar" at bounding box center [642, 104] width 80 height 27
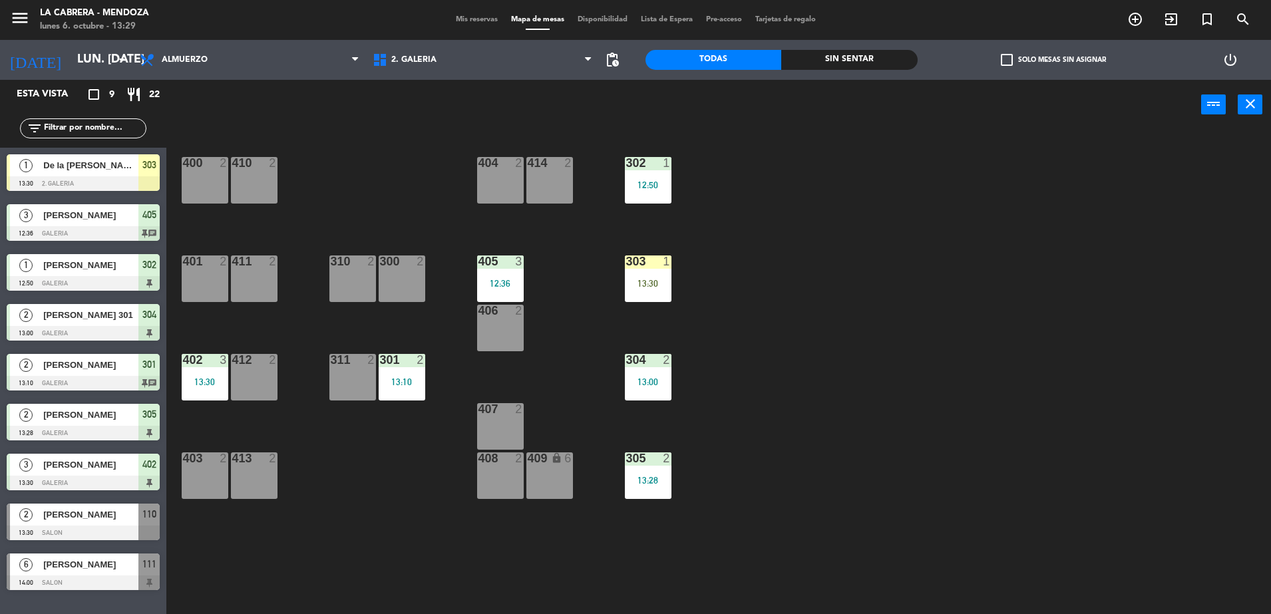
drag, startPoint x: 645, startPoint y: 385, endPoint x: 590, endPoint y: 350, distance: 65.5
click at [645, 385] on div "13:00" at bounding box center [648, 381] width 47 height 9
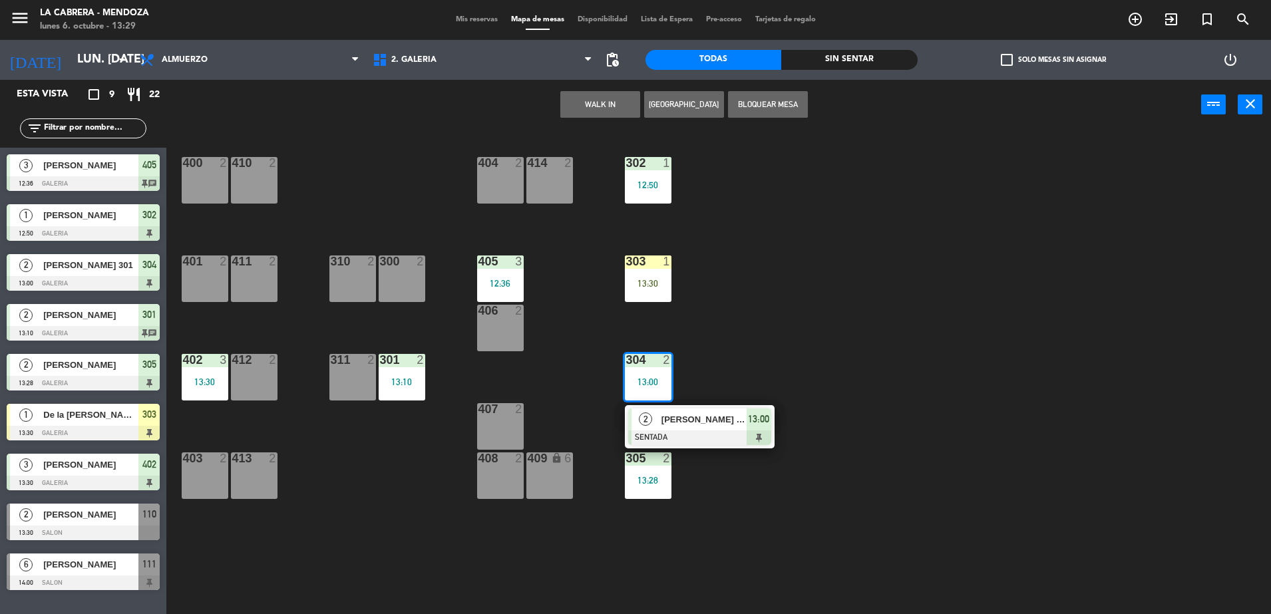
click at [599, 95] on button "WALK IN" at bounding box center [600, 104] width 80 height 27
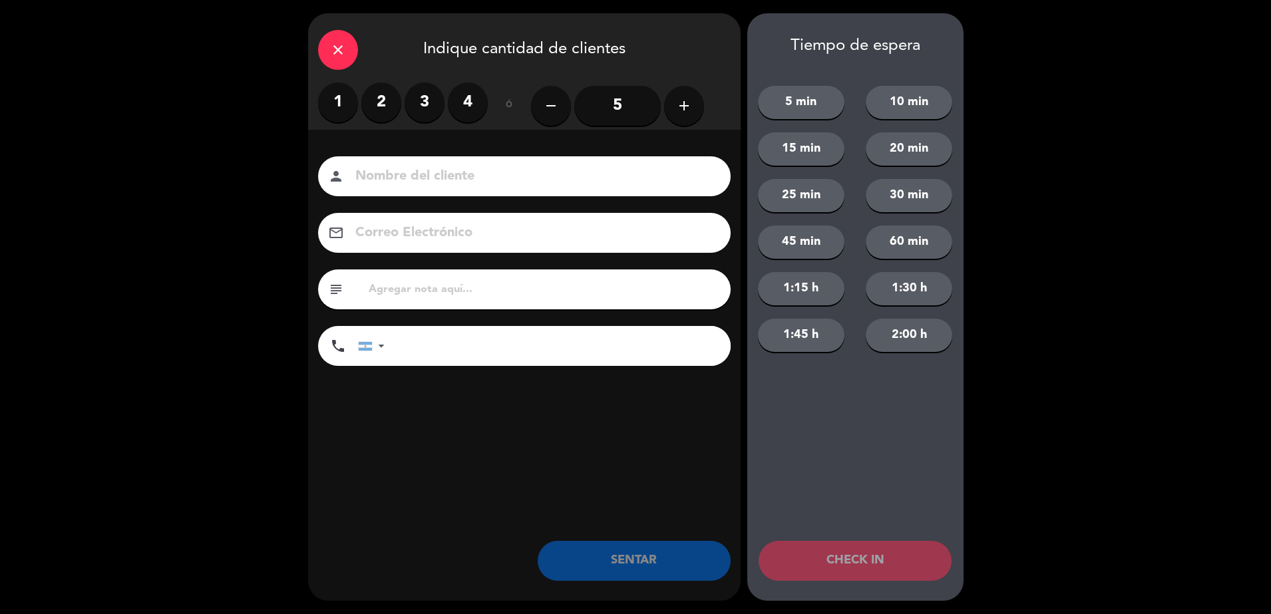
click at [333, 55] on icon "close" at bounding box center [338, 50] width 16 height 16
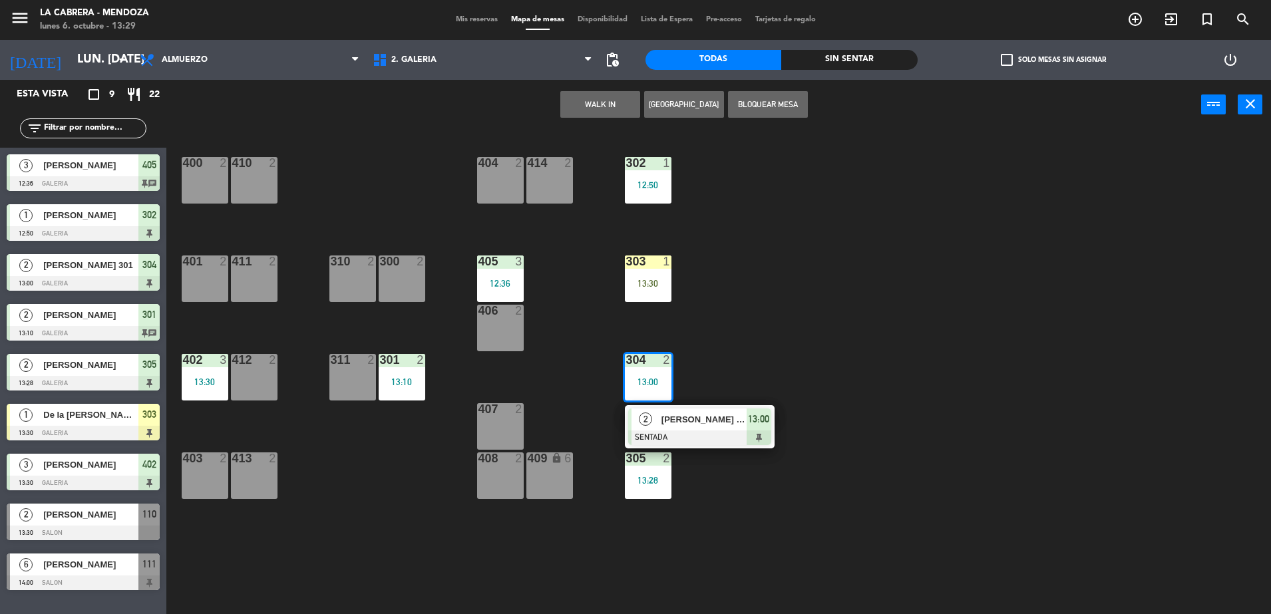
click at [502, 330] on div "406 2" at bounding box center [500, 328] width 47 height 47
click at [568, 95] on button "Mover" at bounding box center [558, 104] width 80 height 27
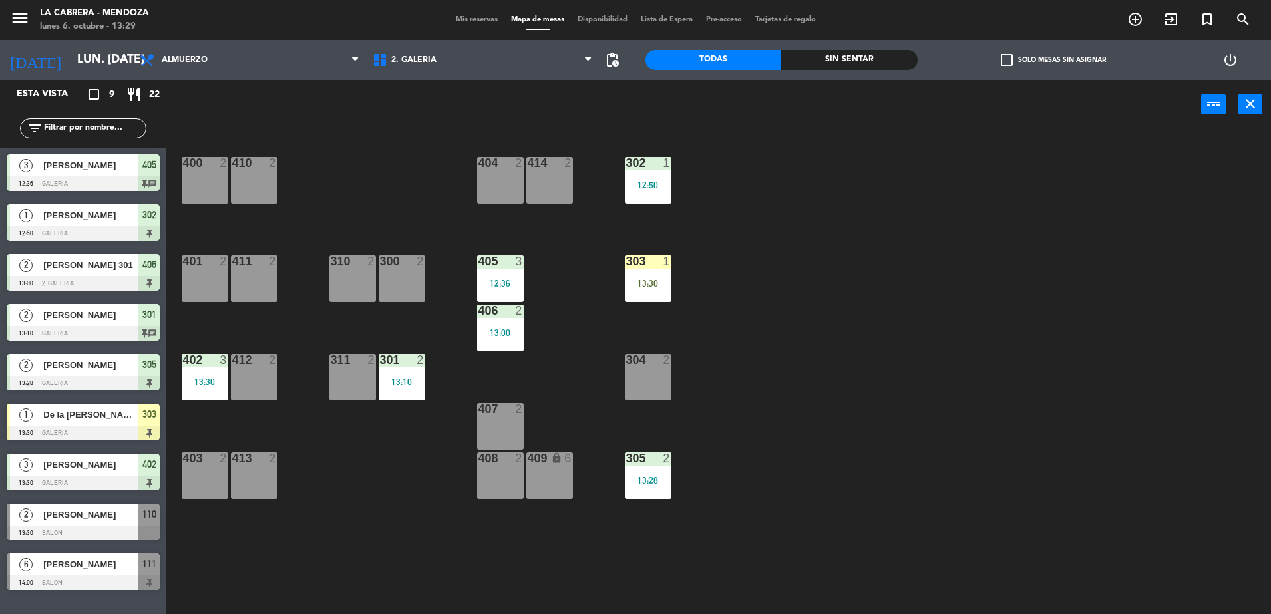
click at [653, 285] on div "13:30" at bounding box center [648, 283] width 47 height 9
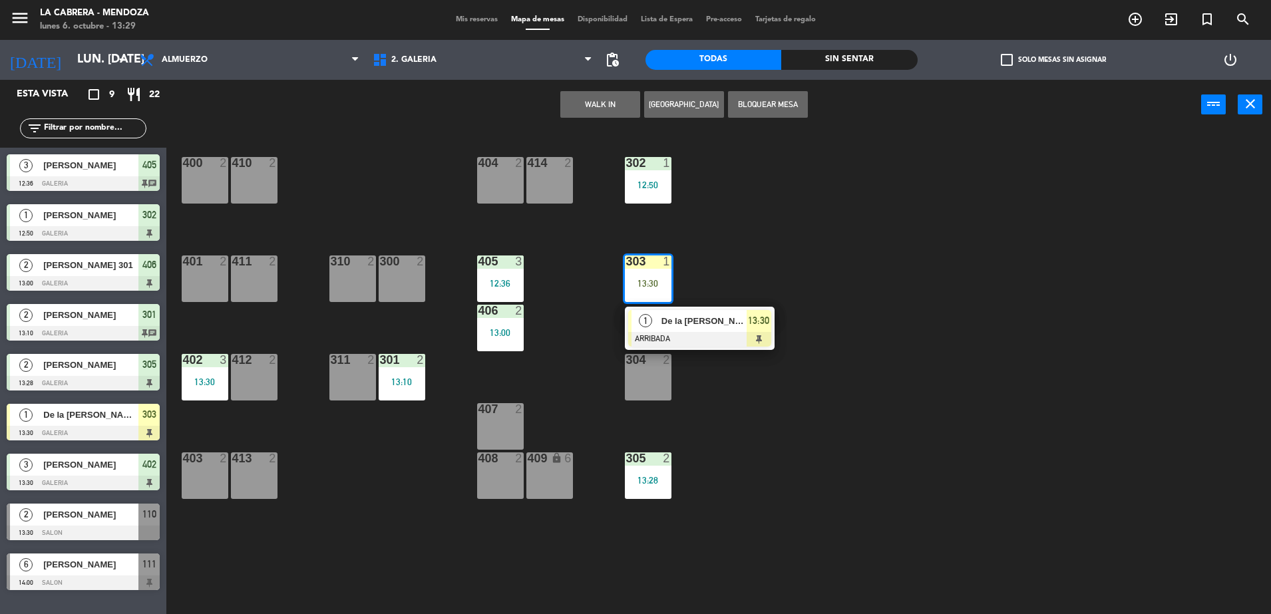
click at [647, 380] on div "304 2" at bounding box center [648, 377] width 47 height 47
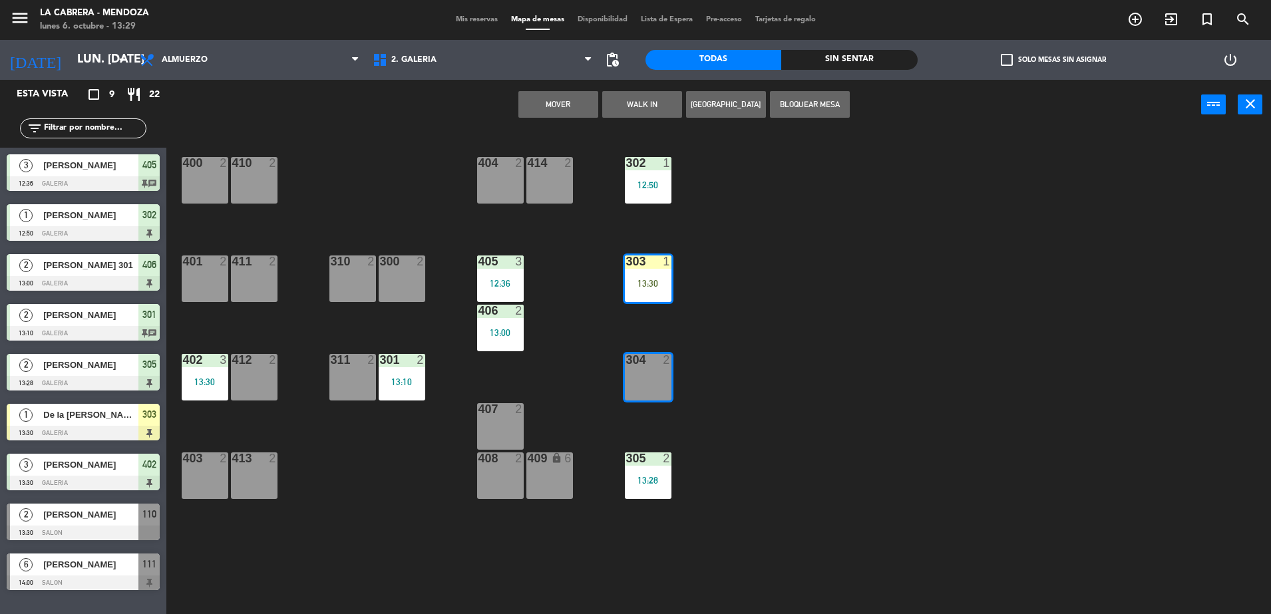
click at [574, 96] on button "Mover" at bounding box center [558, 104] width 80 height 27
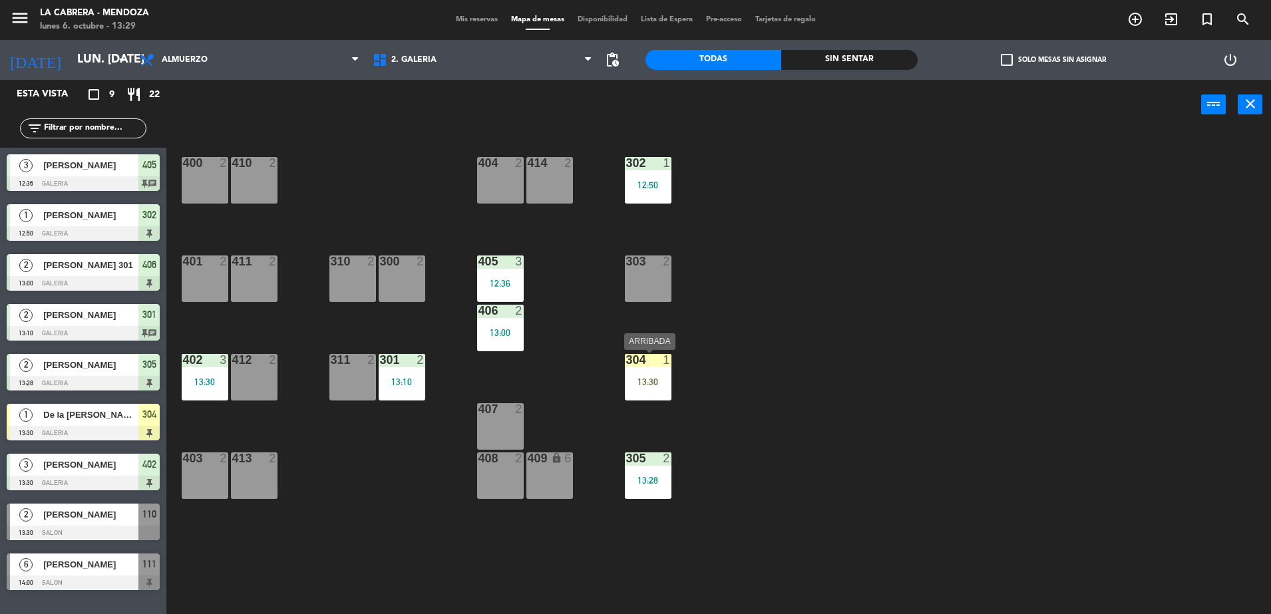
click at [651, 370] on div "304 1 13:30" at bounding box center [648, 377] width 47 height 47
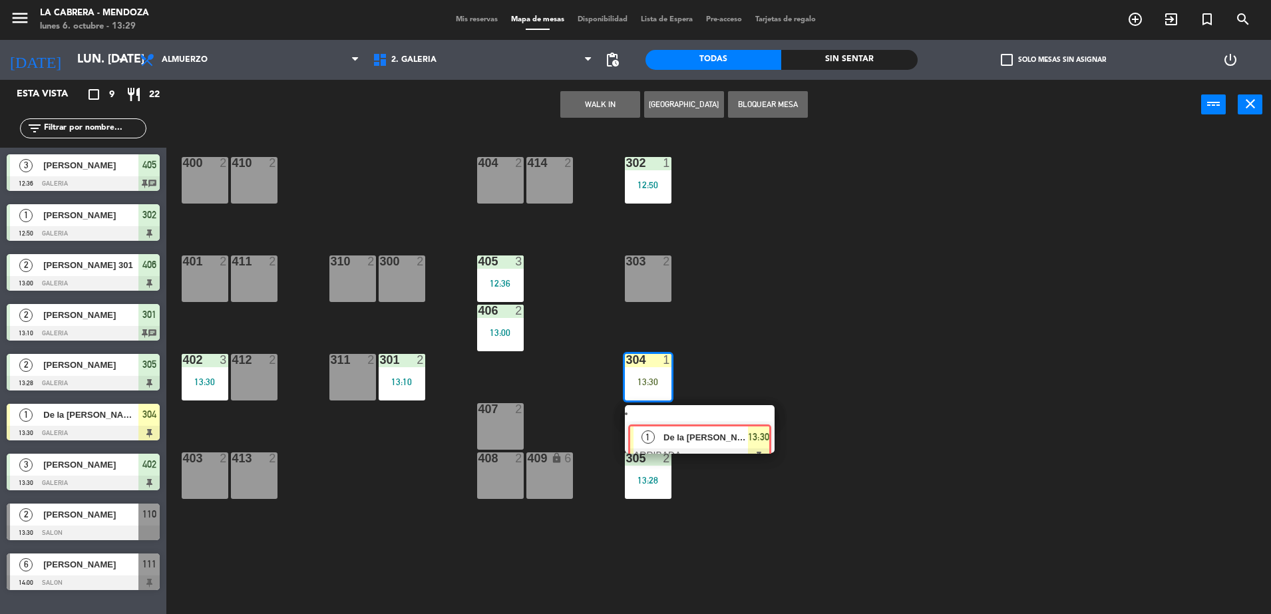
click at [675, 415] on div "1 De la [PERSON_NAME] ARRIBADA 13:30" at bounding box center [700, 429] width 170 height 48
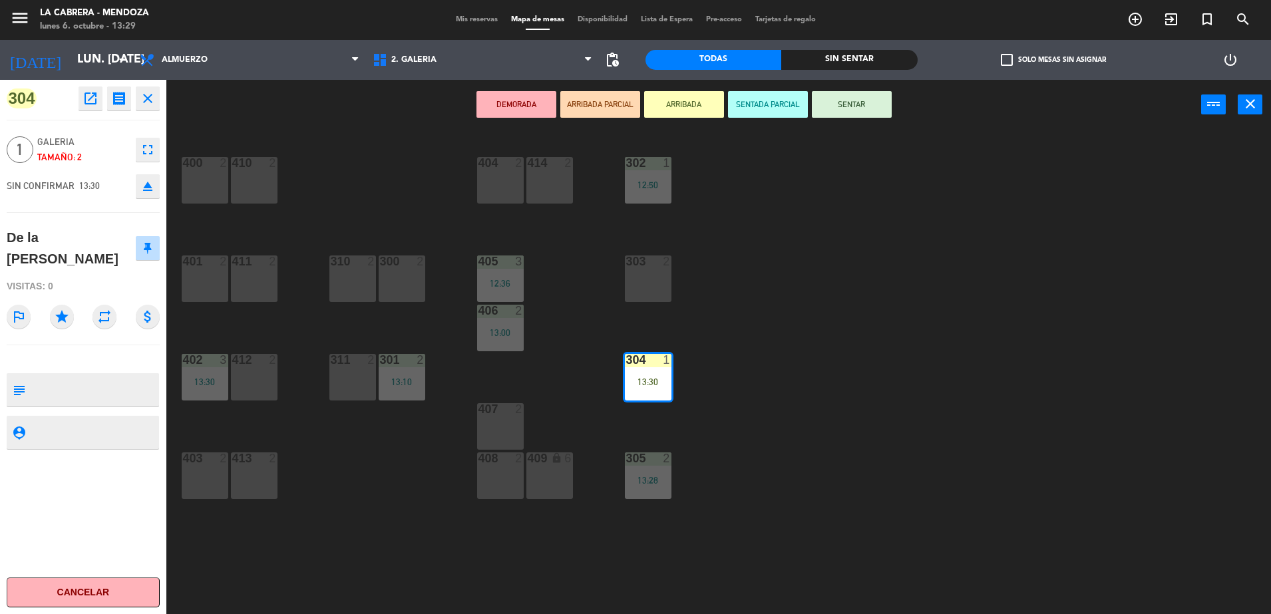
click at [843, 108] on button "SENTAR" at bounding box center [852, 104] width 80 height 27
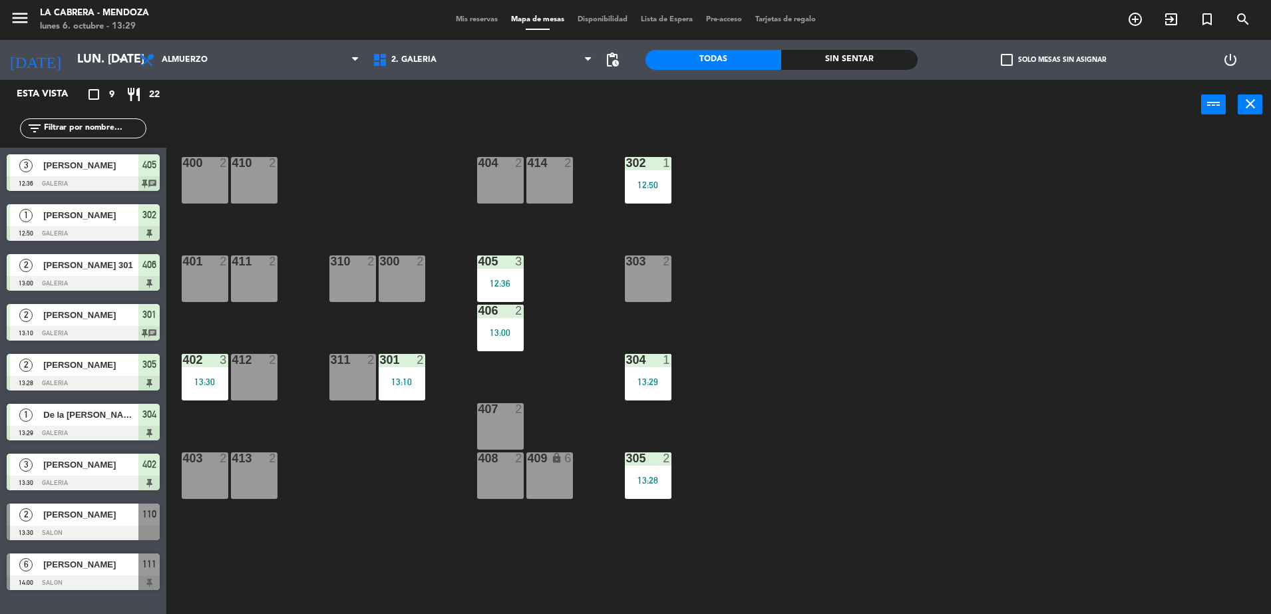
drag, startPoint x: 498, startPoint y: 335, endPoint x: 510, endPoint y: 329, distance: 13.1
click at [500, 333] on div "13:00" at bounding box center [500, 332] width 47 height 9
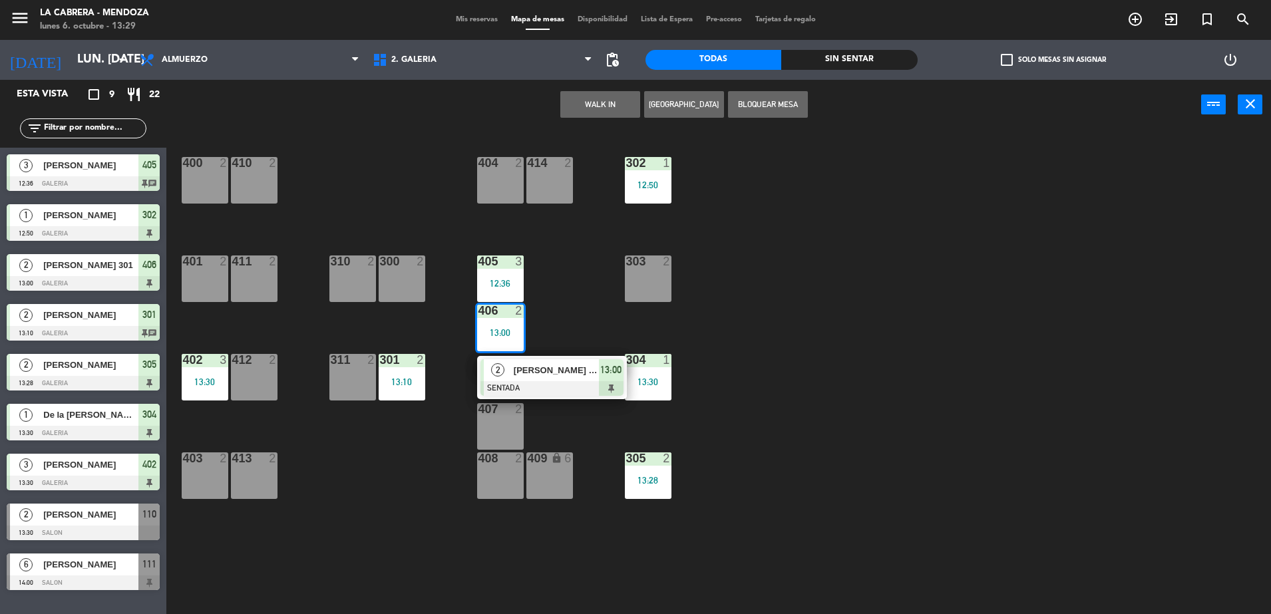
click at [635, 277] on div "303 2" at bounding box center [648, 278] width 47 height 47
click at [570, 101] on button "Mover" at bounding box center [558, 104] width 80 height 27
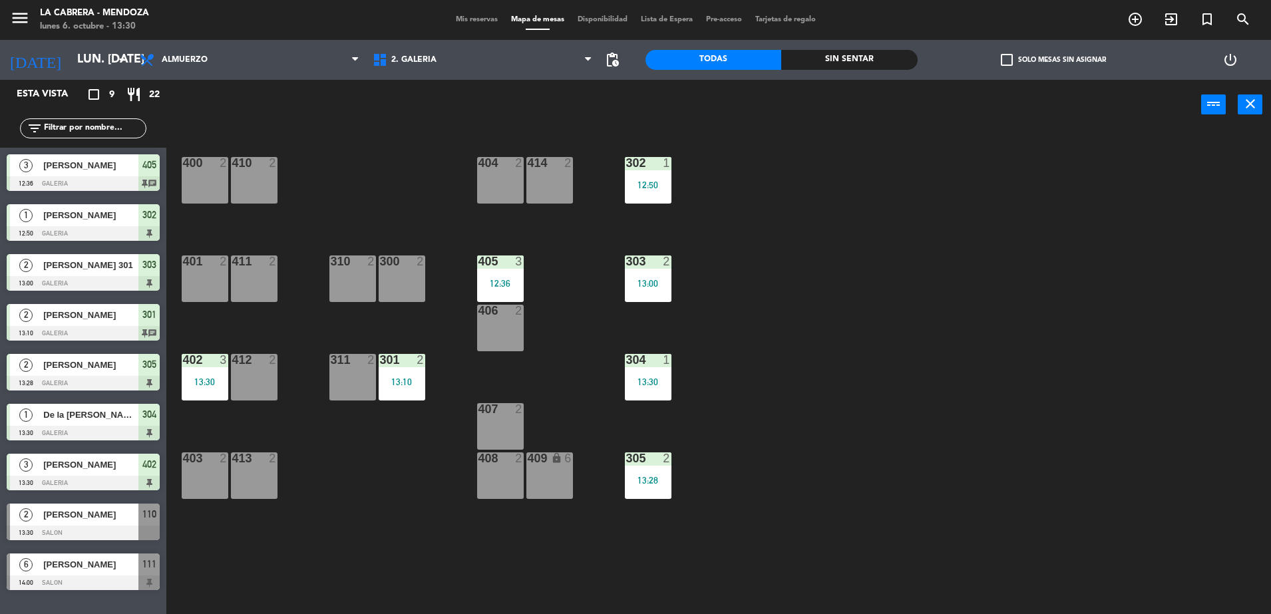
click at [93, 576] on div at bounding box center [83, 583] width 153 height 15
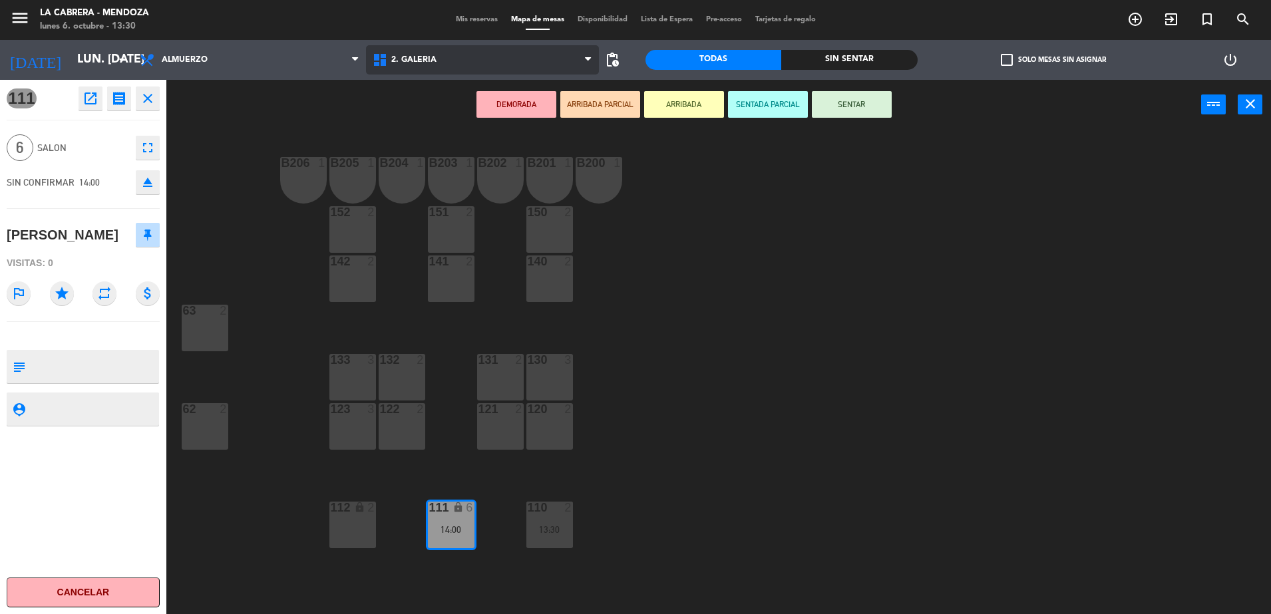
click at [430, 56] on span "2. GALERIA" at bounding box center [413, 59] width 45 height 9
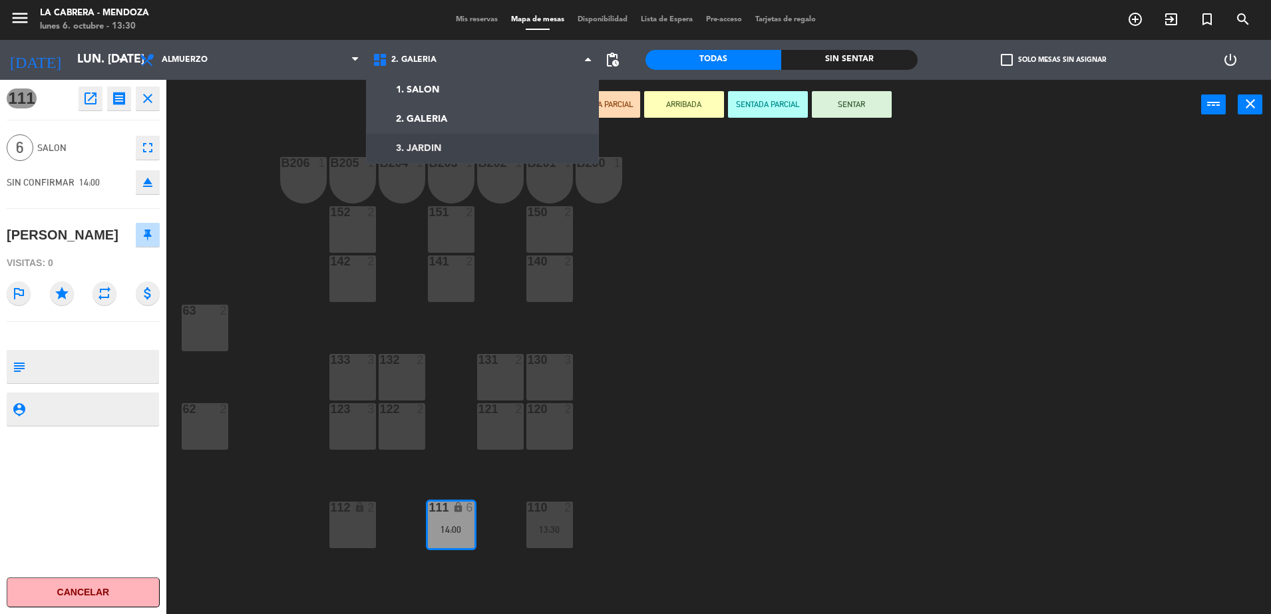
click at [514, 372] on div "131 2" at bounding box center [500, 377] width 47 height 47
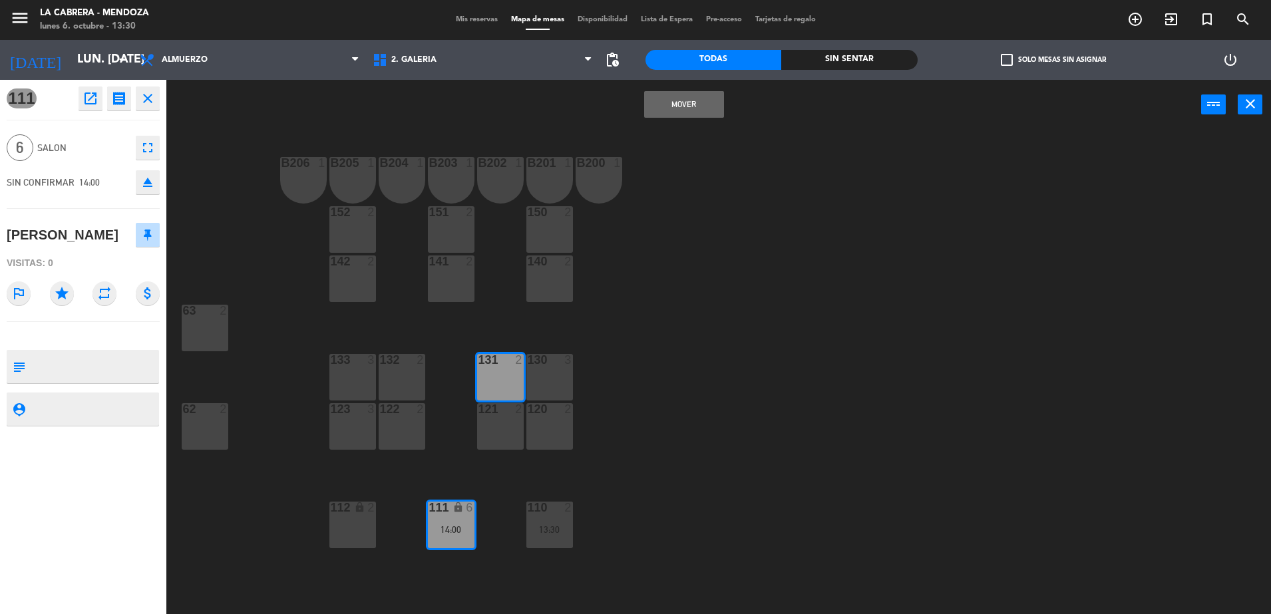
click at [711, 98] on button "Mover" at bounding box center [684, 104] width 80 height 27
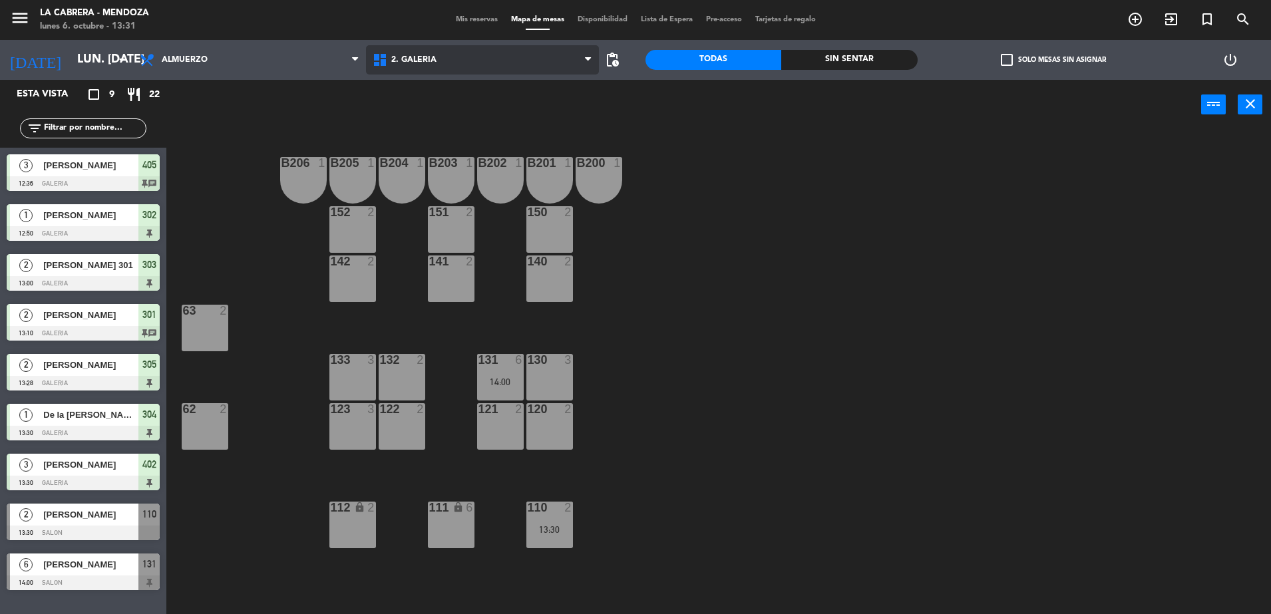
click at [461, 62] on span "2. GALERIA" at bounding box center [482, 59] width 233 height 29
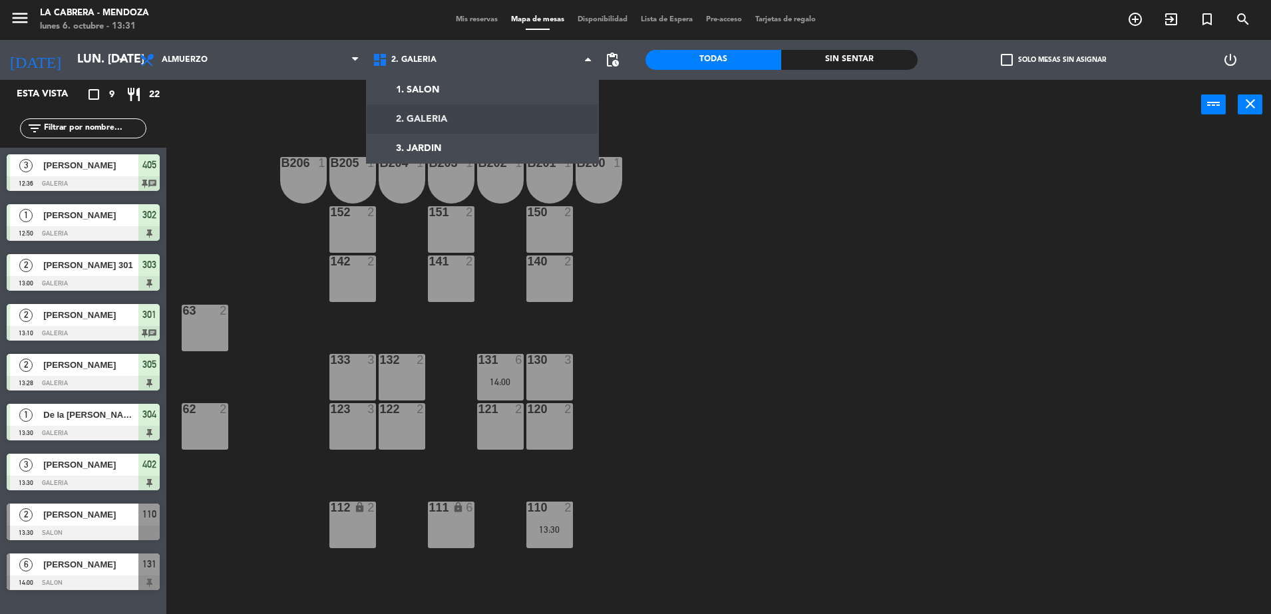
click at [450, 111] on ng-component "menu [PERSON_NAME] lunes 6. octubre - 13:31 Mis reservas Mapa de mesas Disponib…" at bounding box center [635, 308] width 1271 height 617
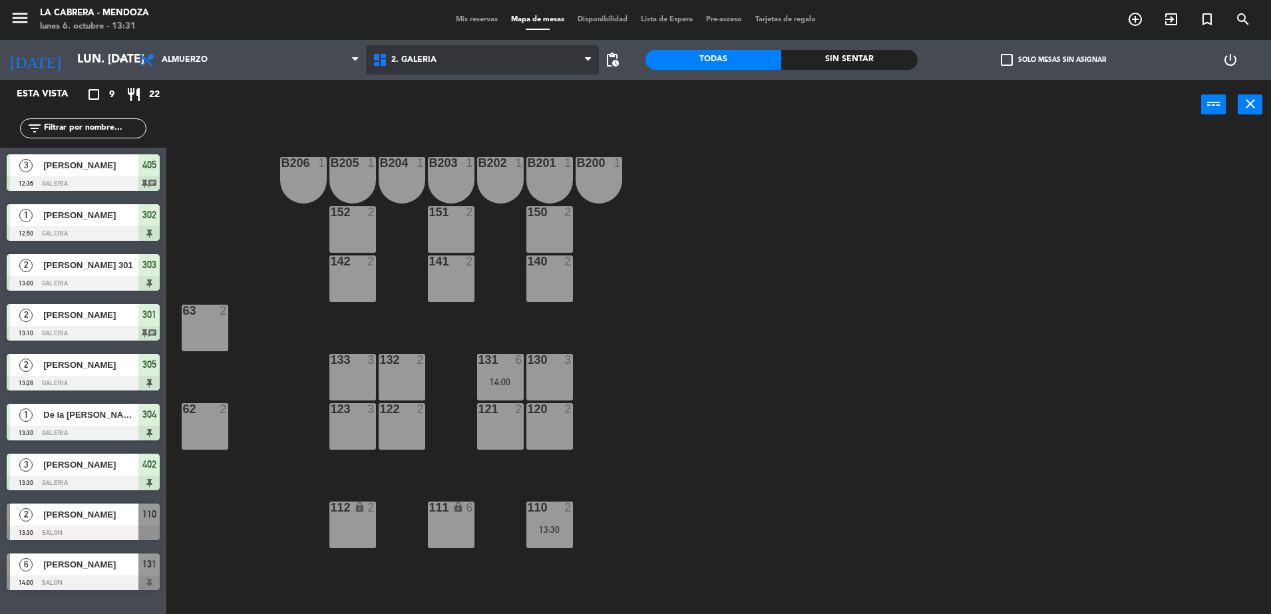
click at [432, 66] on span "2. GALERIA" at bounding box center [482, 59] width 233 height 29
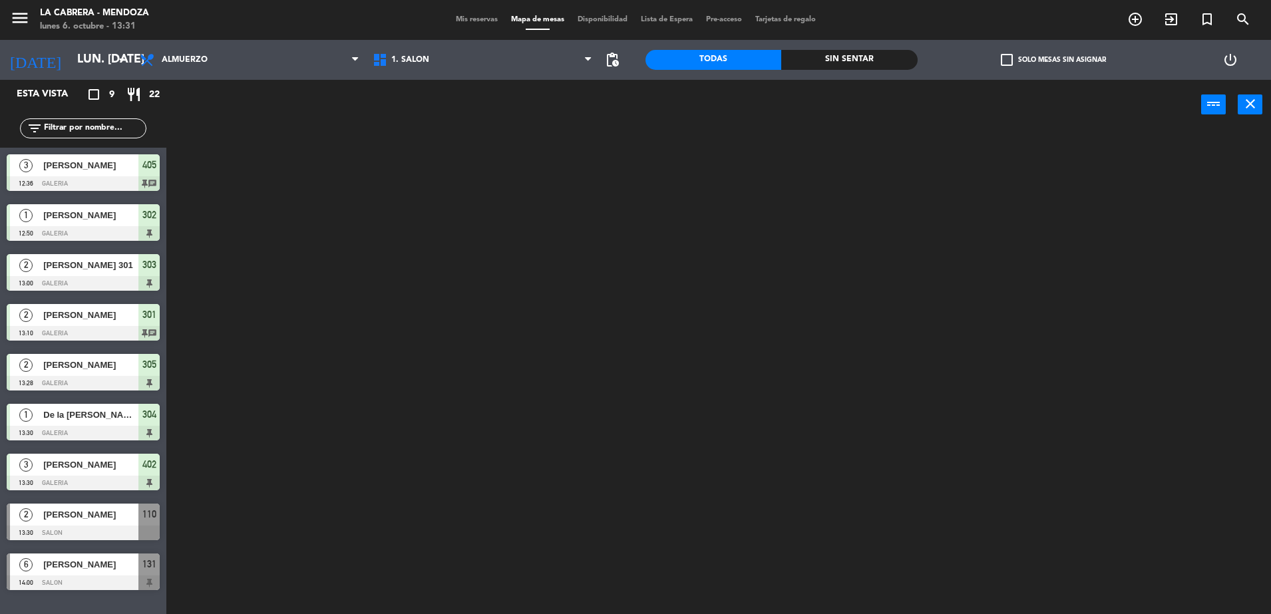
click at [428, 90] on ng-component "menu [PERSON_NAME] lunes 6. octubre - 13:31 Mis reservas Mapa de mesas Disponib…" at bounding box center [635, 308] width 1271 height 617
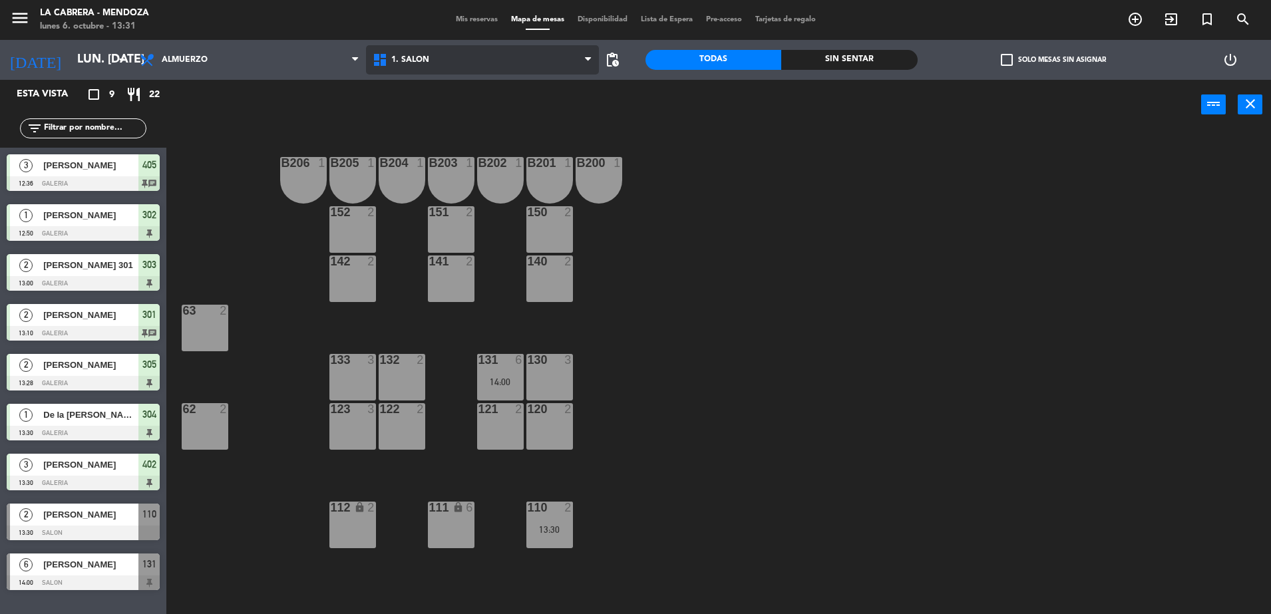
click at [425, 58] on span "1. SALON" at bounding box center [410, 59] width 38 height 9
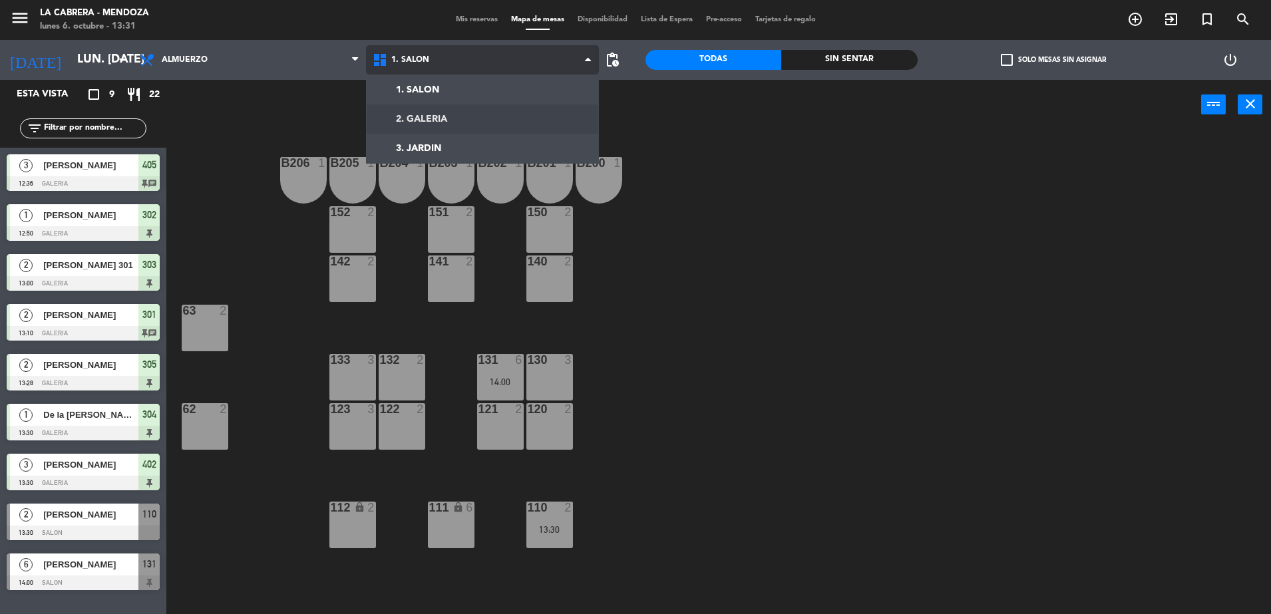
click at [446, 120] on ng-component "menu [PERSON_NAME] lunes 6. octubre - 13:31 Mis reservas Mapa de mesas Disponib…" at bounding box center [635, 308] width 1271 height 617
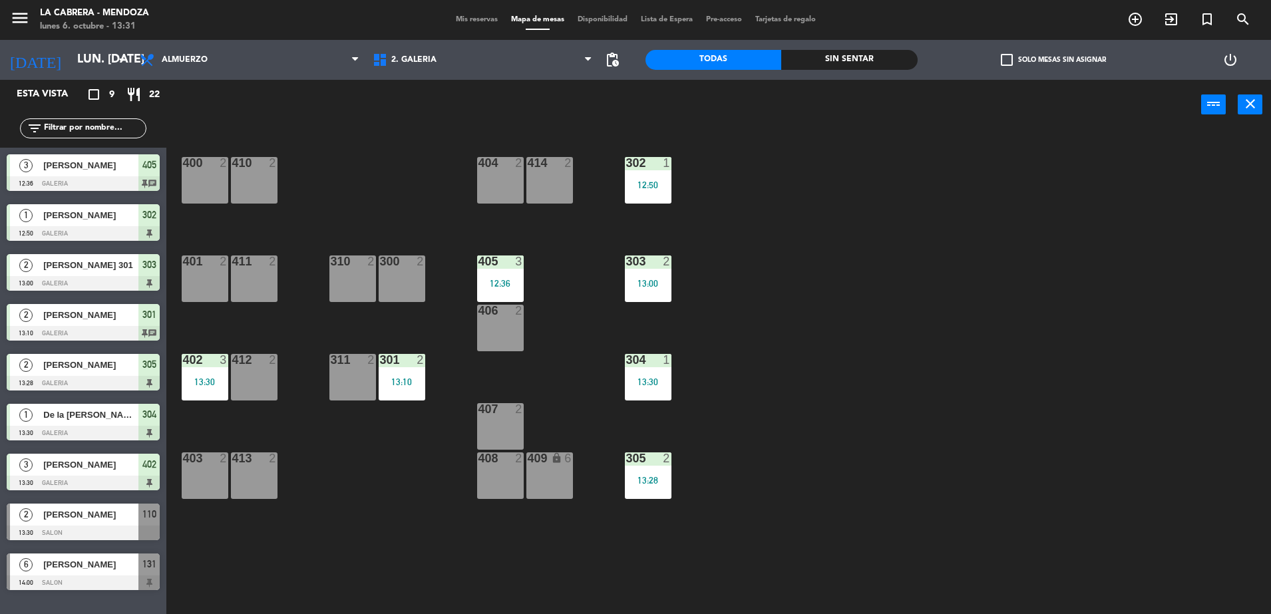
click at [546, 473] on div "409 lock 6" at bounding box center [549, 475] width 47 height 47
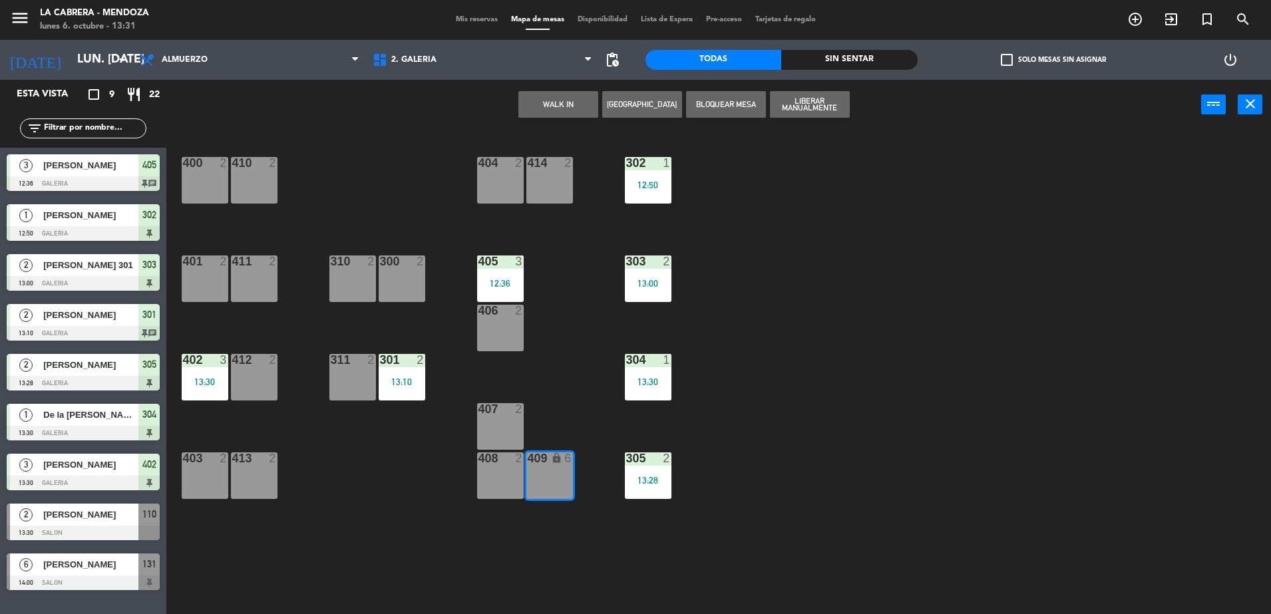
click at [566, 106] on button "WALK IN" at bounding box center [558, 104] width 80 height 27
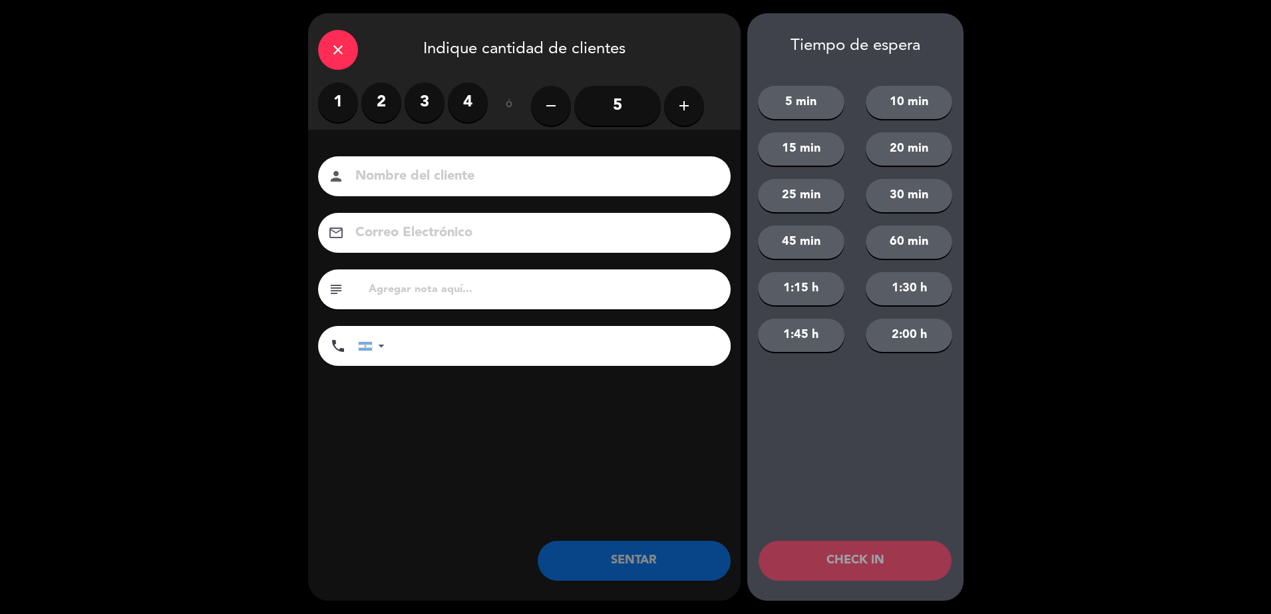
click at [697, 101] on button "add" at bounding box center [684, 106] width 40 height 40
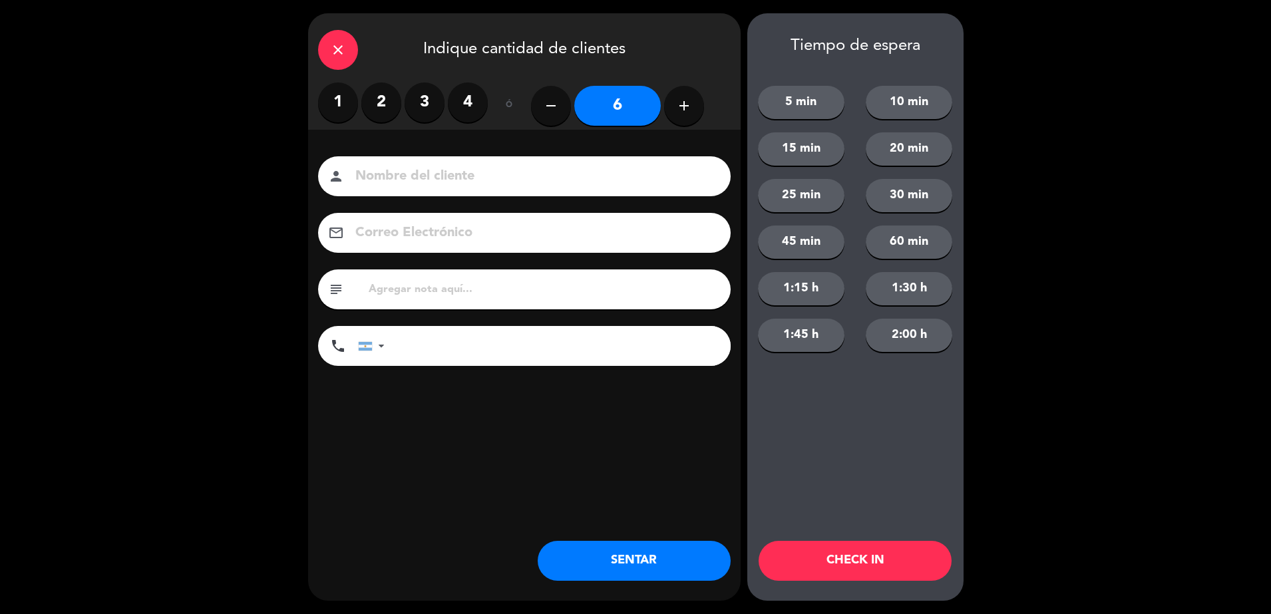
click at [567, 104] on button "remove" at bounding box center [551, 106] width 40 height 40
type input "5"
click at [482, 167] on input at bounding box center [533, 176] width 359 height 23
type input "SR. [PERSON_NAME]"
click at [646, 564] on button "SENTAR" at bounding box center [634, 561] width 193 height 40
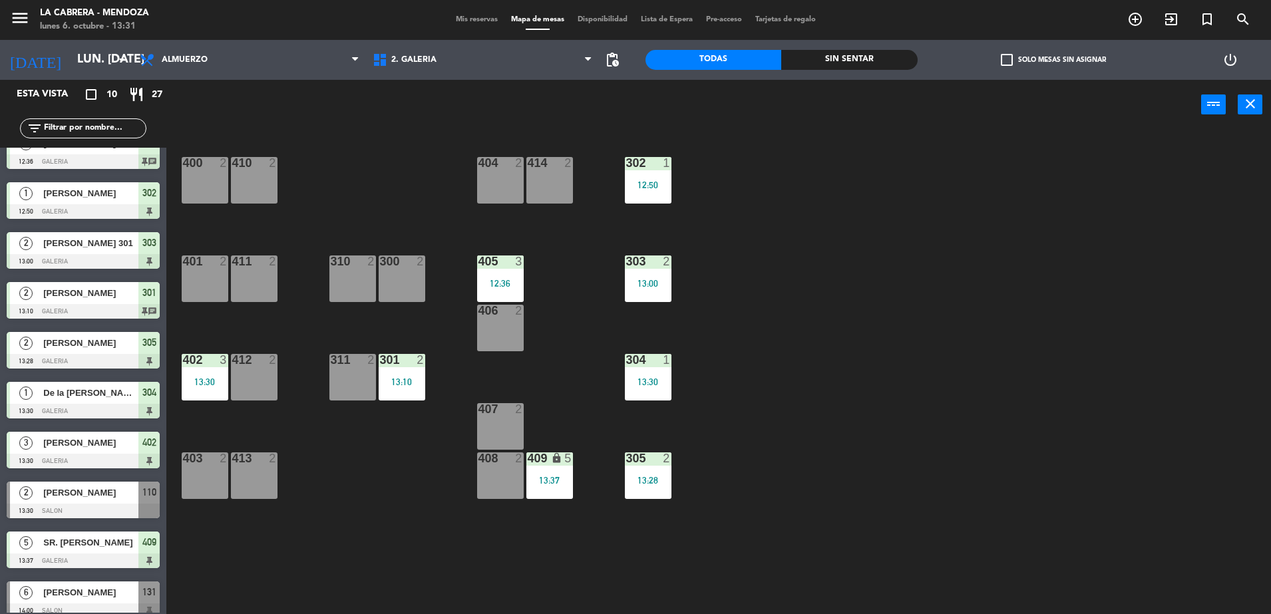
scroll to position [34, 0]
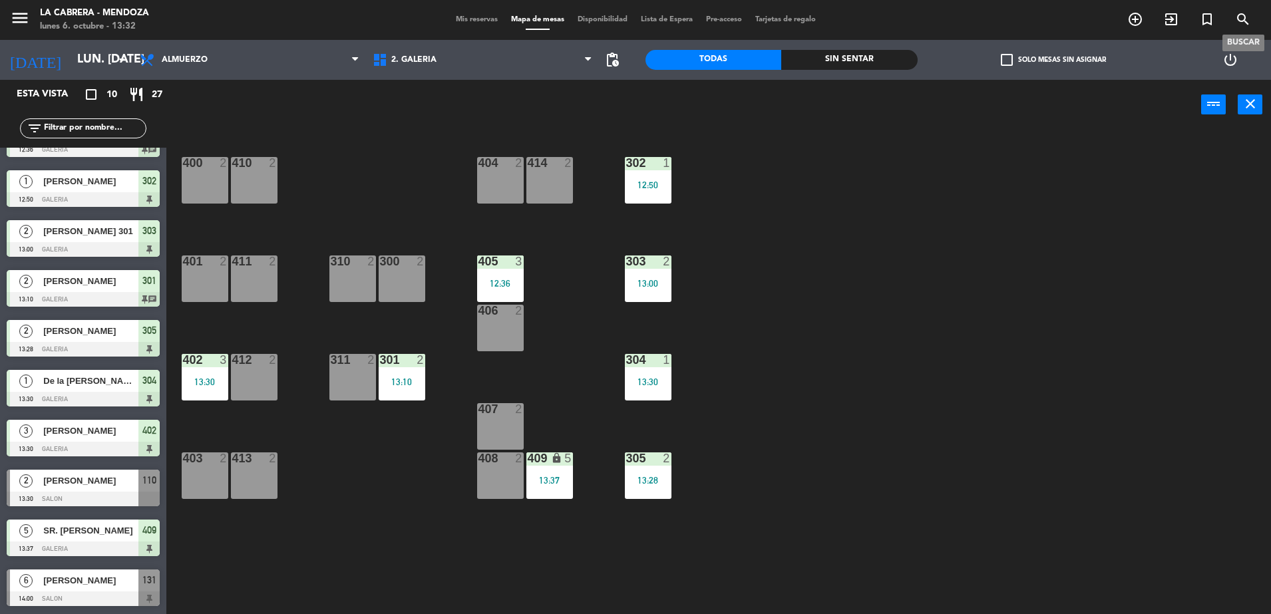
click at [1242, 14] on icon "search" at bounding box center [1243, 19] width 16 height 16
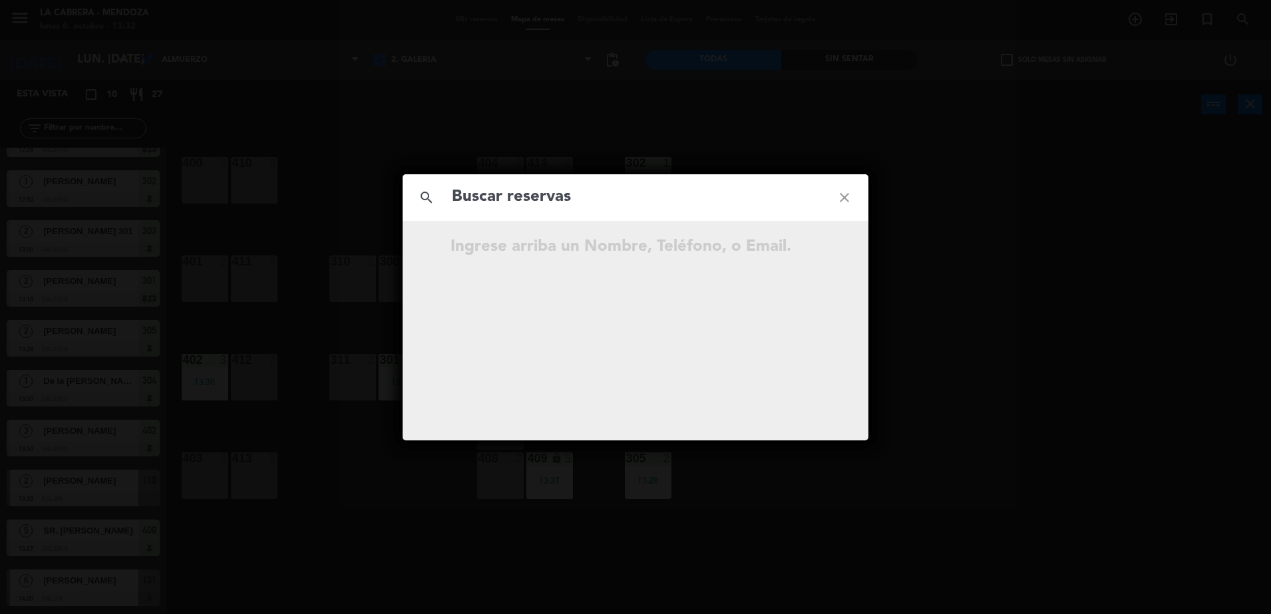
click at [550, 198] on input "text" at bounding box center [635, 197] width 370 height 27
paste input "[PERSON_NAME]"
click at [742, 195] on input "[PERSON_NAME]" at bounding box center [635, 197] width 370 height 27
type input "[PERSON_NAME]"
click at [846, 197] on icon "close" at bounding box center [844, 198] width 48 height 48
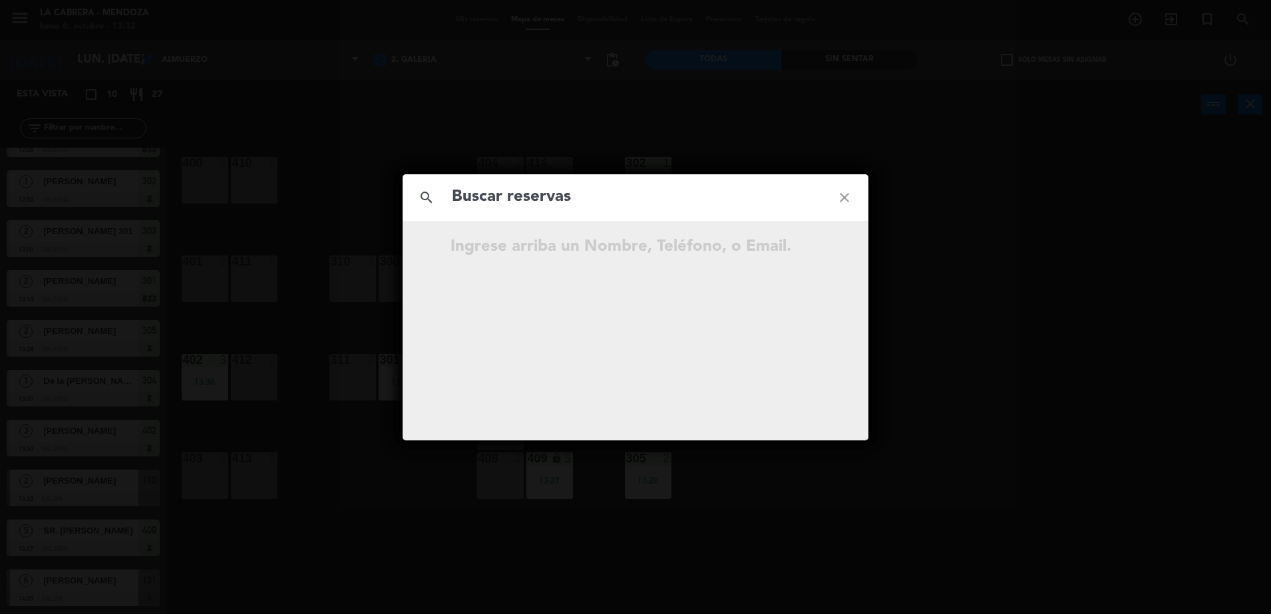
click at [850, 199] on icon "close" at bounding box center [844, 198] width 48 height 48
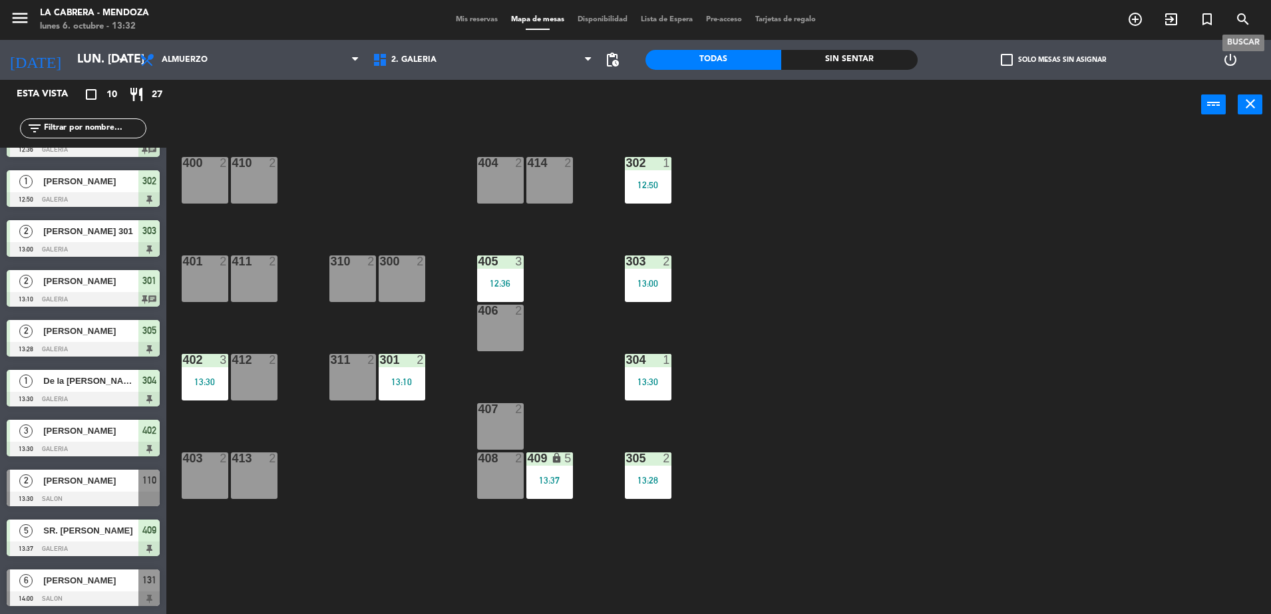
click at [1239, 17] on icon "search" at bounding box center [1243, 19] width 16 height 16
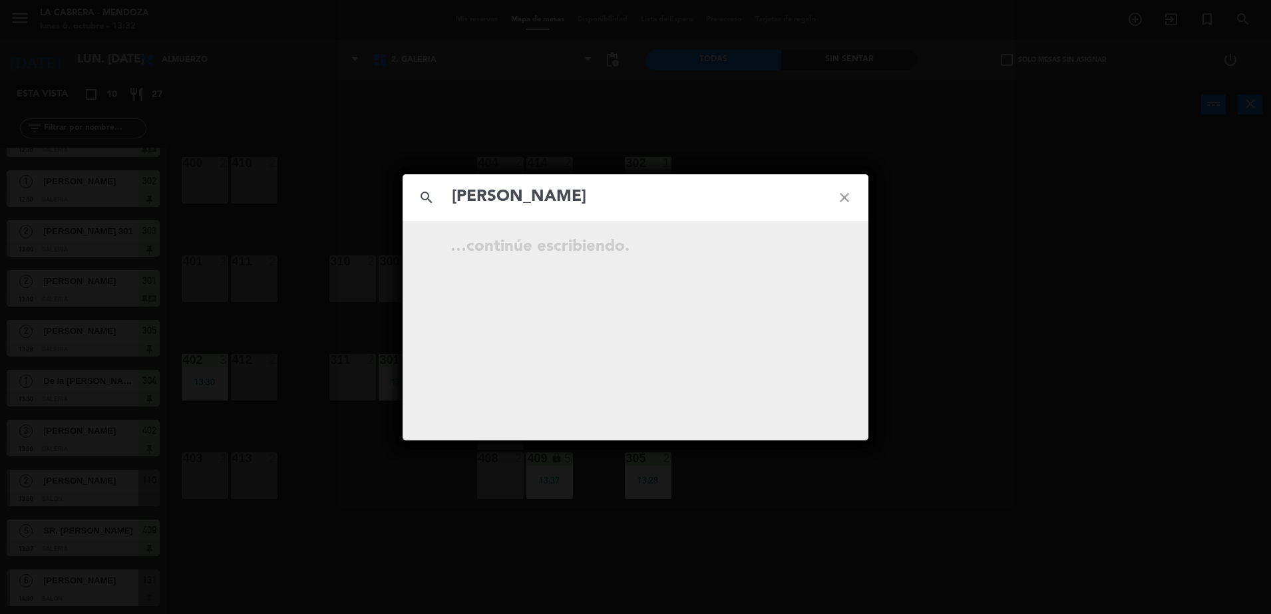
type input "[PERSON_NAME]"
click at [703, 173] on div "search [PERSON_NAME] close …continúe escribiendo." at bounding box center [635, 307] width 1271 height 614
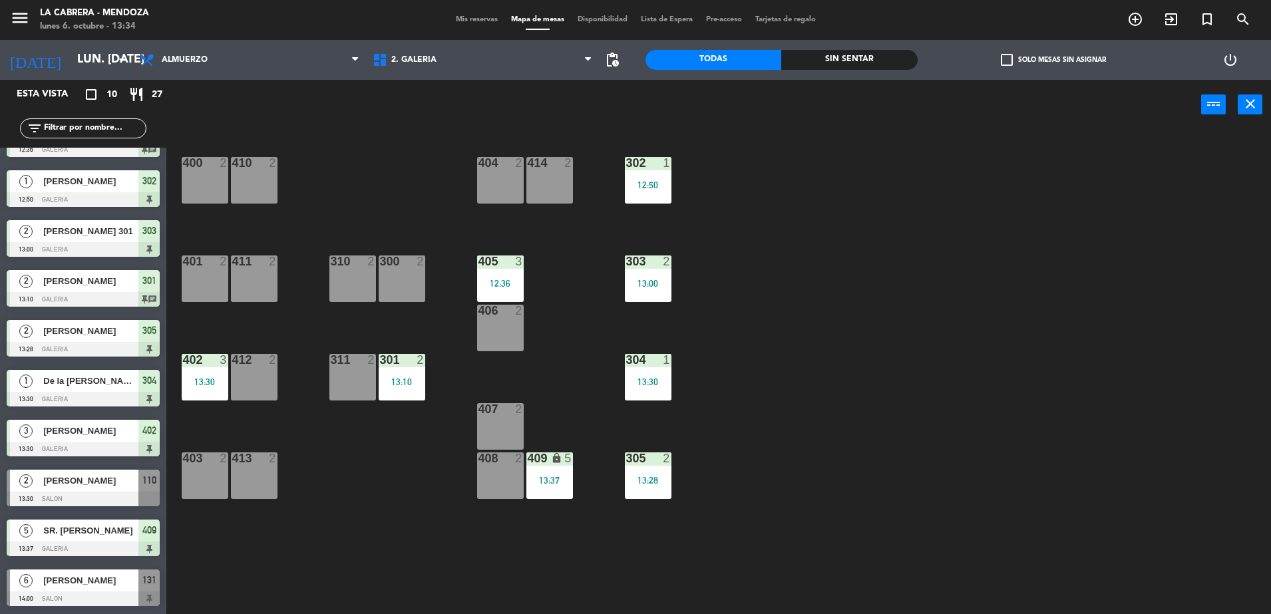
click at [100, 485] on span "[PERSON_NAME]" at bounding box center [90, 481] width 95 height 14
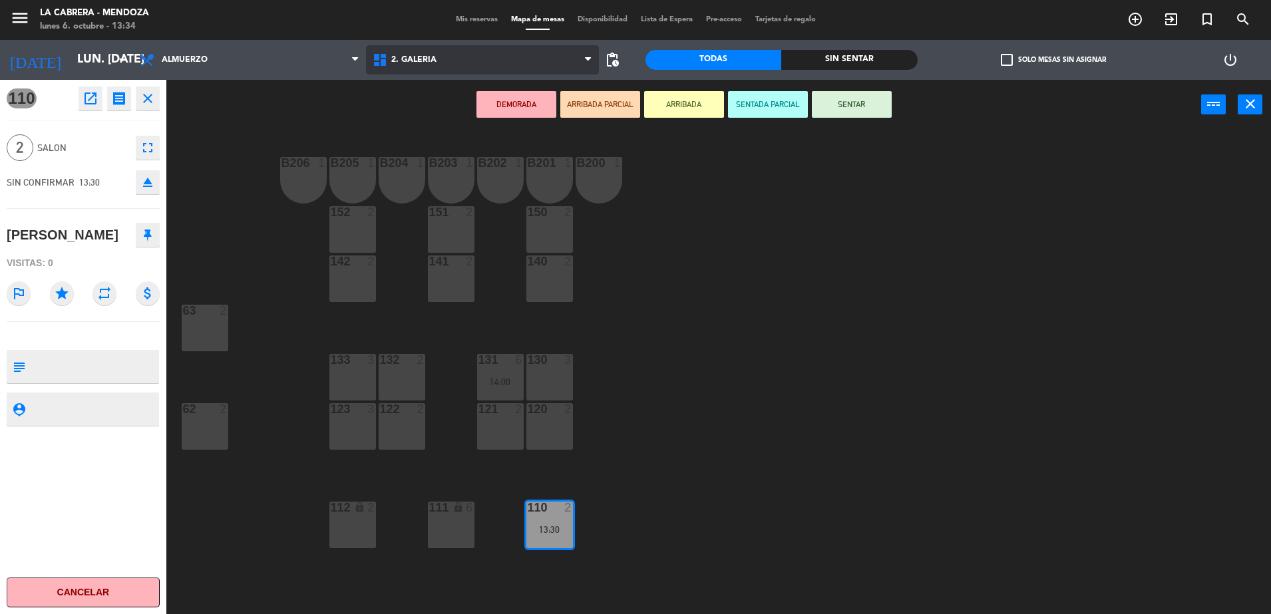
click at [395, 57] on span "2. GALERIA" at bounding box center [413, 59] width 45 height 9
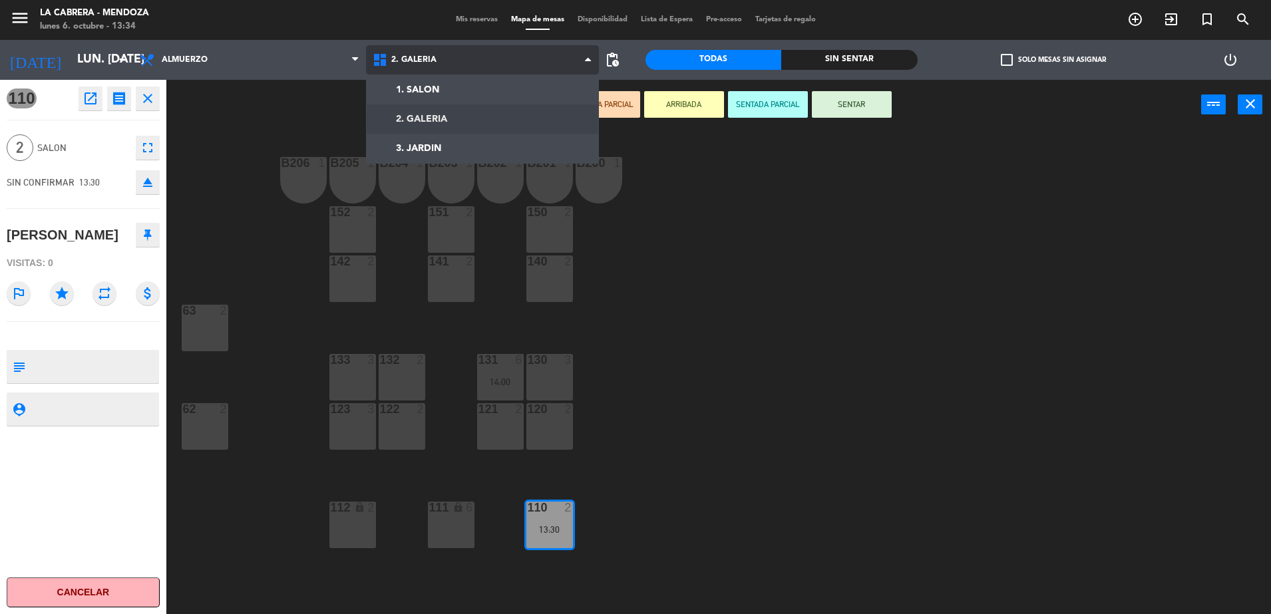
click at [434, 118] on ng-component "menu [PERSON_NAME] lunes 6. octubre - 13:34 Mis reservas Mapa de mesas Disponib…" at bounding box center [635, 308] width 1271 height 617
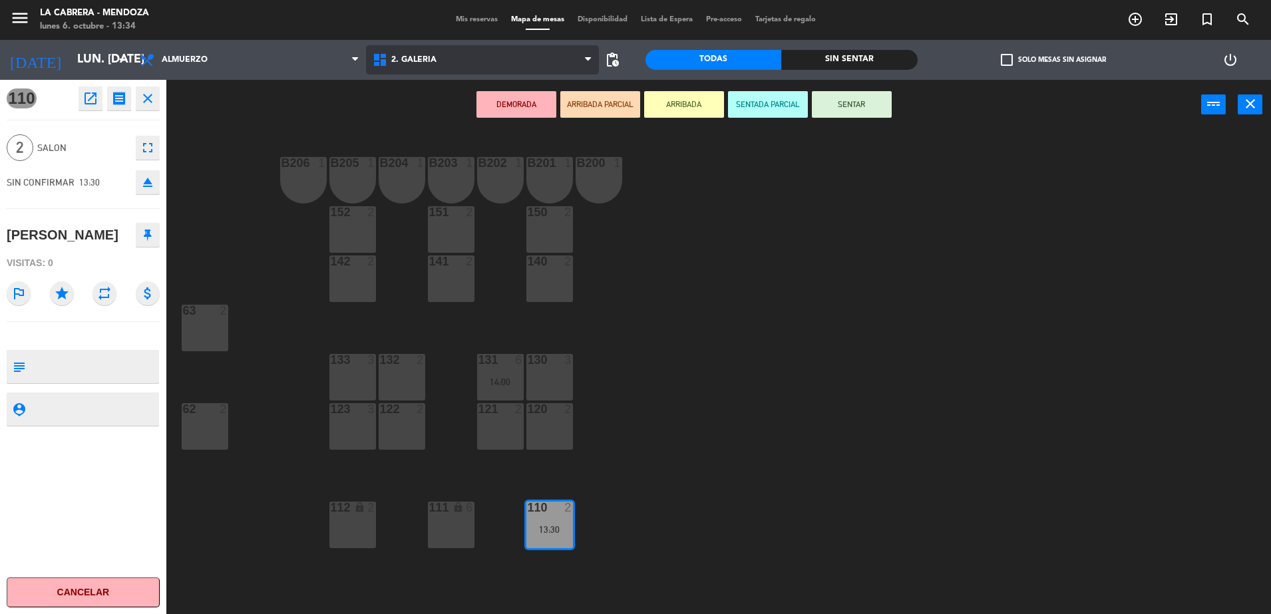
click at [430, 62] on span "2. GALERIA" at bounding box center [413, 59] width 45 height 9
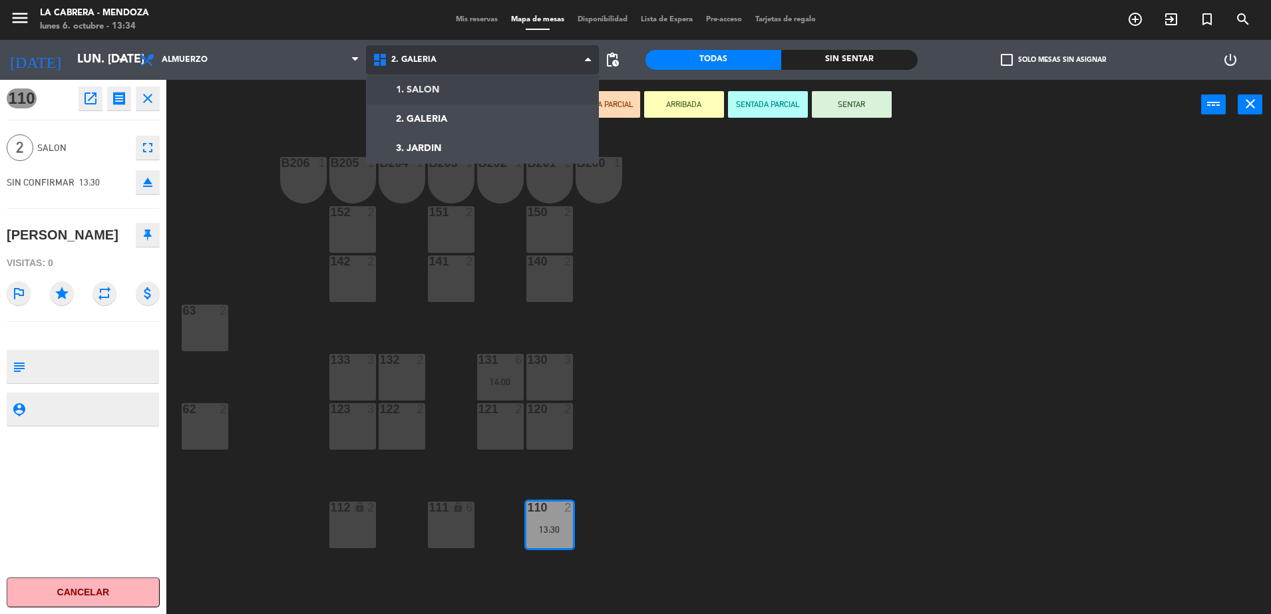
click at [438, 92] on ng-component "menu [PERSON_NAME] lunes 6. octubre - 13:34 Mis reservas Mapa de mesas Disponib…" at bounding box center [635, 308] width 1271 height 617
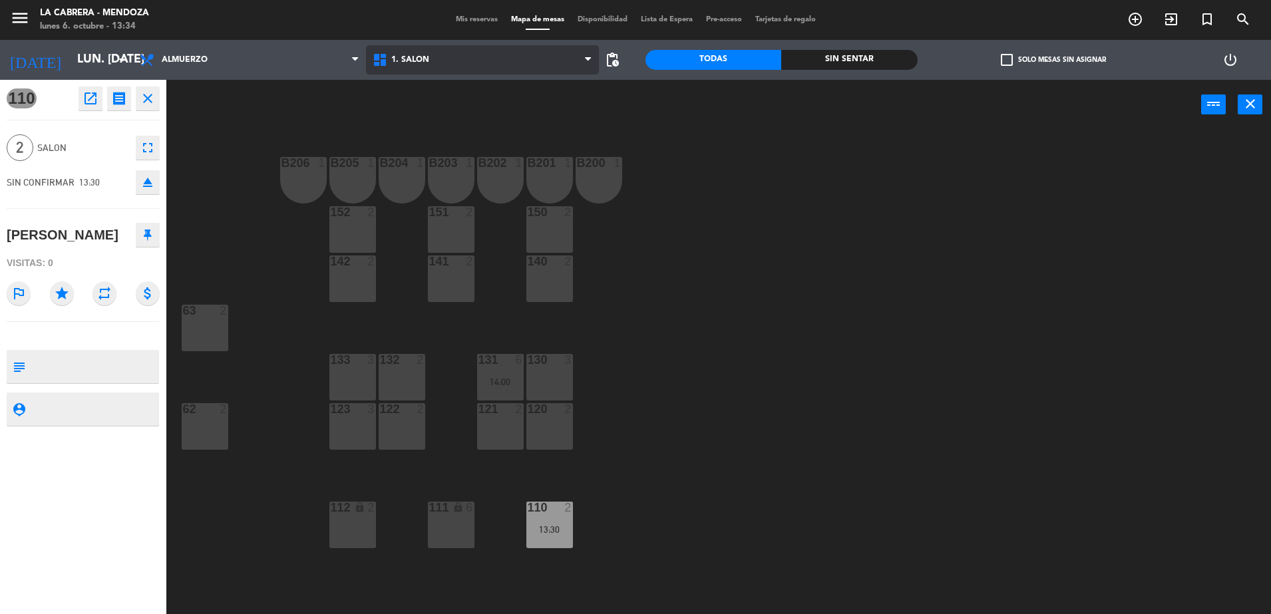
click at [422, 57] on span "1. SALON" at bounding box center [410, 59] width 38 height 9
click at [424, 83] on ng-component "menu [PERSON_NAME] lunes 6. octubre - 13:34 Mis reservas Mapa de mesas Disponib…" at bounding box center [635, 308] width 1271 height 617
click at [432, 51] on span "1. SALON" at bounding box center [482, 59] width 233 height 29
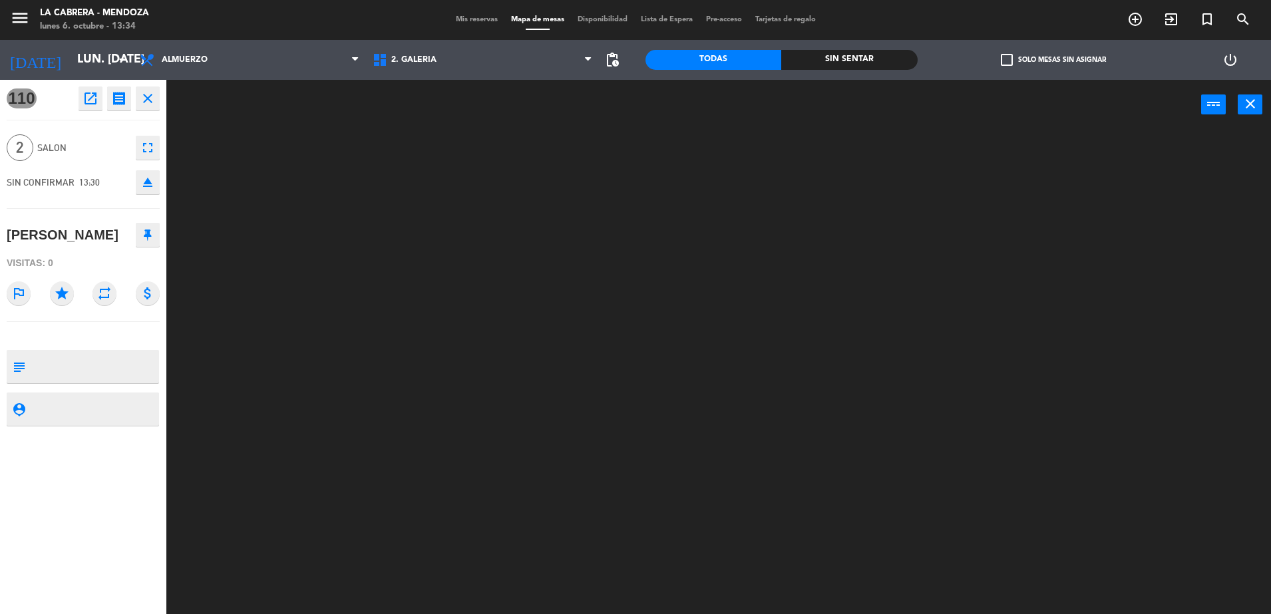
click at [440, 132] on ng-component "menu [PERSON_NAME] lunes 6. octubre - 13:34 Mis reservas Mapa de mesas Disponib…" at bounding box center [635, 308] width 1271 height 617
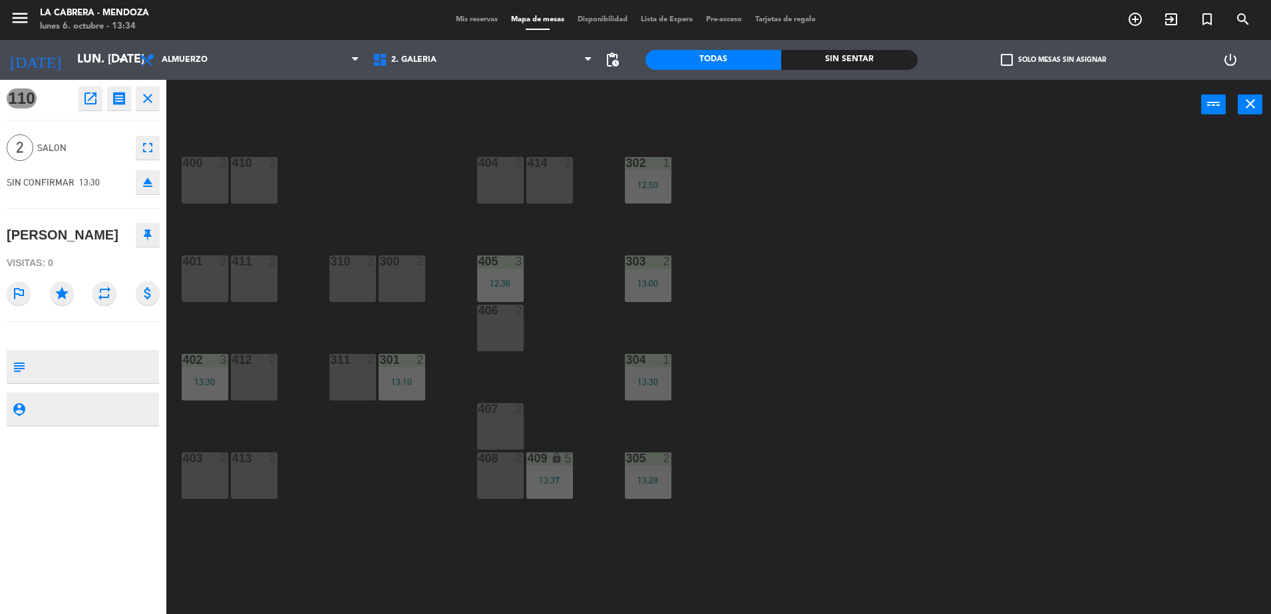
click at [203, 470] on div "403 2" at bounding box center [205, 475] width 47 height 47
click at [663, 98] on button "Mover" at bounding box center [684, 104] width 80 height 27
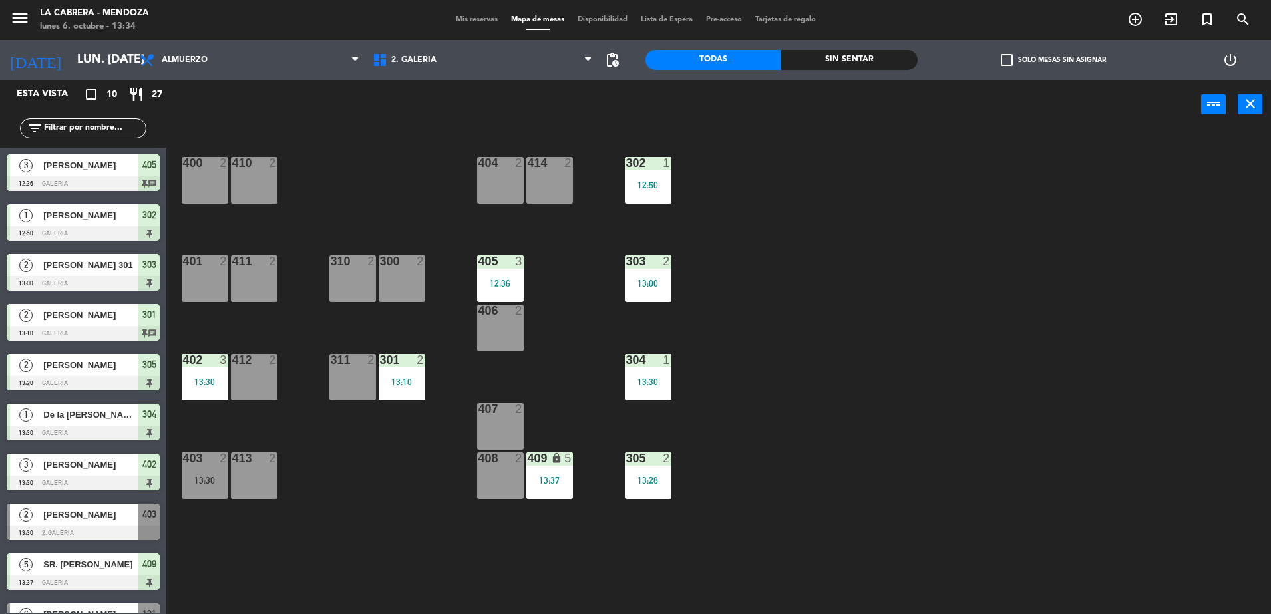
scroll to position [31, 0]
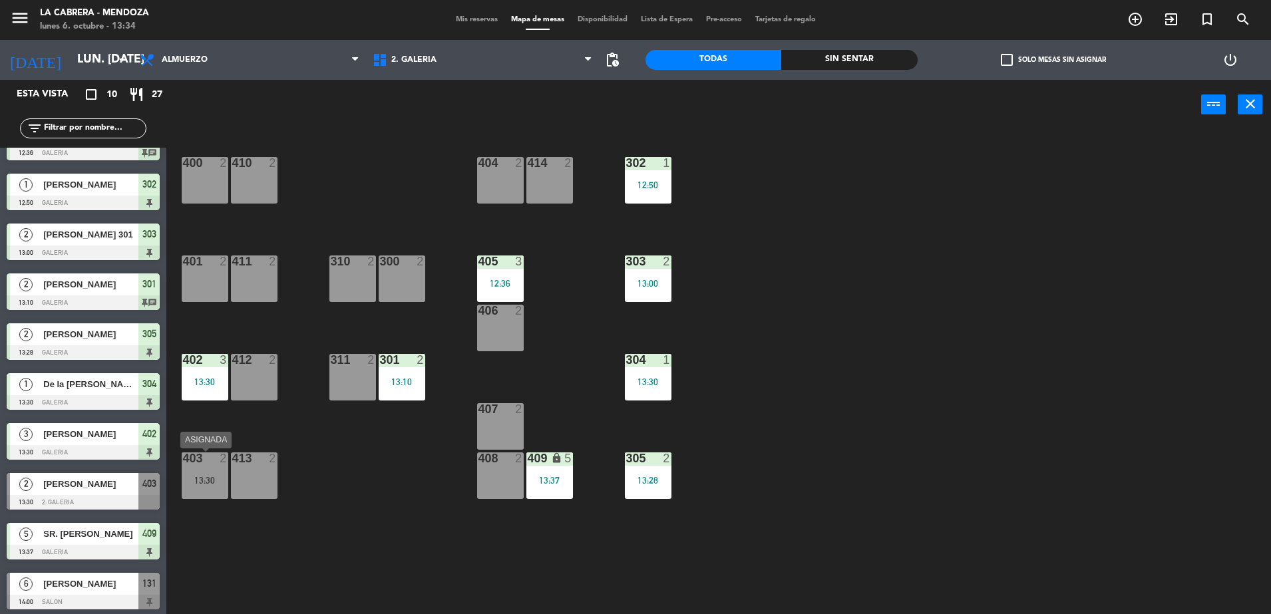
click at [192, 482] on div "13:30" at bounding box center [205, 480] width 47 height 9
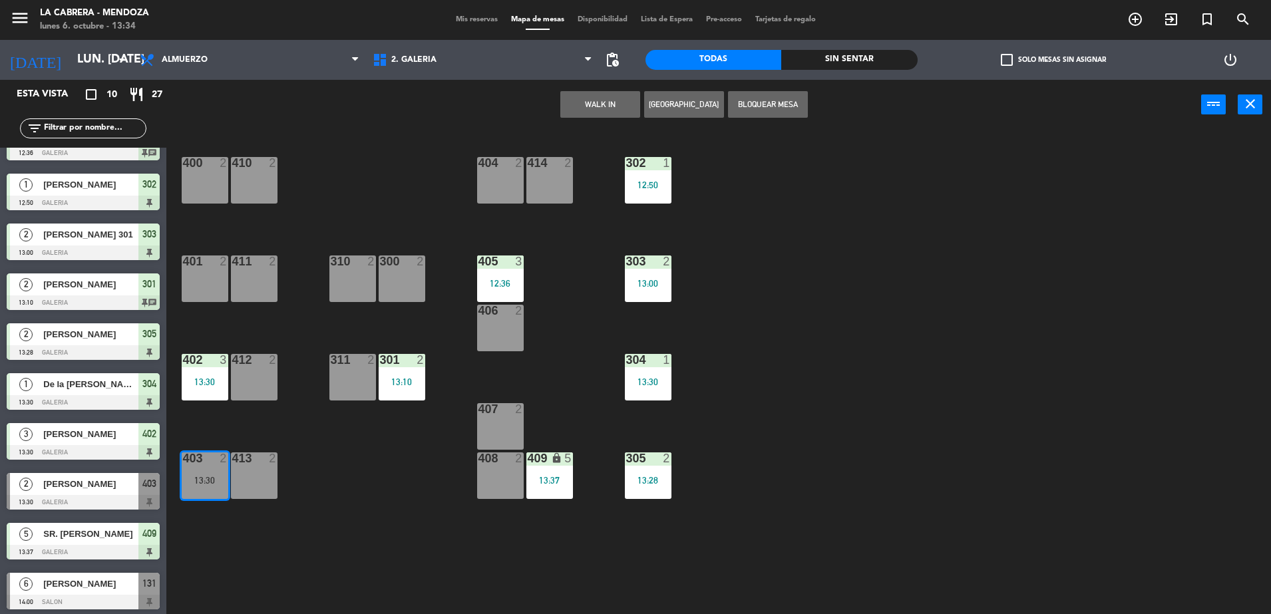
click at [222, 464] on div "413" at bounding box center [232, 458] width 22 height 12
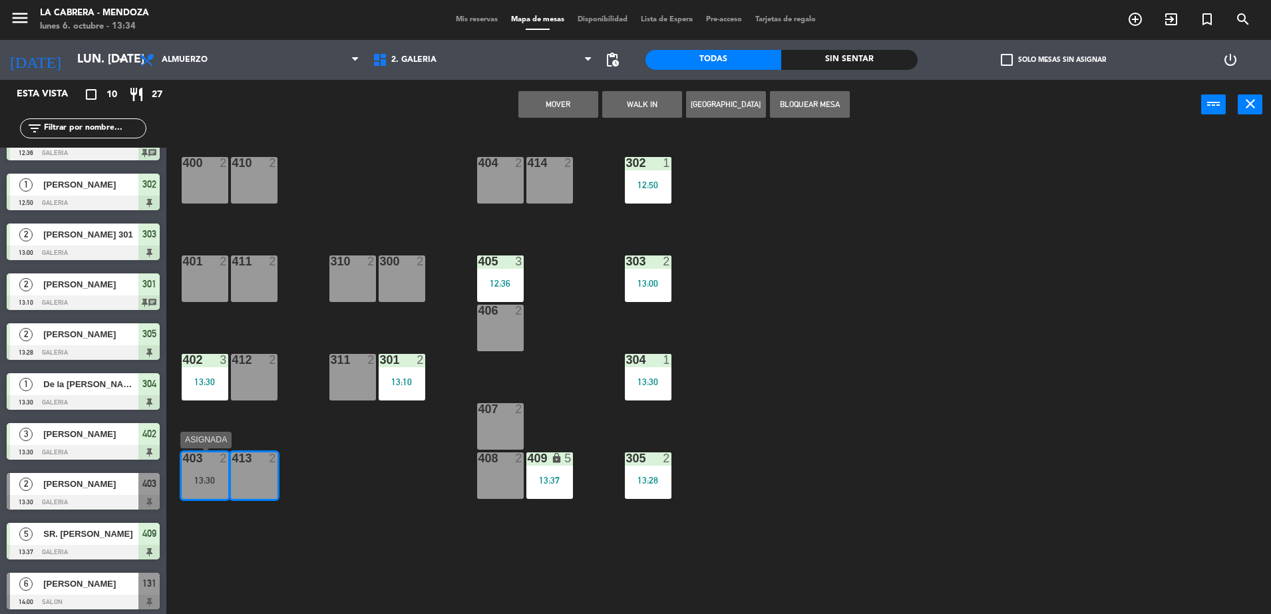
click at [182, 487] on div "403 2 13:30" at bounding box center [205, 475] width 47 height 47
click at [198, 484] on div "13:30" at bounding box center [205, 480] width 47 height 9
click at [257, 466] on div "413 2" at bounding box center [254, 475] width 47 height 47
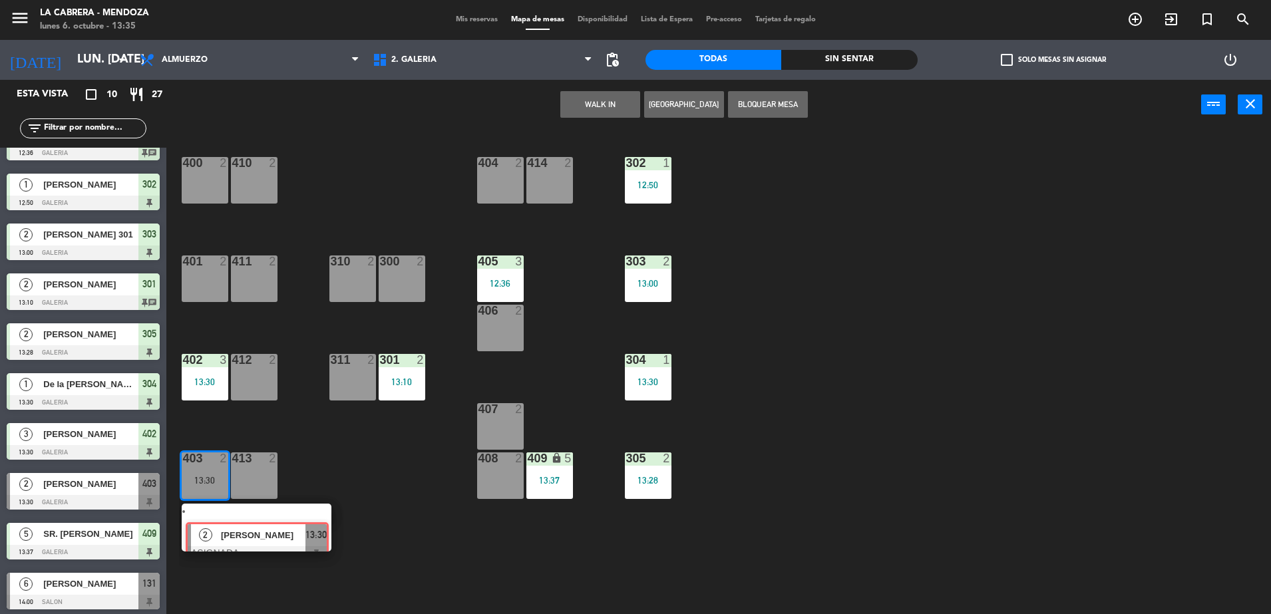
click at [227, 519] on div "2 [PERSON_NAME] ASIGNADA 13:30" at bounding box center [257, 528] width 170 height 48
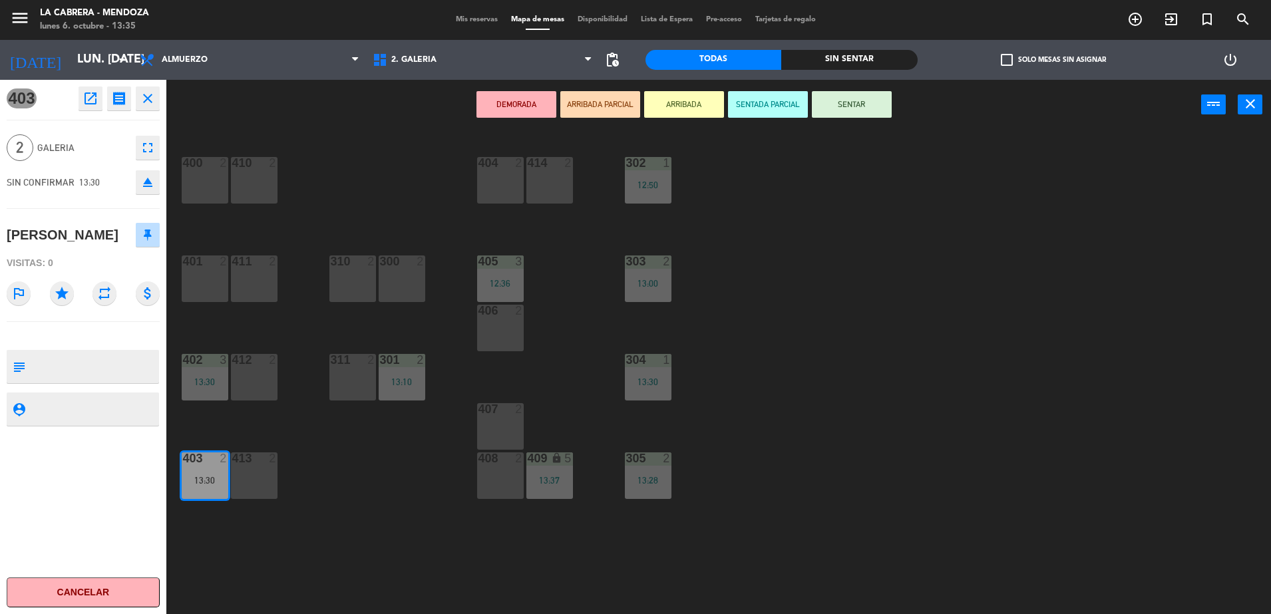
click at [870, 106] on button "SENTAR" at bounding box center [852, 104] width 80 height 27
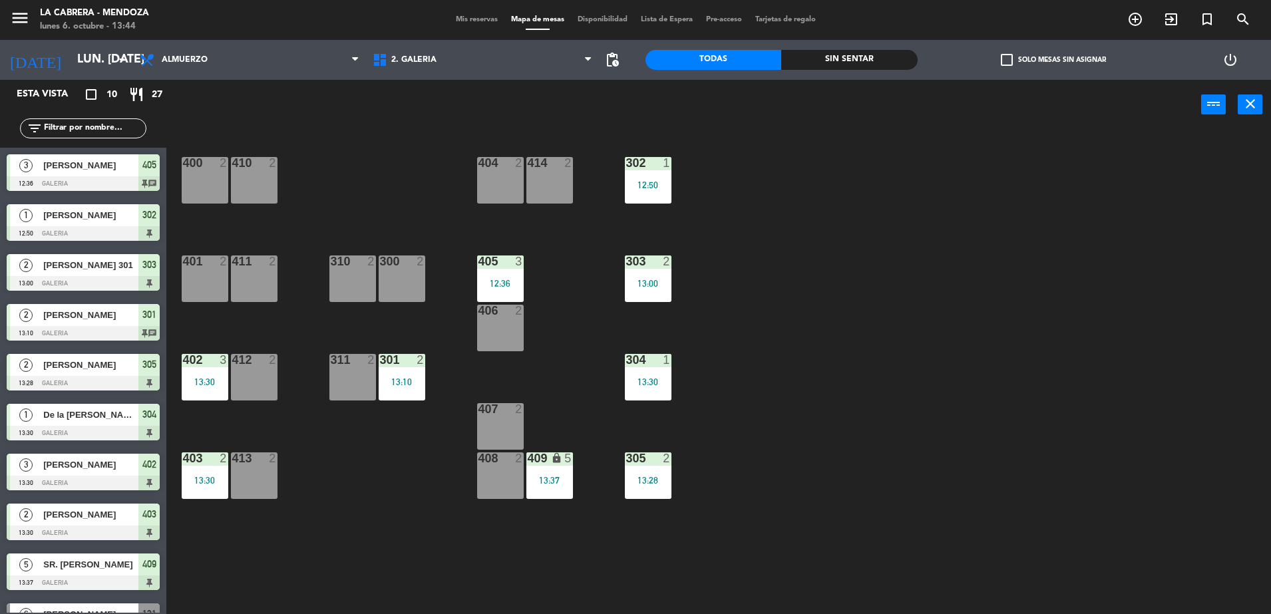
scroll to position [34, 0]
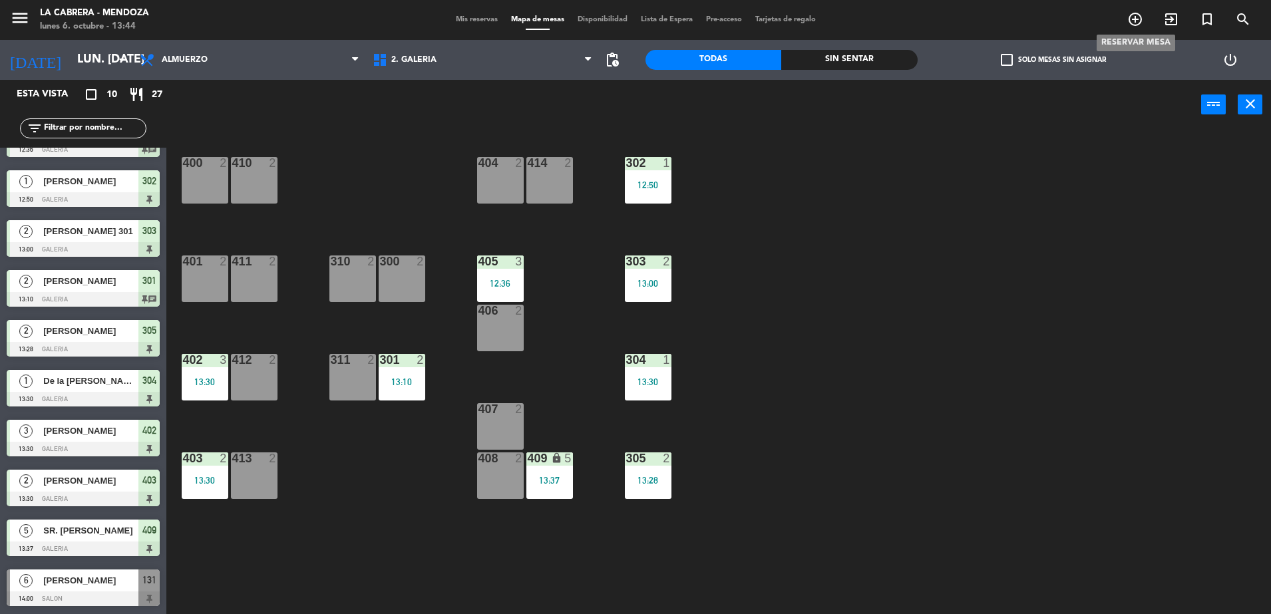
click at [1130, 23] on icon "add_circle_outline" at bounding box center [1135, 19] width 16 height 16
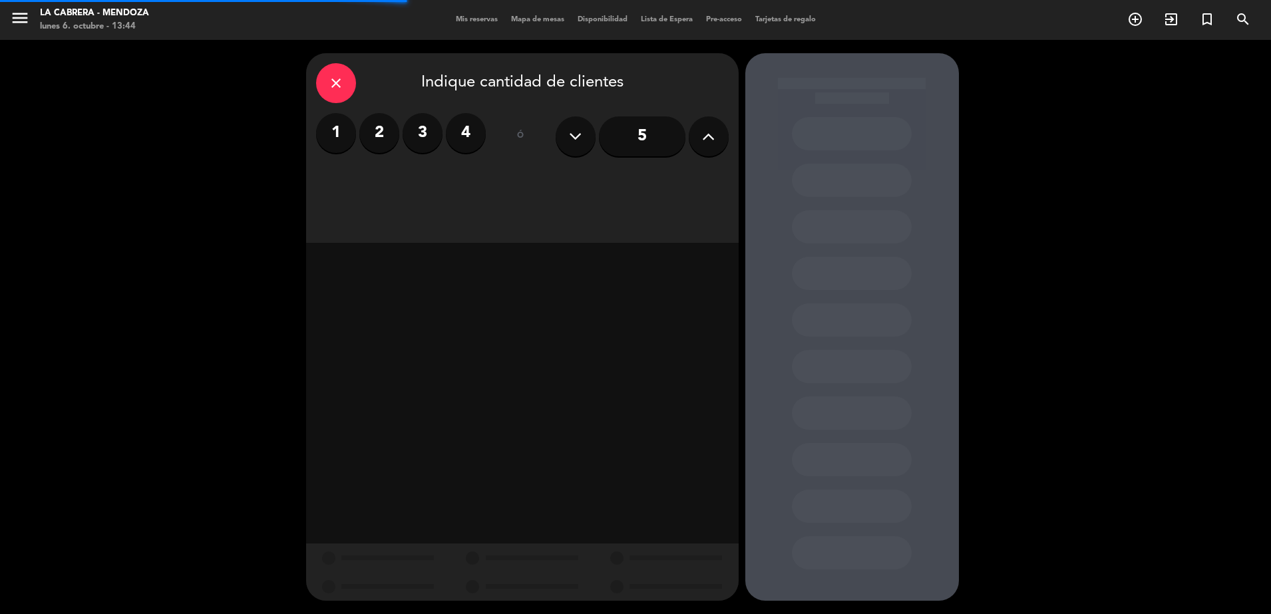
click at [429, 137] on label "3" at bounding box center [423, 133] width 40 height 40
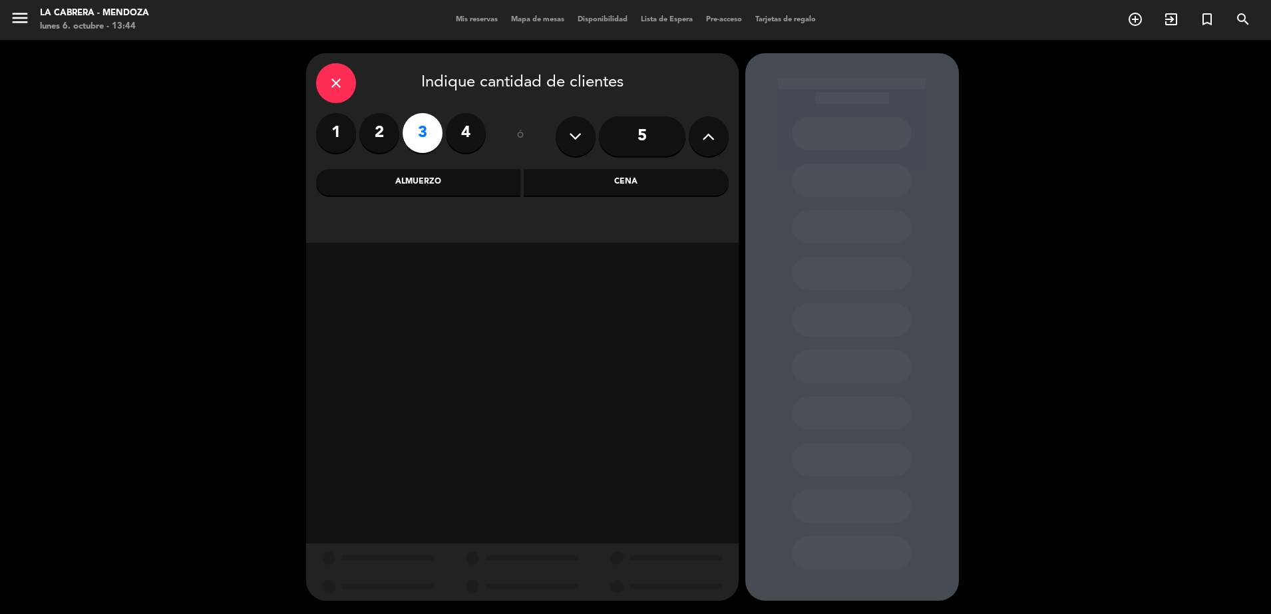
click at [466, 180] on div "Almuerzo" at bounding box center [418, 182] width 205 height 27
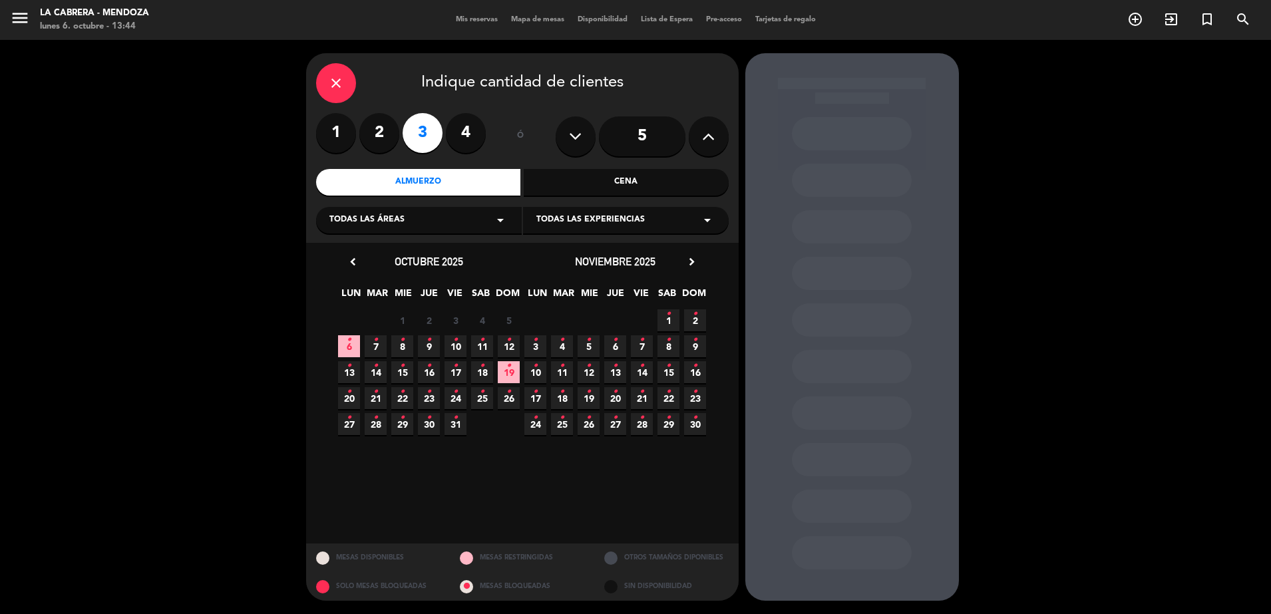
click at [349, 346] on icon "•" at bounding box center [349, 339] width 5 height 21
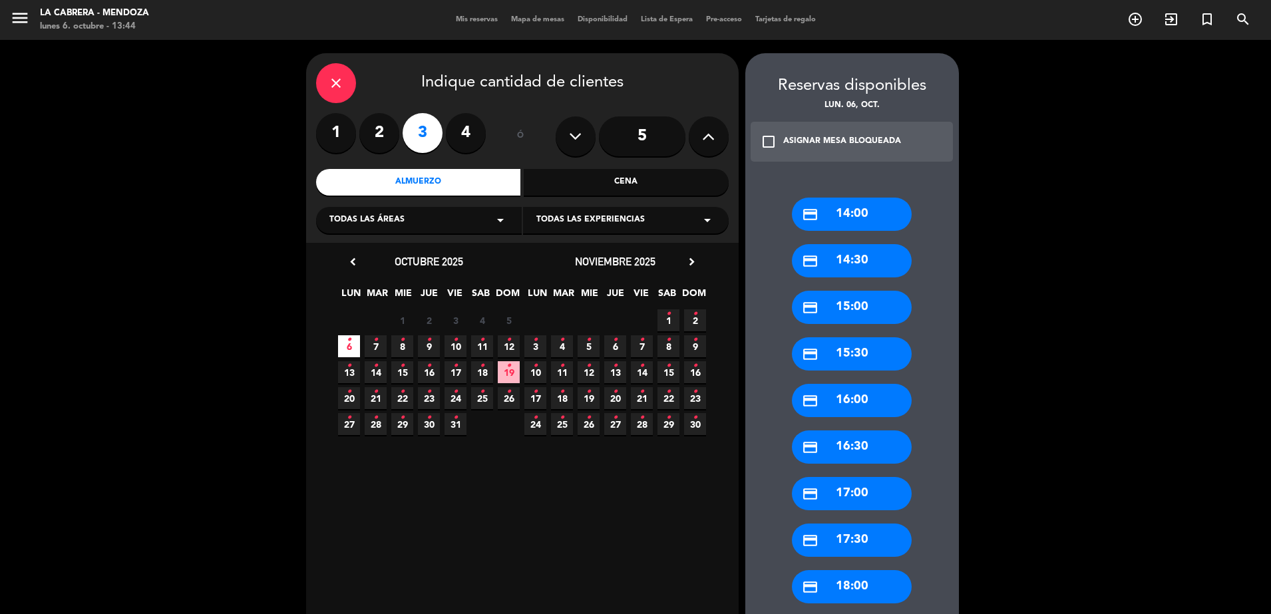
click at [845, 213] on div "credit_card 14:00" at bounding box center [852, 214] width 120 height 33
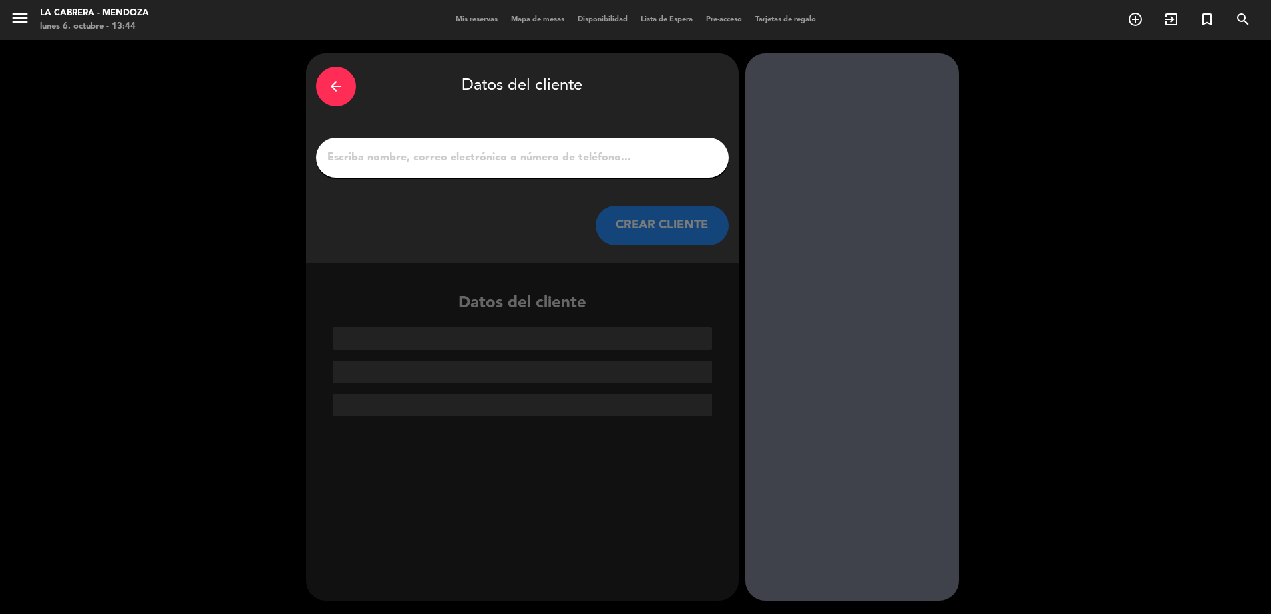
click at [565, 173] on div at bounding box center [522, 158] width 413 height 40
click at [563, 159] on input "1" at bounding box center [522, 157] width 393 height 19
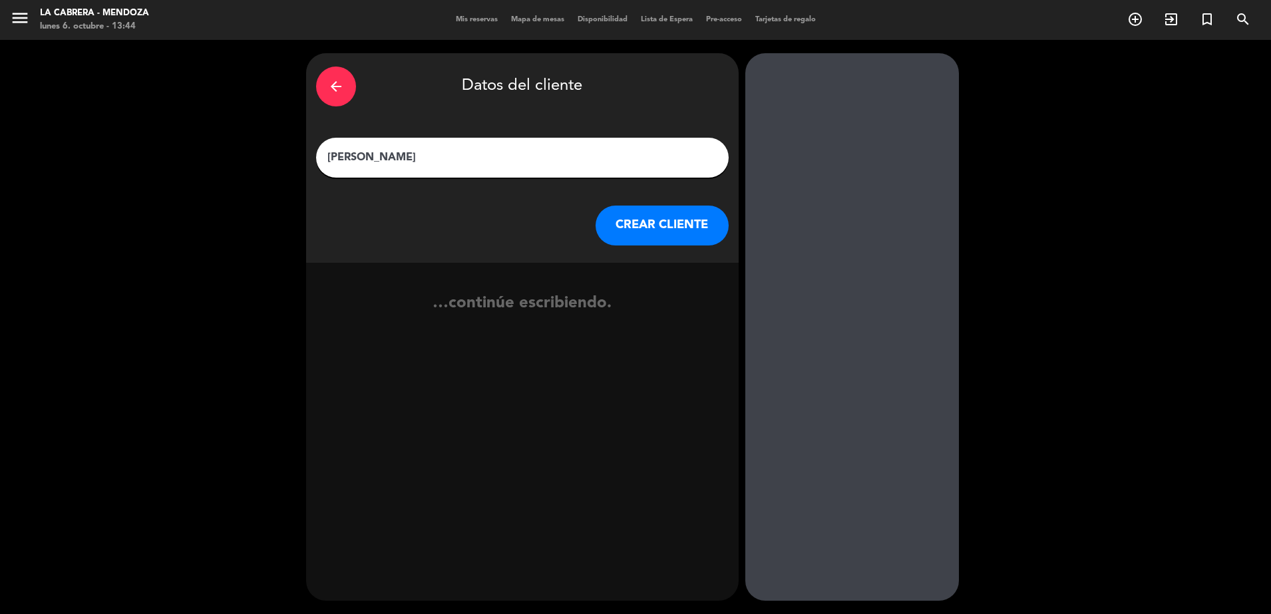
type input "[PERSON_NAME]"
click at [687, 232] on button "CREAR CLIENTE" at bounding box center [661, 226] width 133 height 40
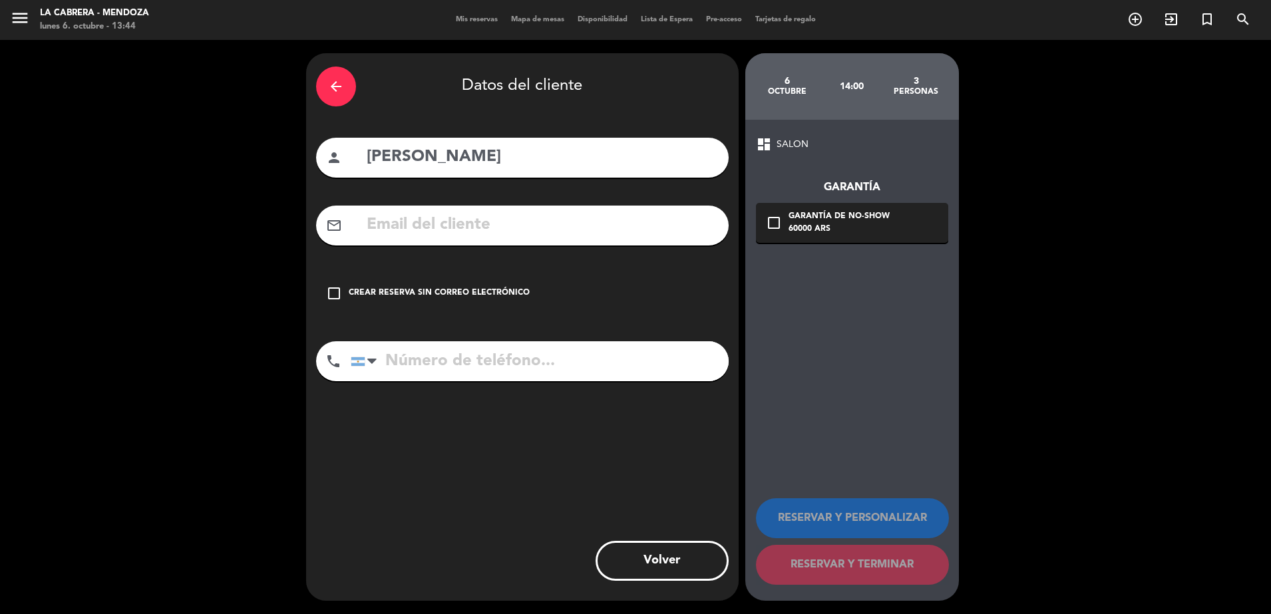
click at [468, 358] on input "tel" at bounding box center [540, 361] width 378 height 40
type input "2616266682"
click at [775, 223] on icon "check_box_outline_blank" at bounding box center [774, 223] width 16 height 16
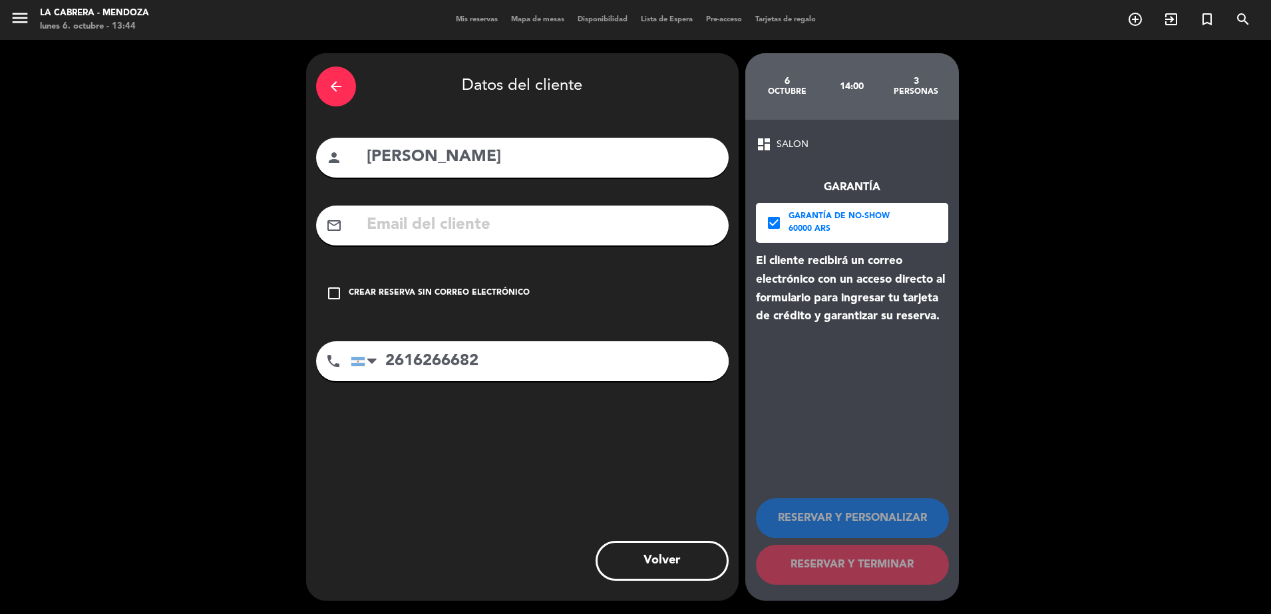
click at [333, 293] on icon "check_box_outline_blank" at bounding box center [334, 293] width 16 height 16
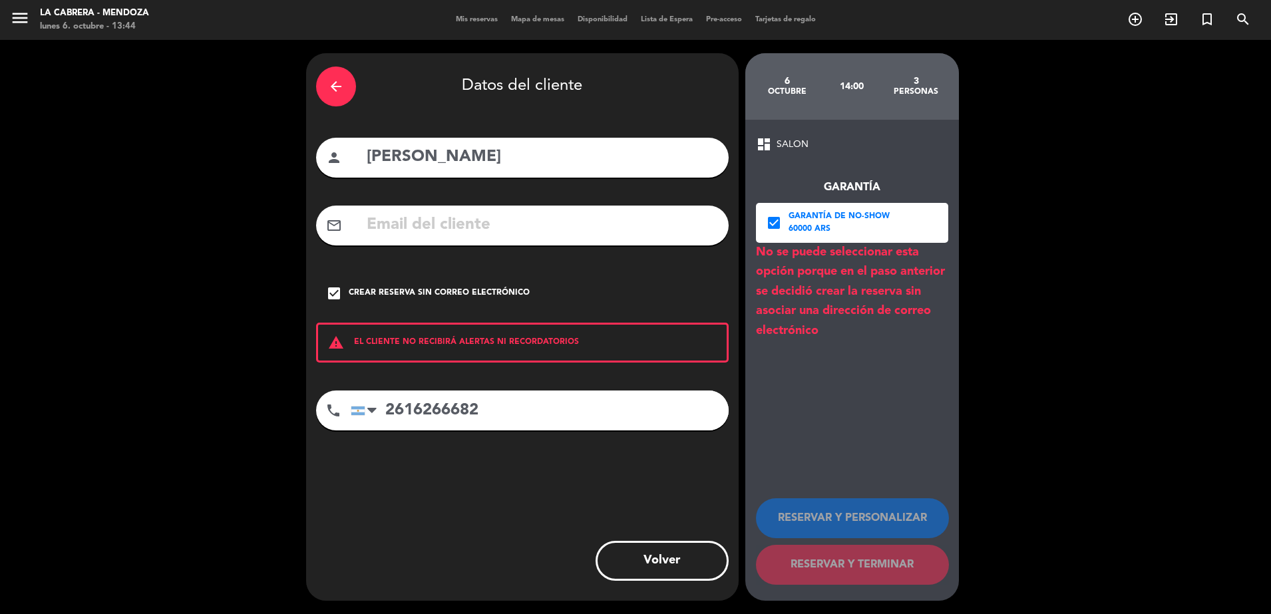
click at [784, 225] on div "check_box Garantía de no-show 60000 ARS" at bounding box center [852, 223] width 192 height 40
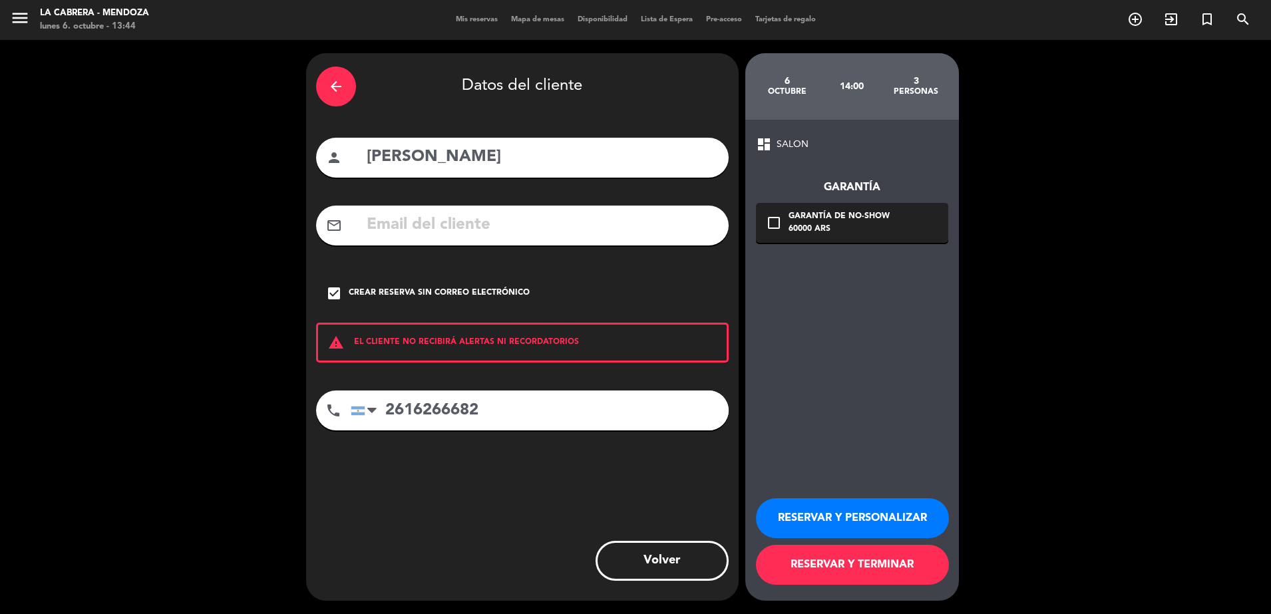
click at [866, 562] on button "RESERVAR Y TERMINAR" at bounding box center [852, 565] width 193 height 40
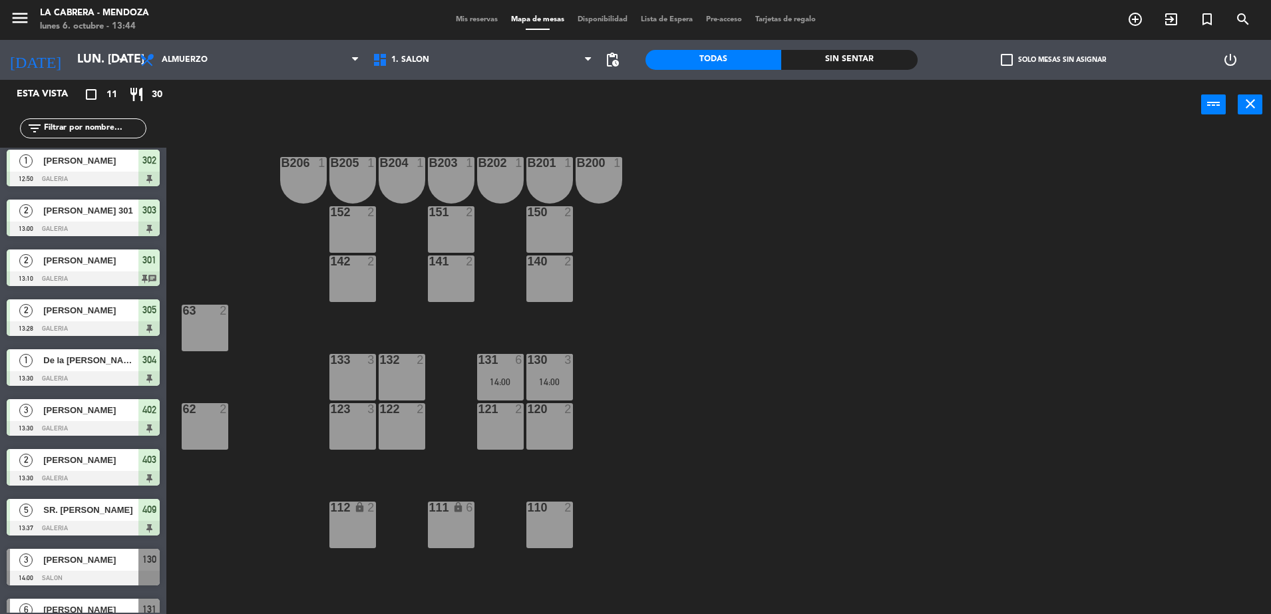
scroll to position [84, 0]
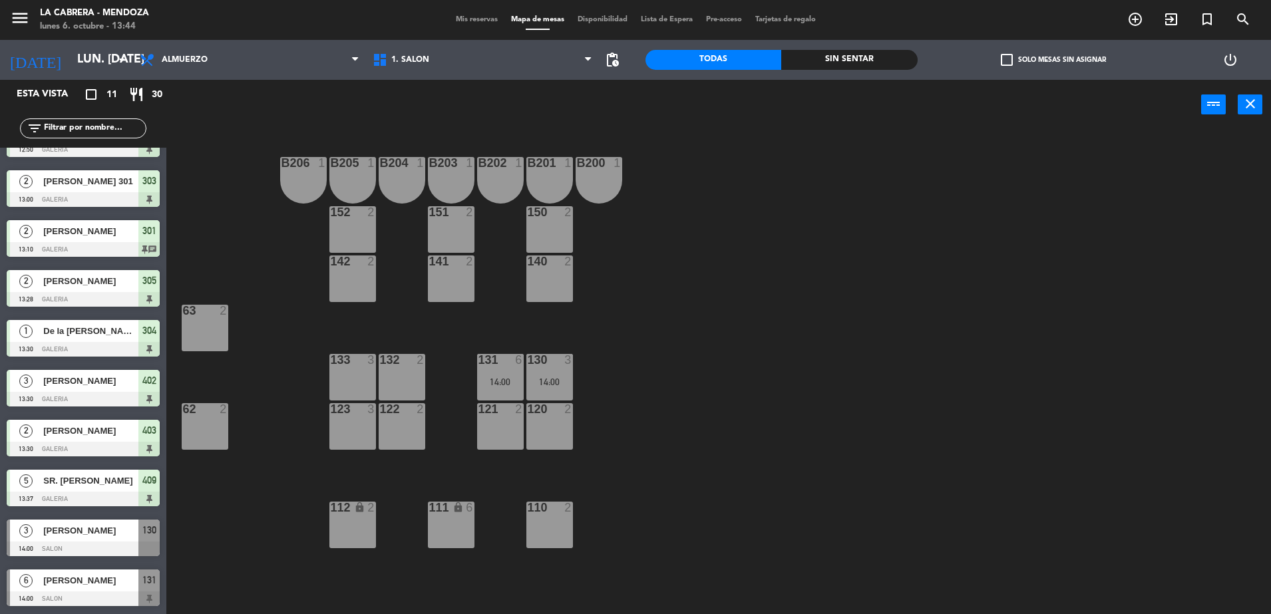
click at [85, 534] on span "[PERSON_NAME]" at bounding box center [90, 531] width 95 height 14
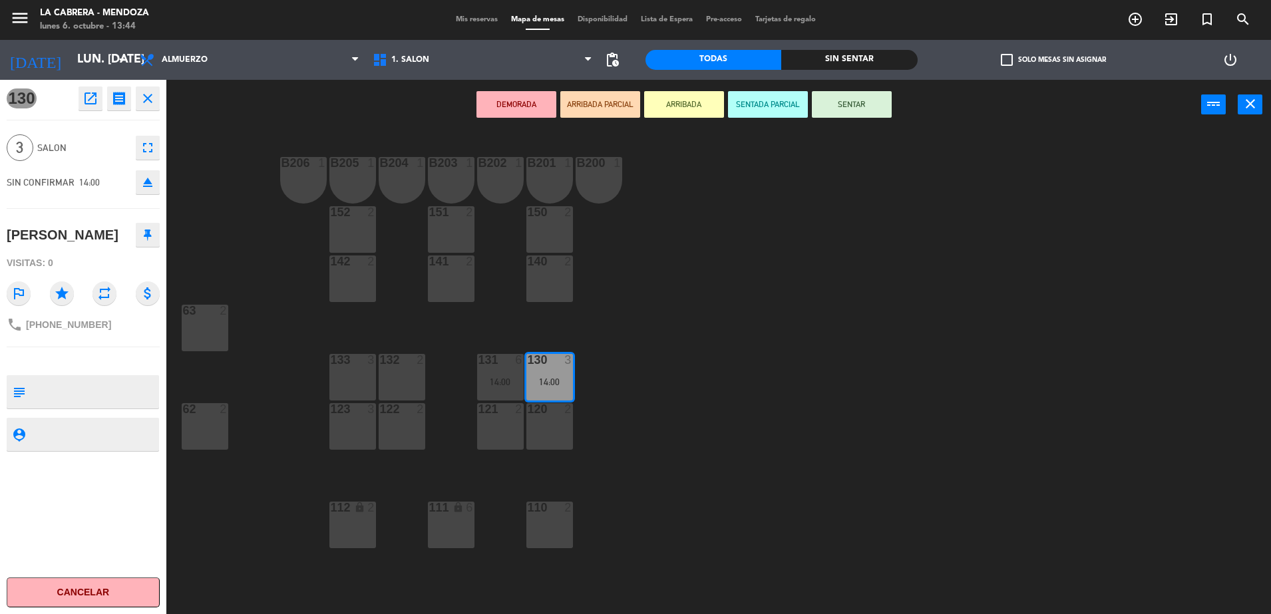
drag, startPoint x: 399, startPoint y: 432, endPoint x: 475, endPoint y: 364, distance: 102.3
click at [399, 431] on div "122 2" at bounding box center [402, 426] width 47 height 47
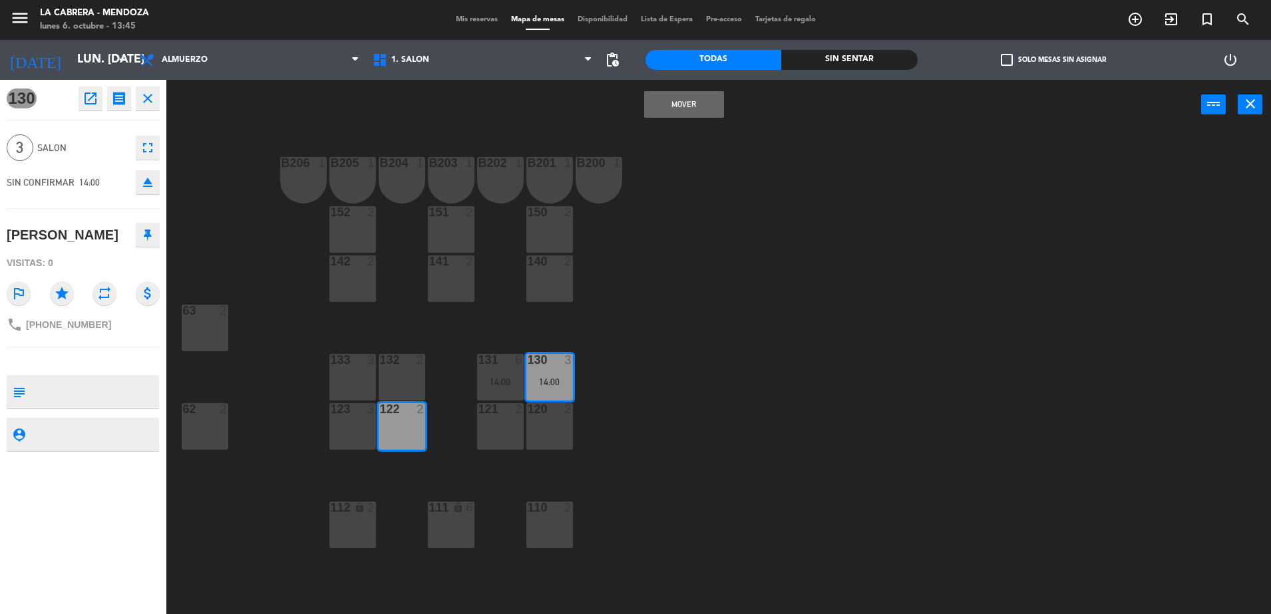
click at [692, 98] on button "Mover" at bounding box center [684, 104] width 80 height 27
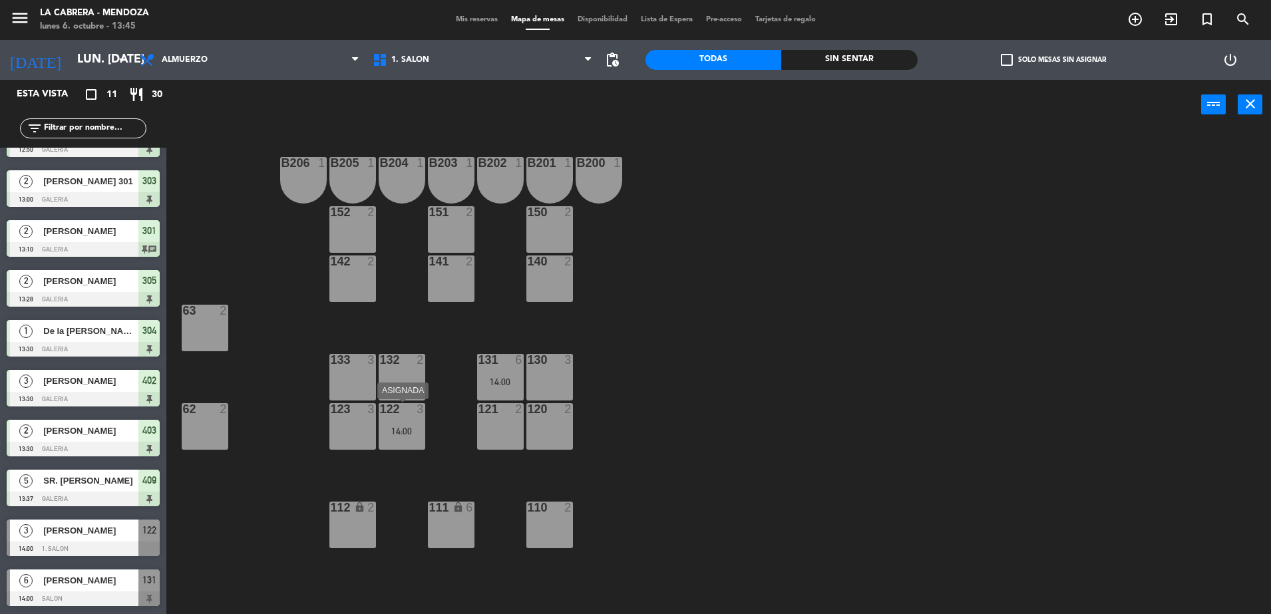
click at [399, 417] on div "122 3 14:00" at bounding box center [402, 426] width 47 height 47
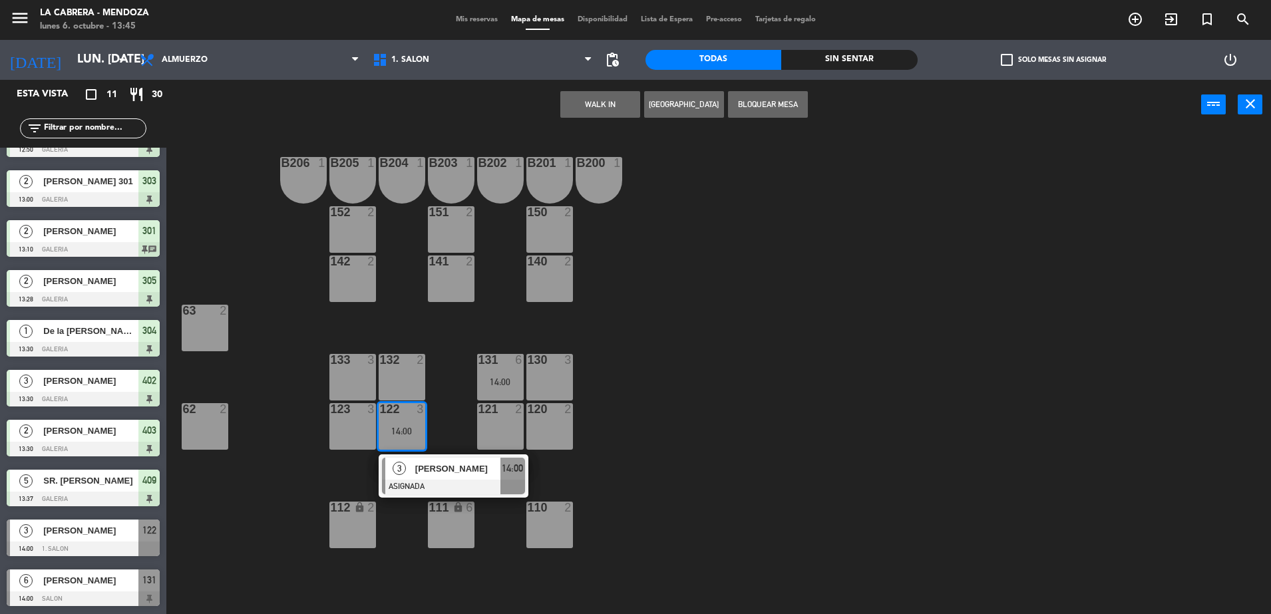
click at [436, 472] on span "[PERSON_NAME]" at bounding box center [457, 469] width 85 height 14
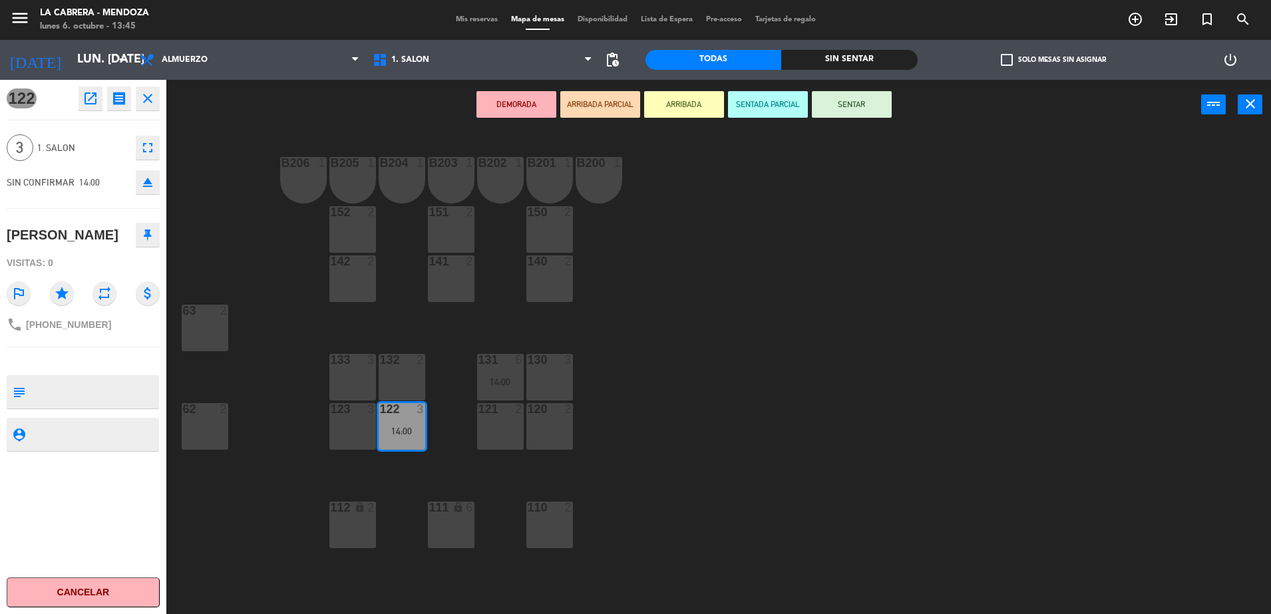
click at [854, 104] on button "SENTAR" at bounding box center [852, 104] width 80 height 27
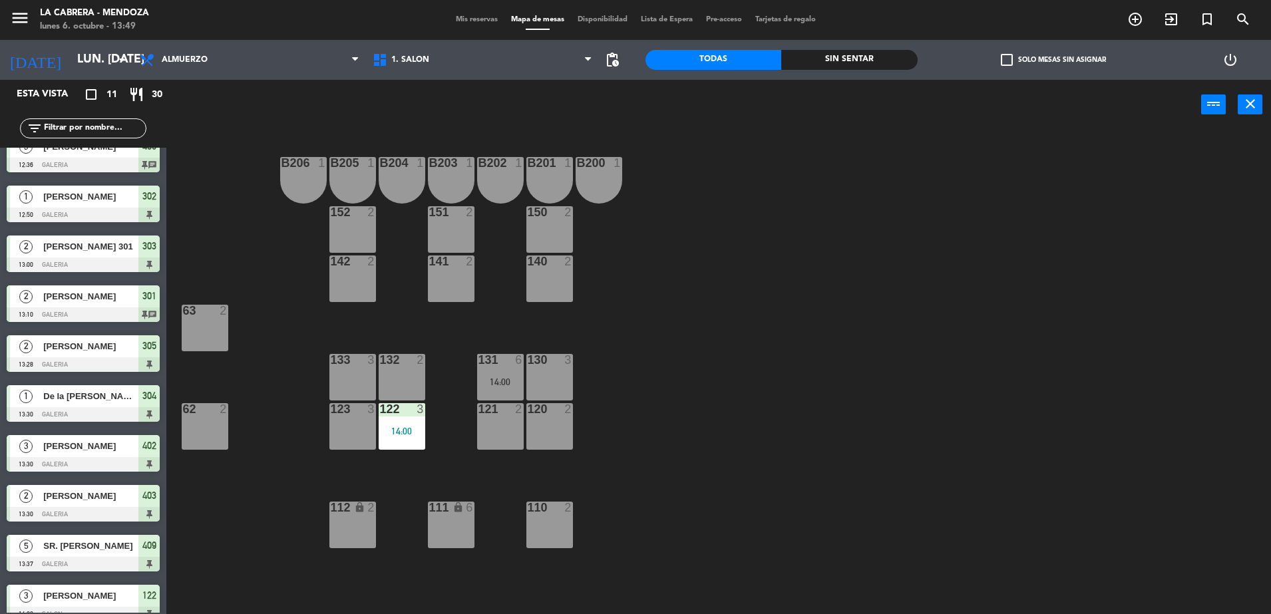
scroll to position [0, 0]
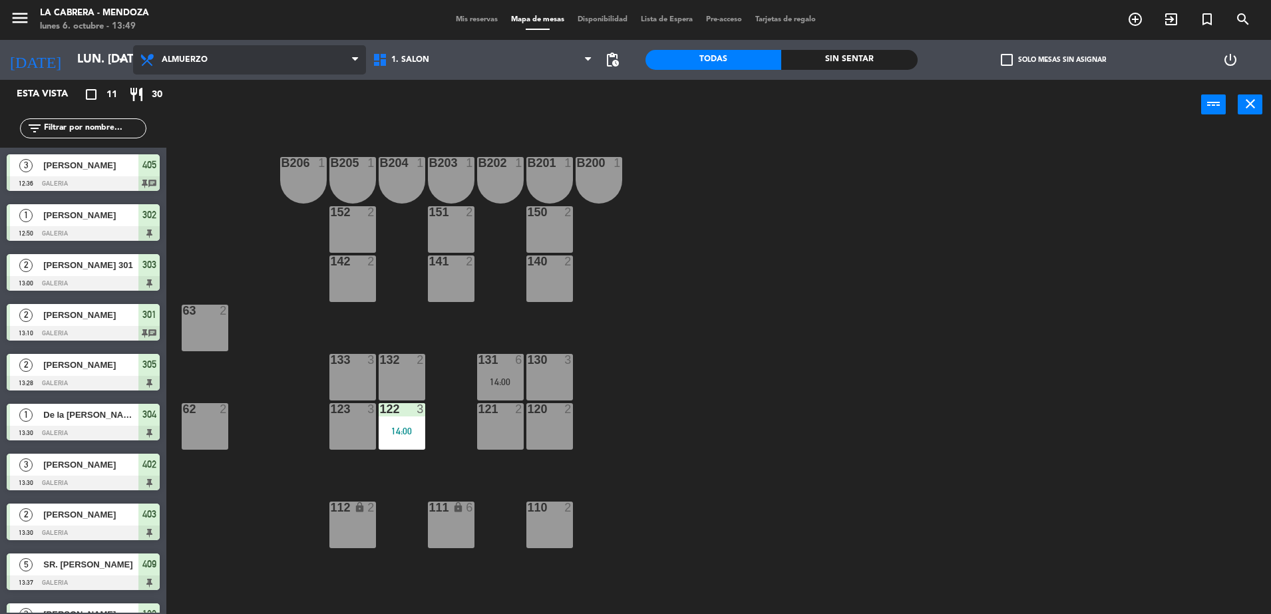
click at [291, 62] on span "Almuerzo" at bounding box center [249, 59] width 233 height 29
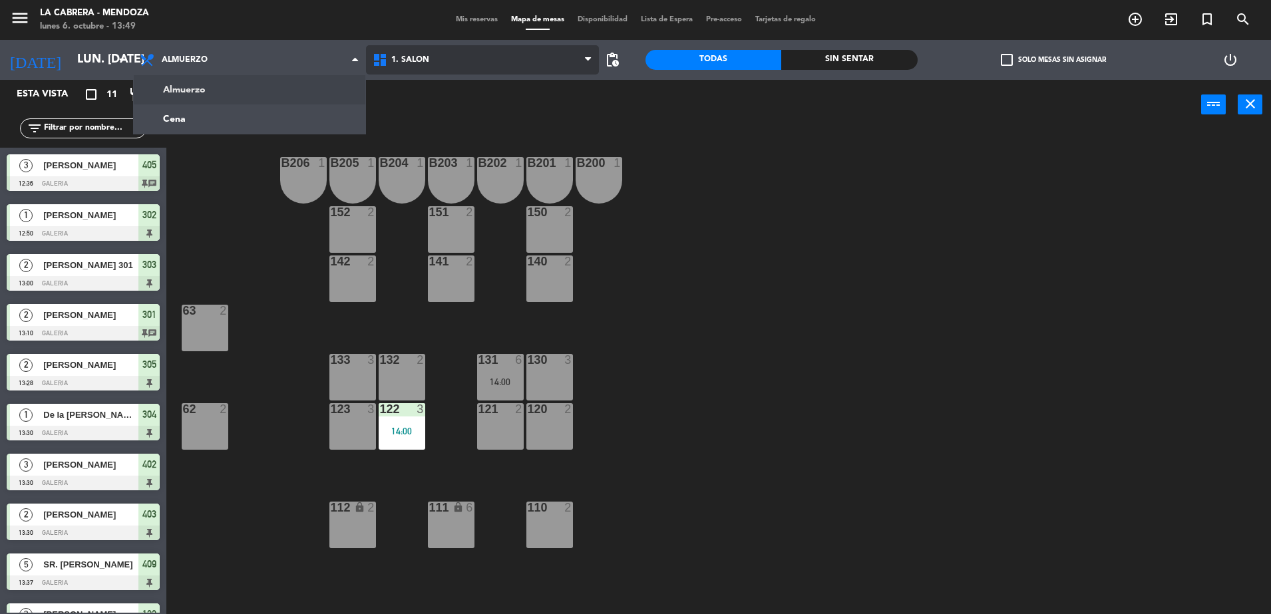
click at [415, 63] on span "1. SALON" at bounding box center [410, 59] width 38 height 9
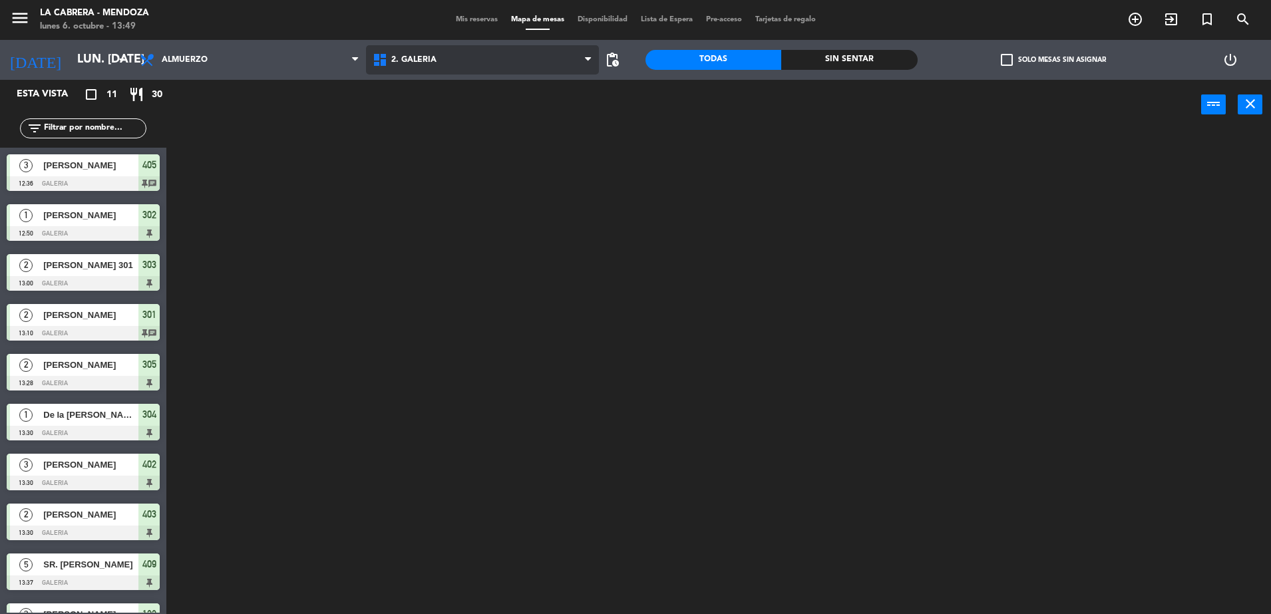
click at [427, 120] on ng-component "menu [PERSON_NAME] lunes 6. octubre - 13:49 Mis reservas Mapa de mesas Disponib…" at bounding box center [635, 308] width 1271 height 617
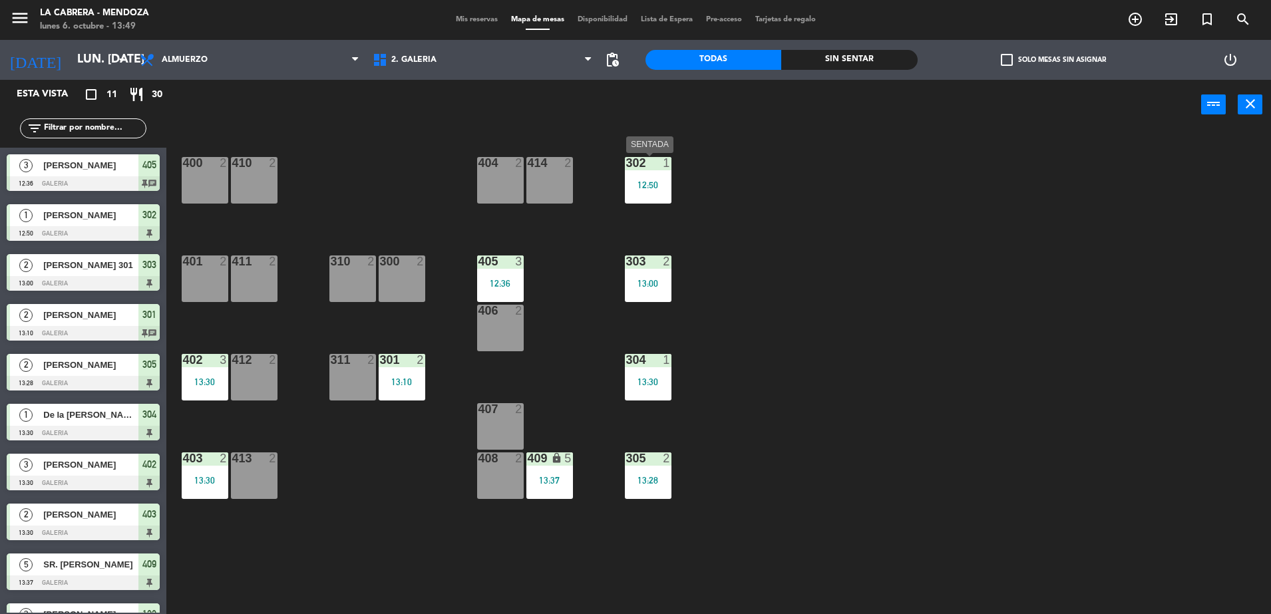
click at [643, 186] on div "12:50" at bounding box center [648, 184] width 47 height 9
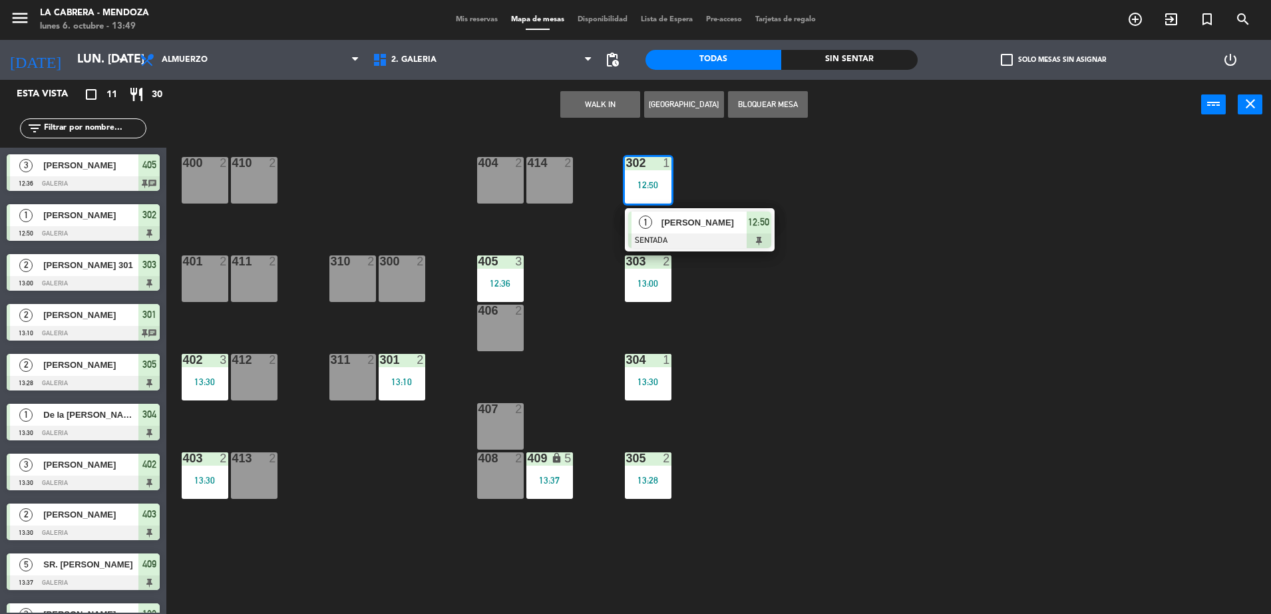
click at [661, 228] on span "[PERSON_NAME]" at bounding box center [703, 223] width 85 height 14
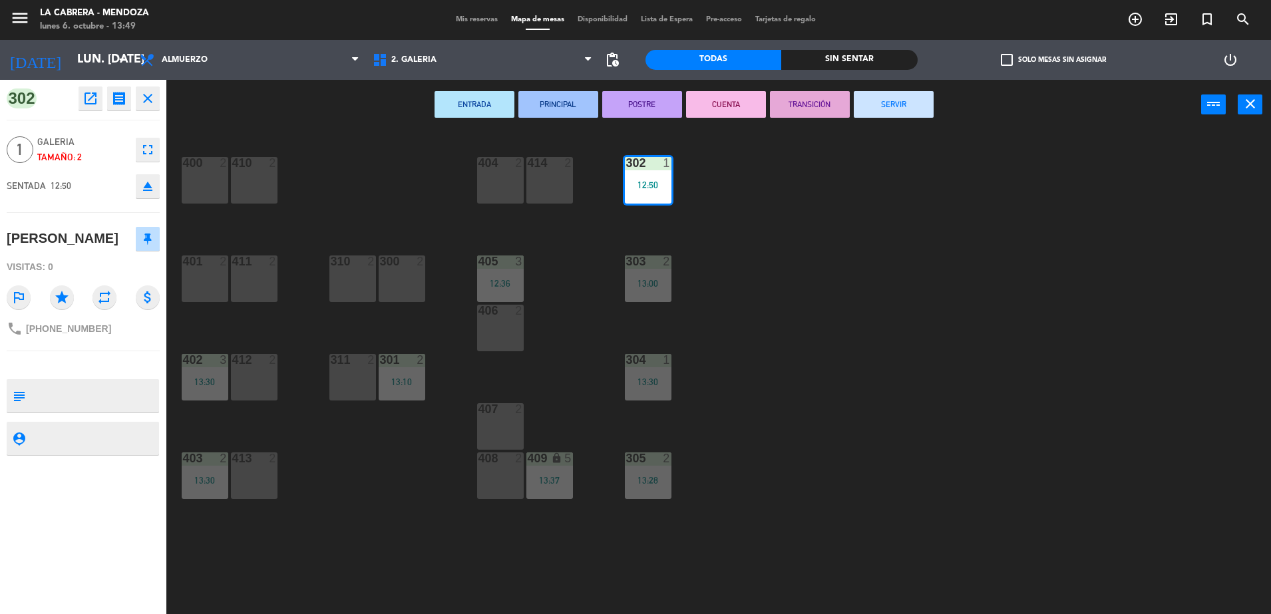
click at [897, 102] on button "SERVIR" at bounding box center [894, 104] width 80 height 27
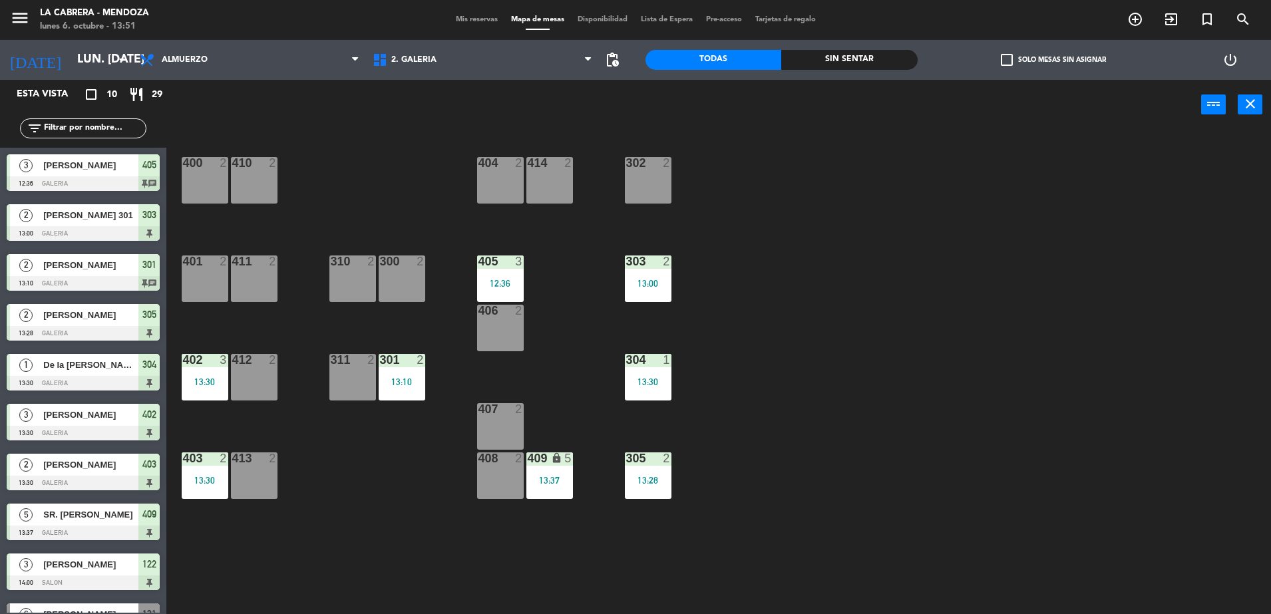
scroll to position [34, 0]
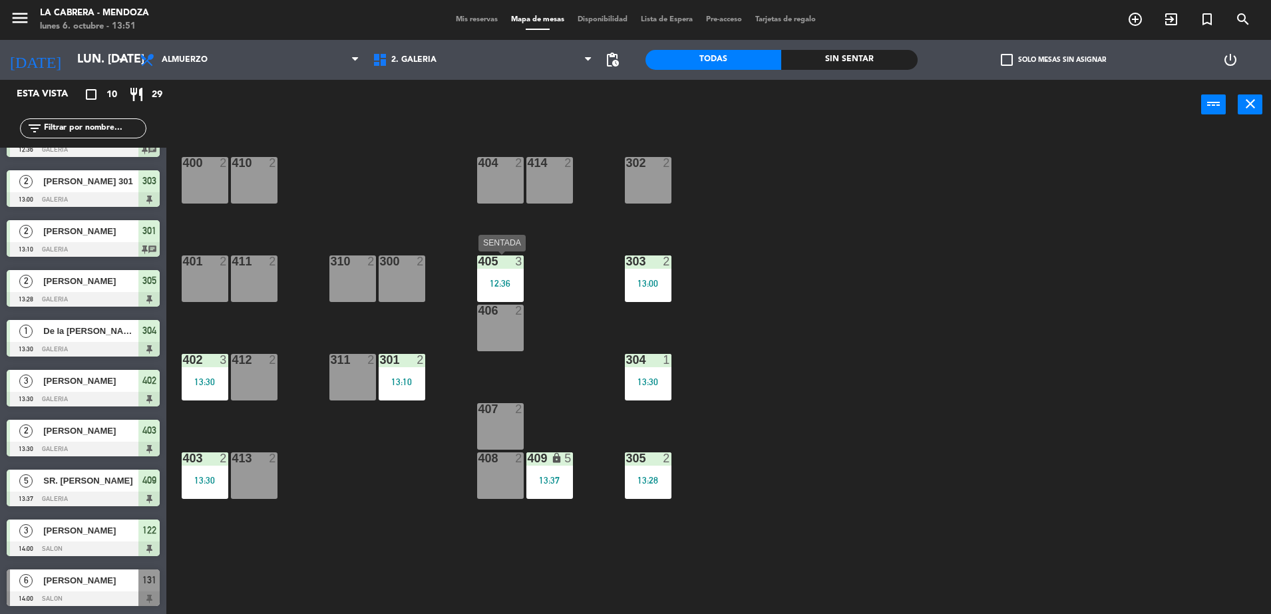
click at [518, 271] on div "405 3 12:36" at bounding box center [500, 278] width 47 height 47
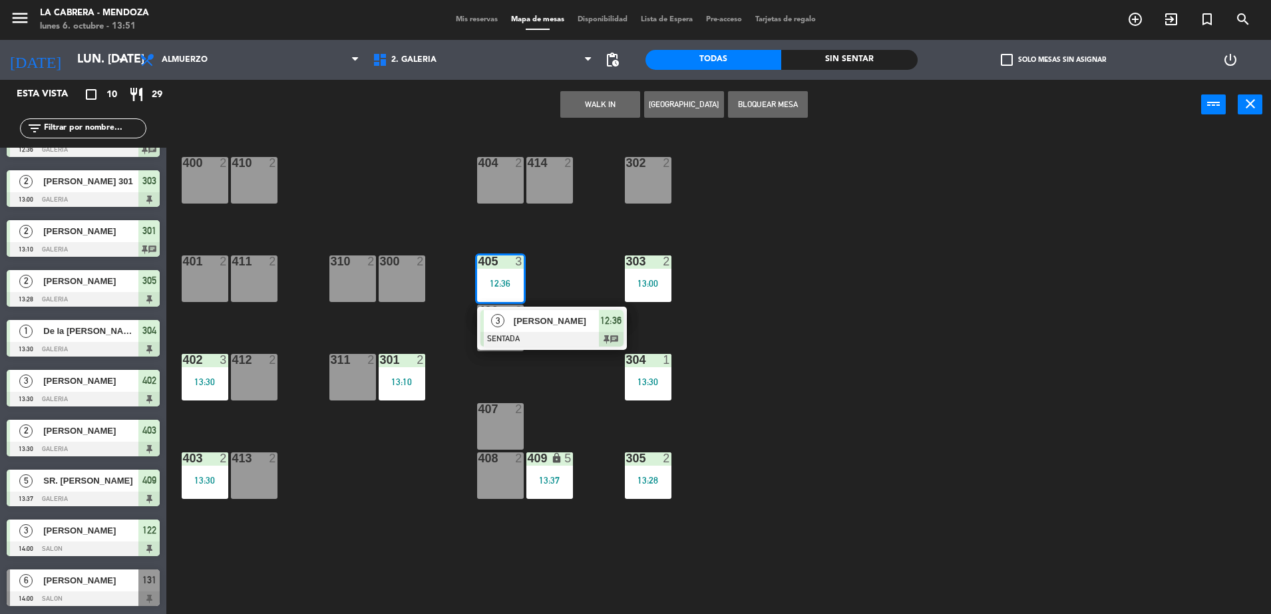
drag, startPoint x: 530, startPoint y: 332, endPoint x: 543, endPoint y: 319, distance: 18.4
click at [532, 330] on div "3 [PERSON_NAME] SENTADA 12:36 chat" at bounding box center [552, 328] width 170 height 43
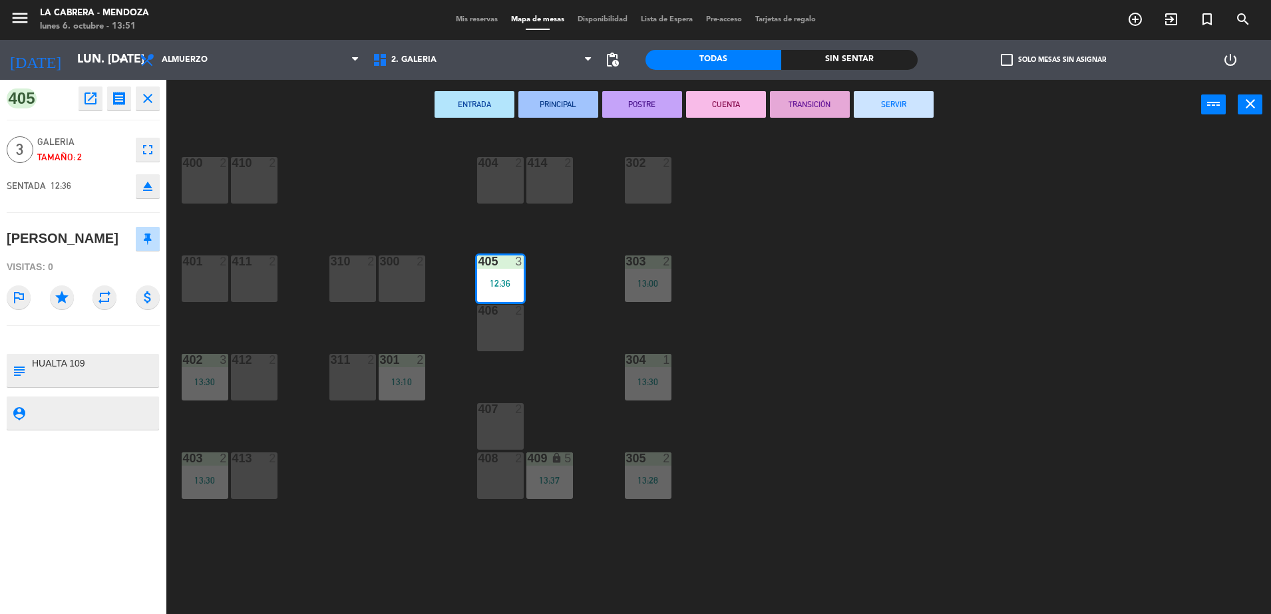
click at [901, 110] on button "SERVIR" at bounding box center [894, 104] width 80 height 27
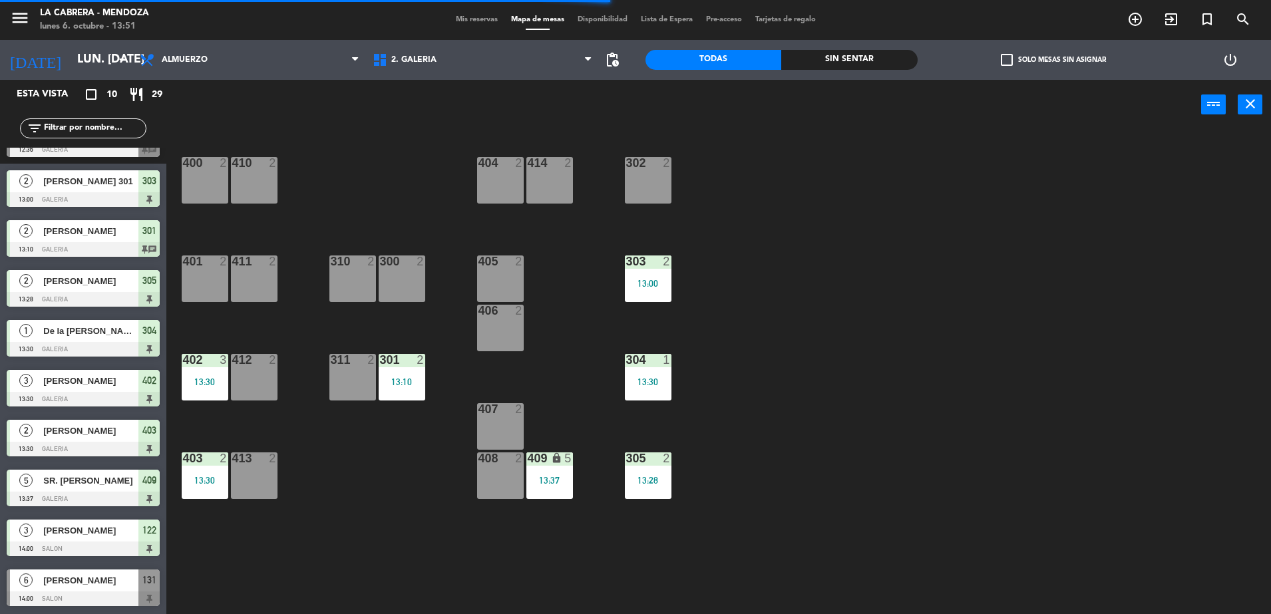
scroll to position [0, 0]
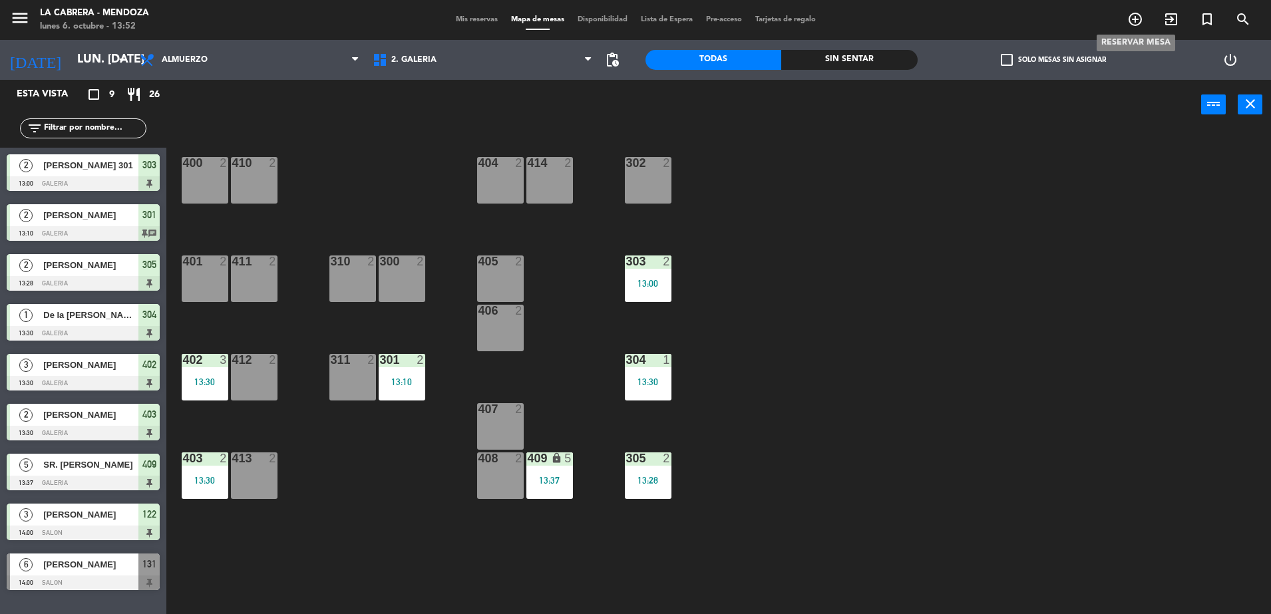
click at [1130, 22] on icon "add_circle_outline" at bounding box center [1135, 19] width 16 height 16
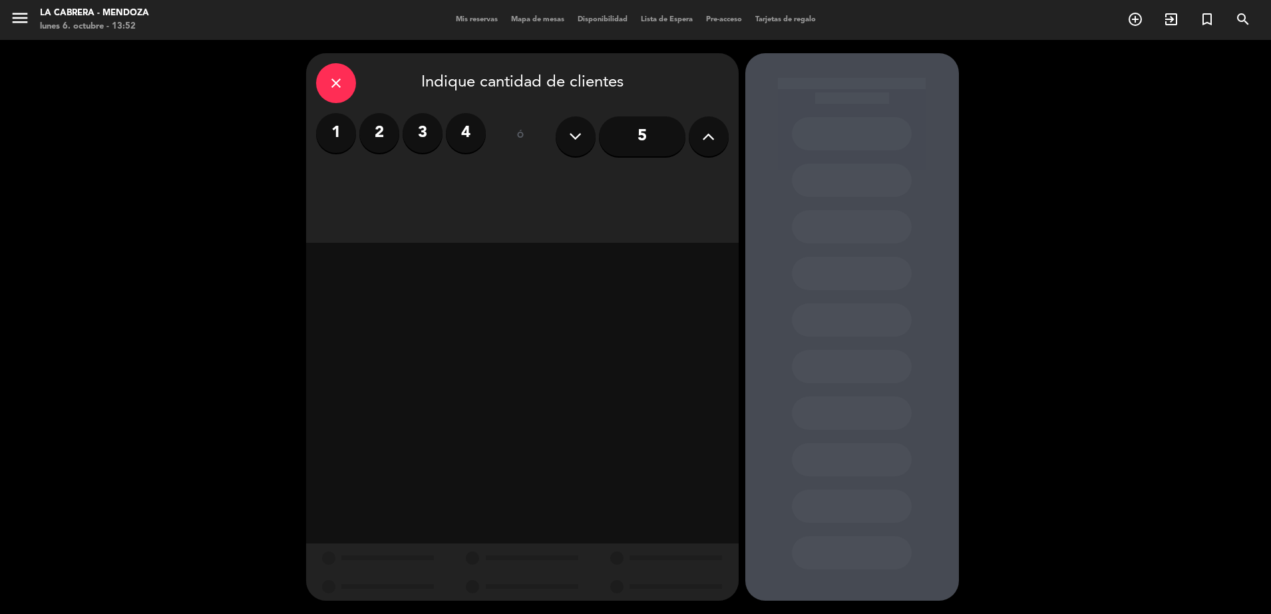
click at [692, 140] on button at bounding box center [709, 136] width 40 height 40
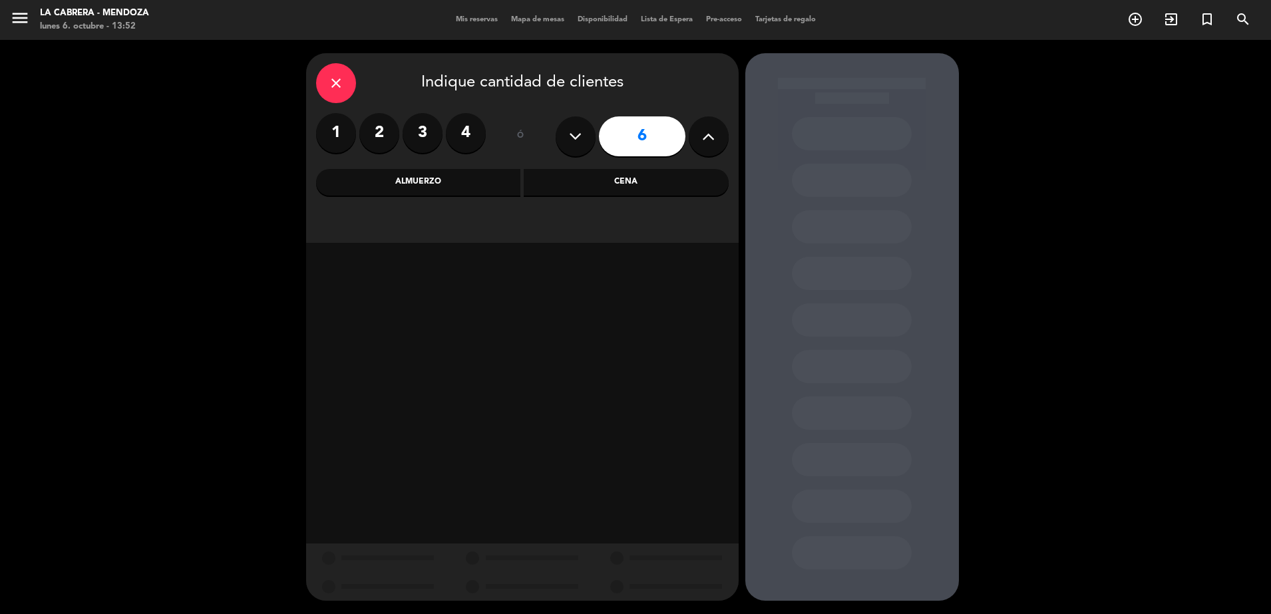
click at [533, 187] on div "Cena" at bounding box center [626, 182] width 205 height 27
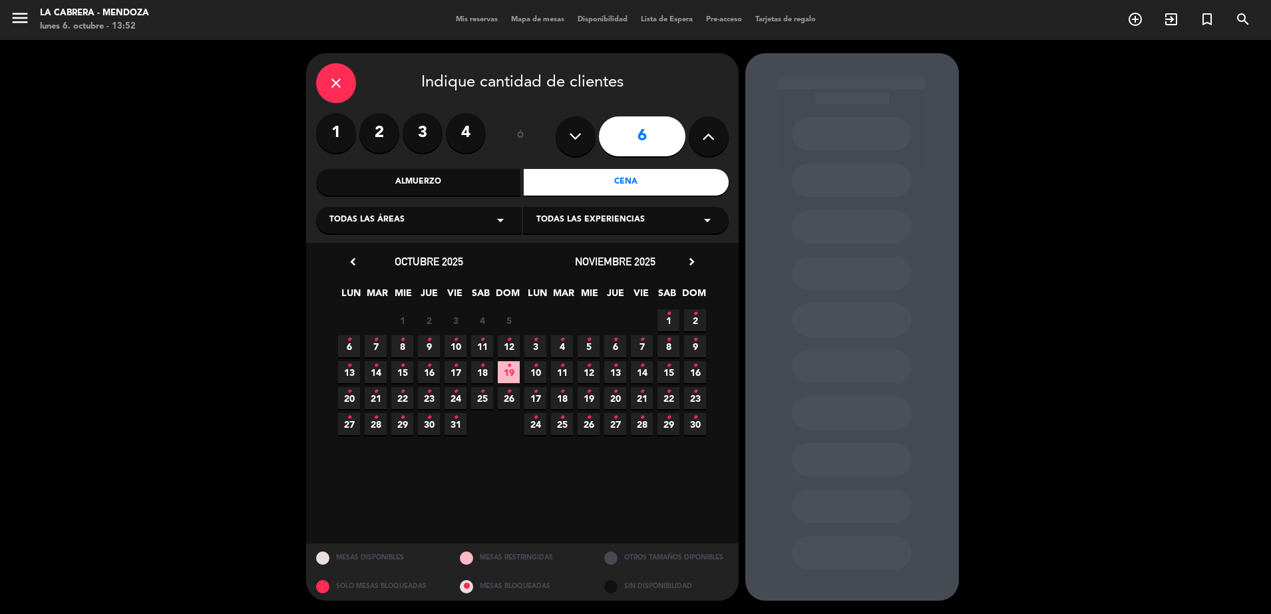
click at [343, 342] on span "6 •" at bounding box center [349, 346] width 22 height 22
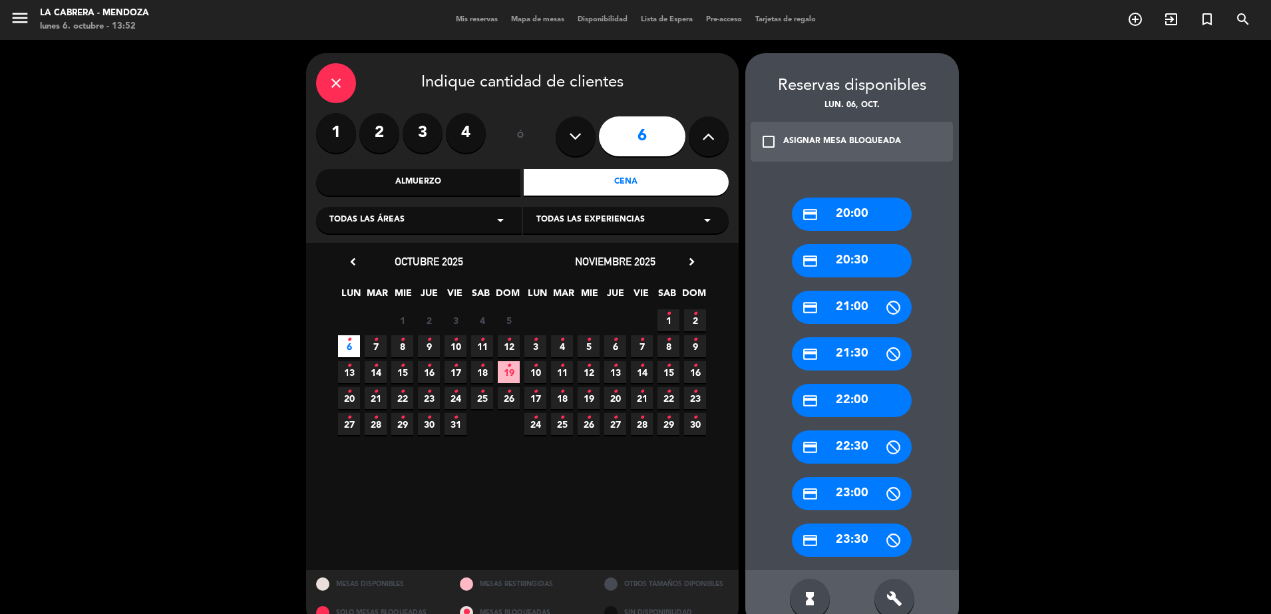
click at [857, 307] on div "credit_card 21:00" at bounding box center [852, 307] width 120 height 33
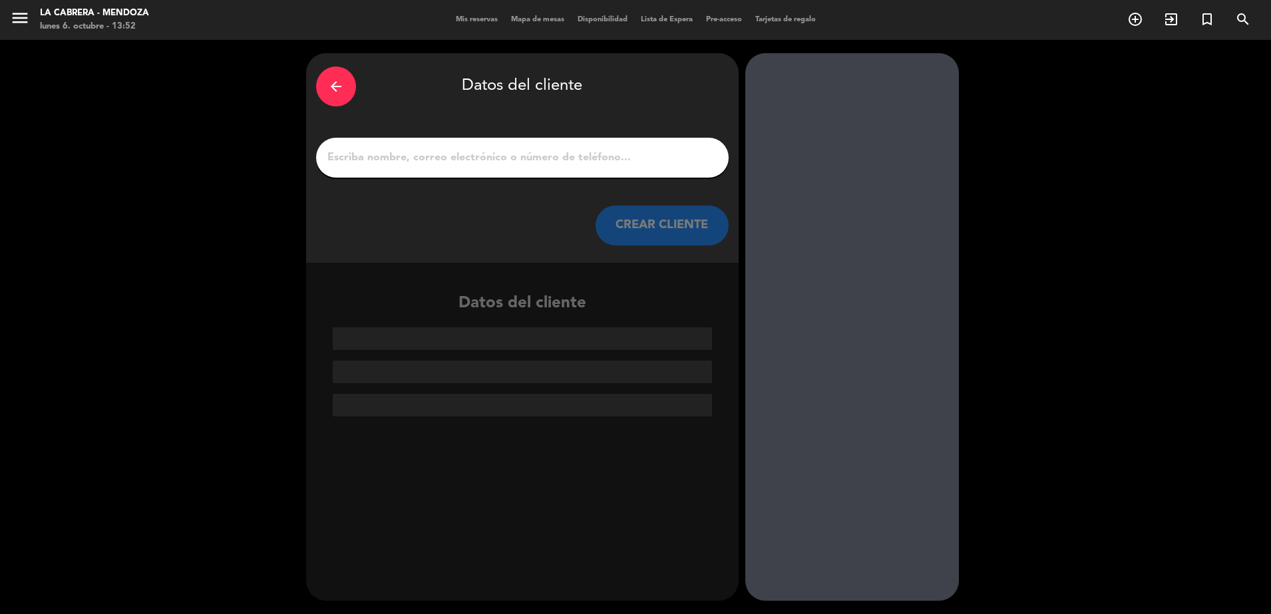
paste input "[US_STATE][PERSON_NAME]"
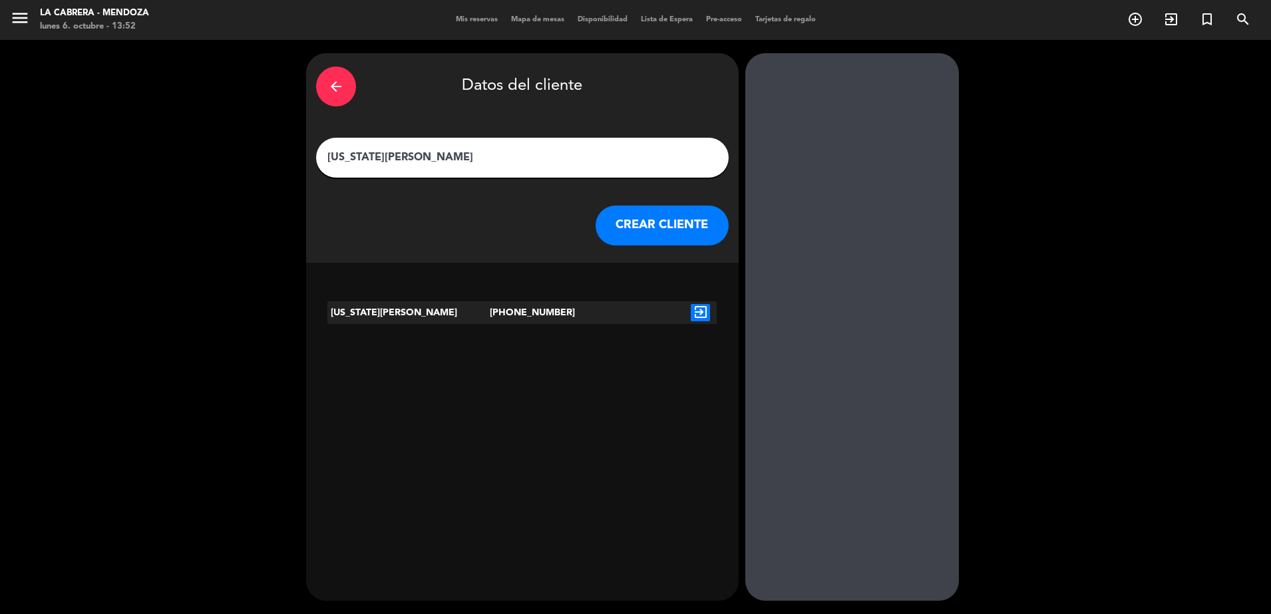
type input "[US_STATE][PERSON_NAME]"
click at [693, 315] on icon "exit_to_app" at bounding box center [700, 312] width 19 height 17
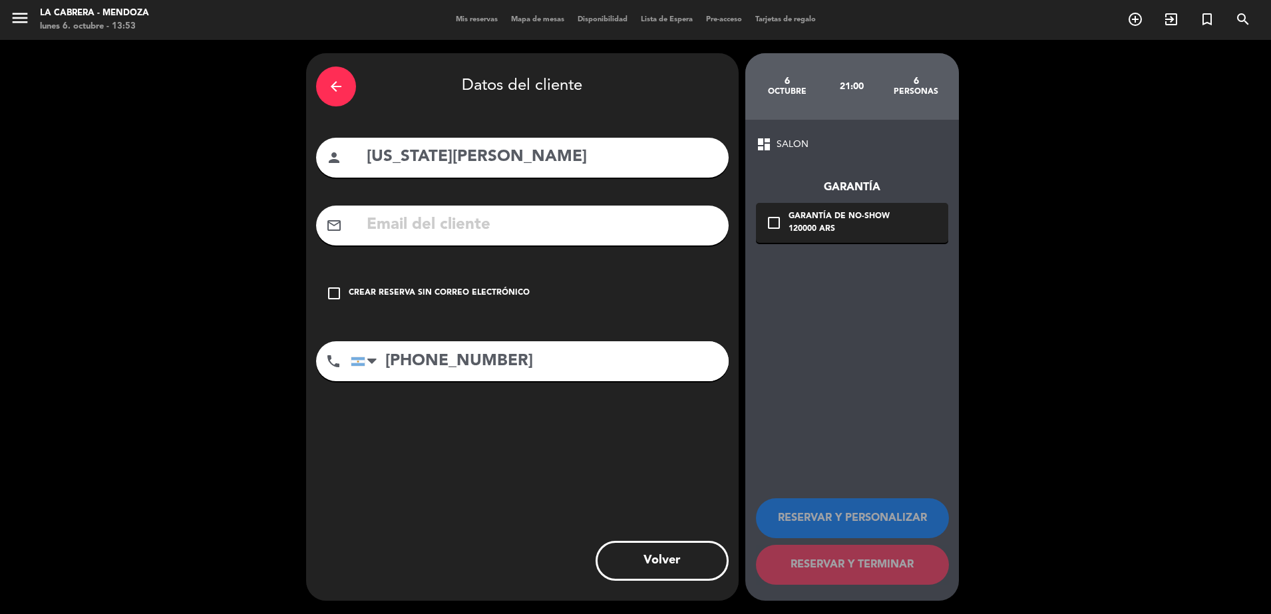
paste input "[EMAIL_ADDRESS][DOMAIN_NAME]"
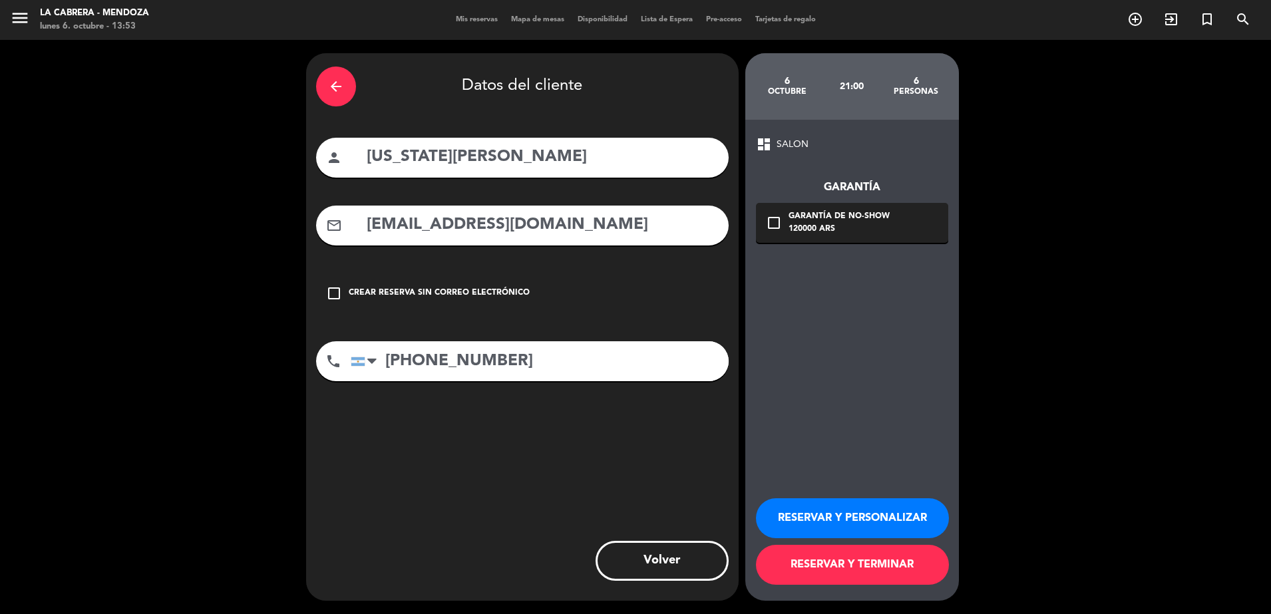
type input "[EMAIL_ADDRESS][DOMAIN_NAME]"
click at [771, 221] on icon "check_box_outline_blank" at bounding box center [774, 223] width 16 height 16
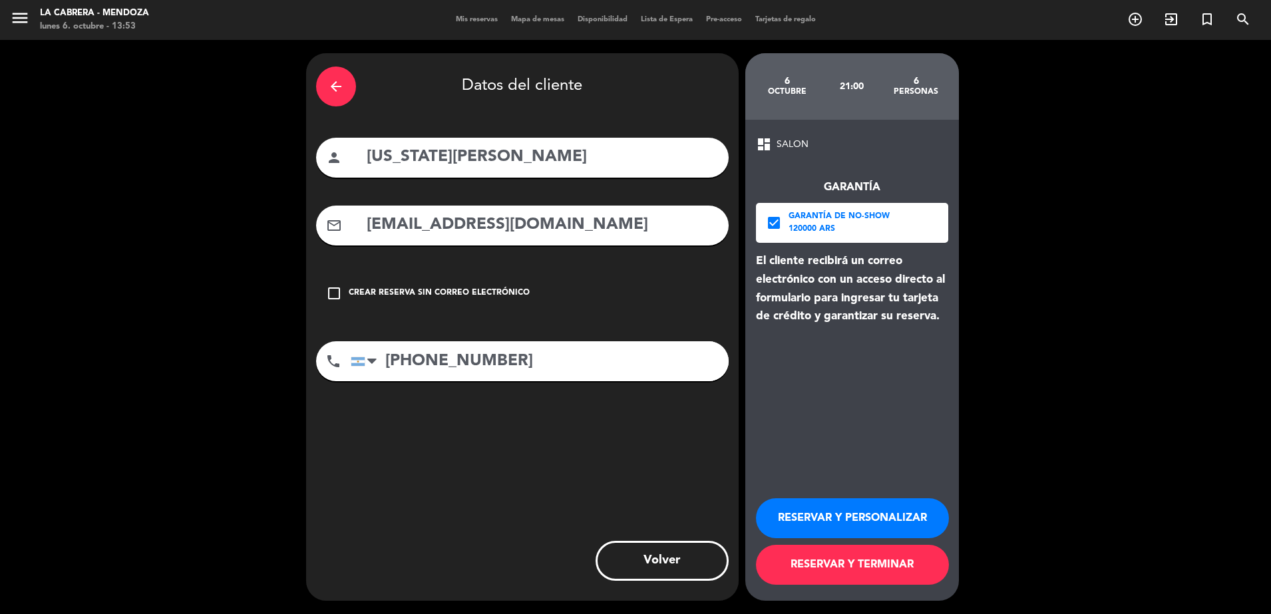
click at [839, 566] on button "RESERVAR Y TERMINAR" at bounding box center [852, 565] width 193 height 40
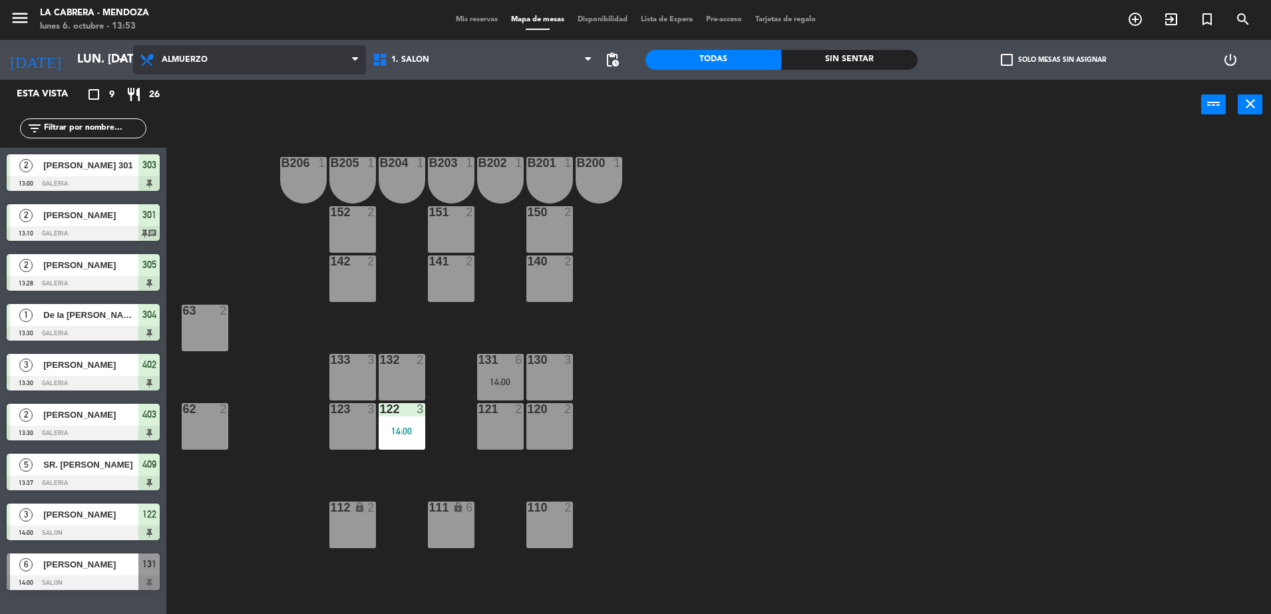
click at [243, 67] on span "Almuerzo" at bounding box center [249, 59] width 233 height 29
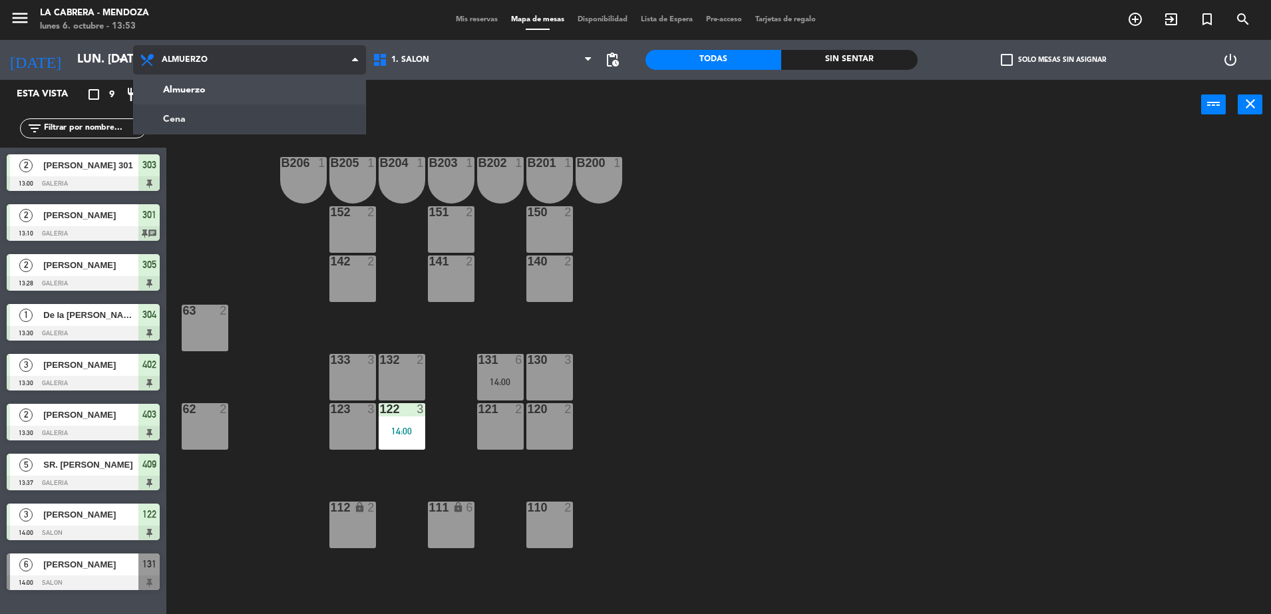
click at [244, 117] on ng-component "menu [PERSON_NAME] lunes 6. octubre - 13:53 Mis reservas Mapa de mesas Disponib…" at bounding box center [635, 308] width 1271 height 617
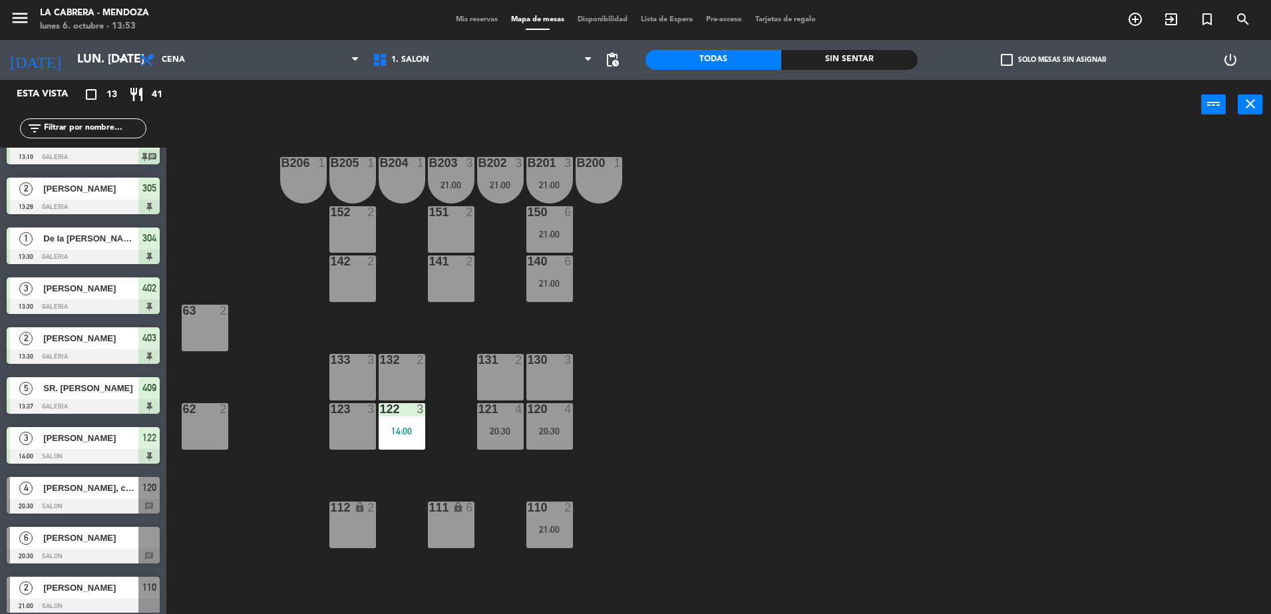
scroll to position [184, 0]
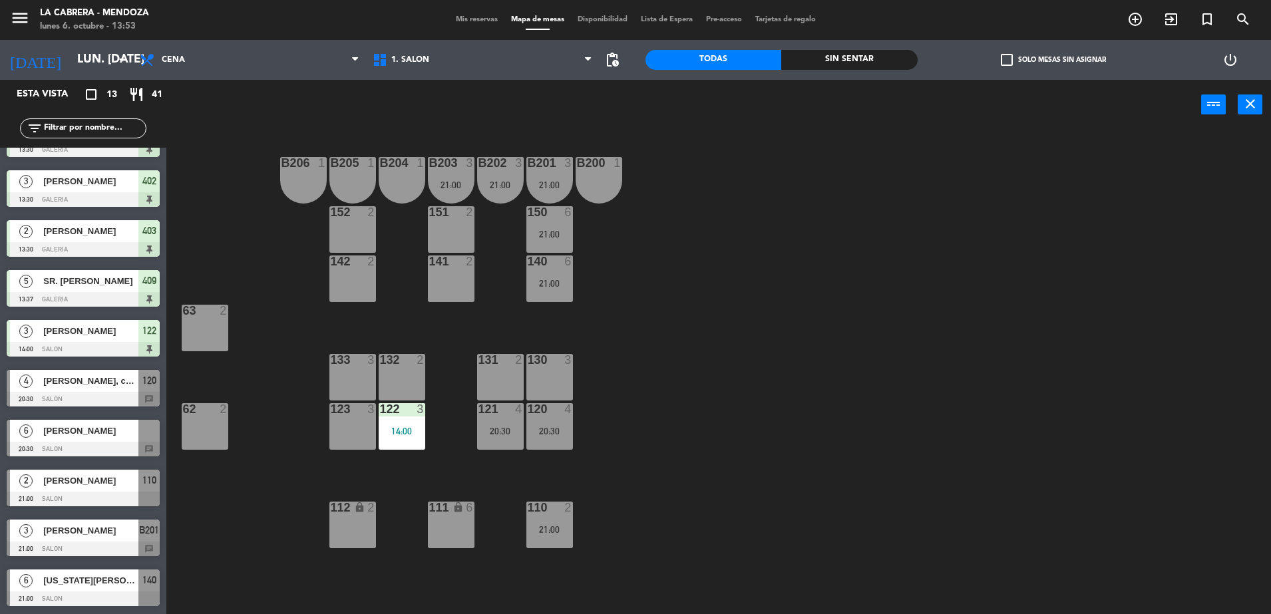
click at [456, 18] on span "Mis reservas" at bounding box center [476, 19] width 55 height 7
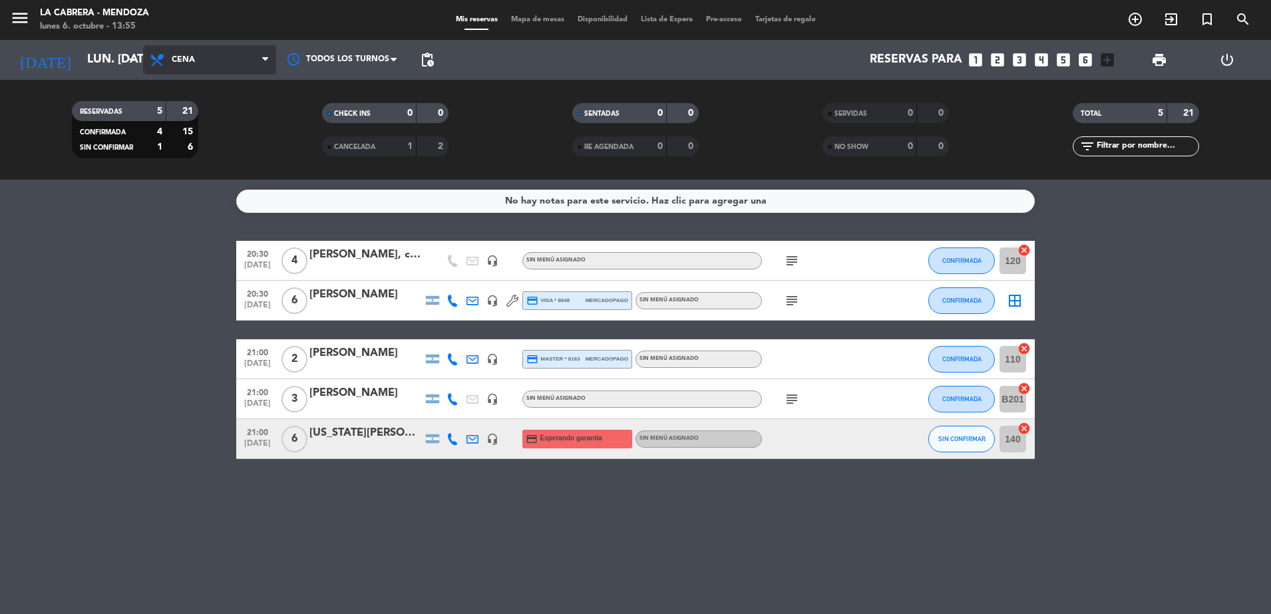
click at [210, 58] on span "Cena" at bounding box center [209, 59] width 133 height 29
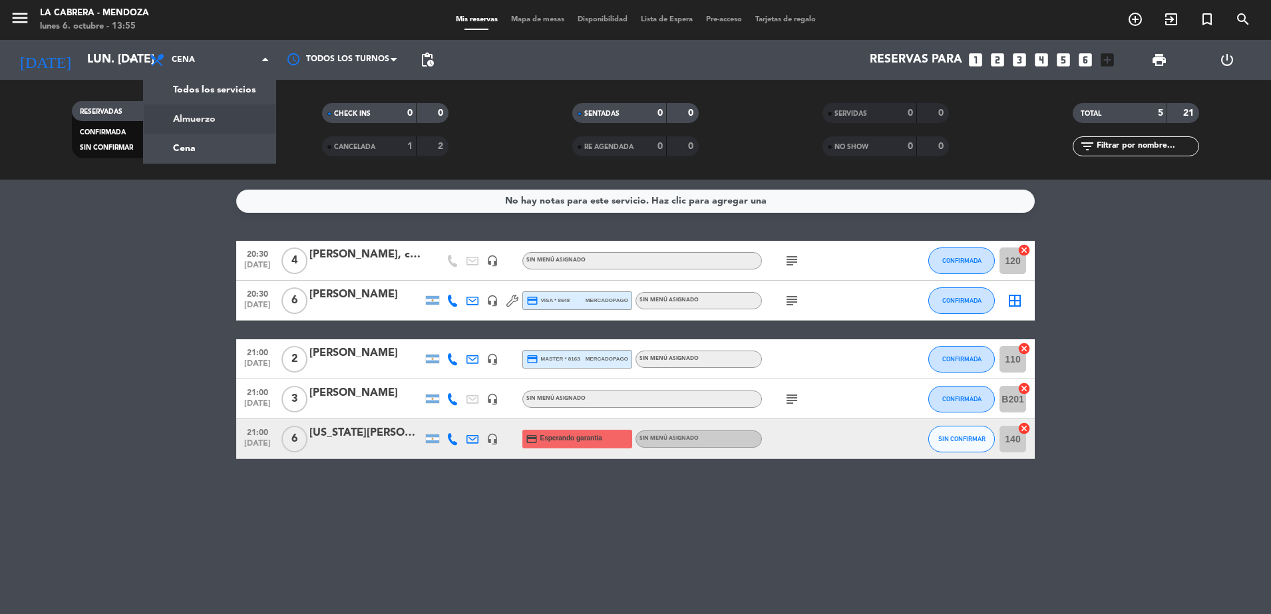
click at [205, 119] on div "menu [PERSON_NAME] lunes 6. octubre - 13:55 Mis reservas Mapa de mesas Disponib…" at bounding box center [635, 90] width 1271 height 180
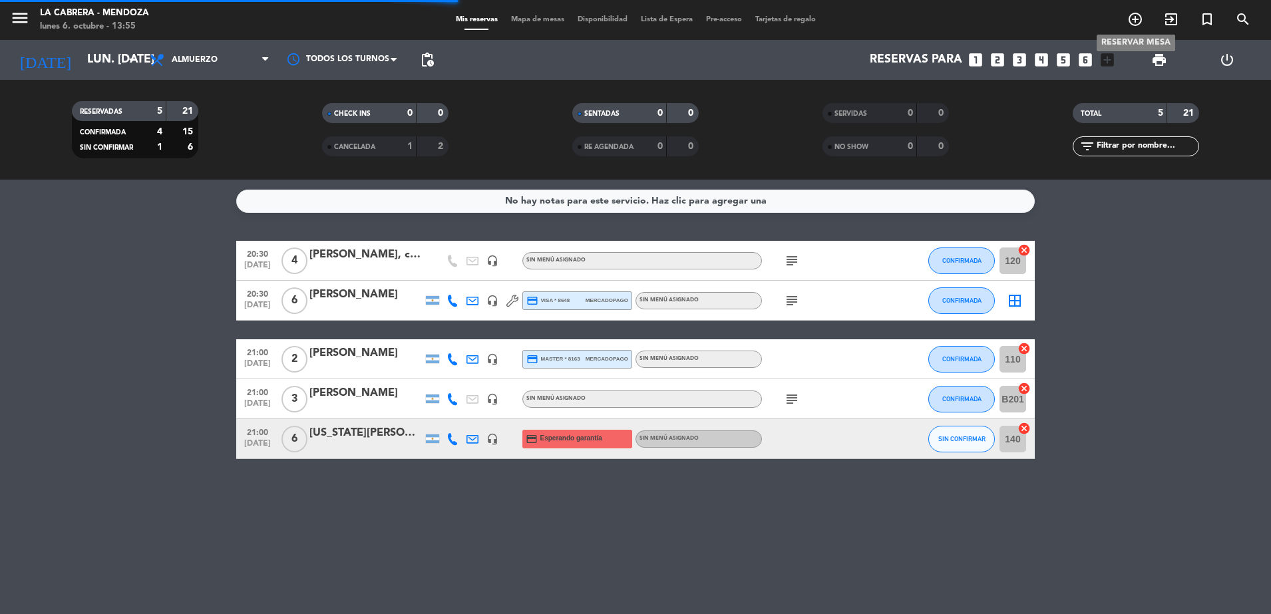
click at [1138, 25] on icon "add_circle_outline" at bounding box center [1135, 19] width 16 height 16
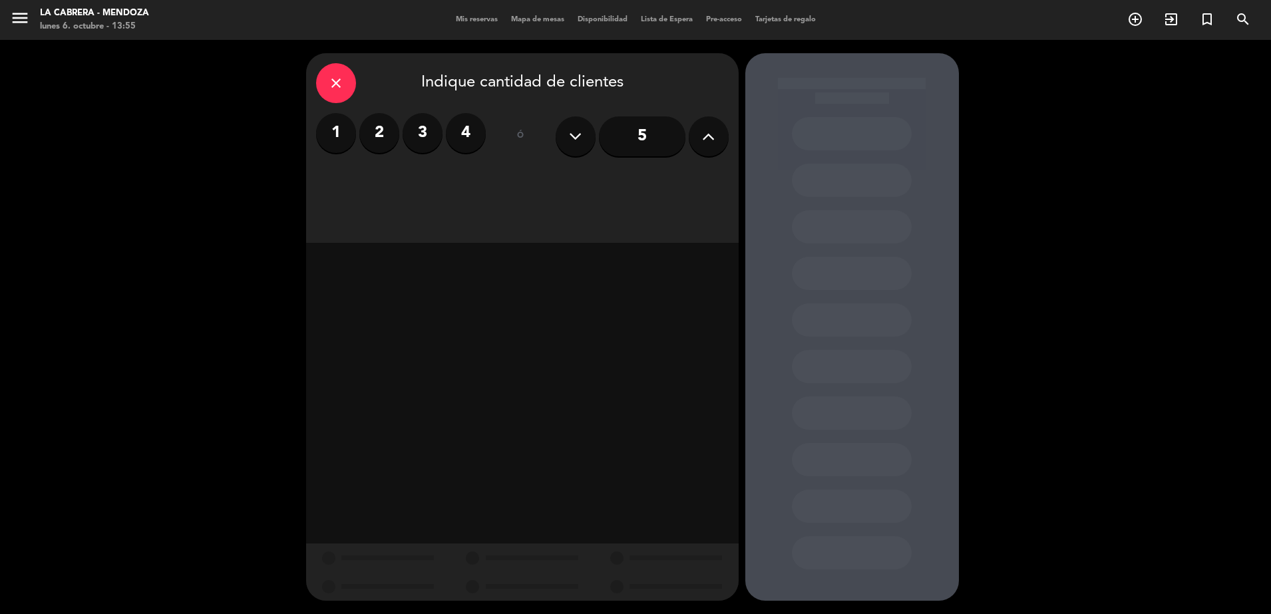
click at [379, 142] on label "2" at bounding box center [379, 133] width 40 height 40
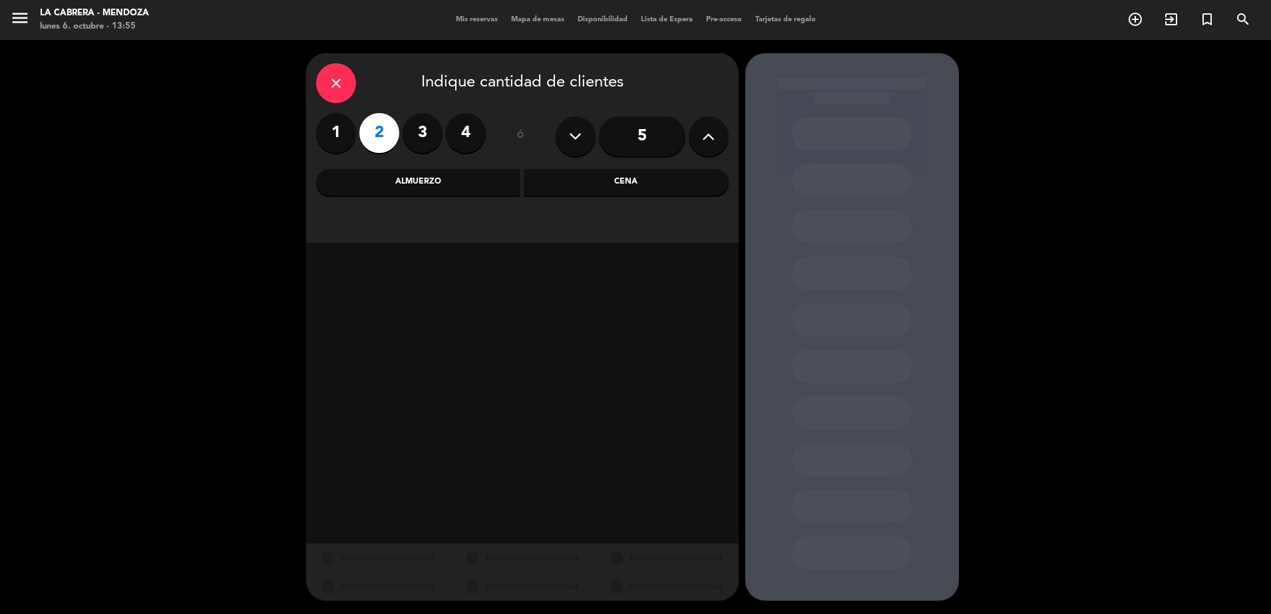
click at [462, 188] on div "Almuerzo" at bounding box center [418, 182] width 205 height 27
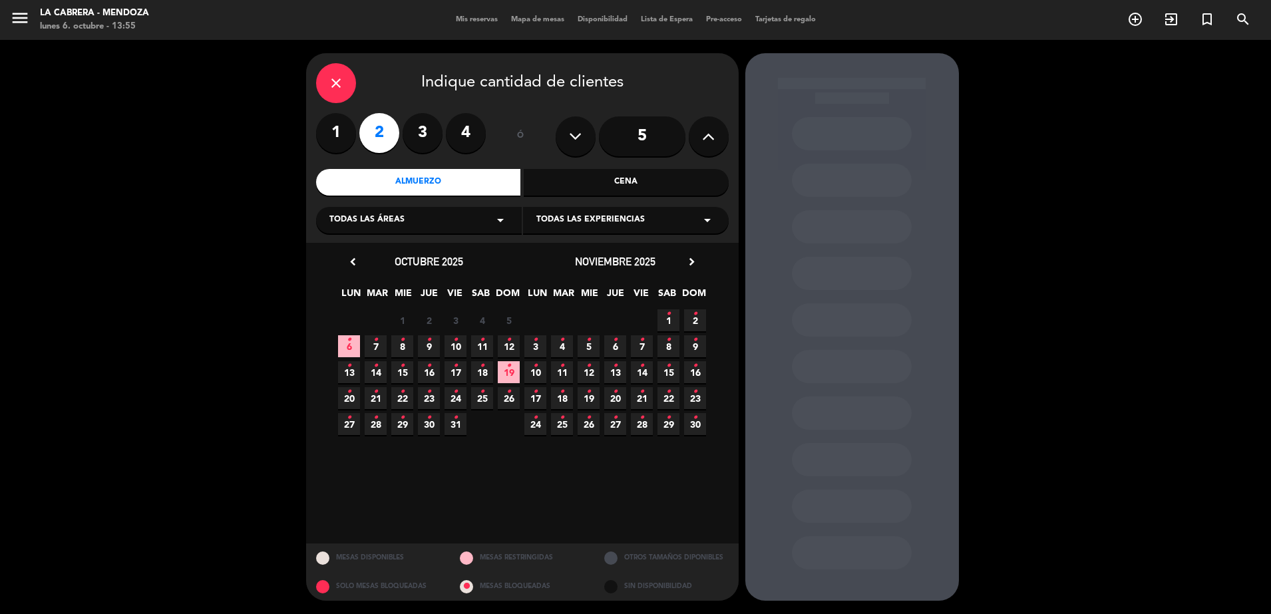
click at [343, 352] on span "6 •" at bounding box center [349, 346] width 22 height 22
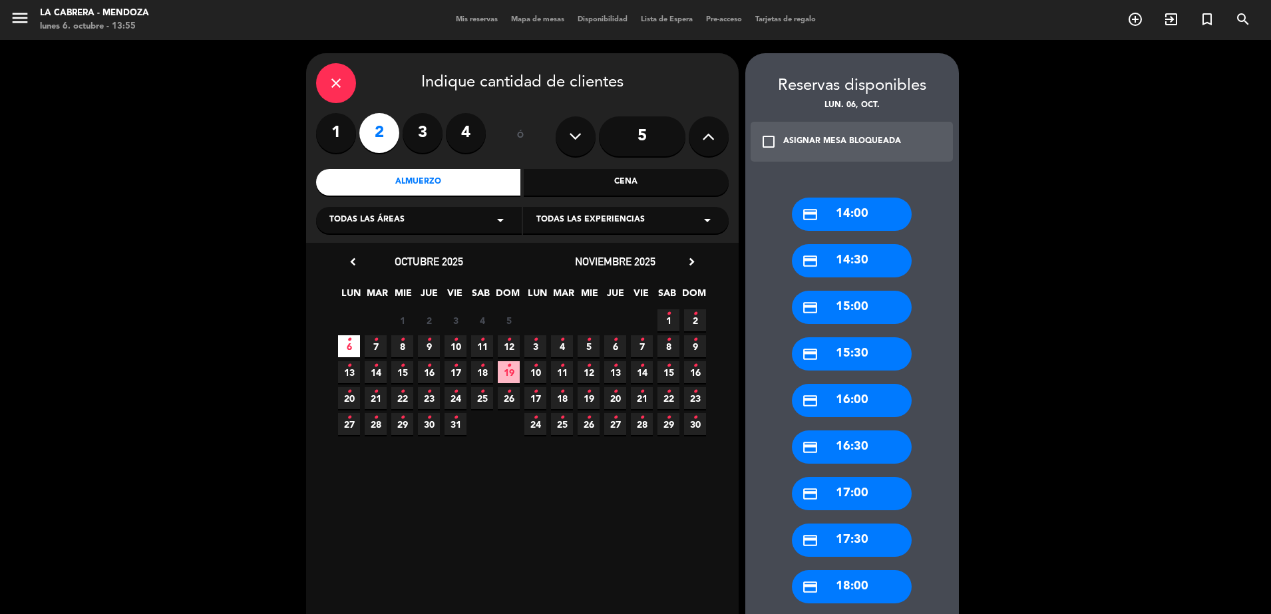
click at [826, 213] on div "credit_card 14:00" at bounding box center [852, 214] width 120 height 33
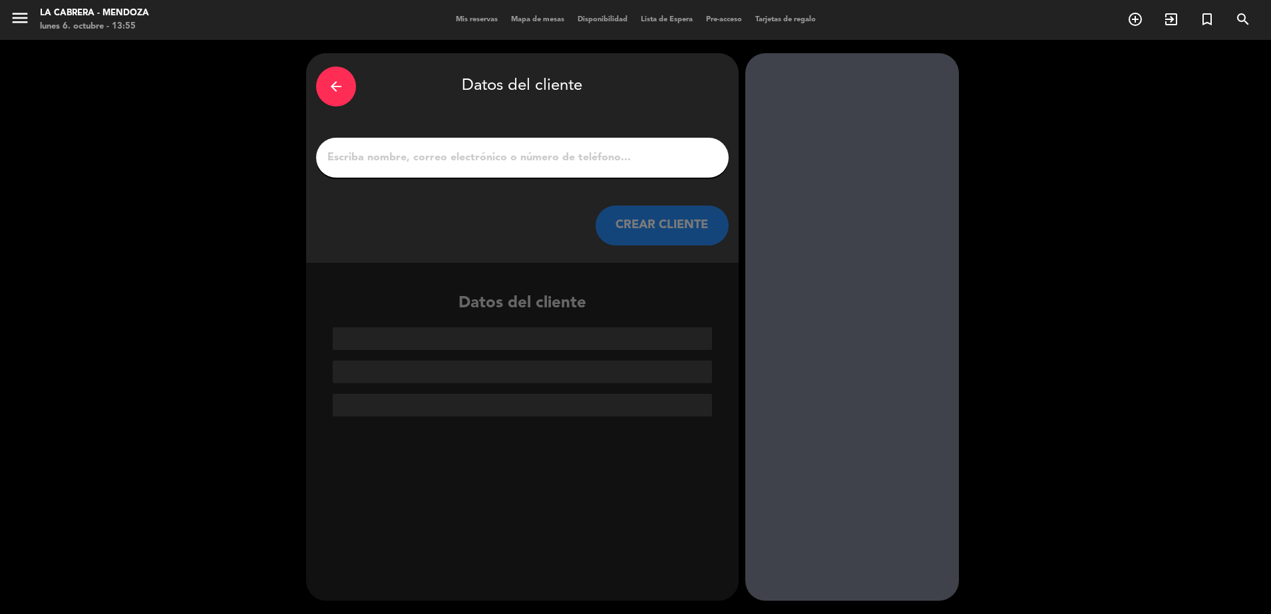
click at [501, 166] on input "1" at bounding box center [522, 157] width 393 height 19
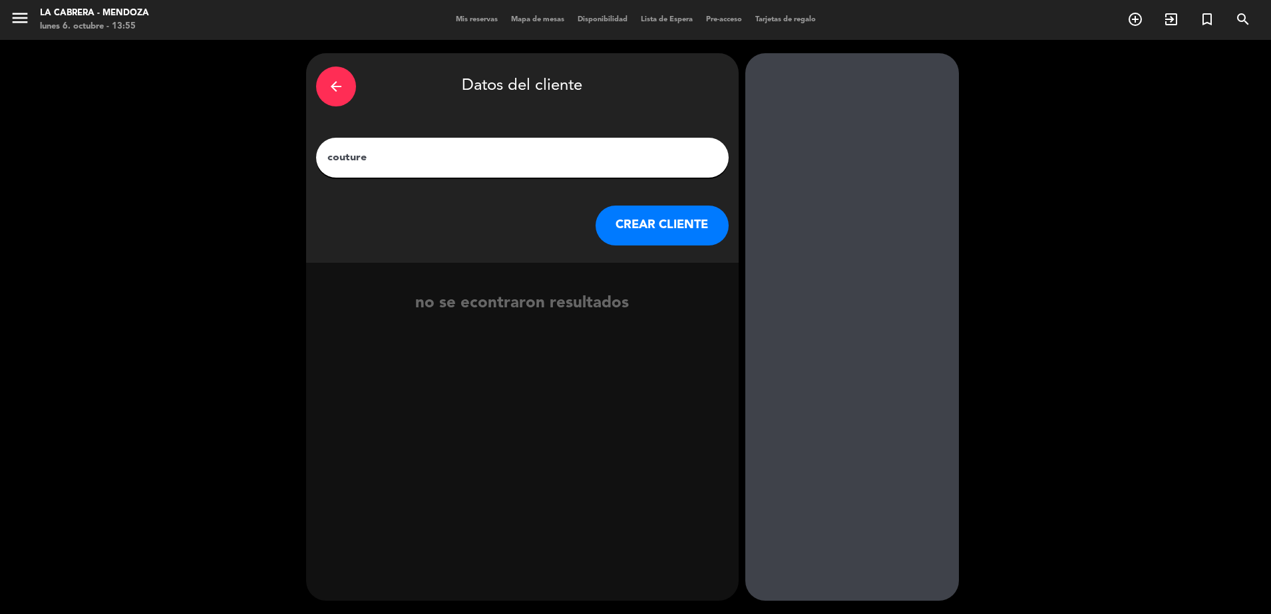
type input "couture"
click at [655, 212] on button "CREAR CLIENTE" at bounding box center [661, 226] width 133 height 40
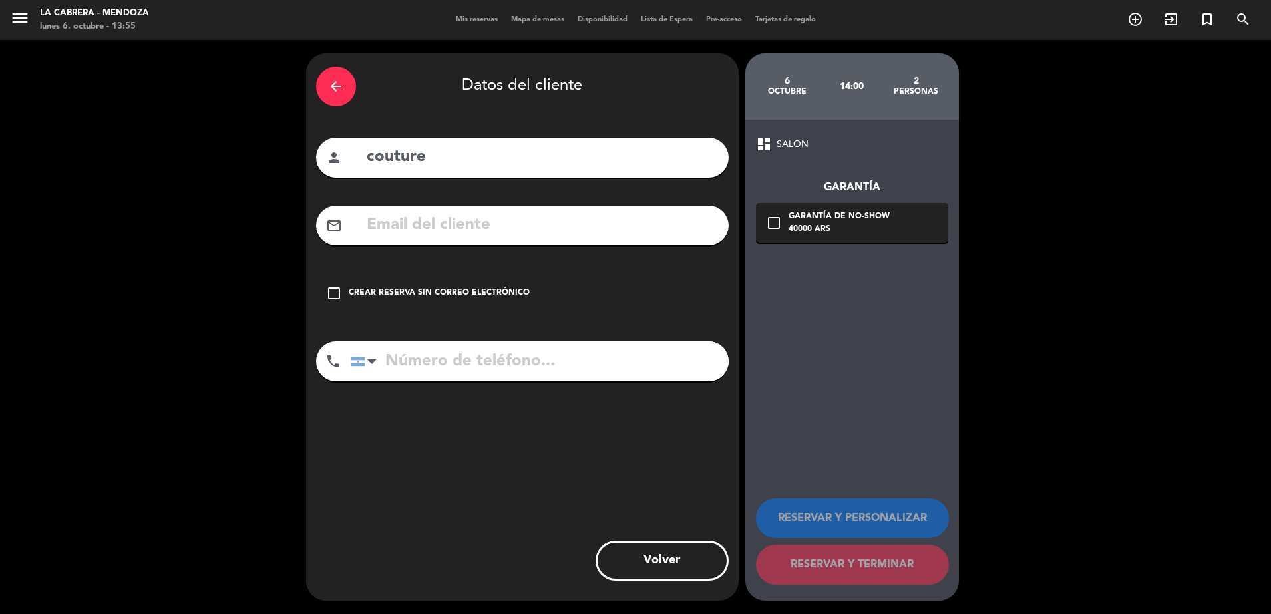
drag, startPoint x: 336, startPoint y: 294, endPoint x: 718, endPoint y: 440, distance: 408.8
click at [337, 294] on icon "check_box_outline_blank" at bounding box center [334, 293] width 16 height 16
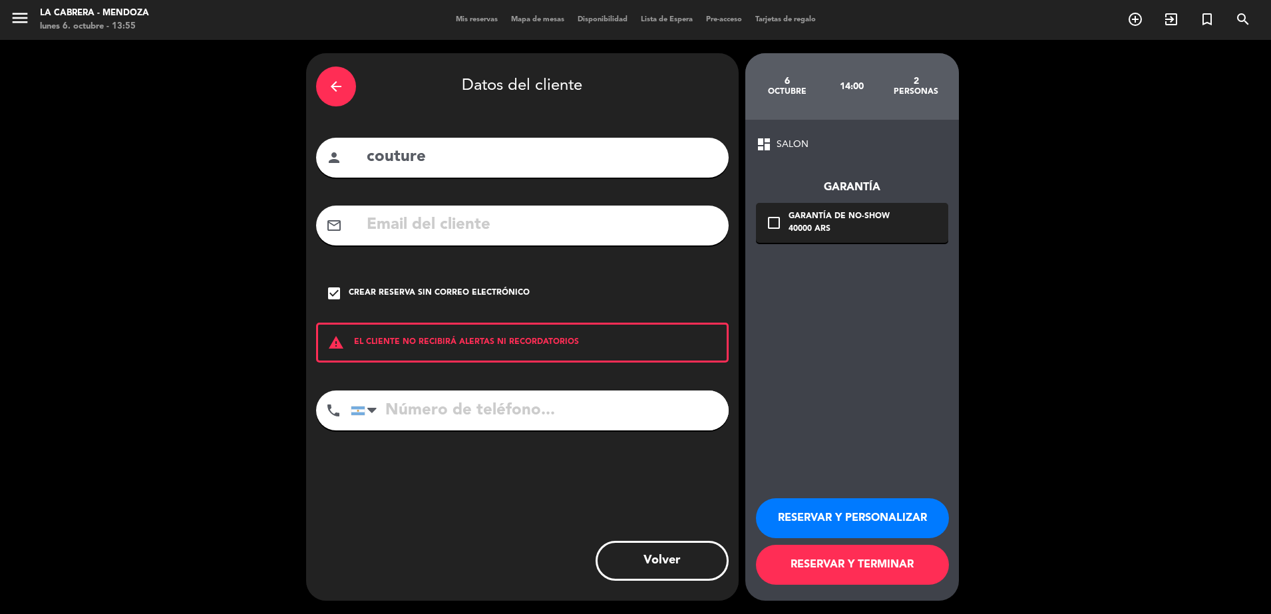
click at [882, 506] on button "RESERVAR Y PERSONALIZAR" at bounding box center [852, 518] width 193 height 40
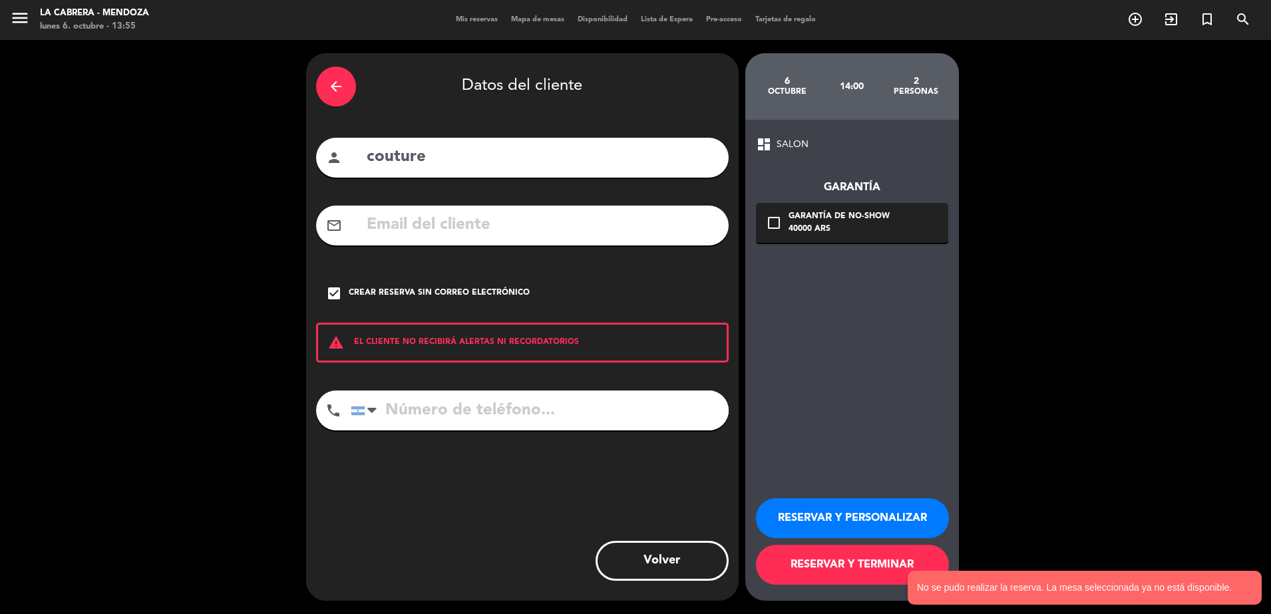
click at [448, 162] on input "couture" at bounding box center [541, 157] width 353 height 27
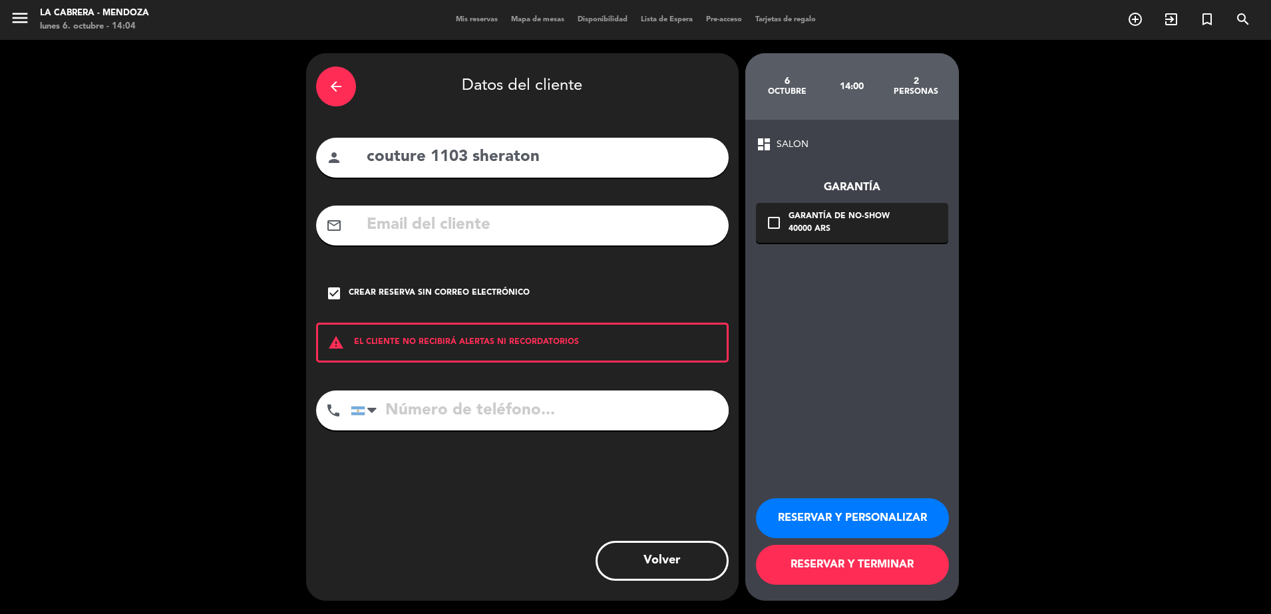
type input "couture 1103 sheraton"
click at [820, 570] on button "RESERVAR Y TERMINAR" at bounding box center [852, 565] width 193 height 40
click at [1048, 59] on div "arrow_back Datos del cliente person couture 1103 sheraton mail_outline check_bo…" at bounding box center [635, 327] width 1271 height 574
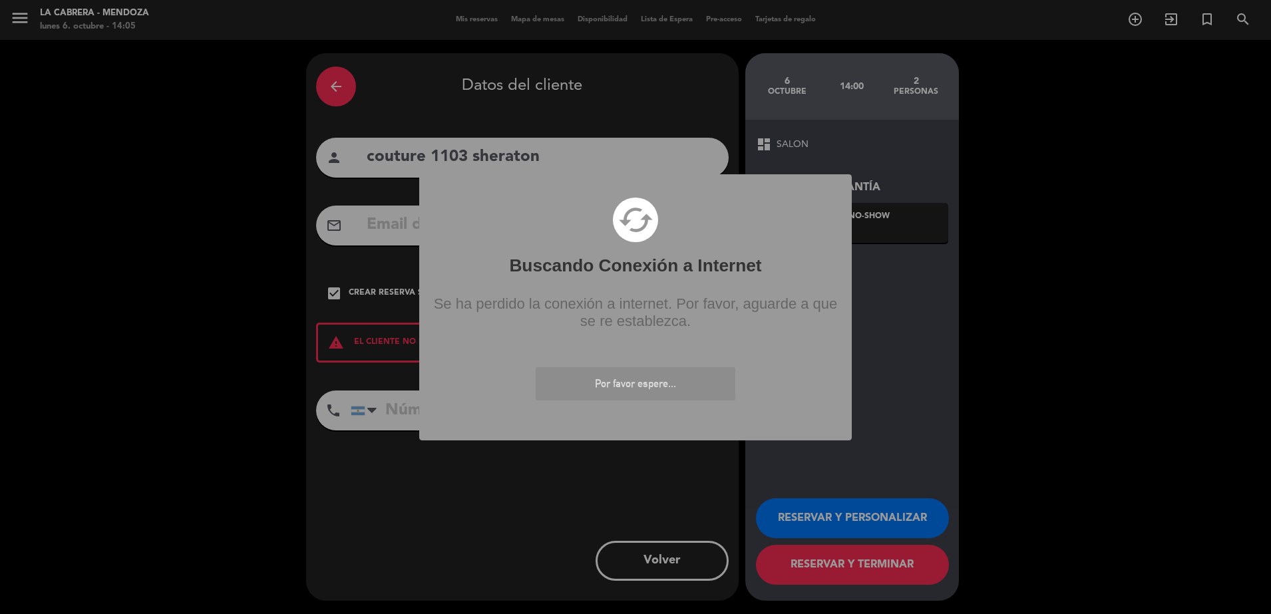
click at [1144, 205] on div "? ! i Buscando Conexión a Internet × cached Se ha perdido la conexión a interne…" at bounding box center [635, 307] width 1271 height 614
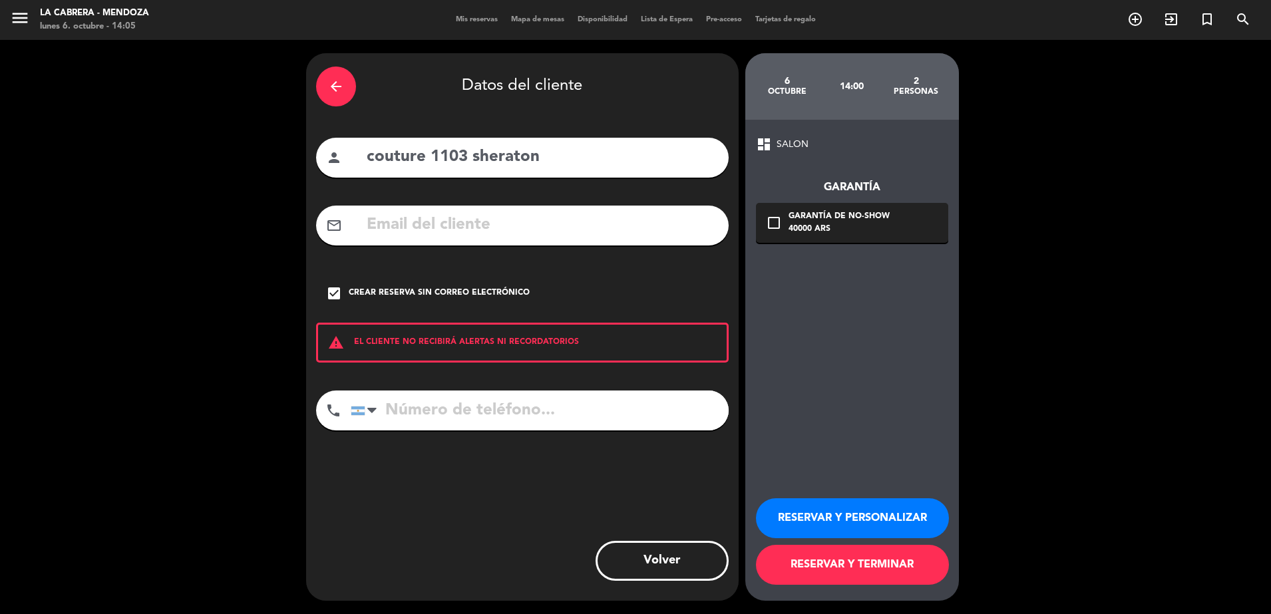
click at [825, 564] on button "RESERVAR Y TERMINAR" at bounding box center [852, 565] width 193 height 40
